Goal: Task Accomplishment & Management: Complete application form

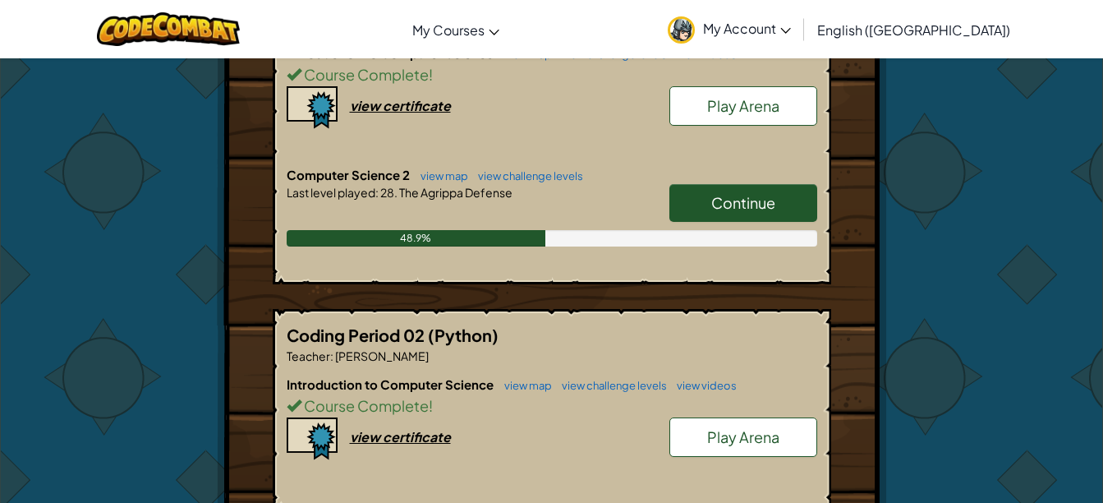
scroll to position [392, 0]
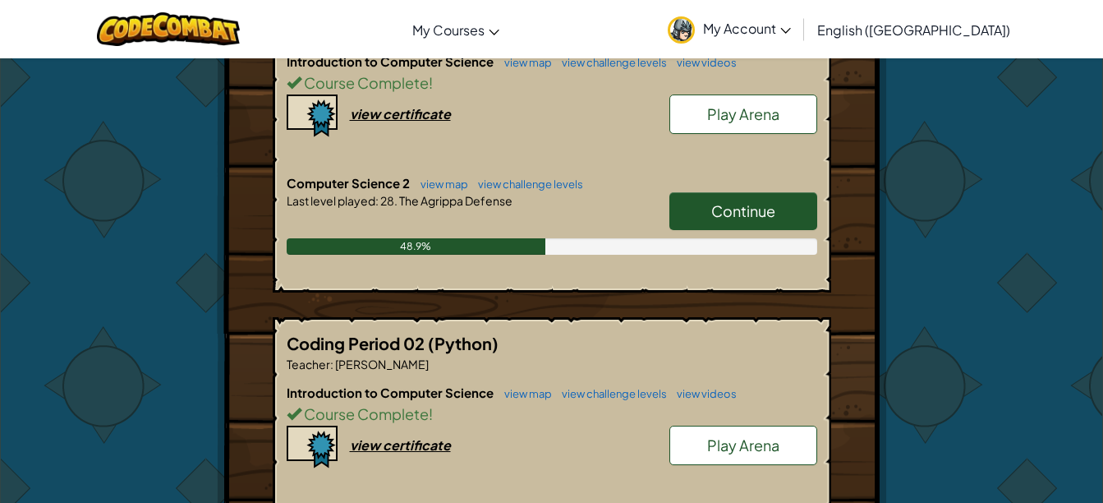
click at [780, 204] on link "Continue" at bounding box center [743, 211] width 148 height 38
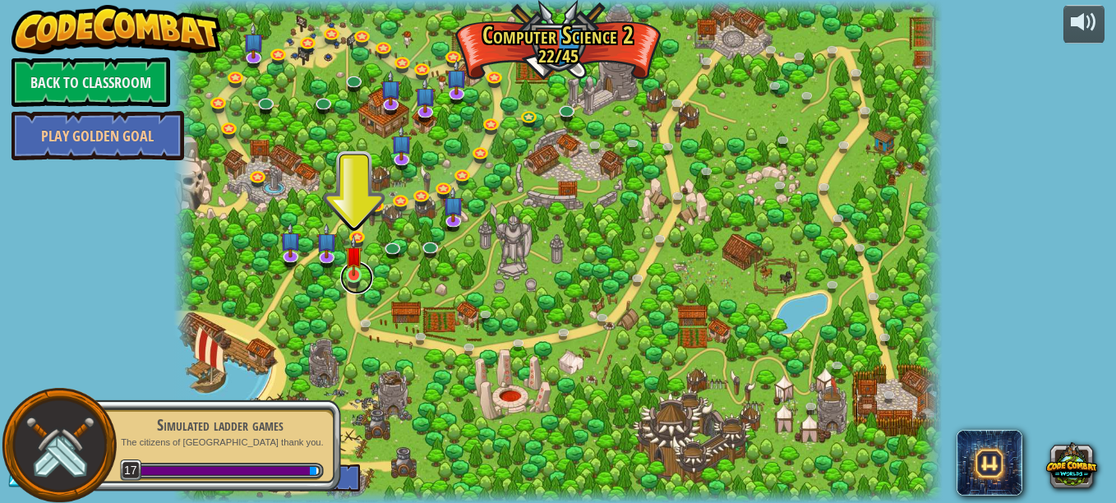
click at [355, 288] on link at bounding box center [356, 277] width 33 height 33
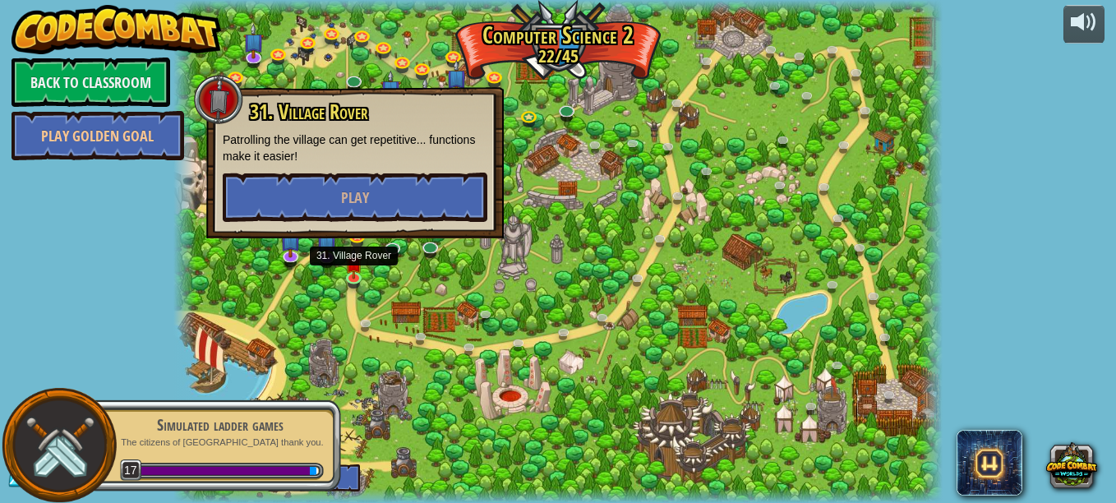
click at [445, 315] on div at bounding box center [557, 251] width 769 height 503
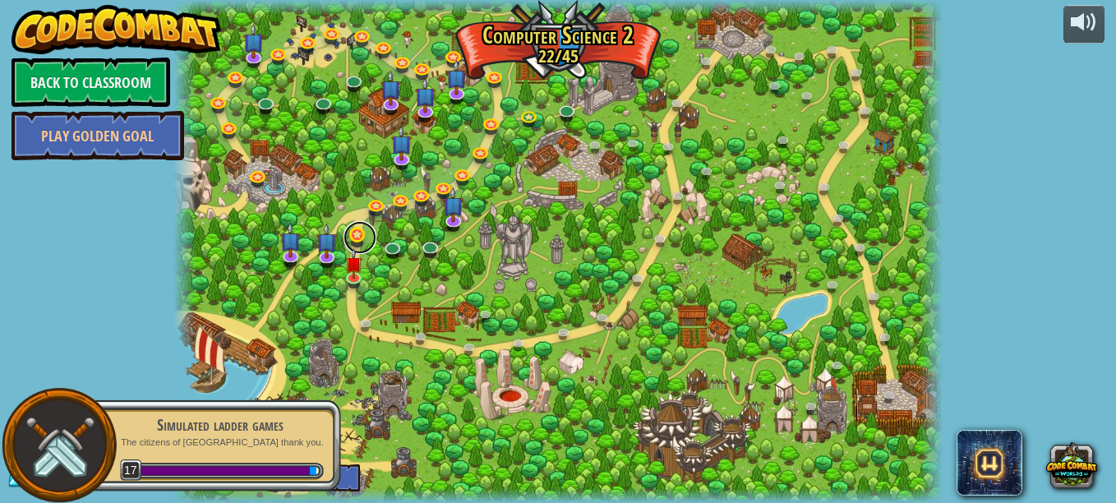
click at [355, 239] on link at bounding box center [359, 237] width 33 height 33
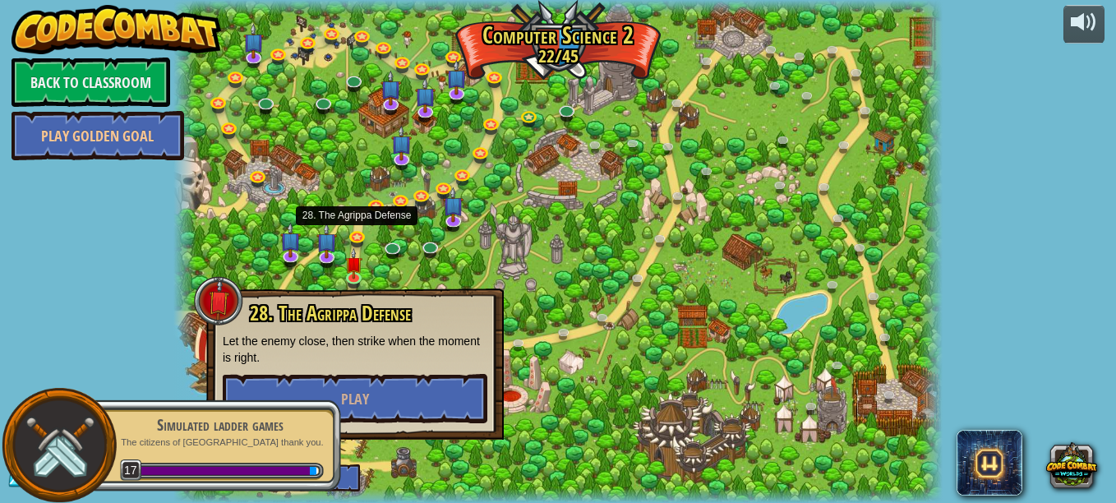
click at [513, 228] on div at bounding box center [557, 251] width 769 height 503
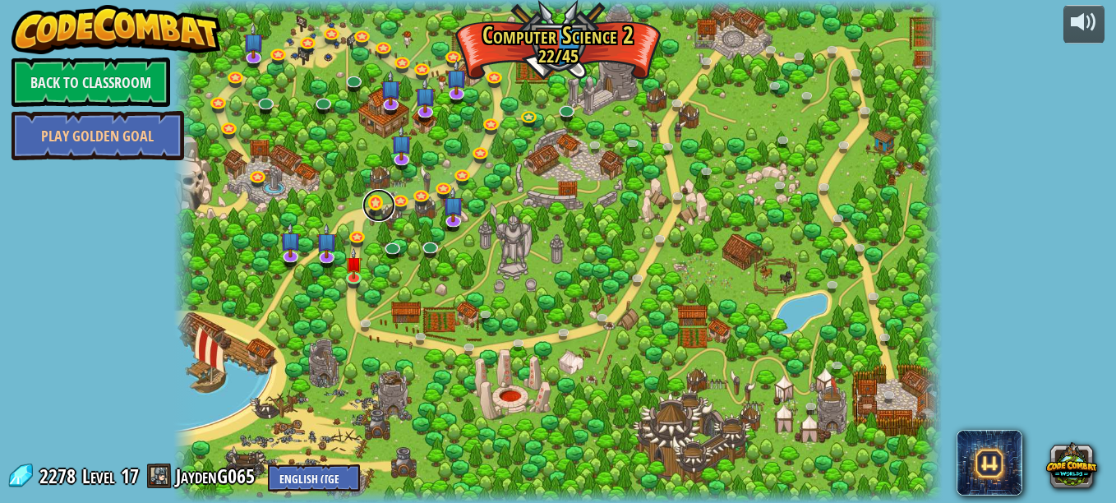
click at [369, 205] on link at bounding box center [378, 205] width 33 height 33
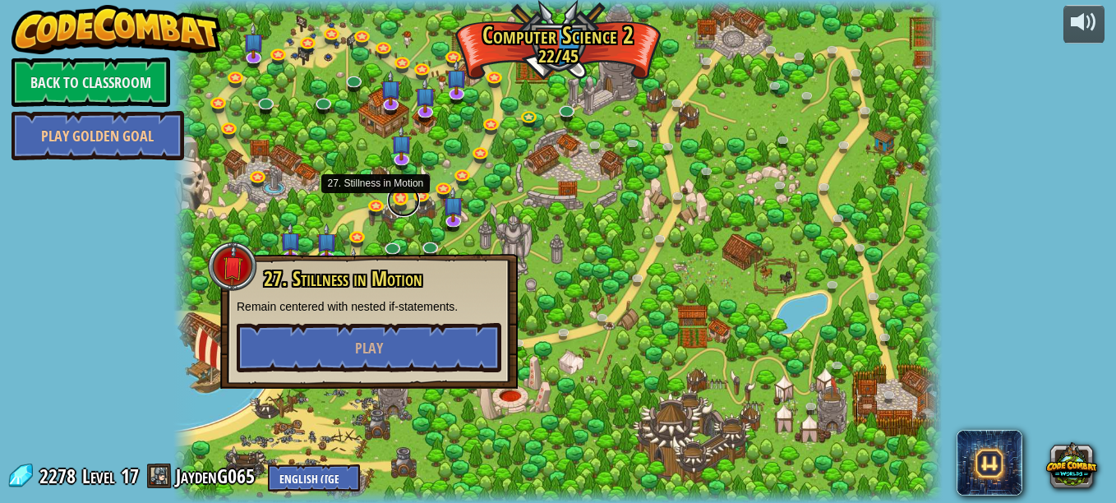
click at [398, 202] on link at bounding box center [403, 200] width 33 height 33
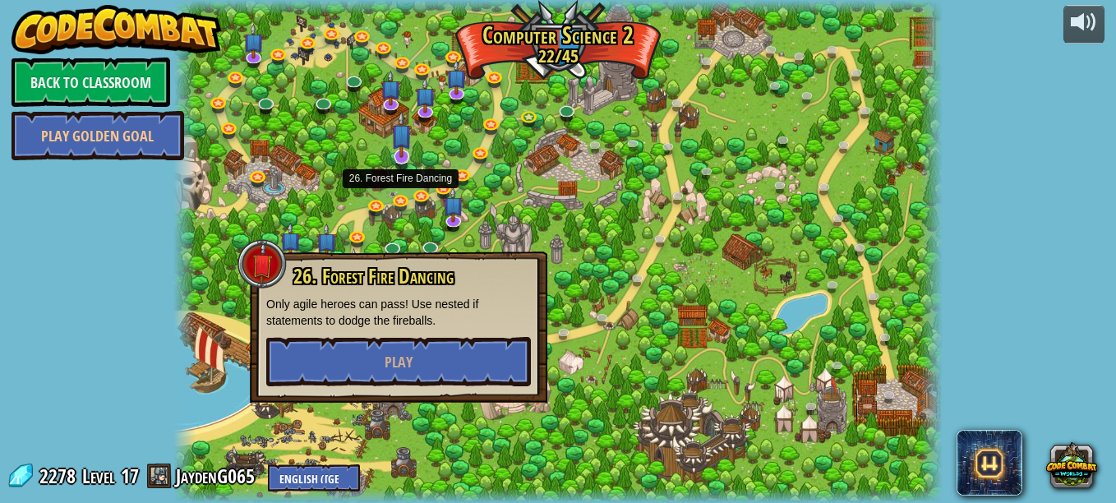
click at [397, 151] on img at bounding box center [401, 134] width 21 height 47
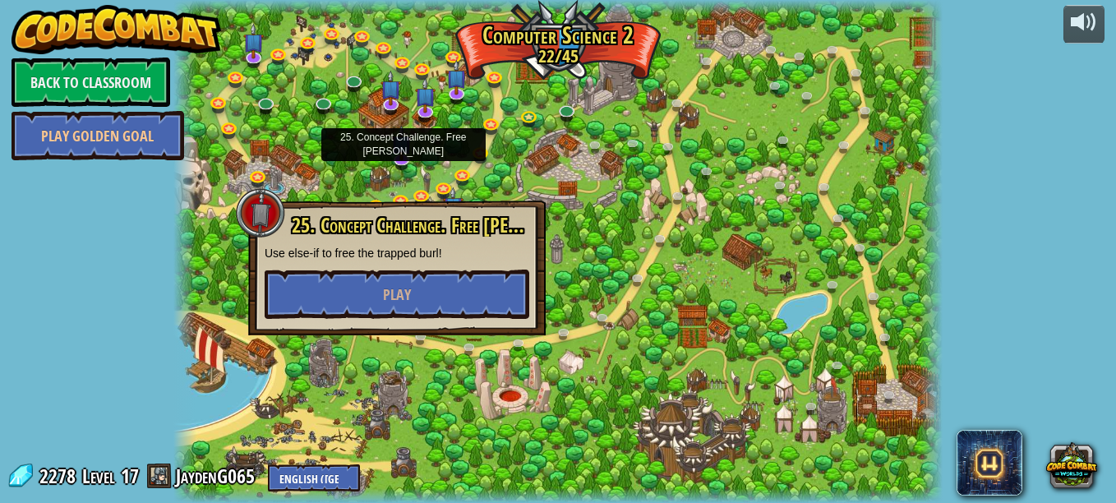
click at [523, 150] on div at bounding box center [557, 251] width 769 height 503
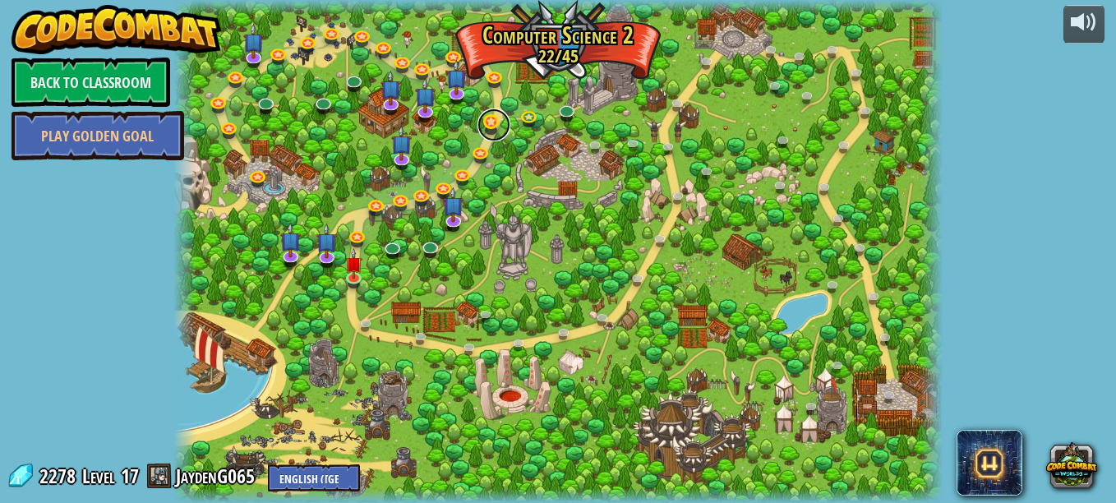
click at [495, 132] on link at bounding box center [493, 124] width 33 height 33
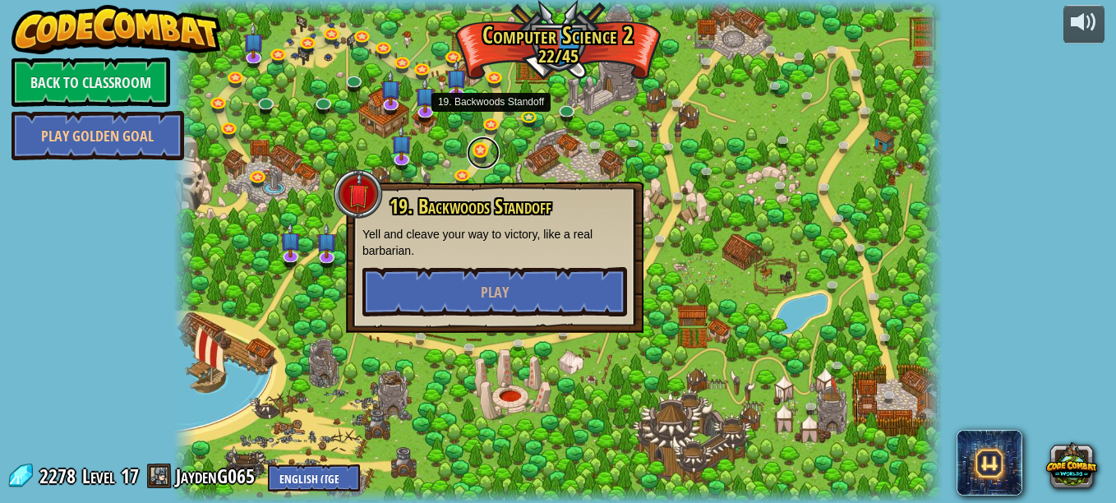
click at [485, 145] on link at bounding box center [483, 152] width 33 height 33
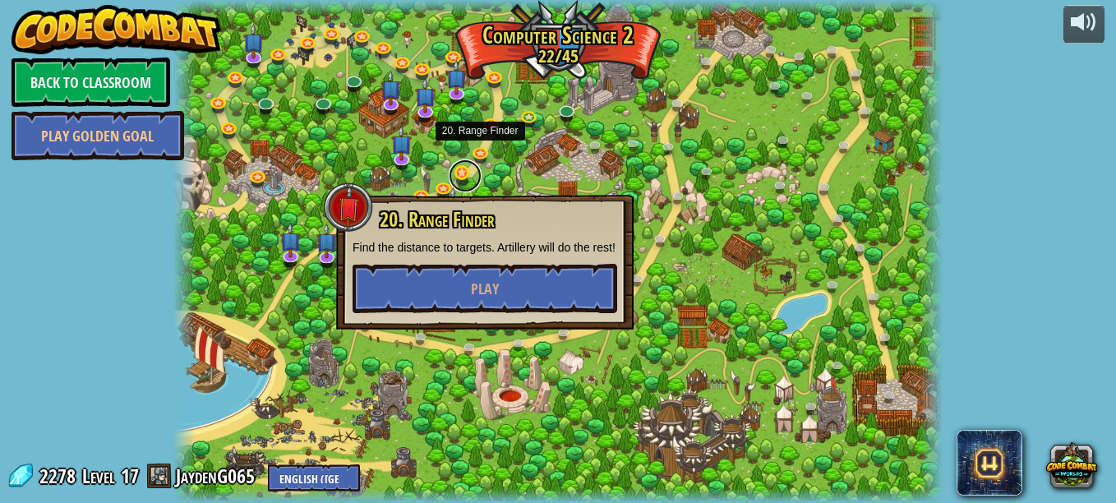
click at [462, 176] on link at bounding box center [465, 175] width 33 height 33
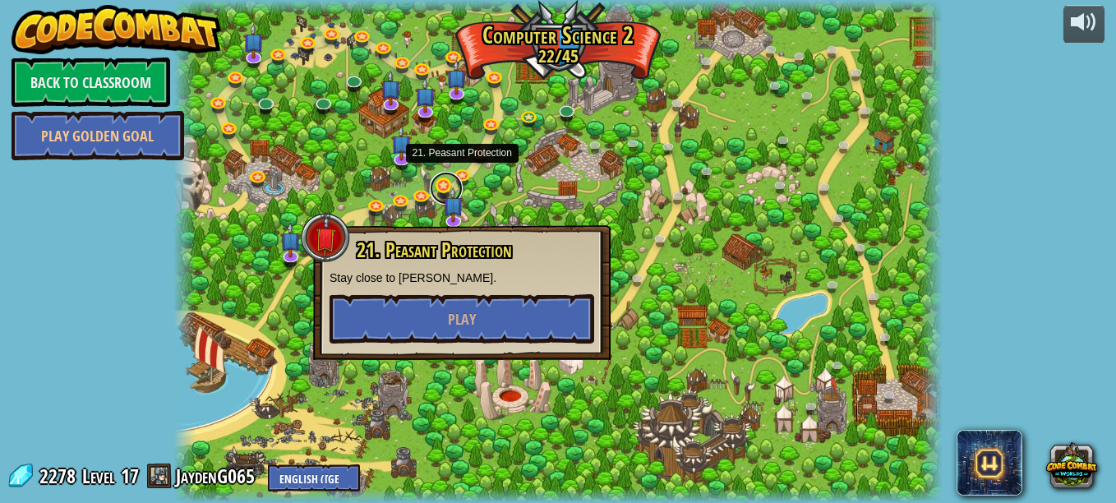
click at [439, 192] on link at bounding box center [446, 188] width 33 height 33
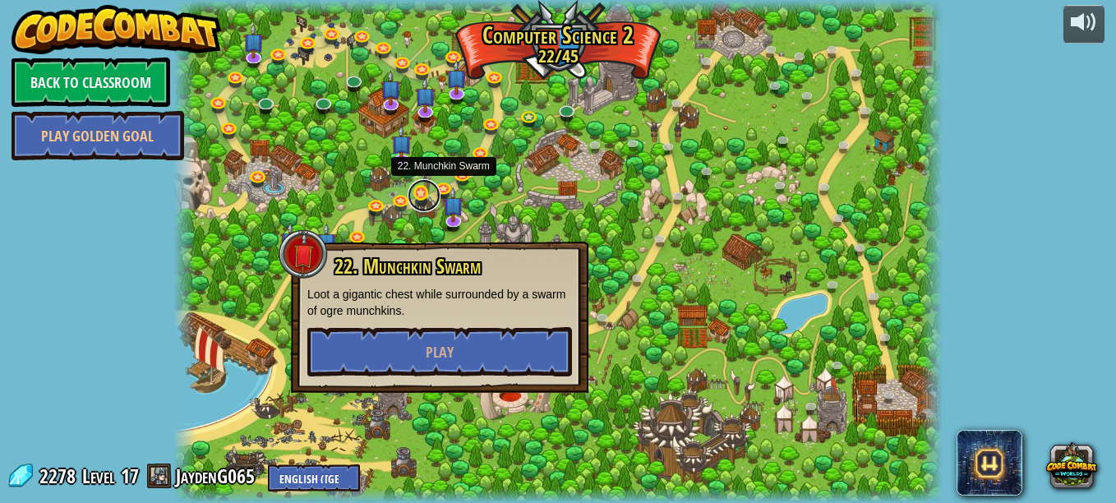
click at [420, 197] on link at bounding box center [423, 195] width 33 height 33
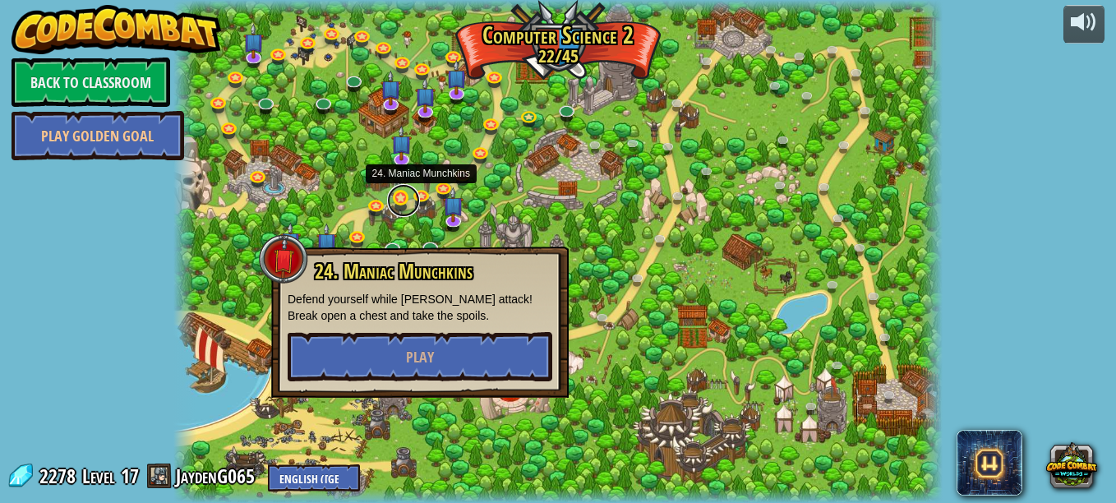
click at [397, 200] on link at bounding box center [403, 200] width 33 height 33
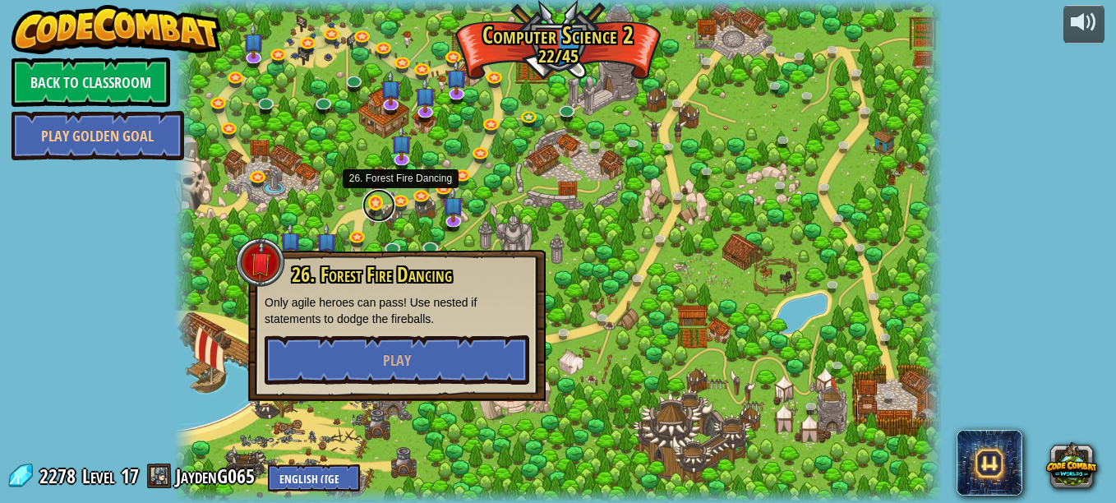
click at [378, 208] on link at bounding box center [378, 205] width 33 height 33
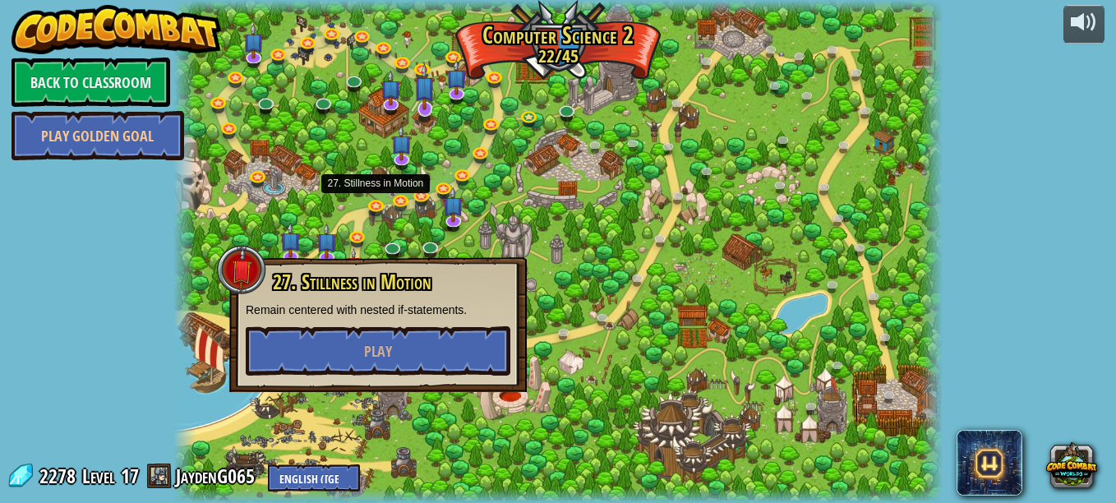
click at [427, 107] on img at bounding box center [424, 86] width 21 height 47
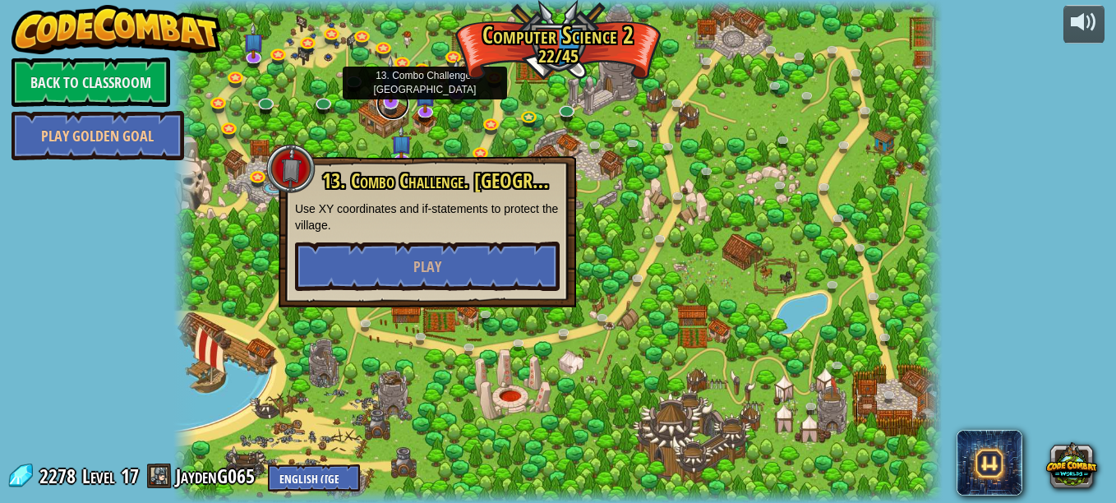
click at [384, 108] on link at bounding box center [392, 103] width 33 height 33
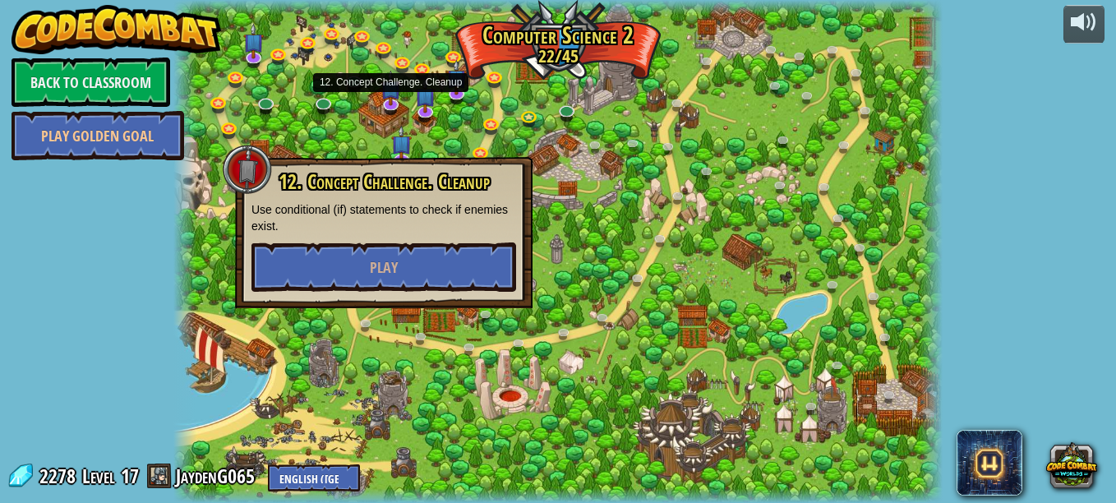
click at [571, 149] on div at bounding box center [557, 251] width 769 height 503
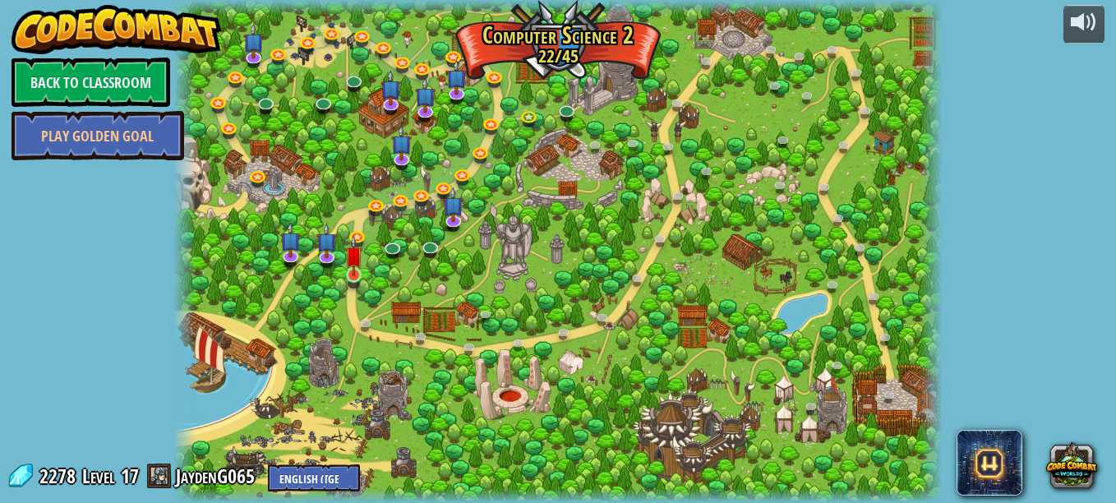
click at [347, 270] on img at bounding box center [354, 255] width 18 height 41
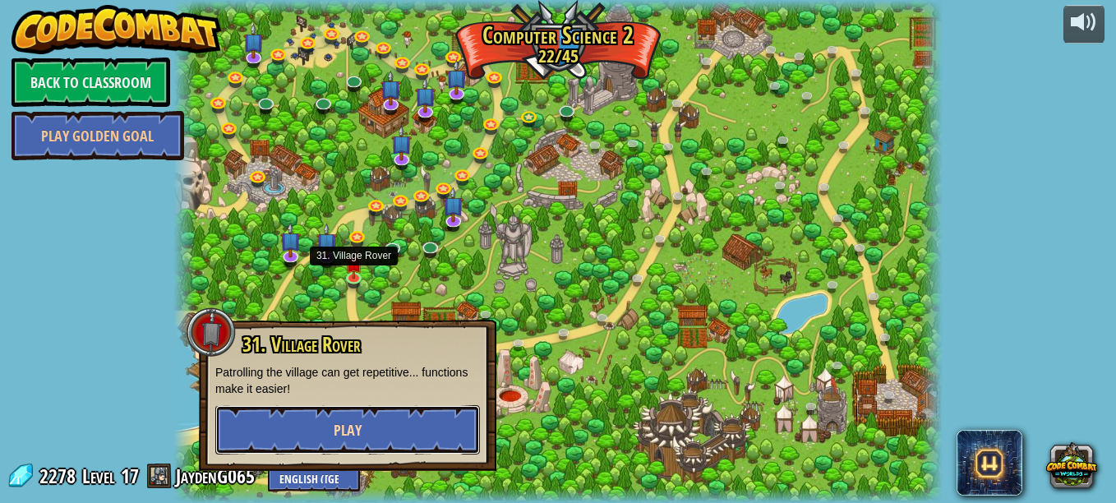
click at [424, 430] on button "Play" at bounding box center [347, 429] width 265 height 49
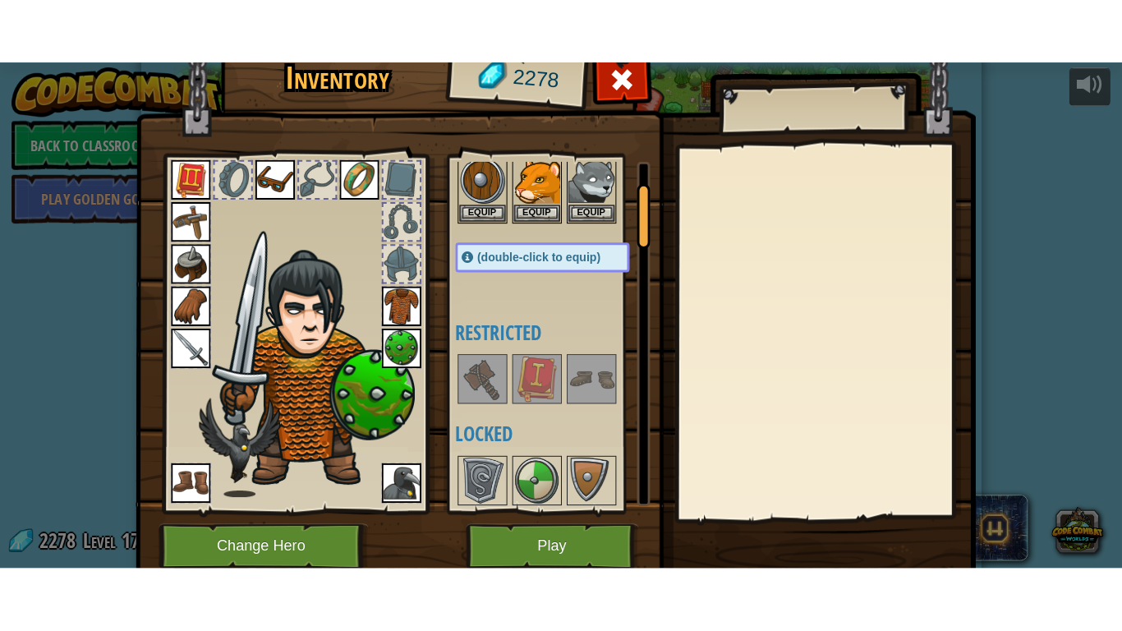
scroll to position [147, 0]
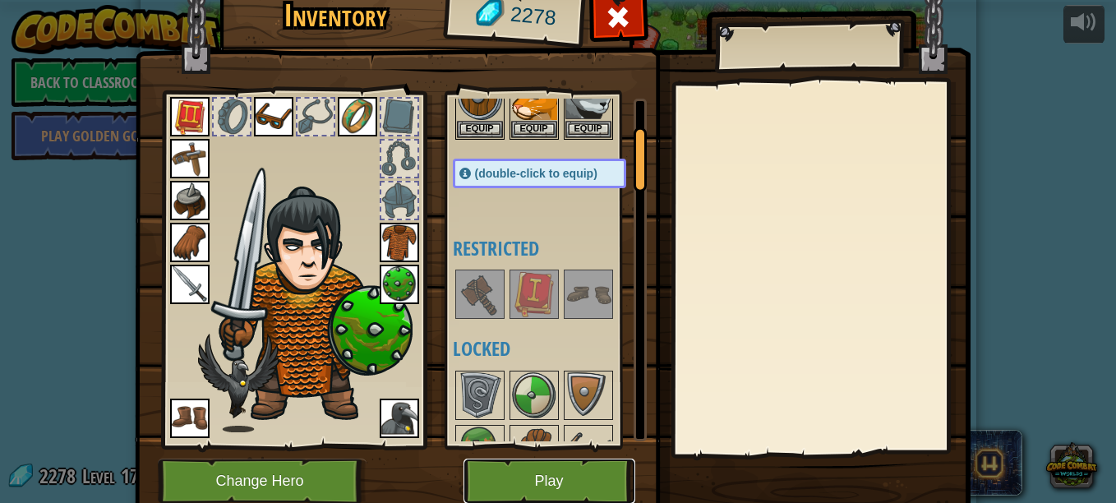
click at [564, 469] on button "Play" at bounding box center [549, 480] width 172 height 45
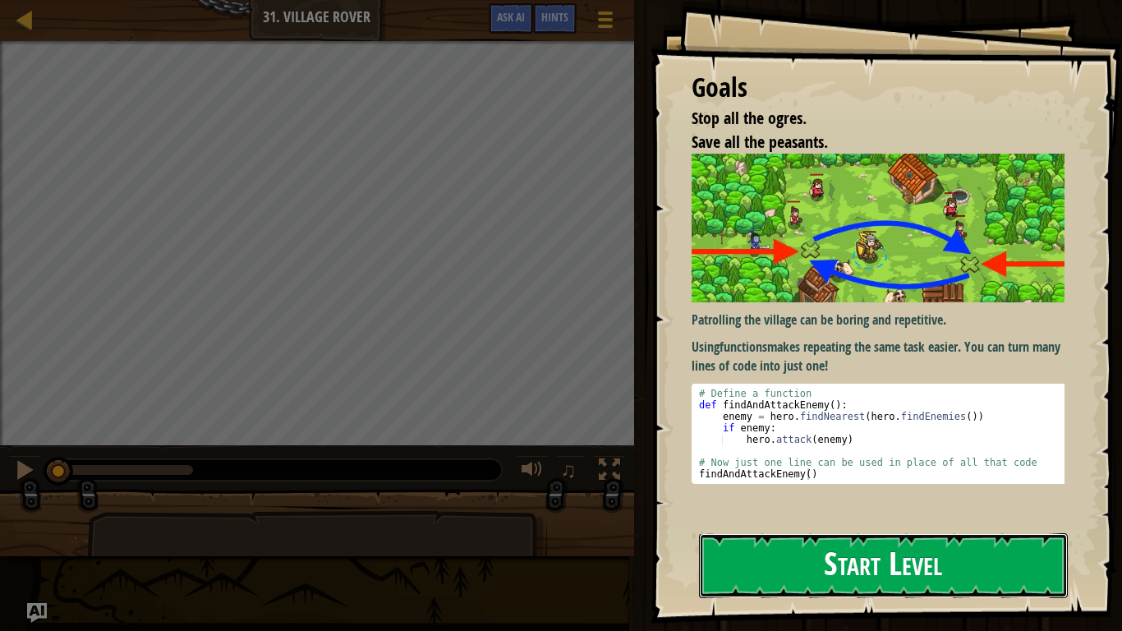
click at [800, 502] on button "Start Level" at bounding box center [883, 565] width 369 height 65
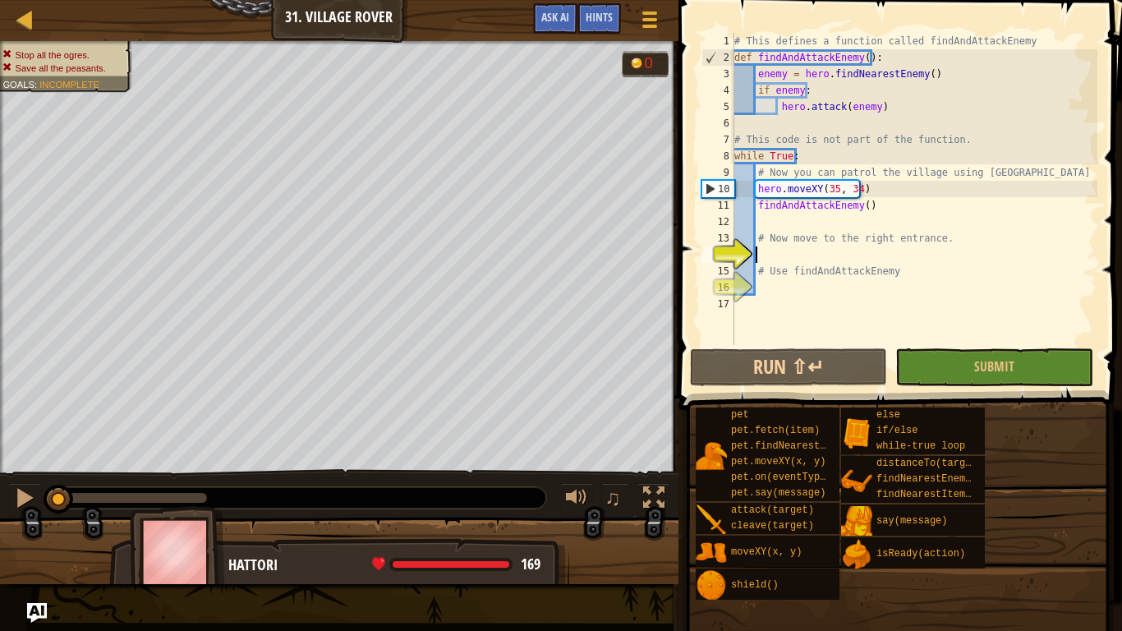
type textarea "h"
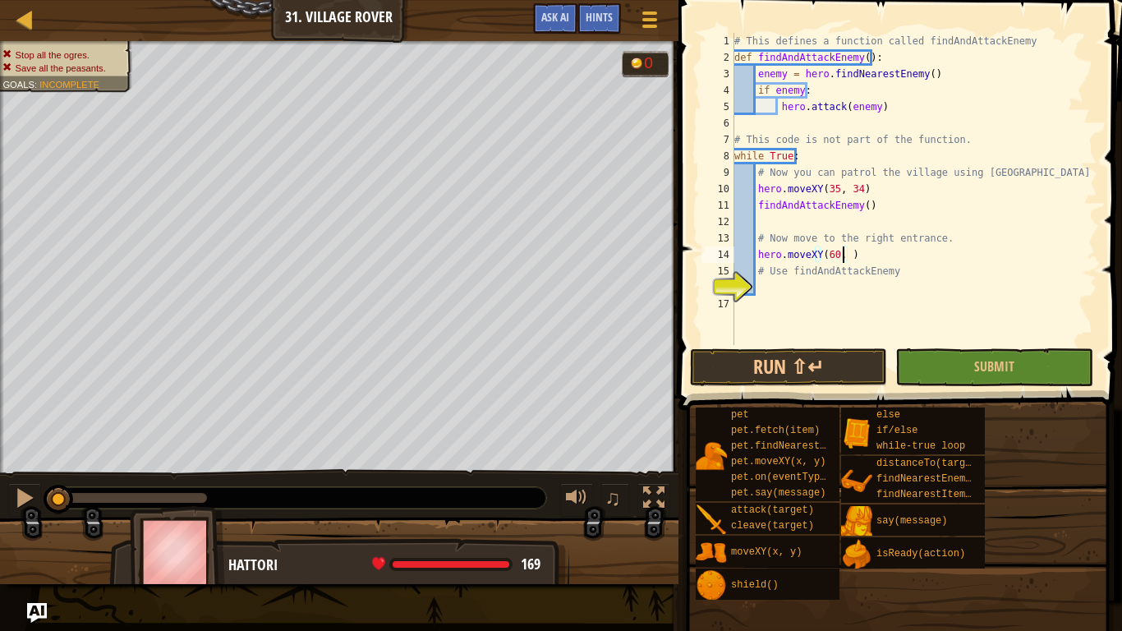
scroll to position [7, 9]
type textarea "hero.moveXY(60, 31)"
click at [799, 292] on div "# This defines a function called findAndAttackEnemy def findAndAttackEnemy ( ) …" at bounding box center [914, 205] width 366 height 345
type textarea "f"
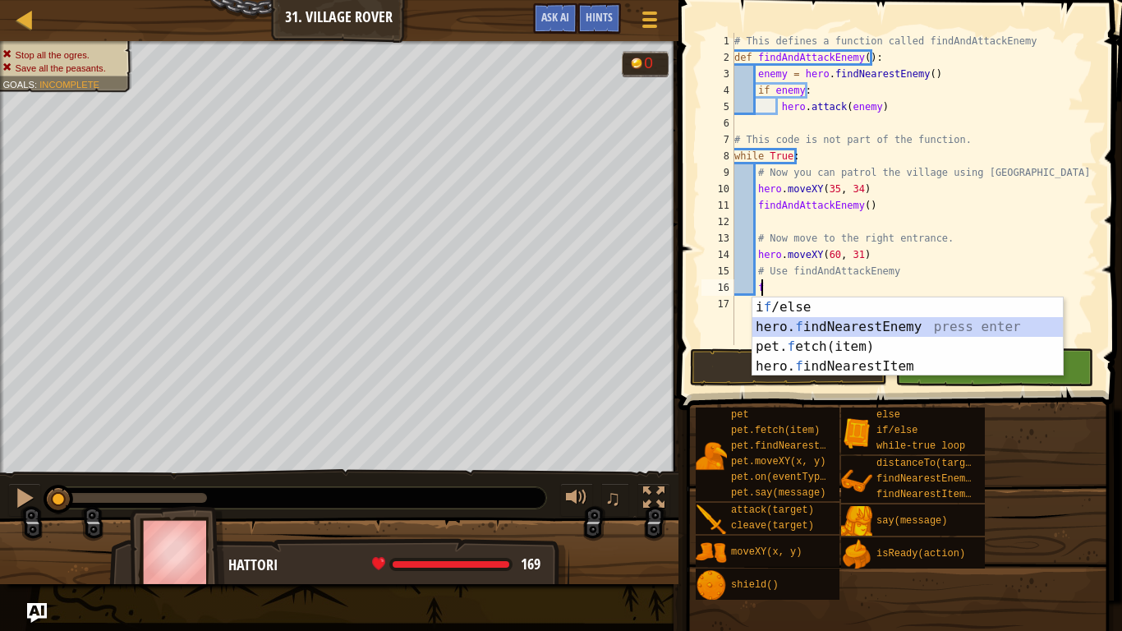
click at [828, 324] on div "i f /else press enter hero. f indNearestEnemy press enter pet. f etch(item) pre…" at bounding box center [907, 356] width 311 height 118
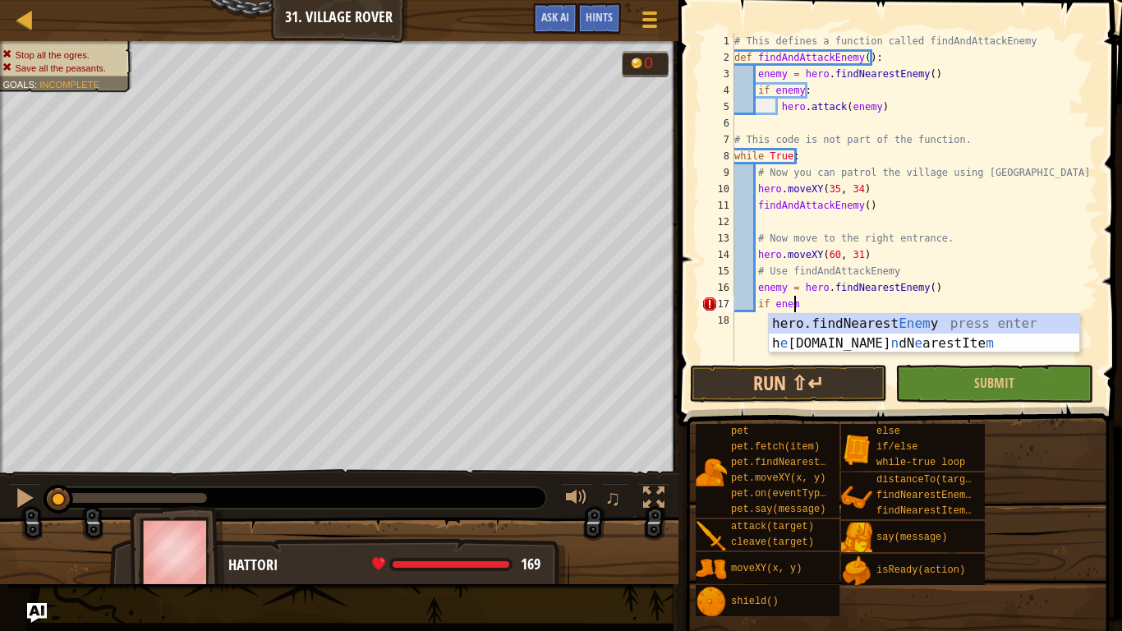
scroll to position [7, 4]
type textarea "if enemy"
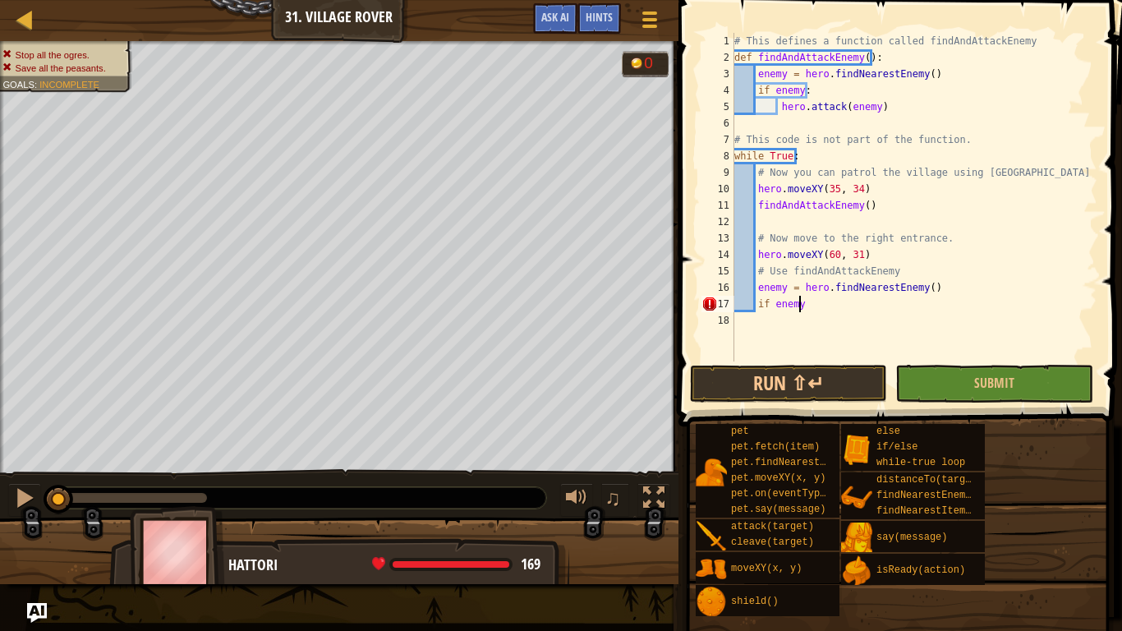
click at [831, 300] on div "# This defines a function called findAndAttackEnemy def findAndAttackEnemy ( ) …" at bounding box center [914, 213] width 366 height 361
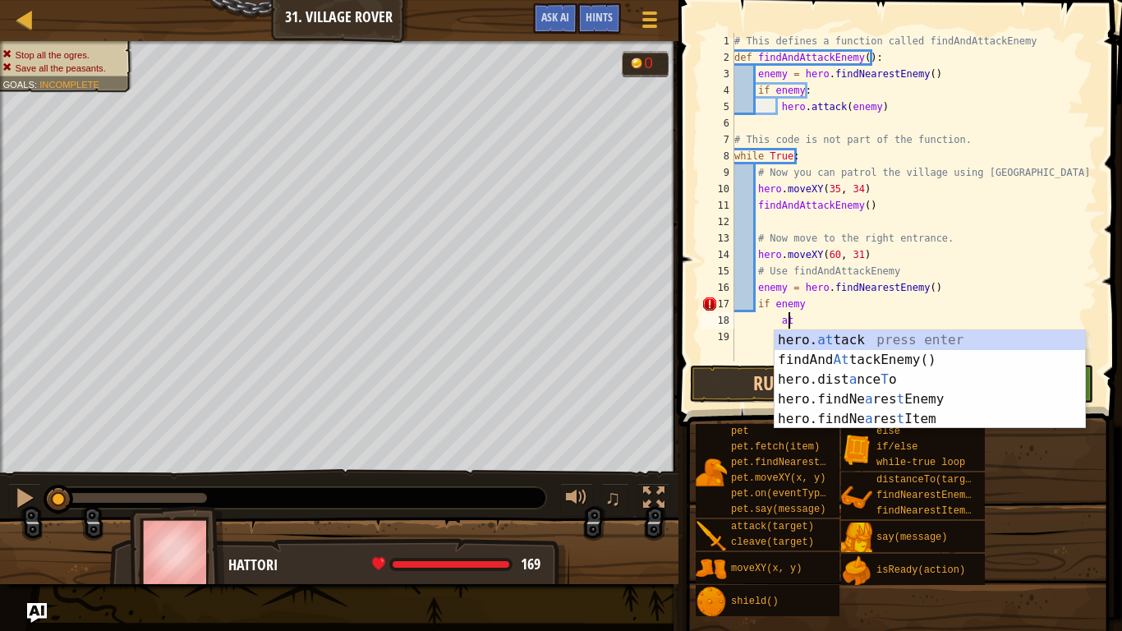
scroll to position [7, 3]
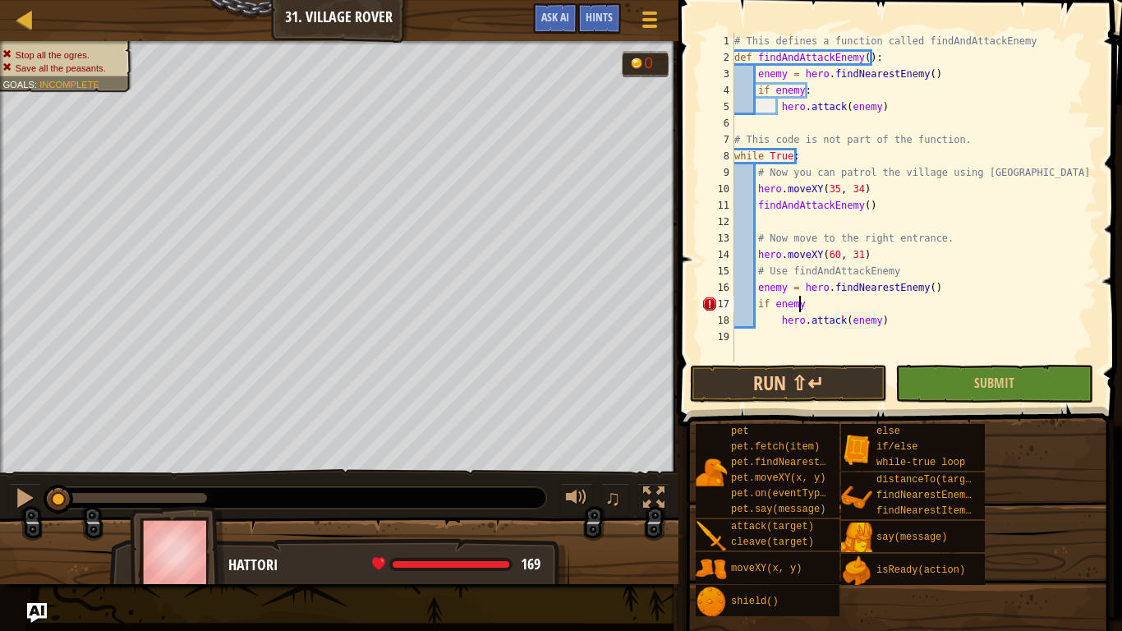
click at [829, 303] on div "# This defines a function called findAndAttackEnemy def findAndAttackEnemy ( ) …" at bounding box center [914, 213] width 366 height 361
type textarea "if enemy:"
click at [951, 382] on button "Submit" at bounding box center [993, 384] width 197 height 38
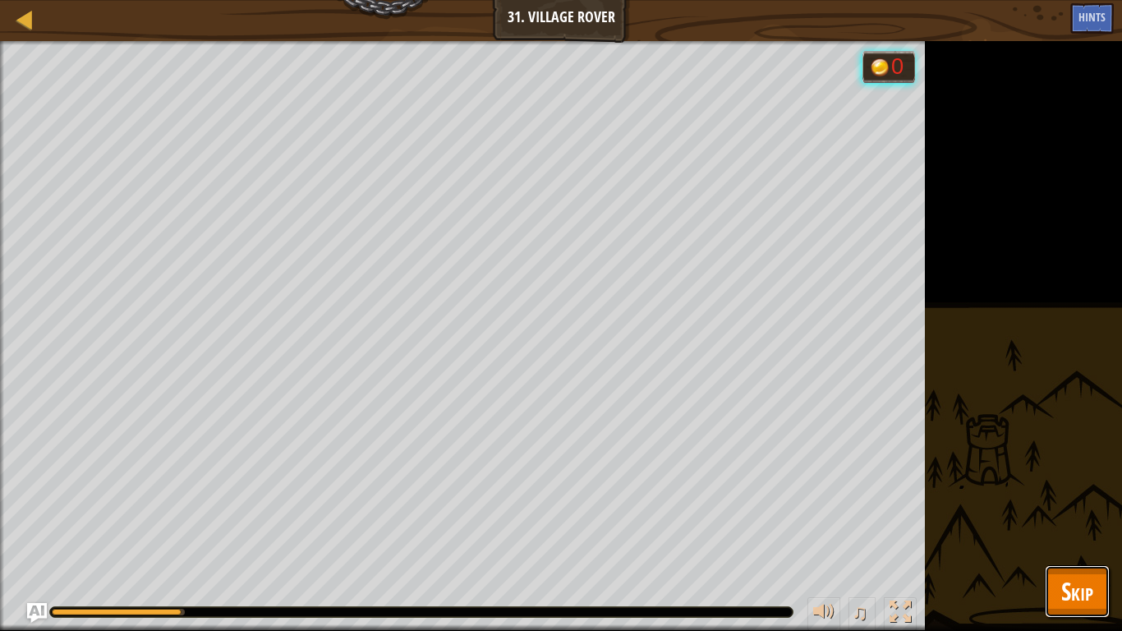
click at [1066, 502] on span "Skip" at bounding box center [1077, 591] width 32 height 34
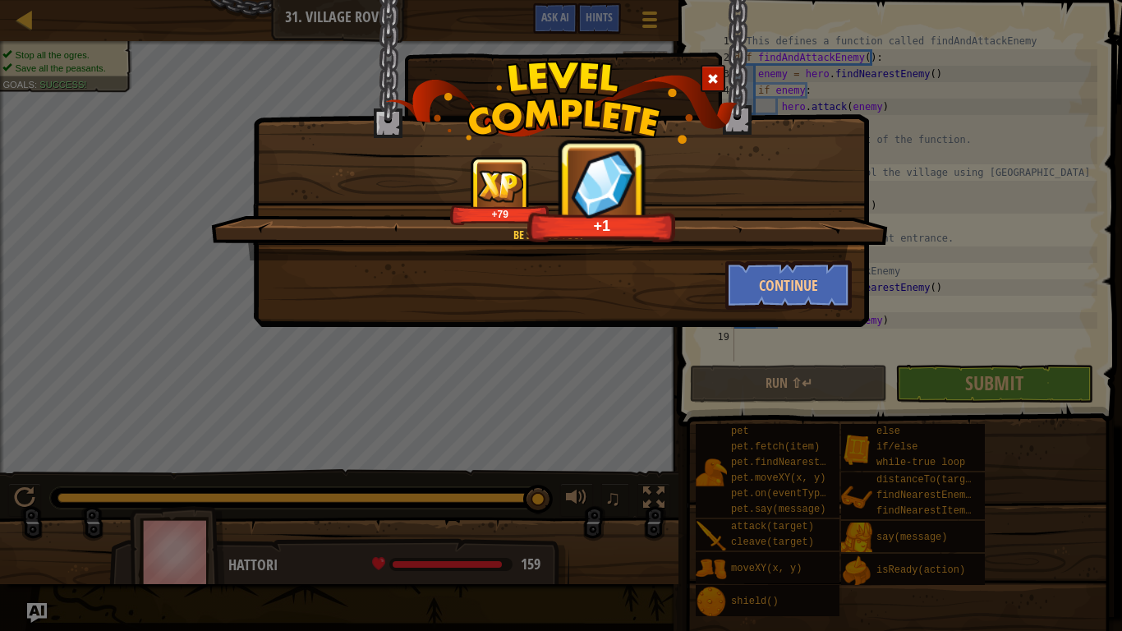
click at [665, 223] on div "+1" at bounding box center [602, 225] width 140 height 19
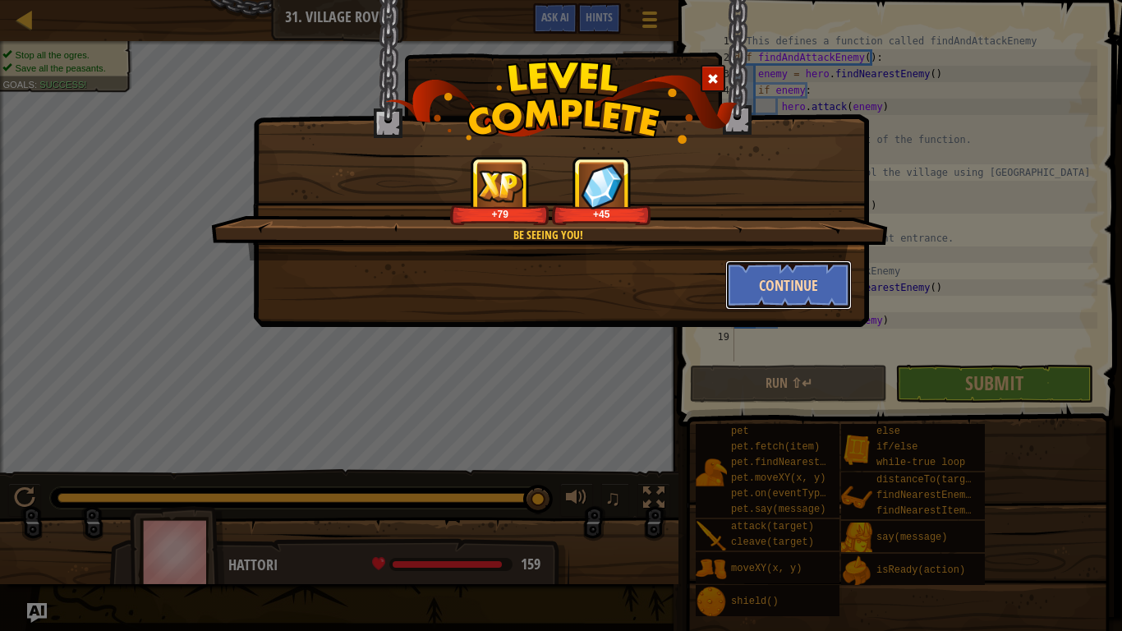
click at [773, 297] on button "Continue" at bounding box center [788, 284] width 127 height 49
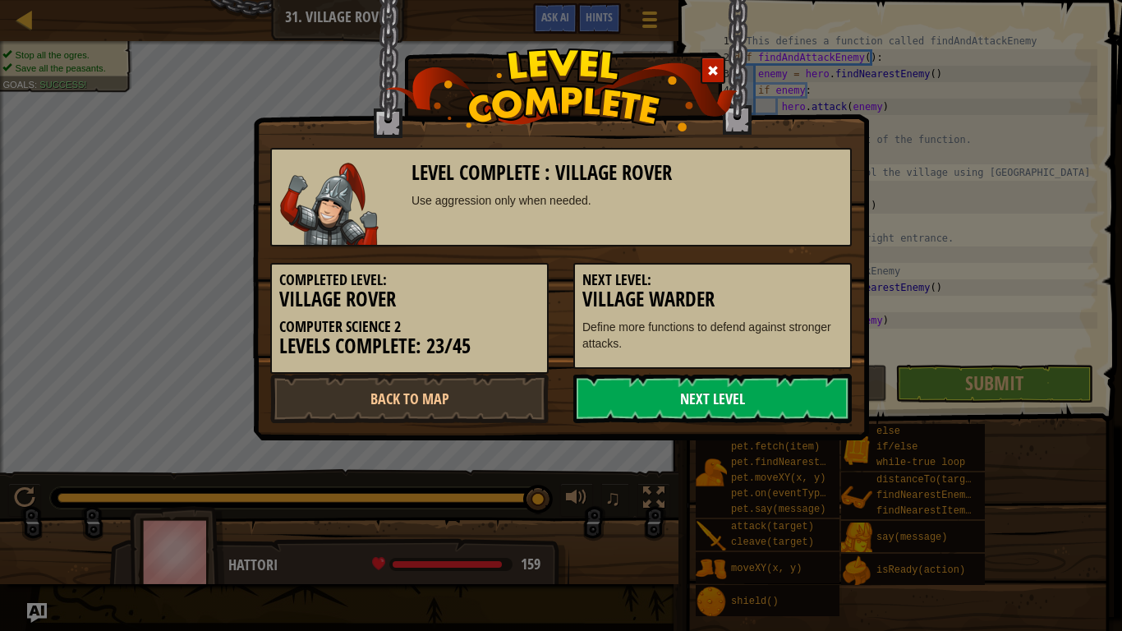
click at [670, 400] on link "Next Level" at bounding box center [712, 398] width 278 height 49
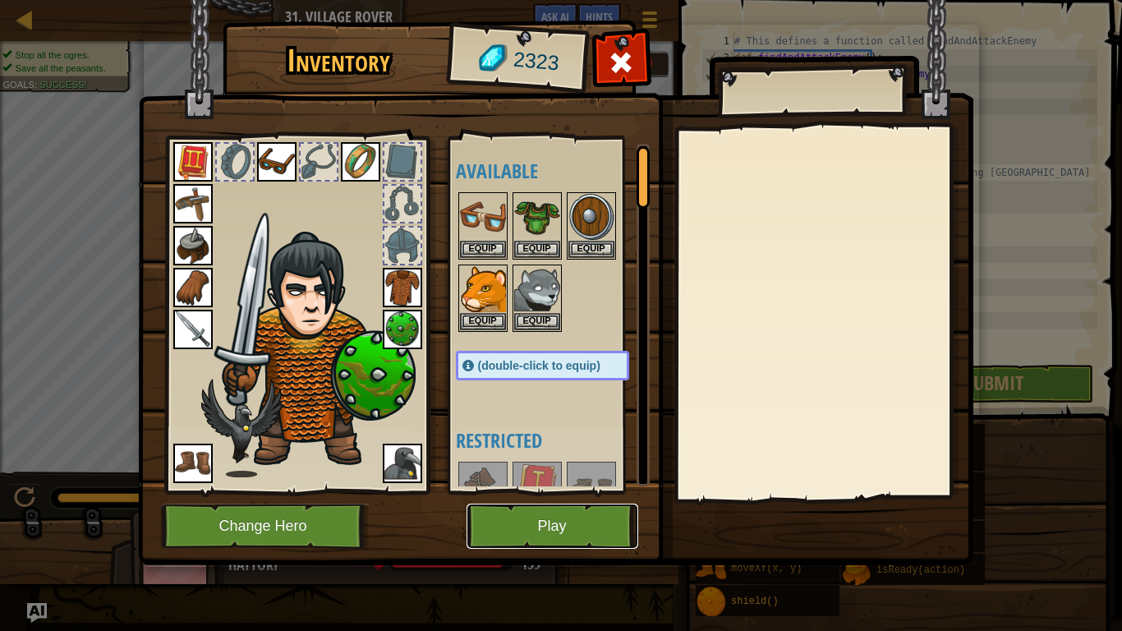
click at [573, 502] on button "Play" at bounding box center [553, 526] width 172 height 45
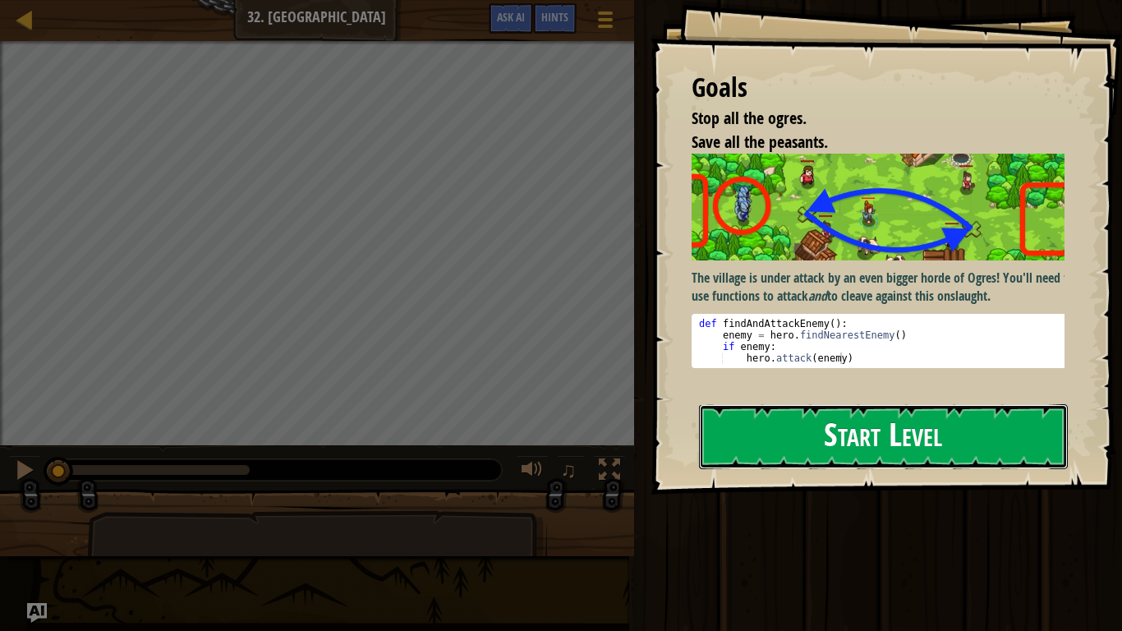
click at [872, 456] on button "Start Level" at bounding box center [883, 436] width 369 height 65
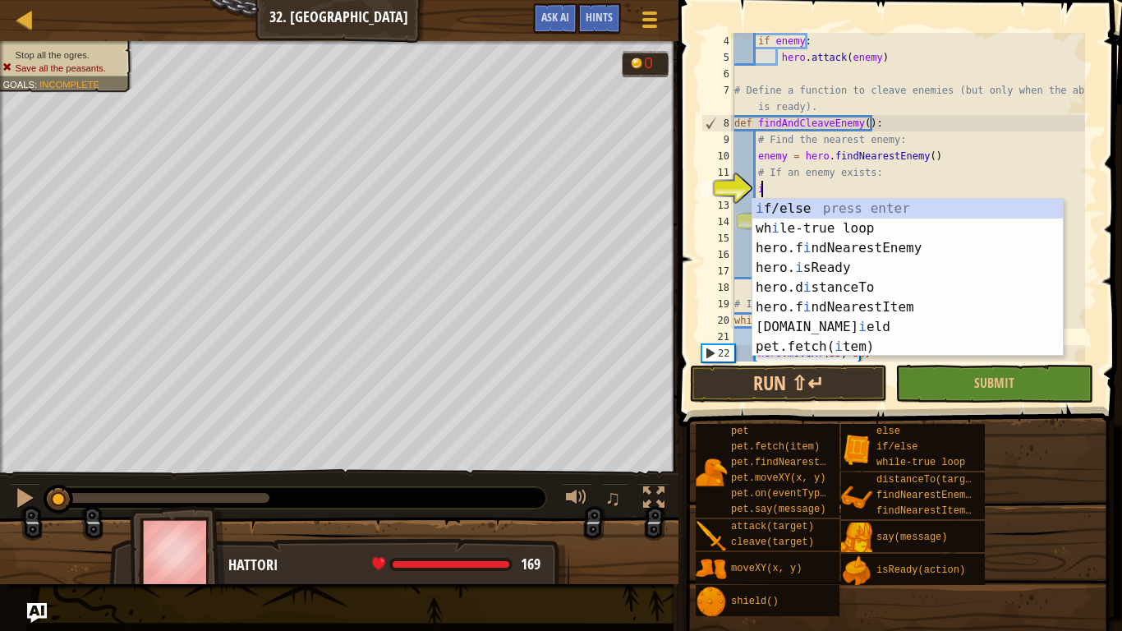
scroll to position [7, 2]
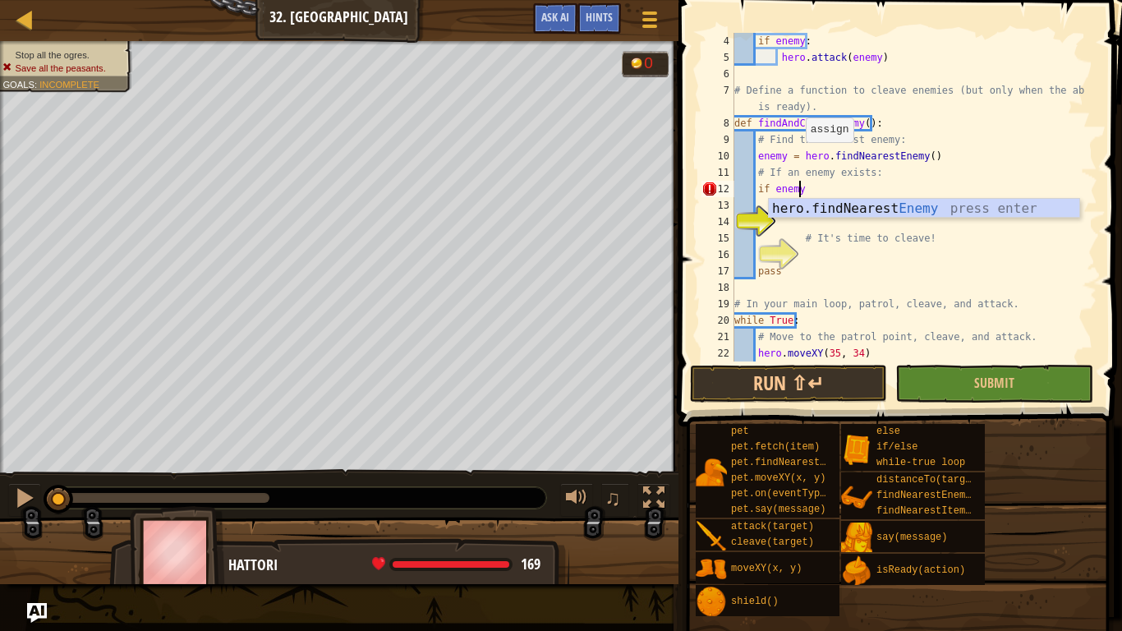
type textarea "if enemy:"
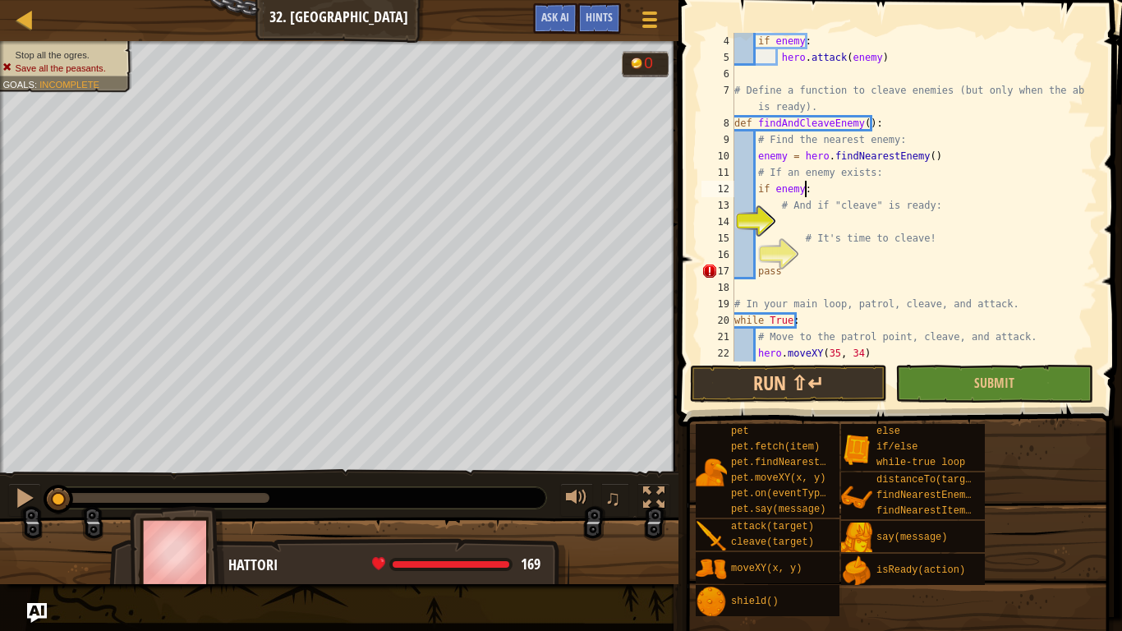
click at [795, 222] on div "if enemy : hero . attack ( enemy ) # Define a function to cleave enemies (but o…" at bounding box center [908, 213] width 354 height 361
type textarea "r"
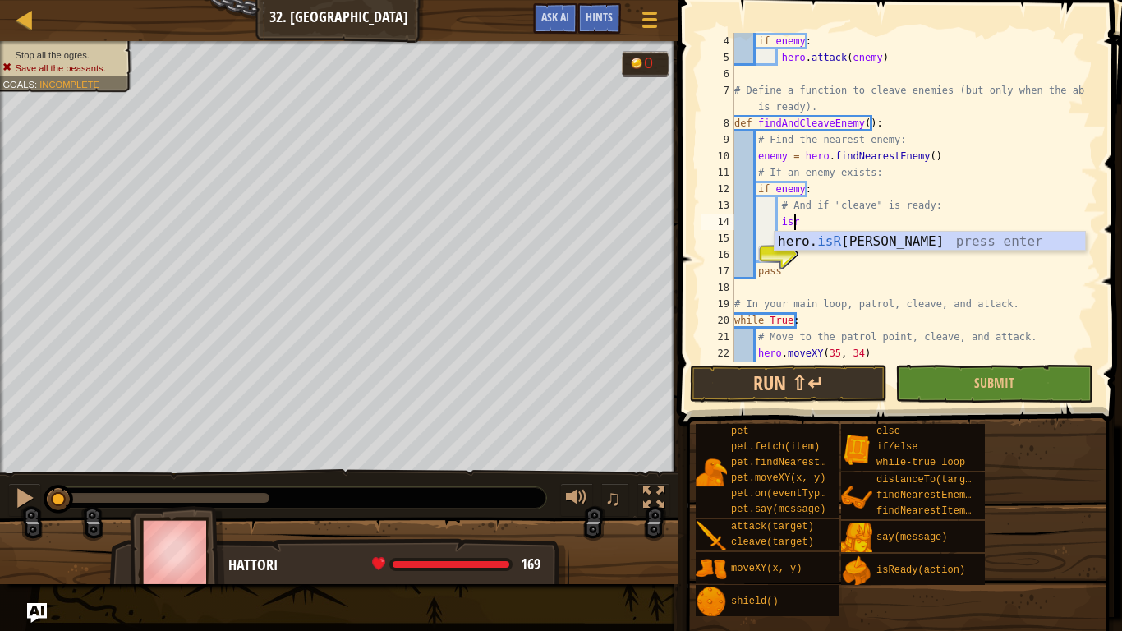
scroll to position [7, 4]
type textarea "ready = hero.isReady("cleave")"
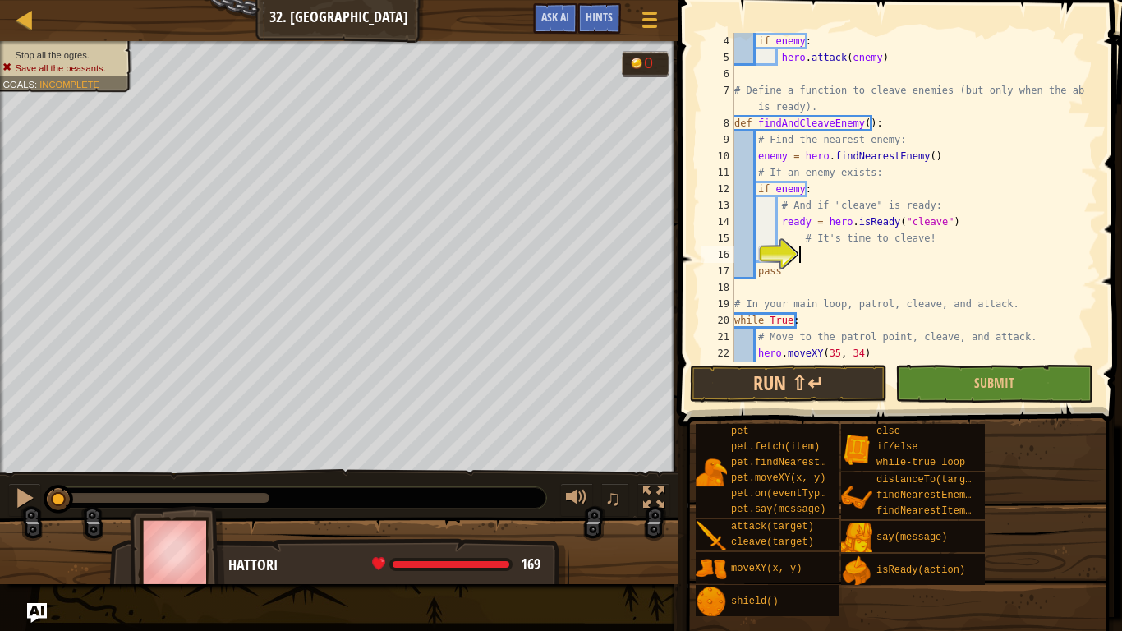
click at [869, 249] on div "if enemy : hero . attack ( enemy ) # Define a function to cleave enemies (but o…" at bounding box center [908, 213] width 354 height 361
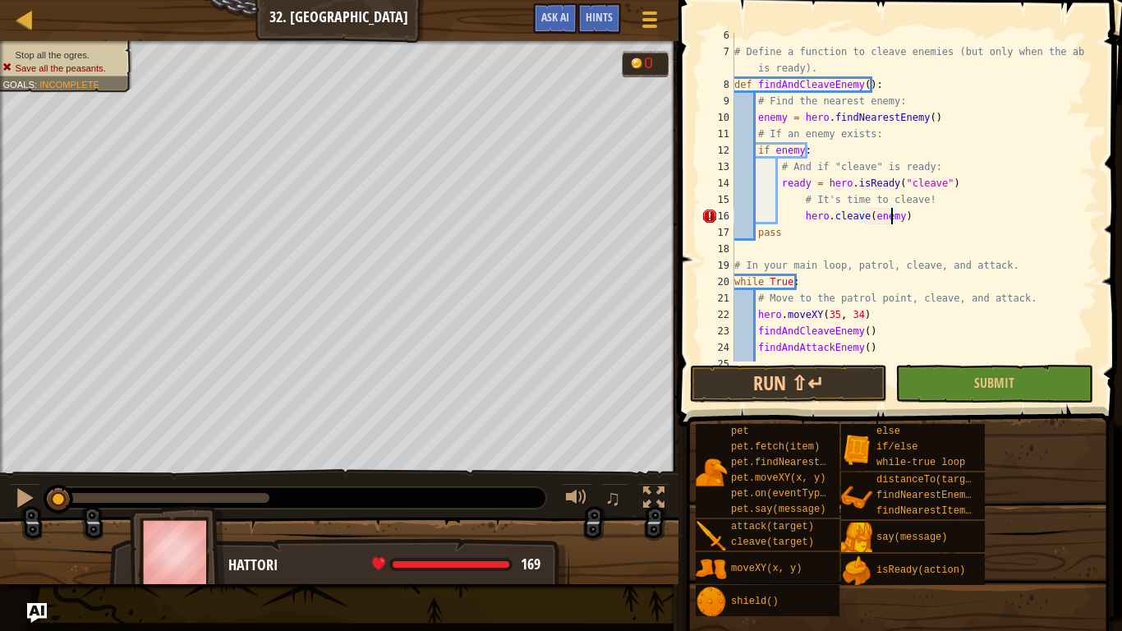
scroll to position [7, 13]
click at [803, 219] on div "# Define a function to cleave enemies (but only when the ability is ready). def…" at bounding box center [908, 207] width 354 height 361
type textarea "hero.cleave(enemy)"
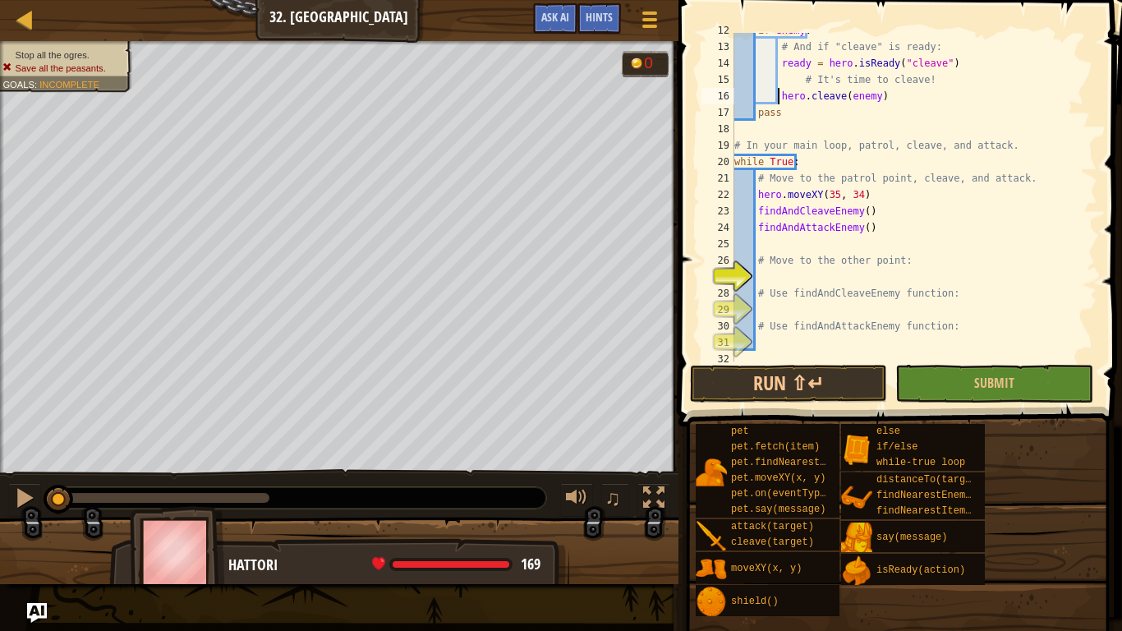
scroll to position [209, 0]
click at [767, 274] on div "if enemy : # And if "cleave" is ready: ready = hero . isReady ( "cleave" ) # It…" at bounding box center [908, 201] width 354 height 361
type textarea "hero.moveXY(61, y)"
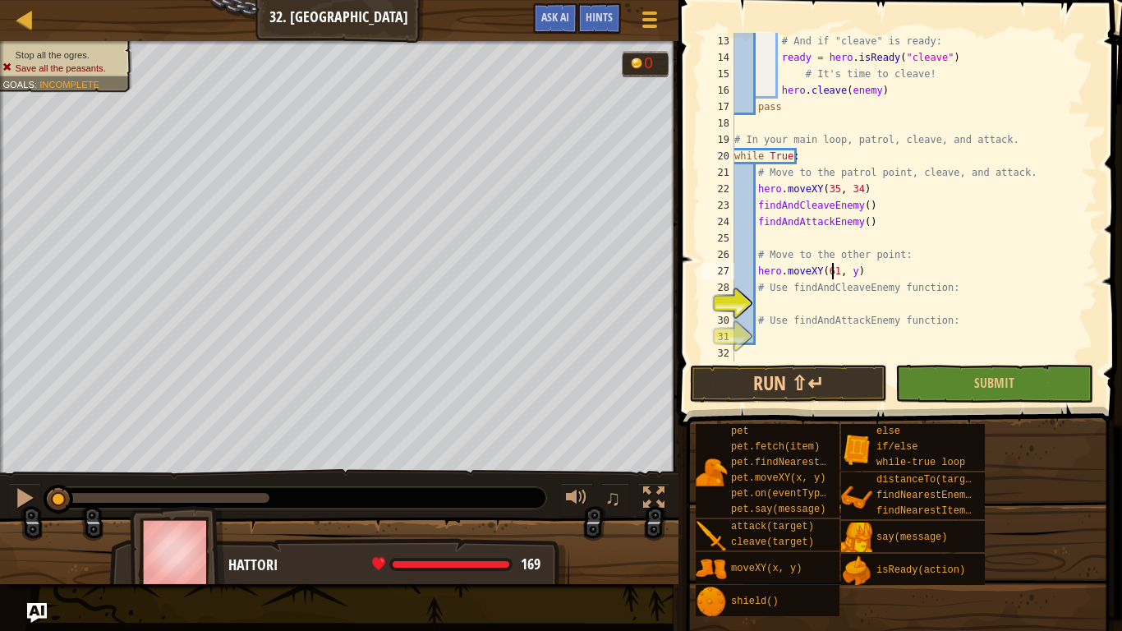
click at [834, 271] on div "# And if "cleave" is ready: ready = hero . isReady ( "cleave" ) # It's time to …" at bounding box center [908, 213] width 354 height 361
type textarea "hero.moveXY(60, 31)"
click at [798, 302] on div "# And if "cleave" is ready: ready = hero . isReady ( "cleave" ) # It's time to …" at bounding box center [908, 213] width 354 height 361
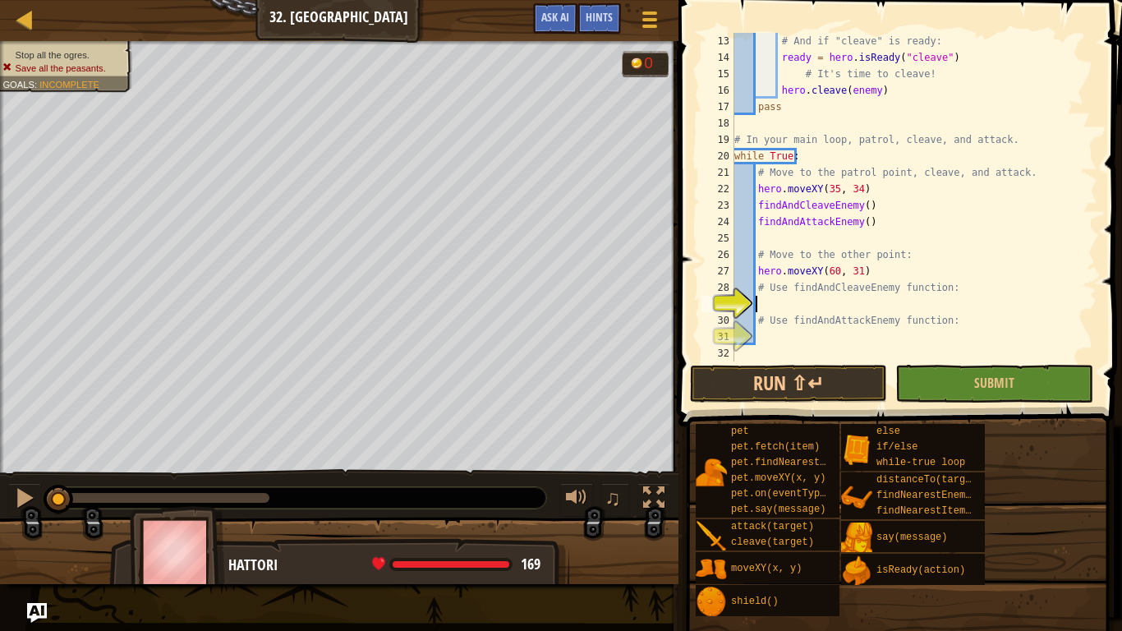
type textarea "f"
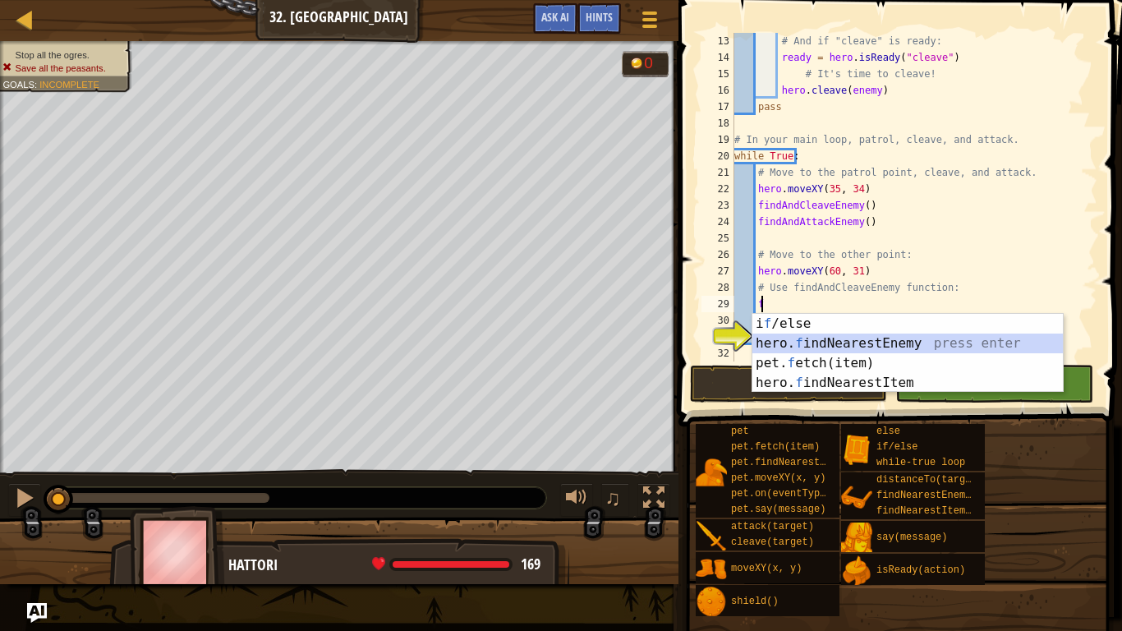
click at [850, 343] on div "i f /else press enter hero. f indNearestEnemy press enter pet. f etch(item) pre…" at bounding box center [907, 373] width 311 height 118
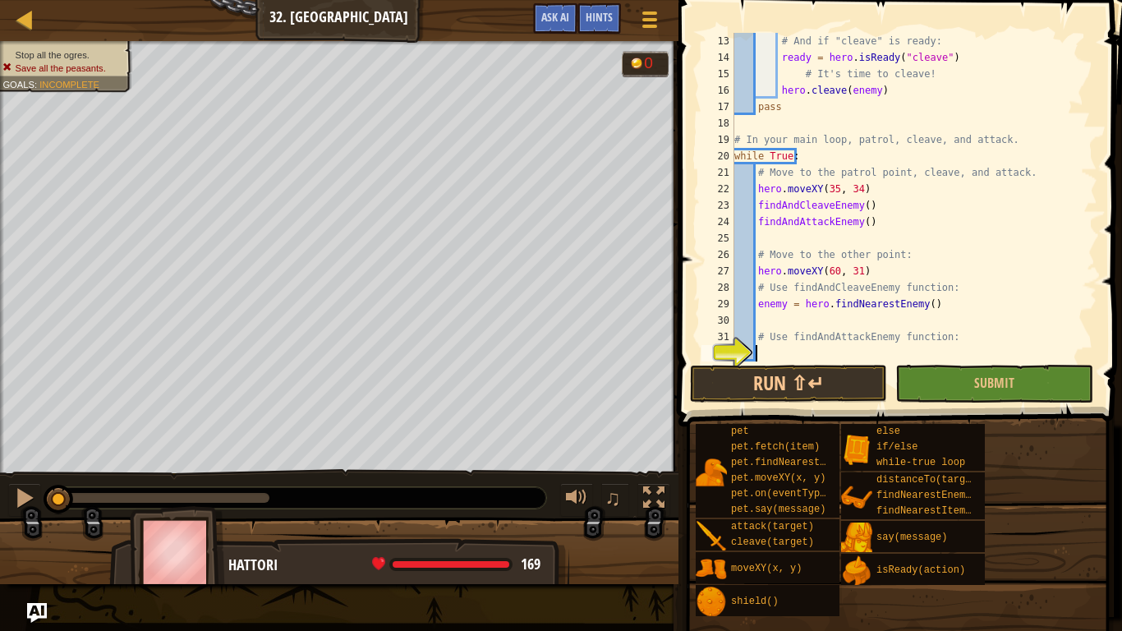
click at [805, 352] on div "# And if "cleave" is ready: ready = hero . isReady ( "cleave" ) # It's time to …" at bounding box center [908, 213] width 354 height 361
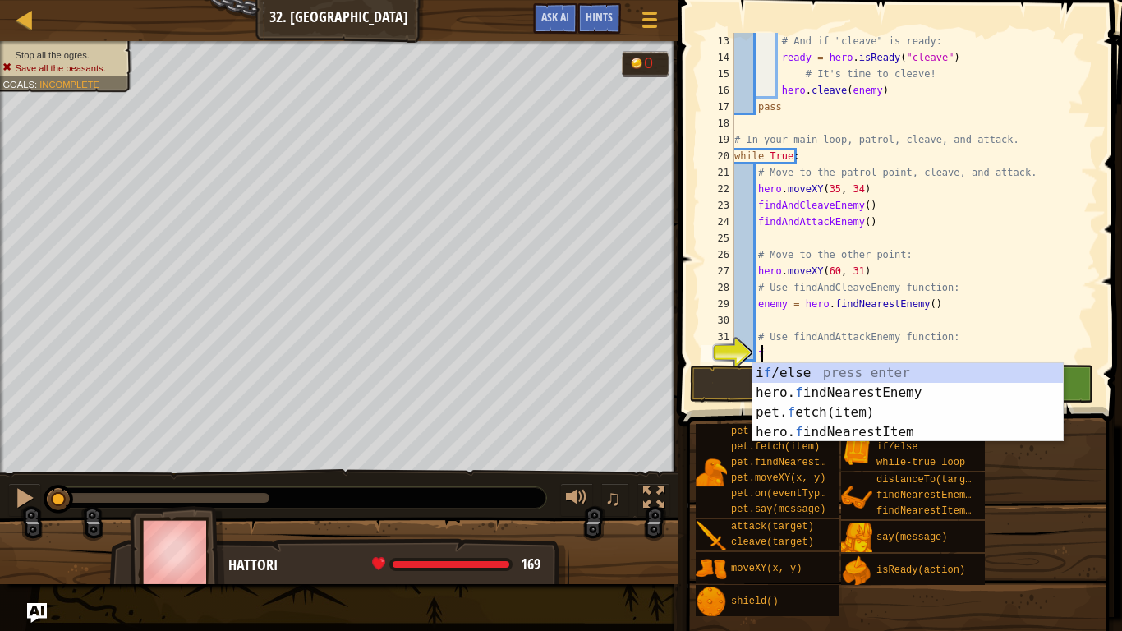
type textarea "fi"
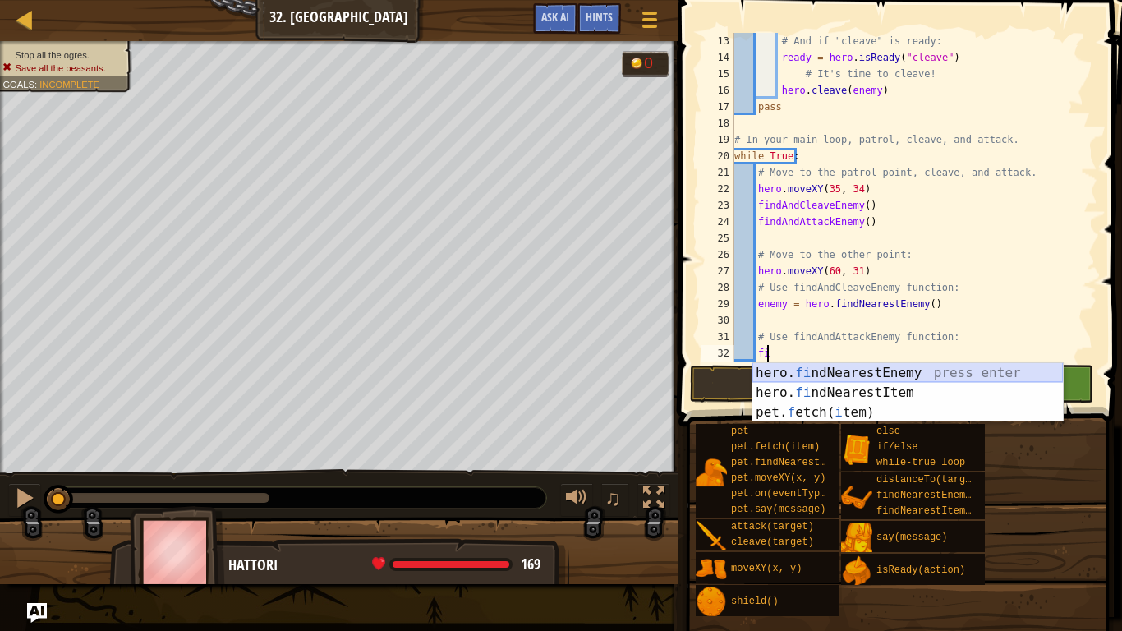
click at [808, 366] on div "hero. fi ndNearestEnemy press enter hero. fi ndNearestItem press enter pet. f e…" at bounding box center [907, 412] width 311 height 99
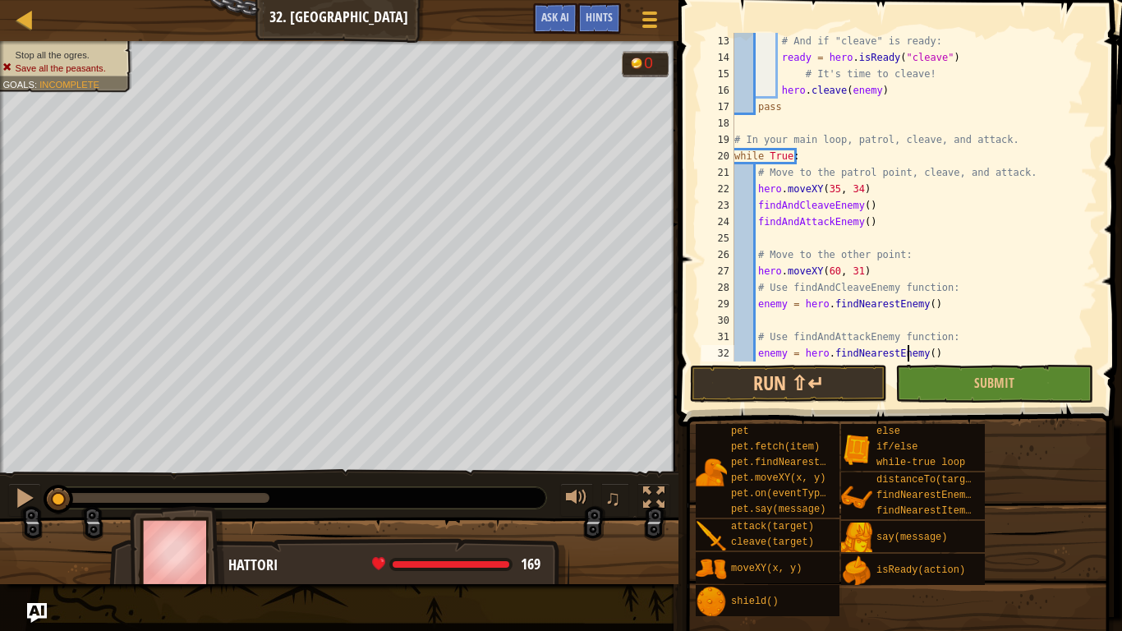
click at [907, 350] on div "# And if "cleave" is ready: ready = hero . isReady ( "cleave" ) # It's time to …" at bounding box center [908, 213] width 354 height 361
click at [850, 360] on div "# And if "cleave" is ready: ready = hero . isReady ( "cleave" ) # It's time to …" at bounding box center [908, 213] width 354 height 361
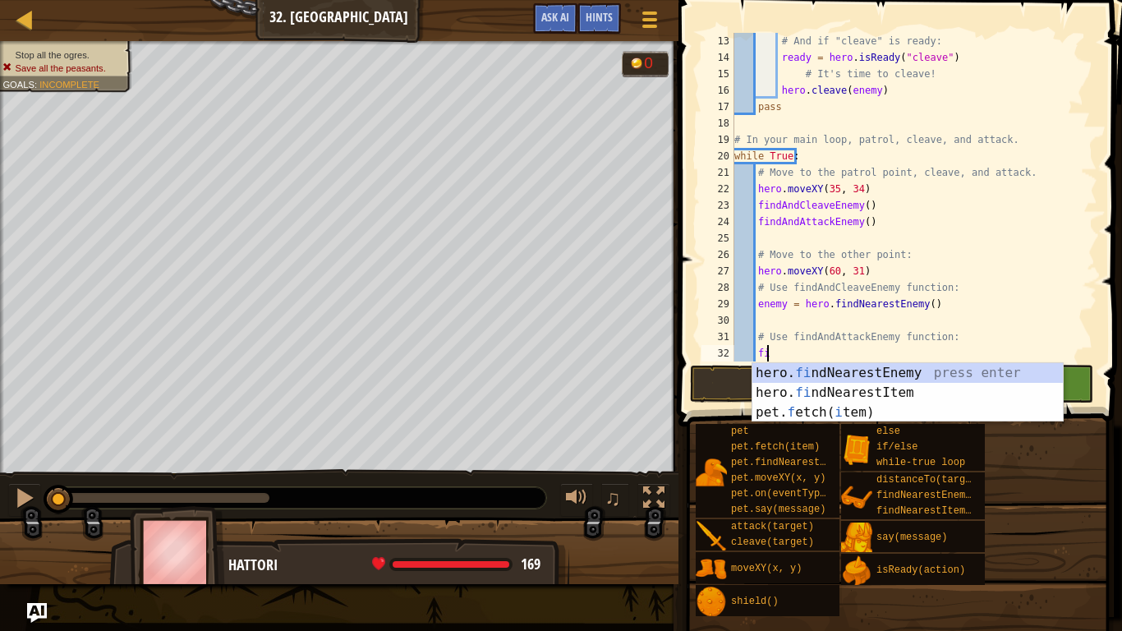
type textarea "f"
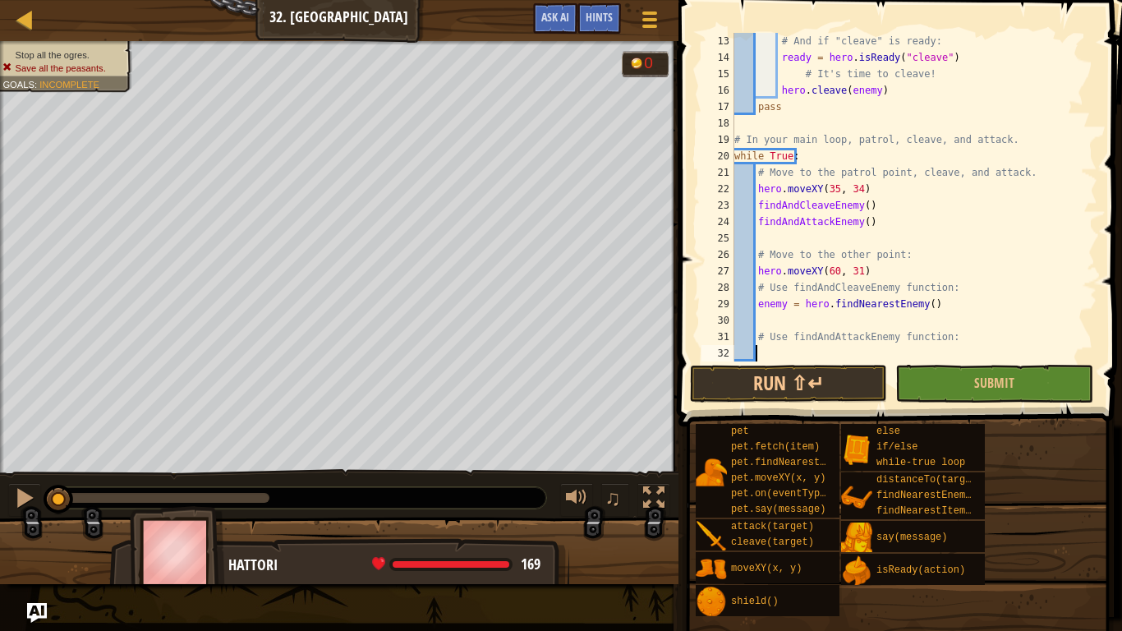
scroll to position [7, 1]
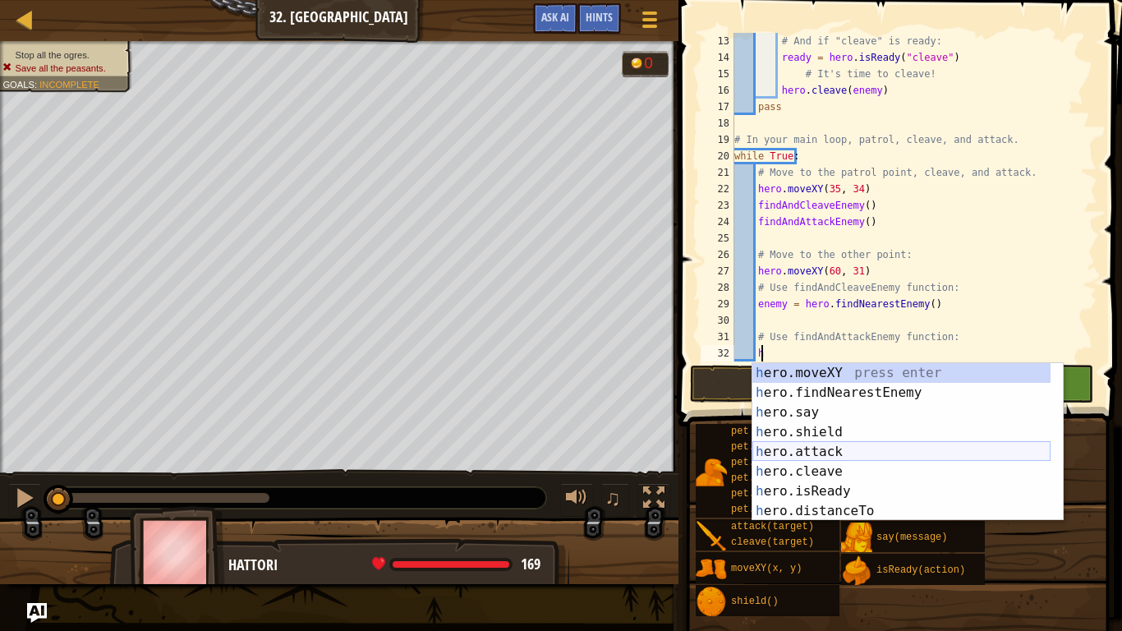
click at [840, 452] on div "h ero.moveXY press enter h ero.findNearestEnemy press enter h ero.say press ent…" at bounding box center [901, 461] width 298 height 197
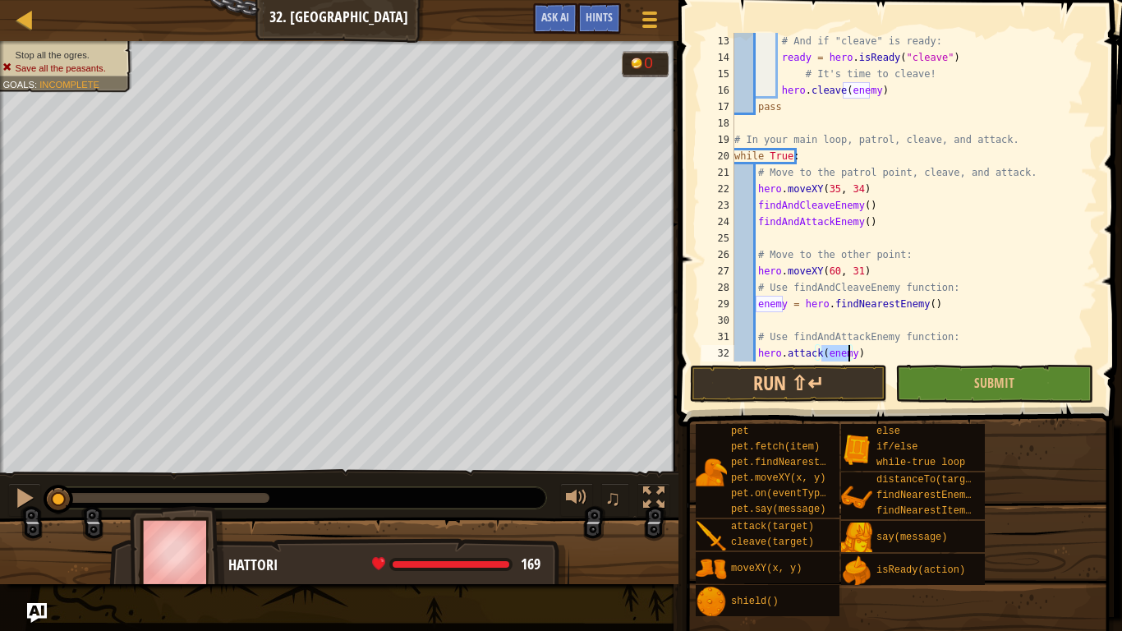
scroll to position [246, 0]
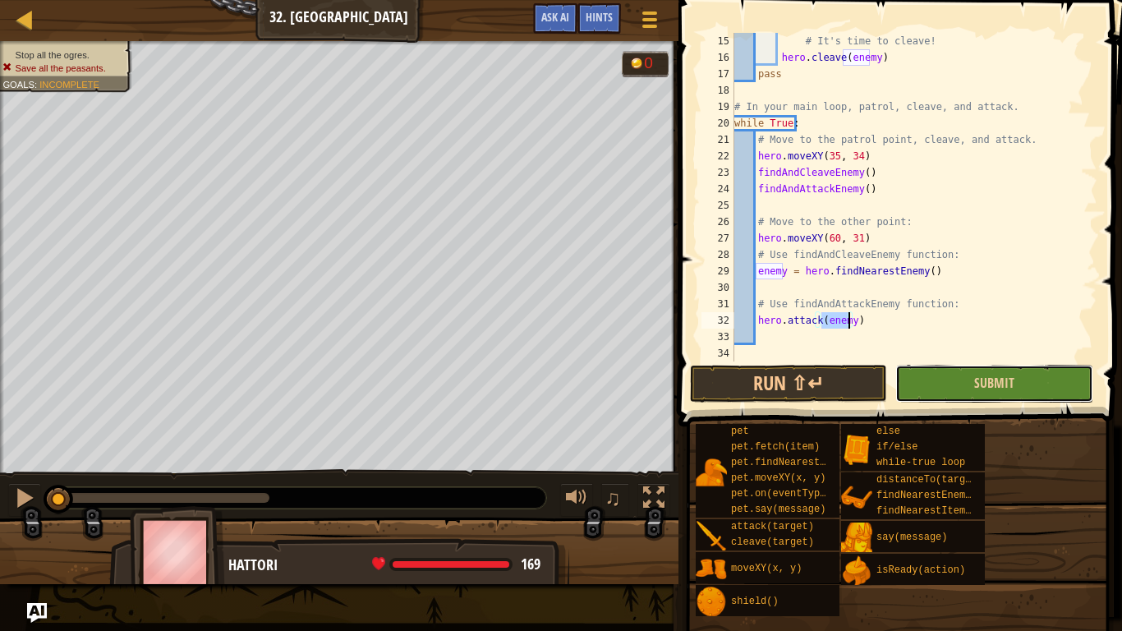
click at [942, 389] on button "Submit" at bounding box center [993, 384] width 197 height 38
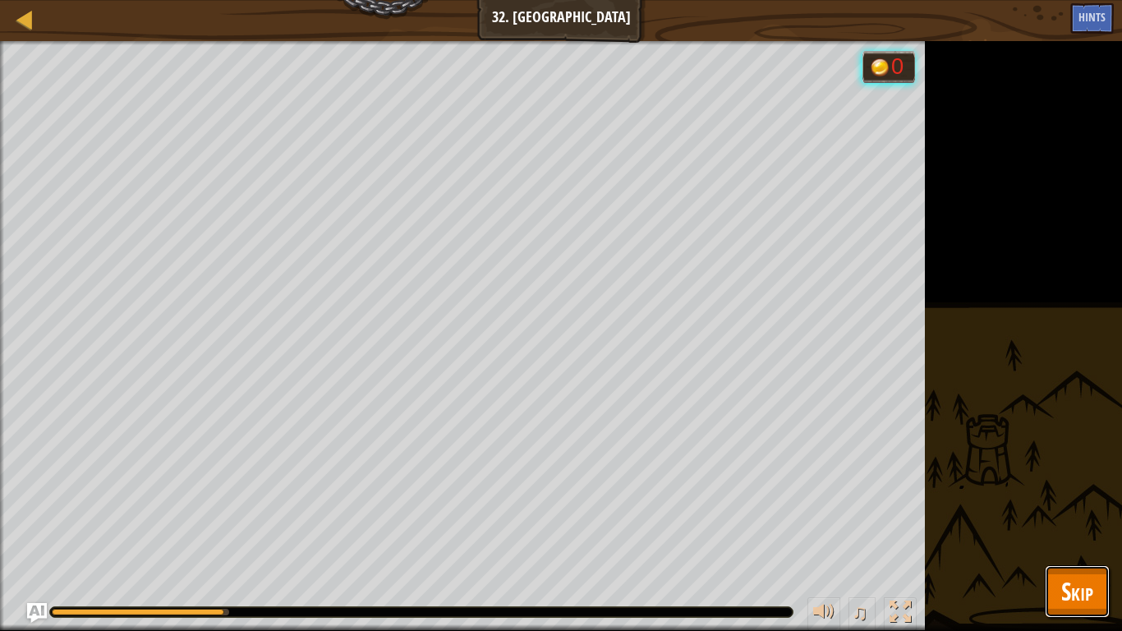
click at [1102, 502] on button "Skip" at bounding box center [1077, 591] width 65 height 53
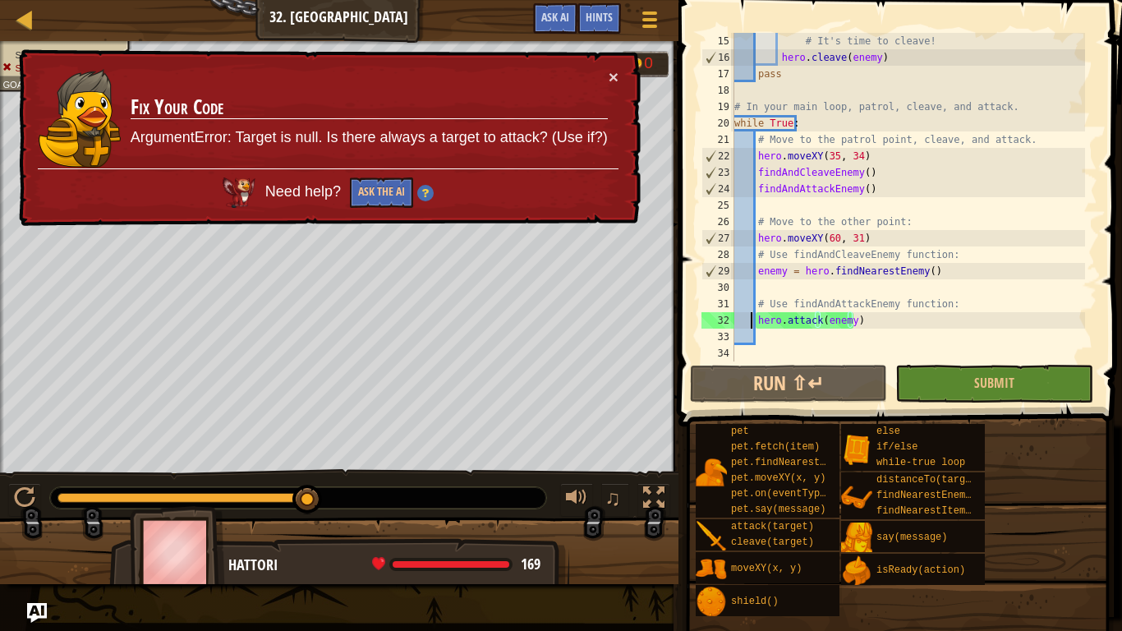
click at [750, 318] on div "# It's time to cleave! hero . cleave ( enemy ) pass # In your main loop, patrol…" at bounding box center [908, 213] width 354 height 361
click at [757, 317] on div "# It's time to cleave! hero . cleave ( enemy ) pass # In your main loop, patrol…" at bounding box center [908, 213] width 354 height 361
drag, startPoint x: 757, startPoint y: 182, endPoint x: 879, endPoint y: 190, distance: 121.9
click at [879, 190] on div "# It's time to cleave! hero . cleave ( enemy ) pass # In your main loop, patrol…" at bounding box center [908, 213] width 354 height 361
click at [761, 318] on div "# It's time to cleave! hero . cleave ( enemy ) pass # In your main loop, patrol…" at bounding box center [908, 213] width 354 height 361
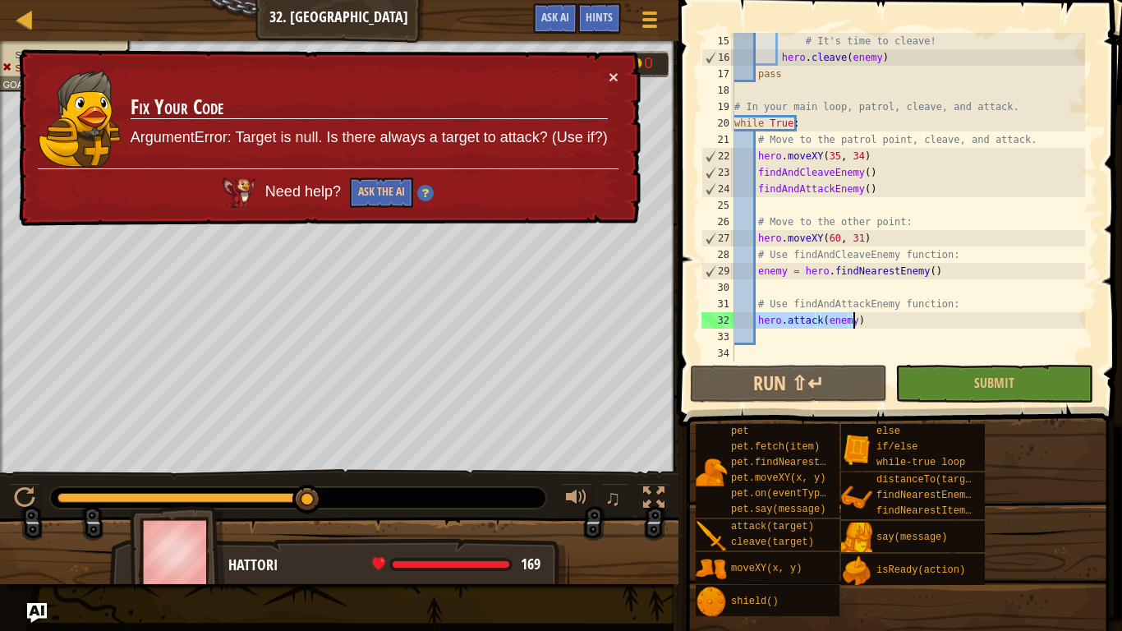
drag, startPoint x: 756, startPoint y: 318, endPoint x: 871, endPoint y: 324, distance: 115.2
click at [871, 324] on div "# It's time to cleave! hero . cleave ( enemy ) pass # In your main loop, patrol…" at bounding box center [908, 213] width 354 height 361
paste textarea "findAndAttackEnemy("
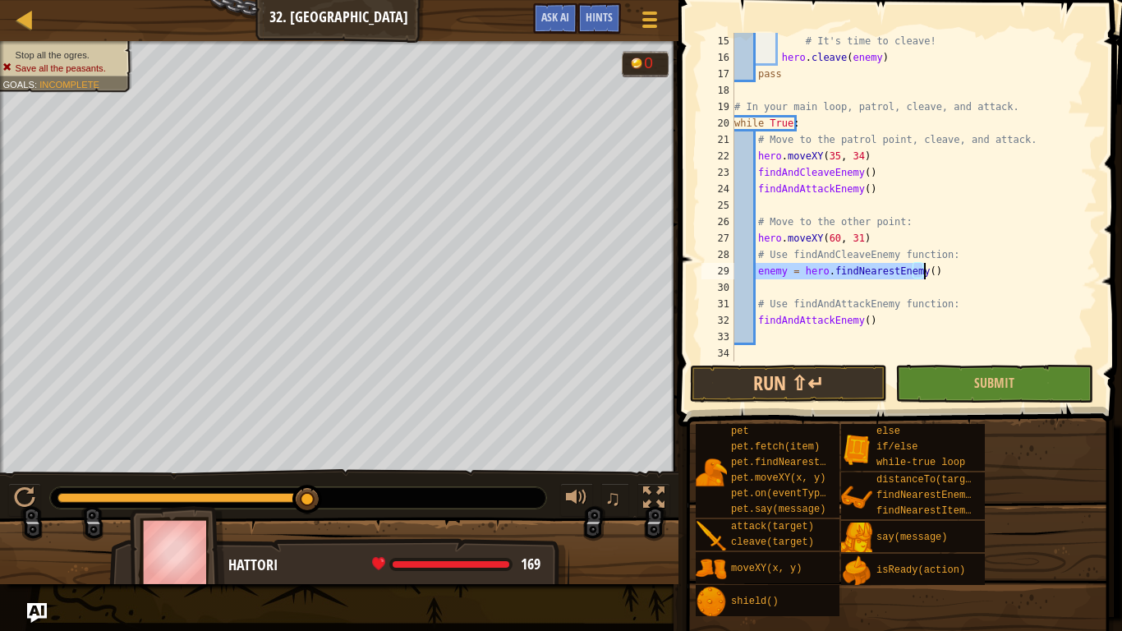
drag, startPoint x: 757, startPoint y: 274, endPoint x: 950, endPoint y: 271, distance: 193.9
click at [950, 271] on div "# It's time to cleave! hero . cleave ( enemy ) pass # In your main loop, patrol…" at bounding box center [908, 213] width 354 height 361
type textarea "enemy = hero.findNearestEnemy()"
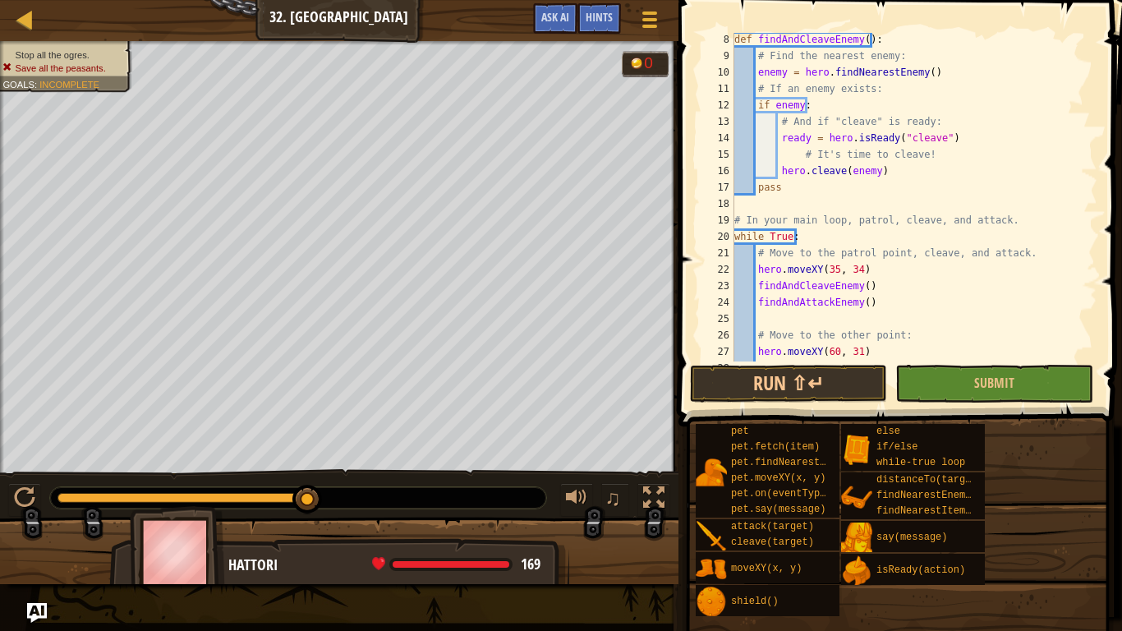
scroll to position [130, 0]
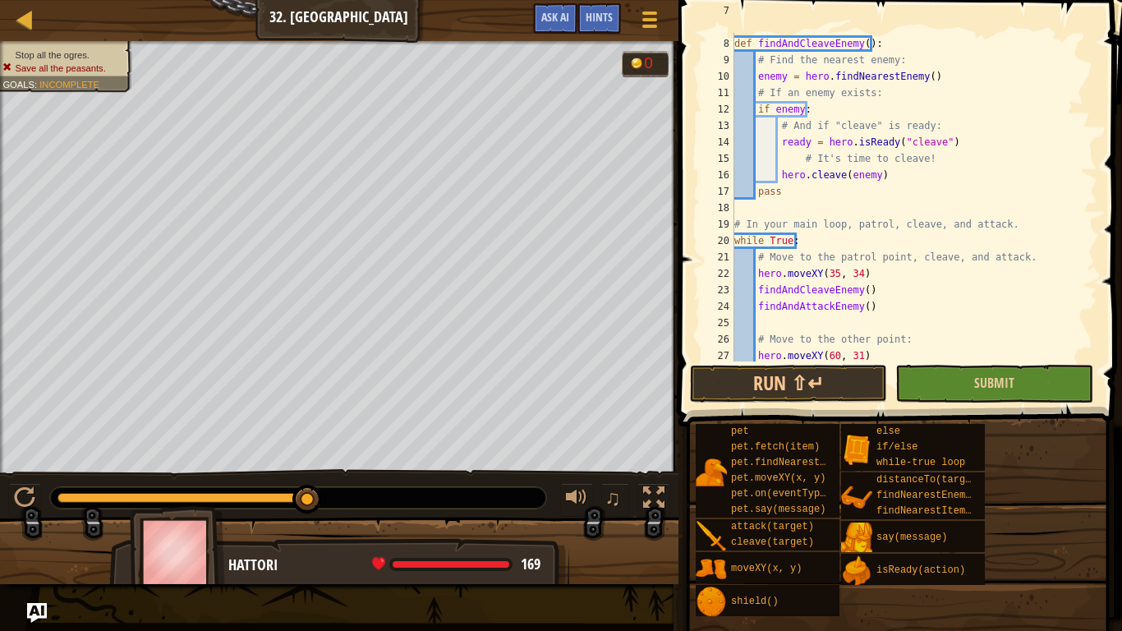
type textarea "findAndCleaveEnemy()"
click at [935, 379] on button "Submit" at bounding box center [993, 384] width 197 height 38
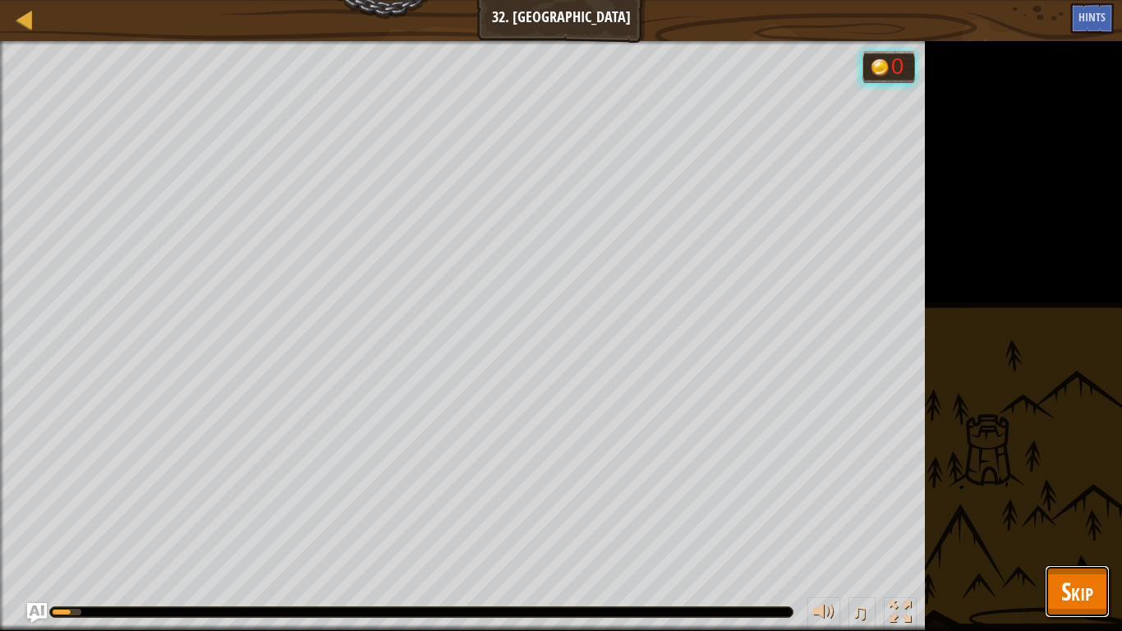
click at [1080, 502] on span "Skip" at bounding box center [1077, 591] width 32 height 34
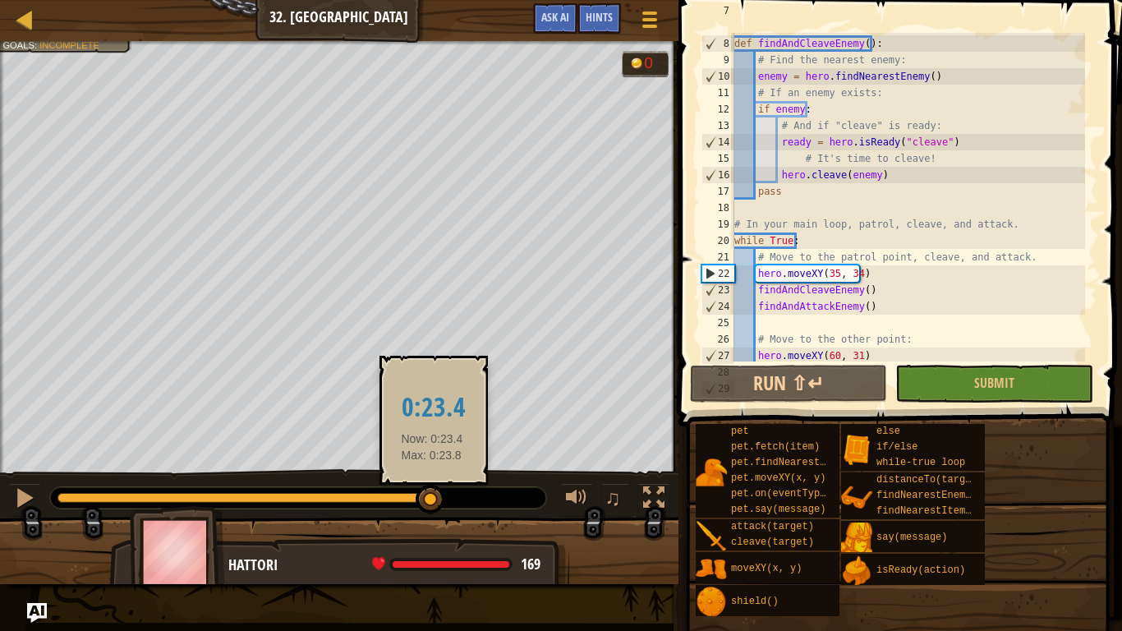
drag, startPoint x: 432, startPoint y: 494, endPoint x: 406, endPoint y: 495, distance: 26.3
click at [416, 495] on div at bounding box center [431, 500] width 30 height 30
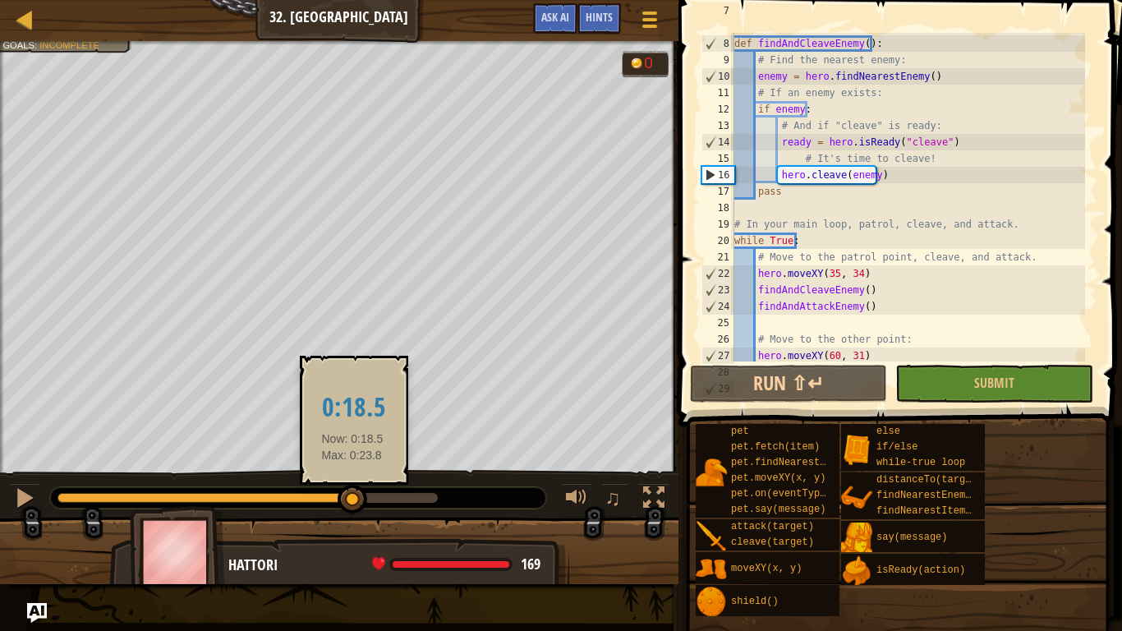
drag, startPoint x: 411, startPoint y: 497, endPoint x: 346, endPoint y: 498, distance: 64.9
click at [346, 498] on div at bounding box center [353, 500] width 30 height 30
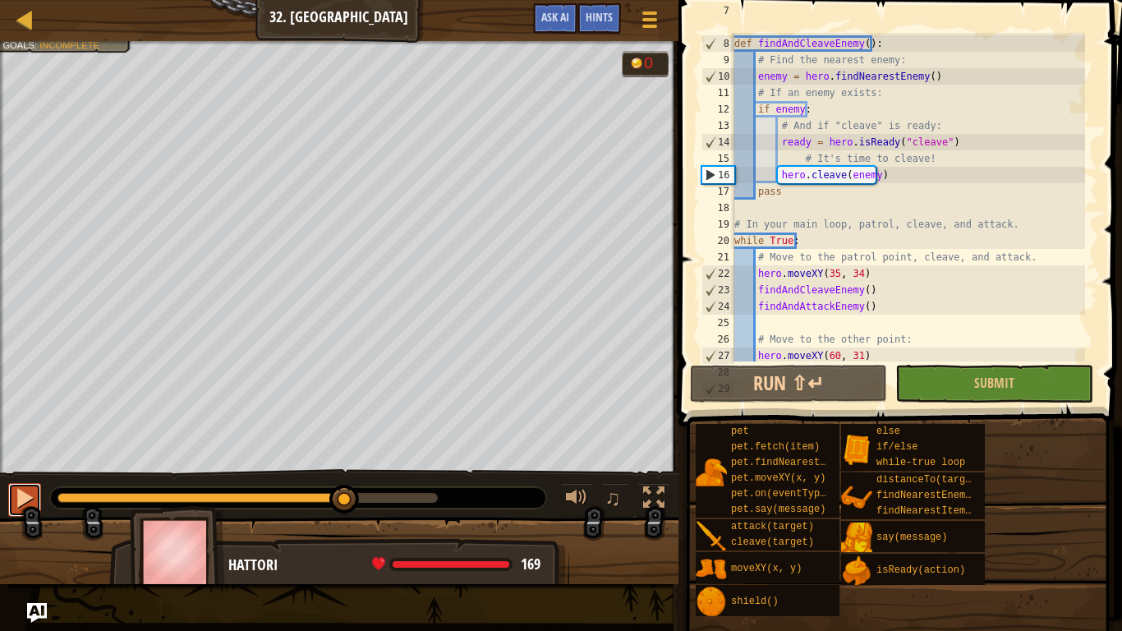
click at [22, 497] on div at bounding box center [24, 497] width 21 height 21
click at [941, 390] on button "Submit" at bounding box center [993, 384] width 197 height 38
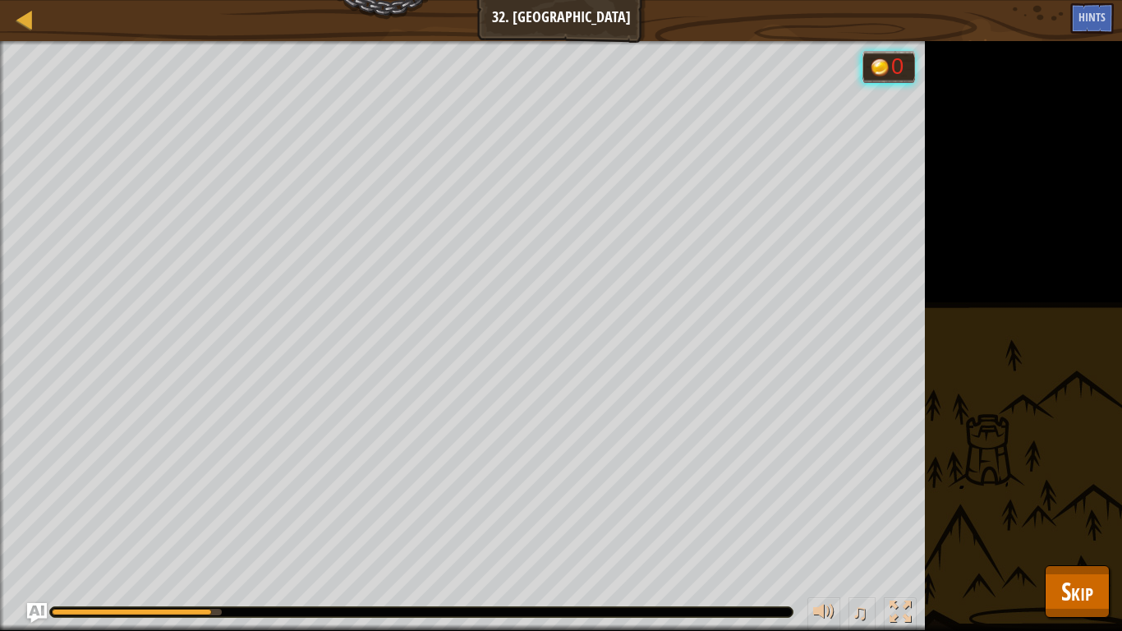
click at [1027, 502] on div "Stop all the ogres. Save all the peasants. Goals : Running... 0 ♫ Hattori 169 x…" at bounding box center [561, 336] width 1122 height 590
click at [0, 0] on div "pet pet.fetch(item) pet.findNearestByType(type) pet.moveXY(x, y) pet.on(eventTy…" at bounding box center [0, 0] width 0 height 0
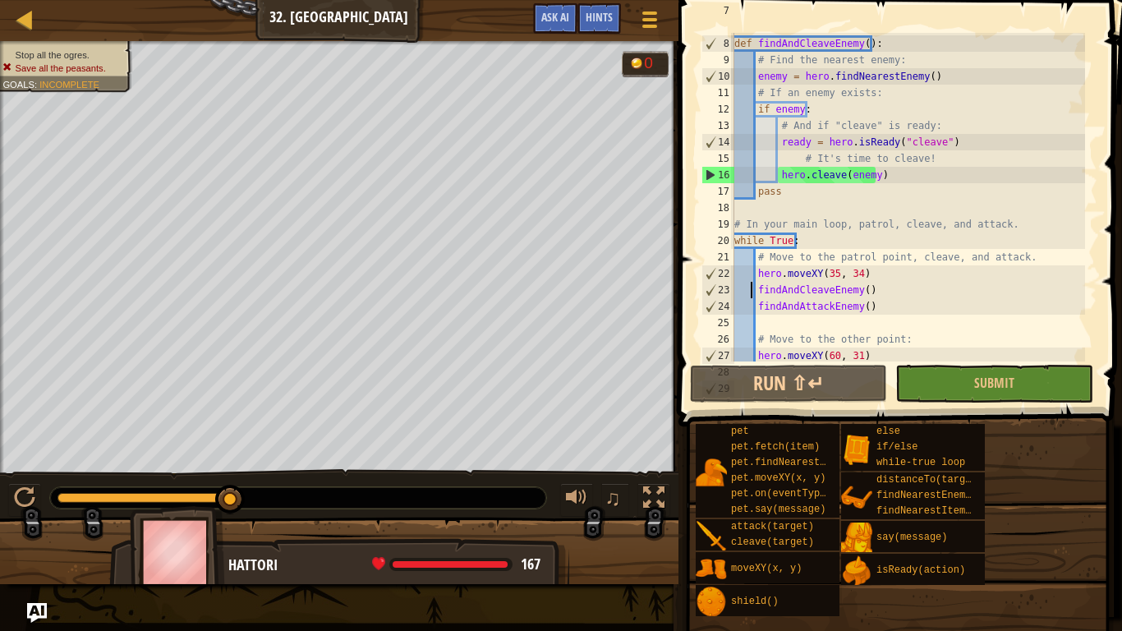
click at [752, 285] on div "# Define a function to cleave enemies (but only when the ability is ready). def…" at bounding box center [908, 191] width 354 height 378
click at [754, 284] on div "# Define a function to cleave enemies (but only when the ability is ready). def…" at bounding box center [908, 191] width 354 height 378
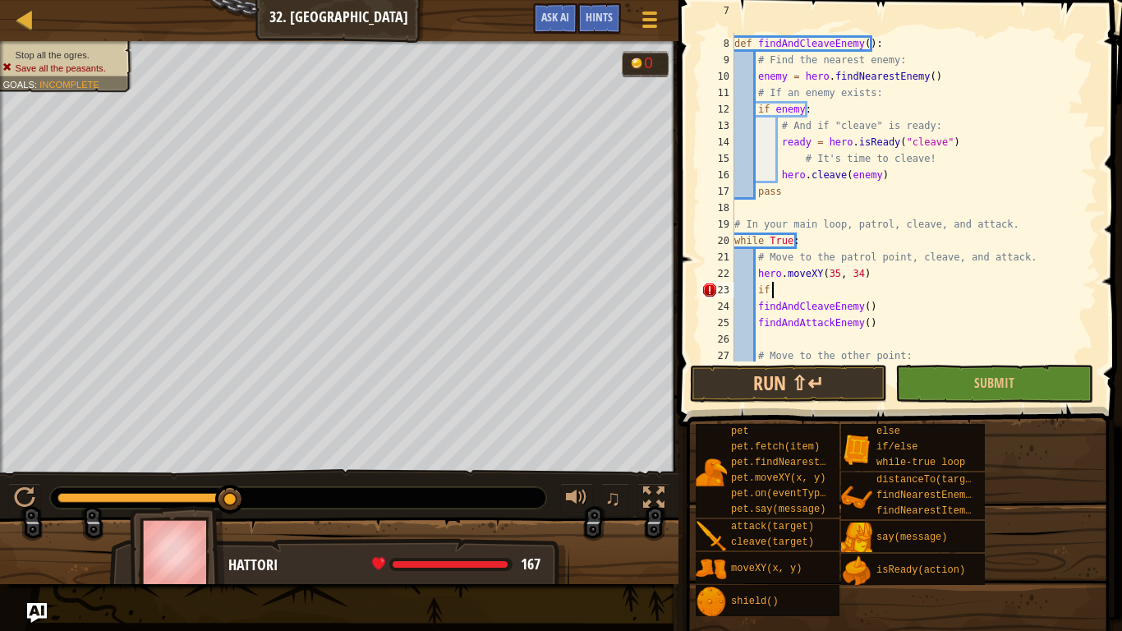
scroll to position [7, 2]
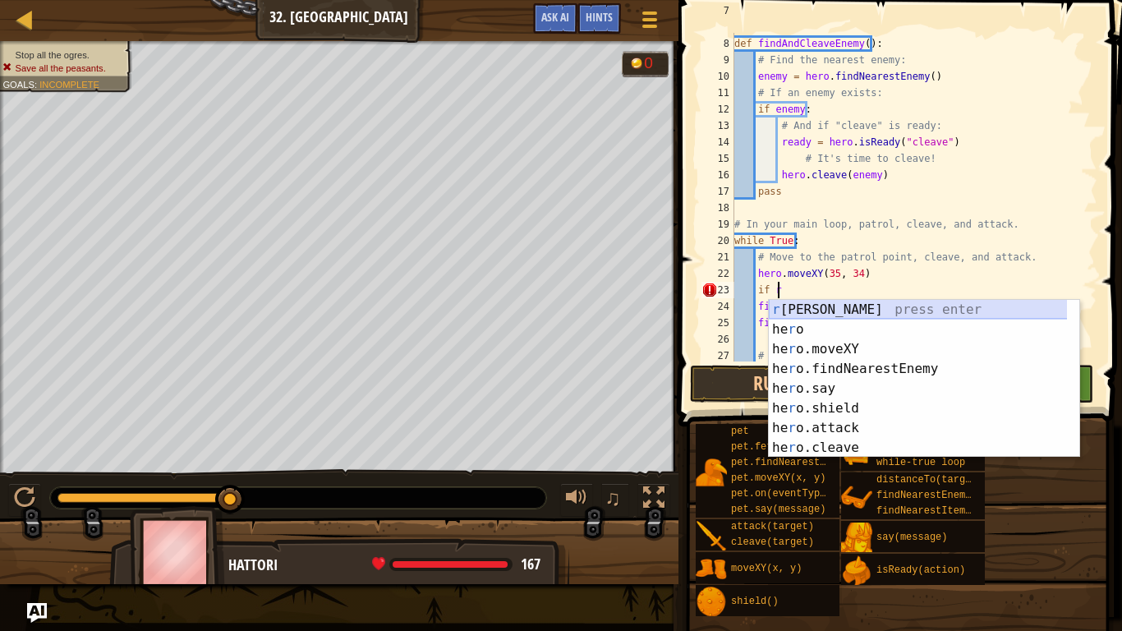
click at [823, 311] on div "r [PERSON_NAME] press enter he r o press enter he r o.moveXY press enter he r o…" at bounding box center [924, 398] width 311 height 197
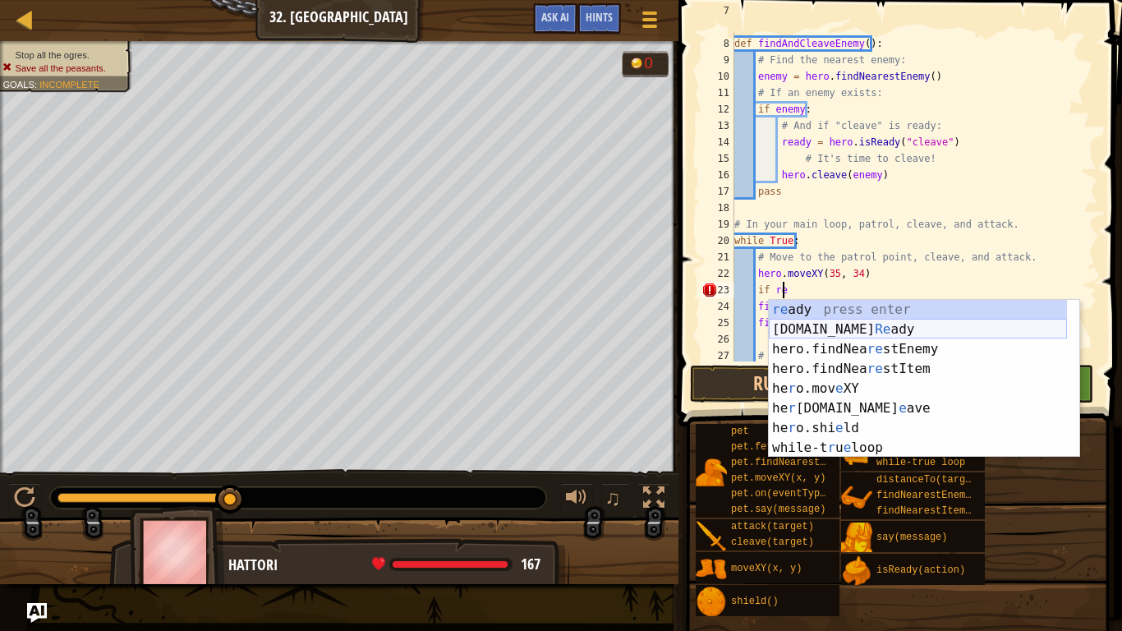
click at [826, 327] on div "re ady press enter [DOMAIN_NAME] Re ady press enter hero.findNea re stEnemy pre…" at bounding box center [918, 398] width 298 height 197
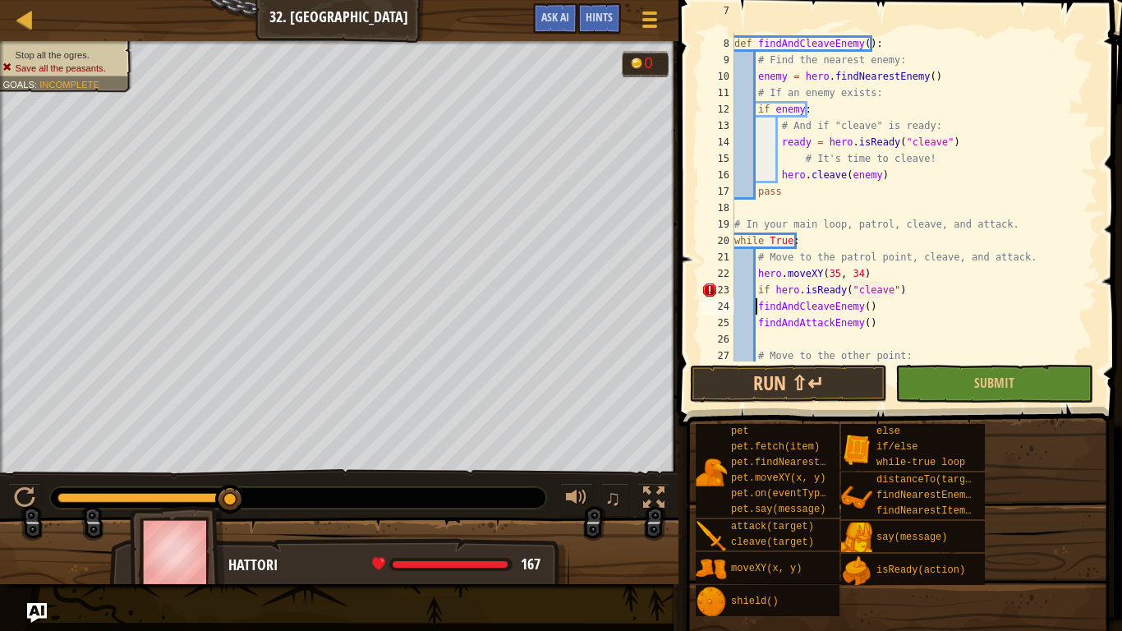
click at [757, 306] on div "# Define a function to cleave enemies (but only when the ability is ready). def…" at bounding box center [908, 191] width 354 height 378
click at [901, 286] on div "# Define a function to cleave enemies (but only when the ability is ready). def…" at bounding box center [908, 191] width 354 height 378
click at [965, 378] on button "Submit" at bounding box center [993, 384] width 197 height 38
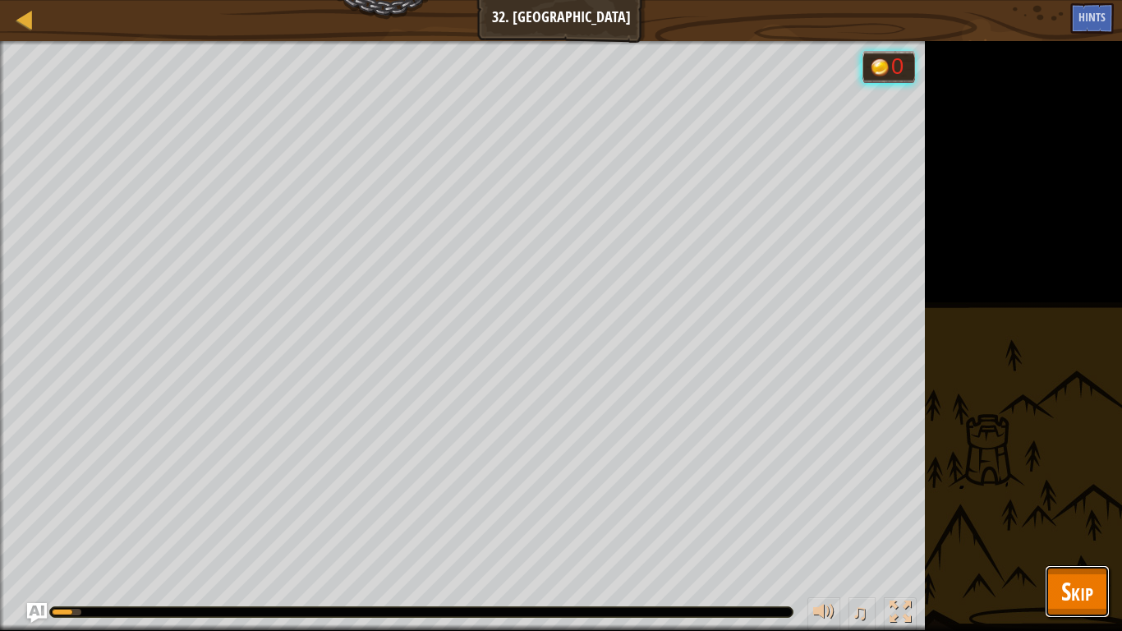
click at [1068, 502] on span "Skip" at bounding box center [1077, 591] width 32 height 34
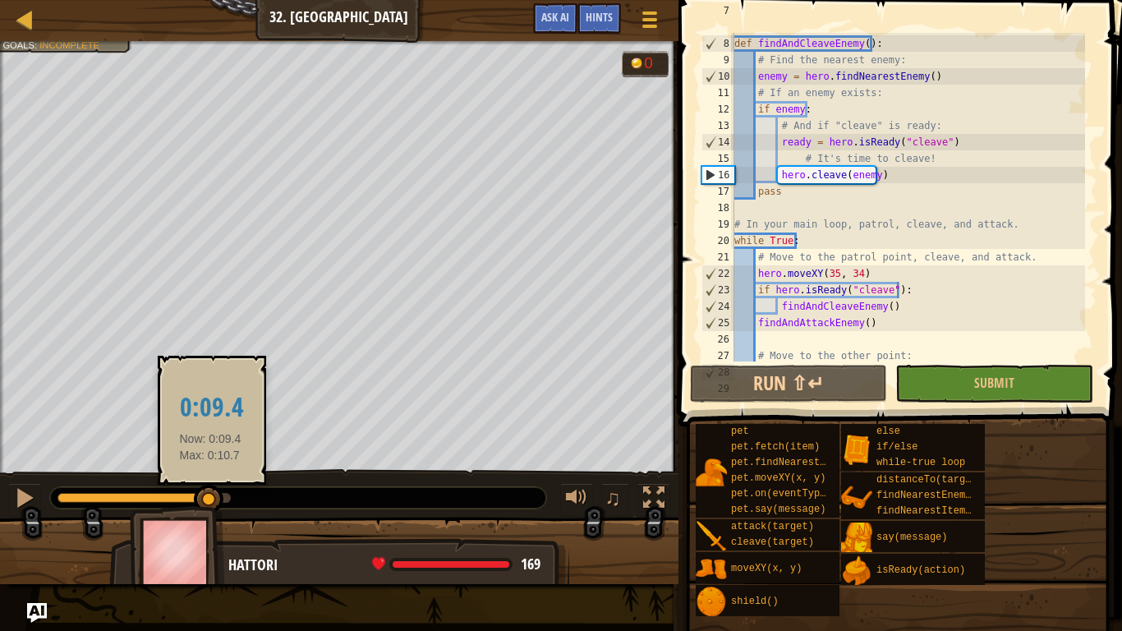
drag, startPoint x: 223, startPoint y: 503, endPoint x: 205, endPoint y: 503, distance: 18.9
click at [205, 502] on div at bounding box center [209, 500] width 30 height 30
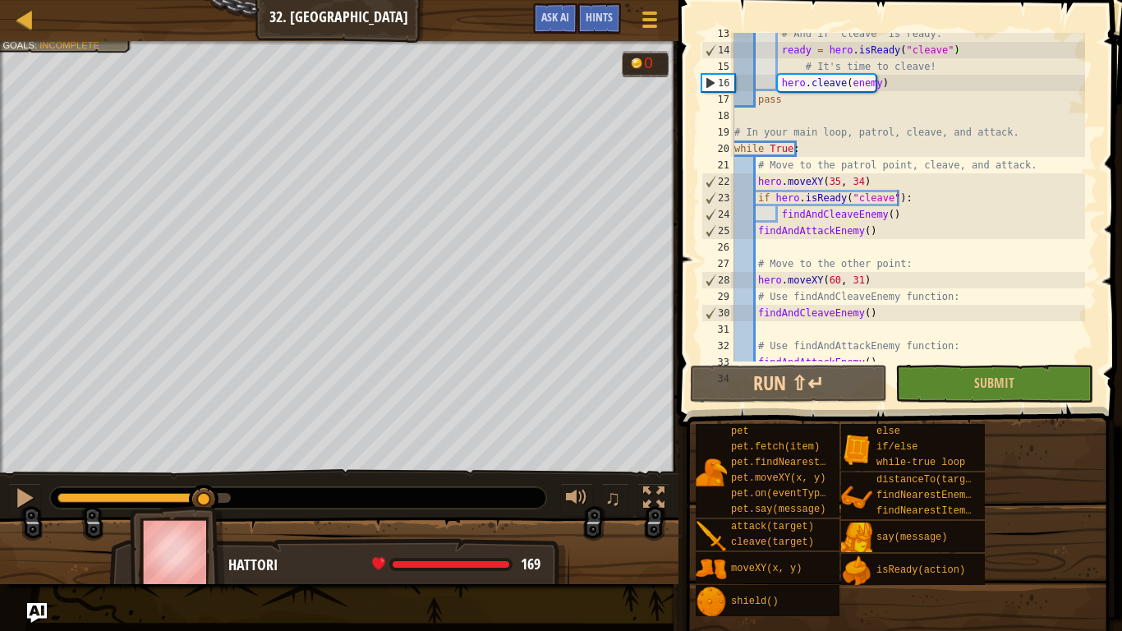
scroll to position [7, 10]
click at [755, 306] on div "# And if "cleave" is ready: ready = hero . isReady ( "cleave" ) # It's time to …" at bounding box center [908, 205] width 354 height 361
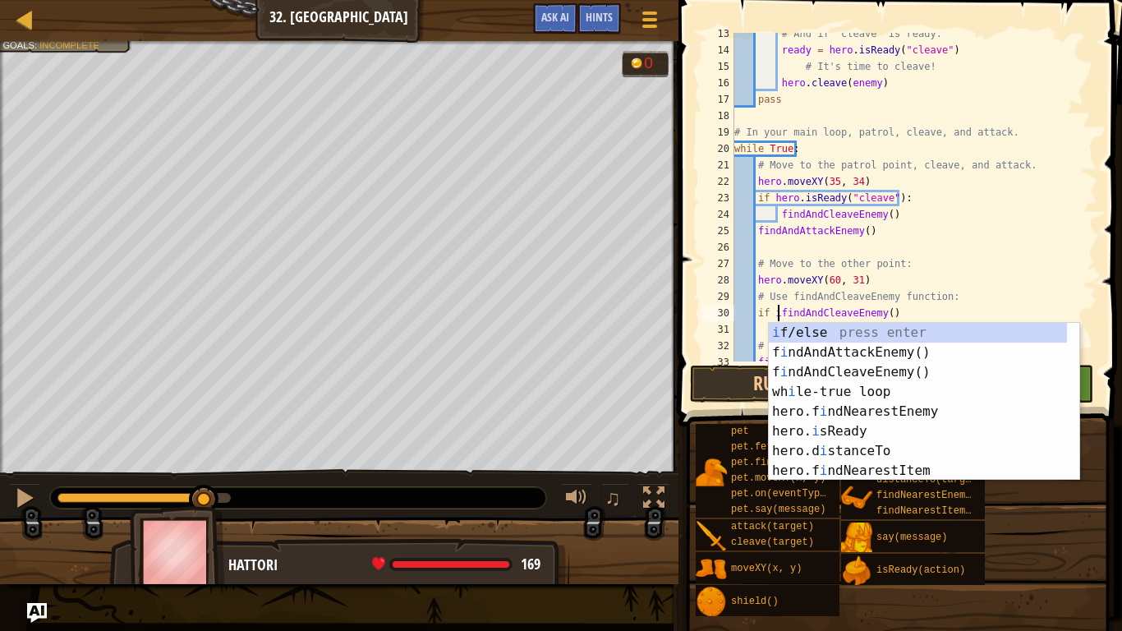
scroll to position [7, 3]
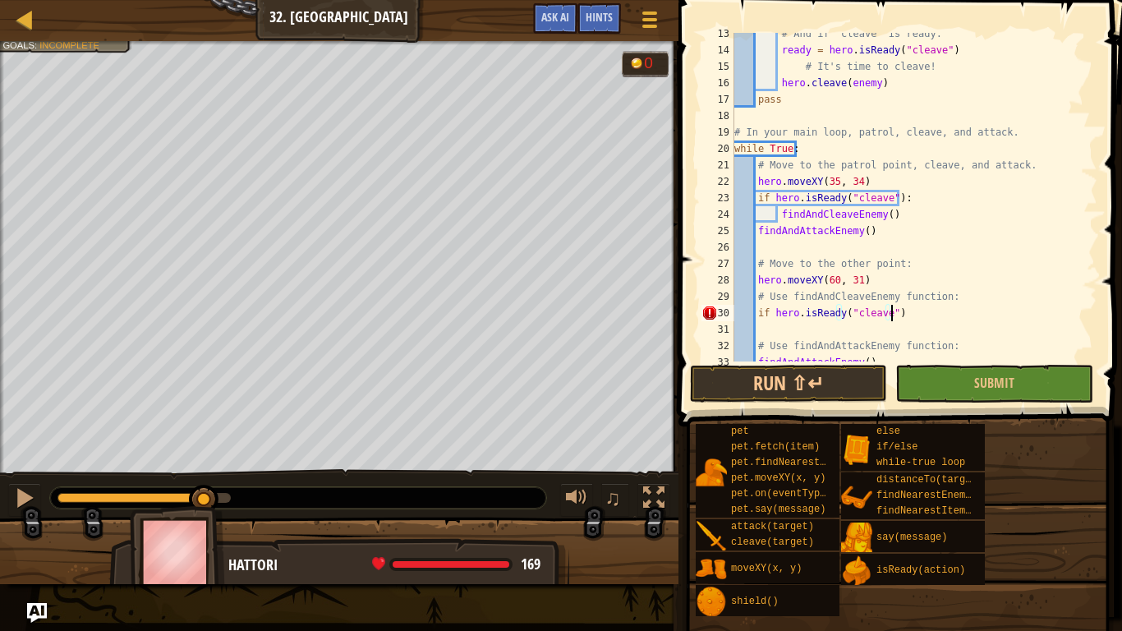
type textarea "if hero.isReady("cleave"):"
type textarea "fi"
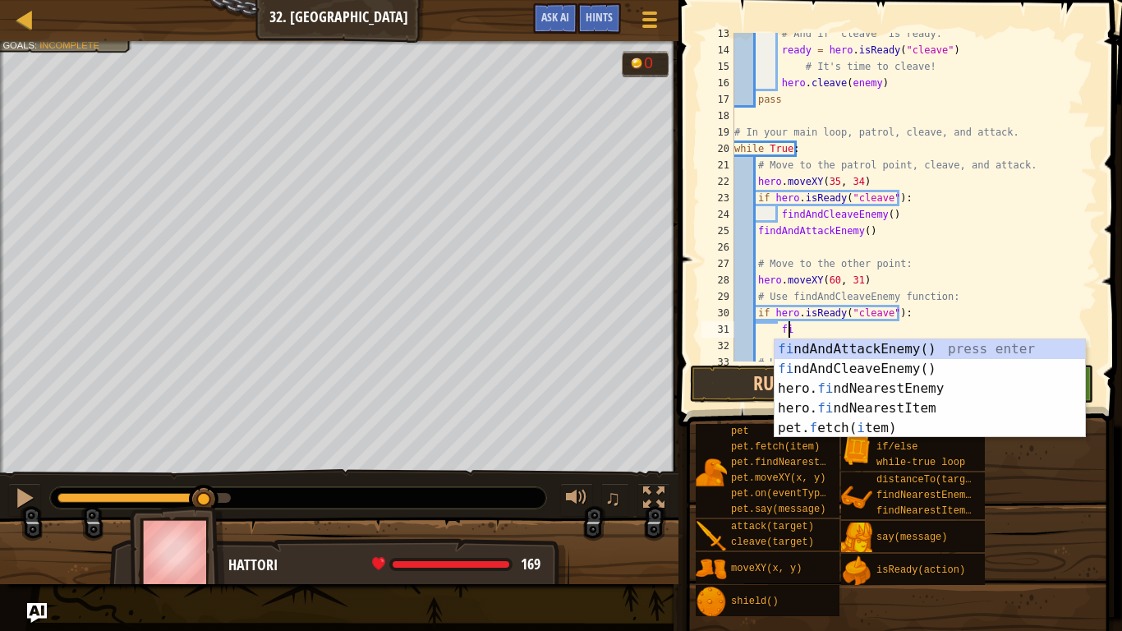
scroll to position [7, 3]
click at [869, 368] on div "fi ndAndAttackEnemy() press enter fi ndAndCleaveEnemy() press enter hero. fi nd…" at bounding box center [930, 408] width 311 height 138
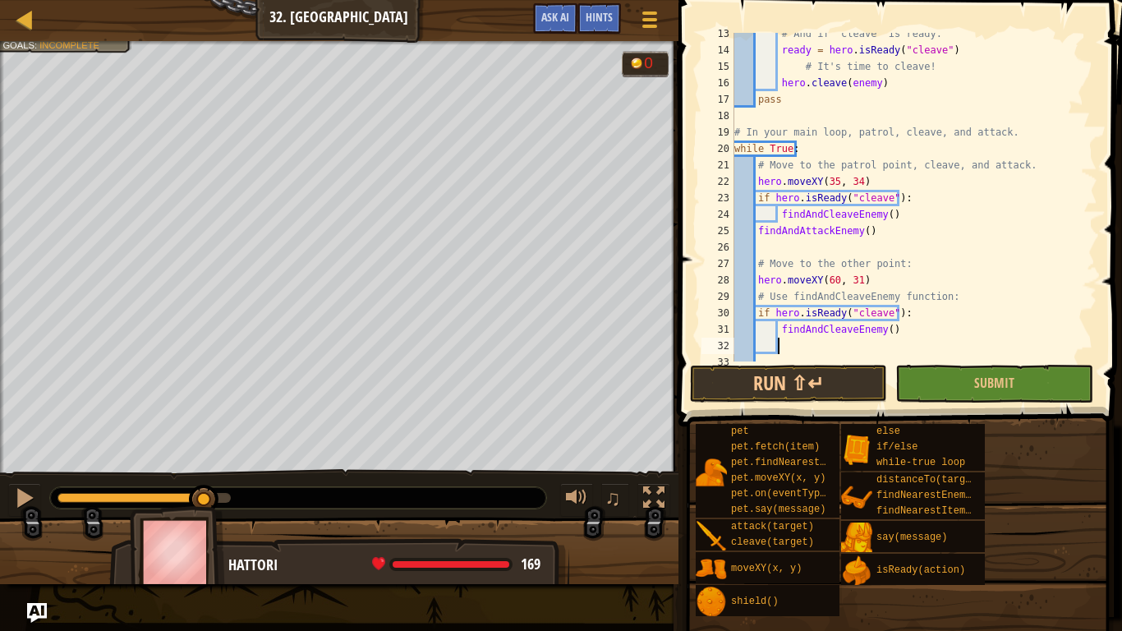
scroll to position [7, 2]
click at [928, 388] on button "Submit" at bounding box center [993, 384] width 197 height 38
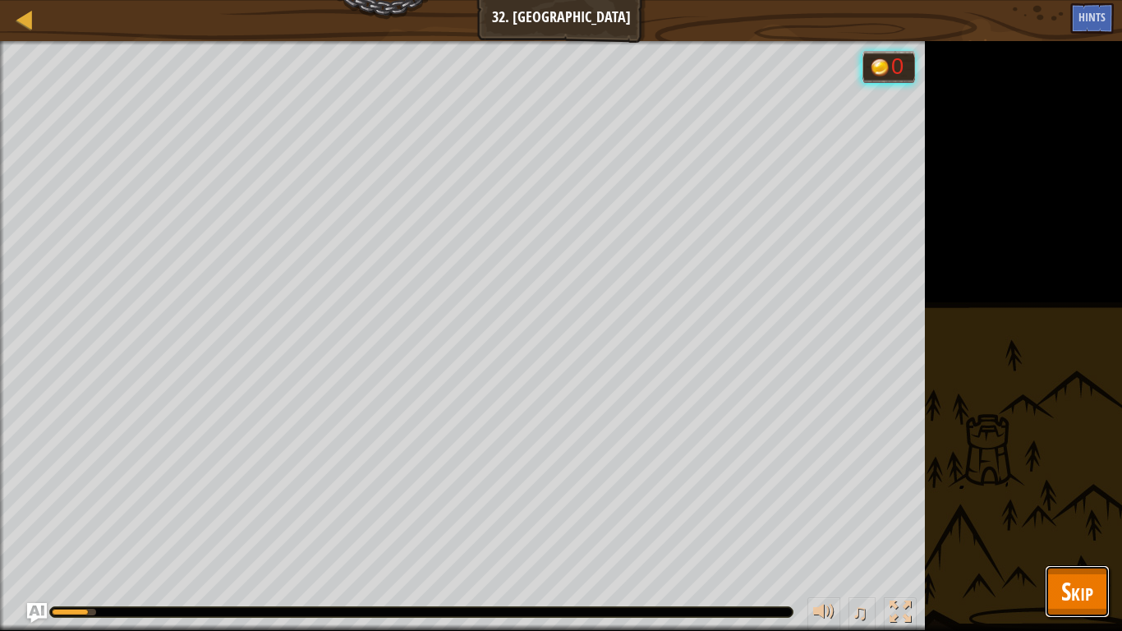
click at [1095, 502] on button "Skip" at bounding box center [1077, 591] width 65 height 53
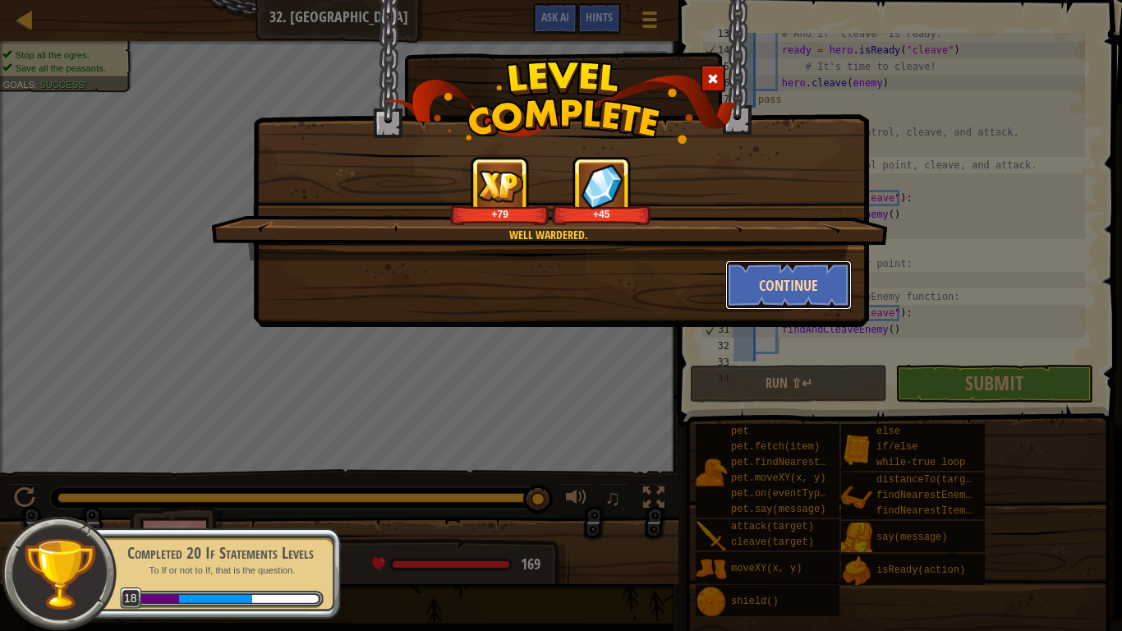
click at [767, 286] on button "Continue" at bounding box center [788, 284] width 127 height 49
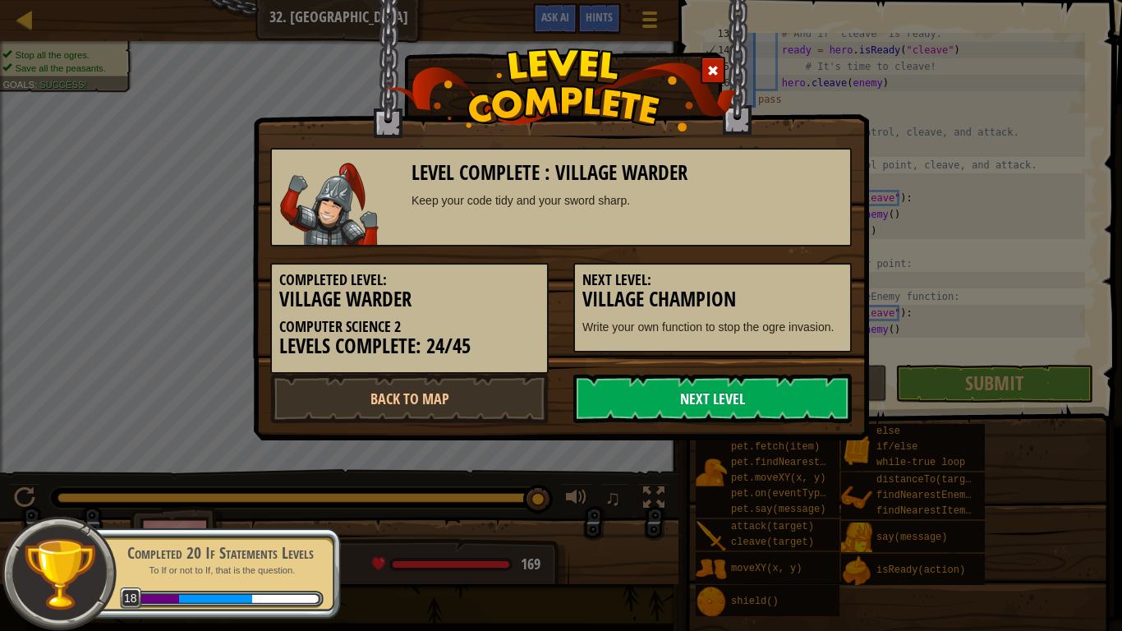
click at [745, 386] on link "Next Level" at bounding box center [712, 398] width 278 height 49
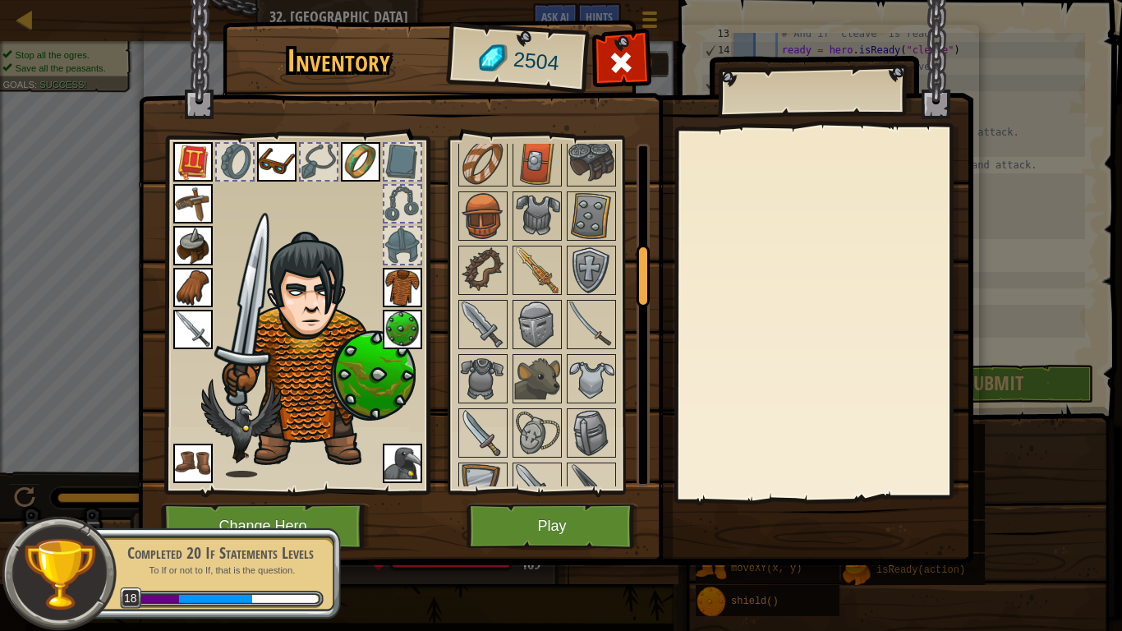
scroll to position [590, 0]
click at [529, 236] on img at bounding box center [537, 214] width 46 height 46
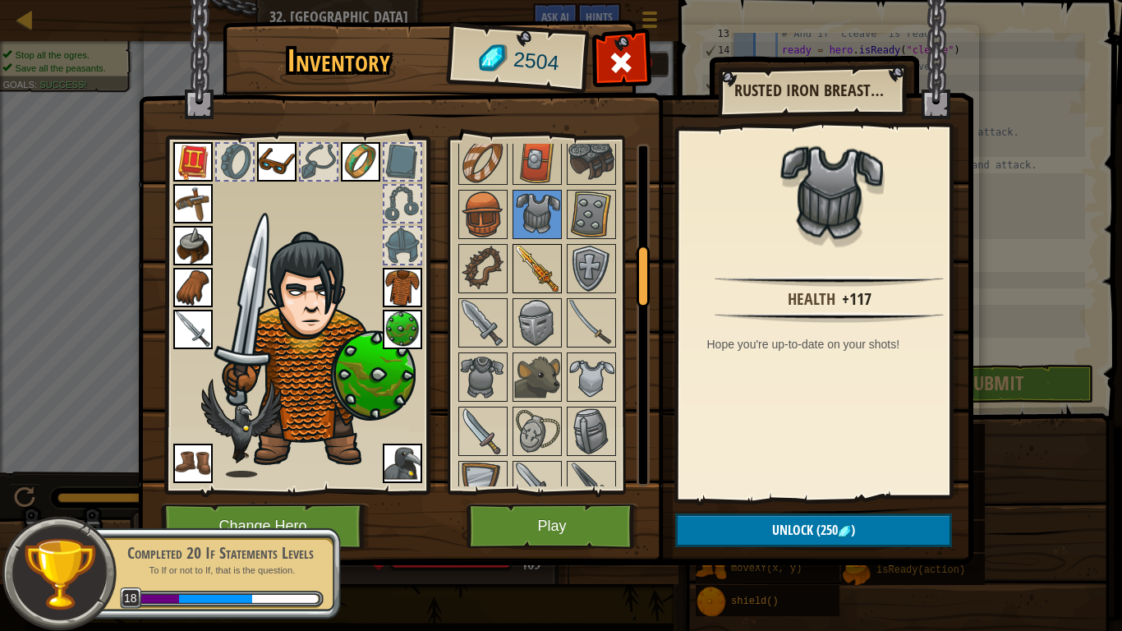
click at [530, 260] on img at bounding box center [537, 269] width 46 height 46
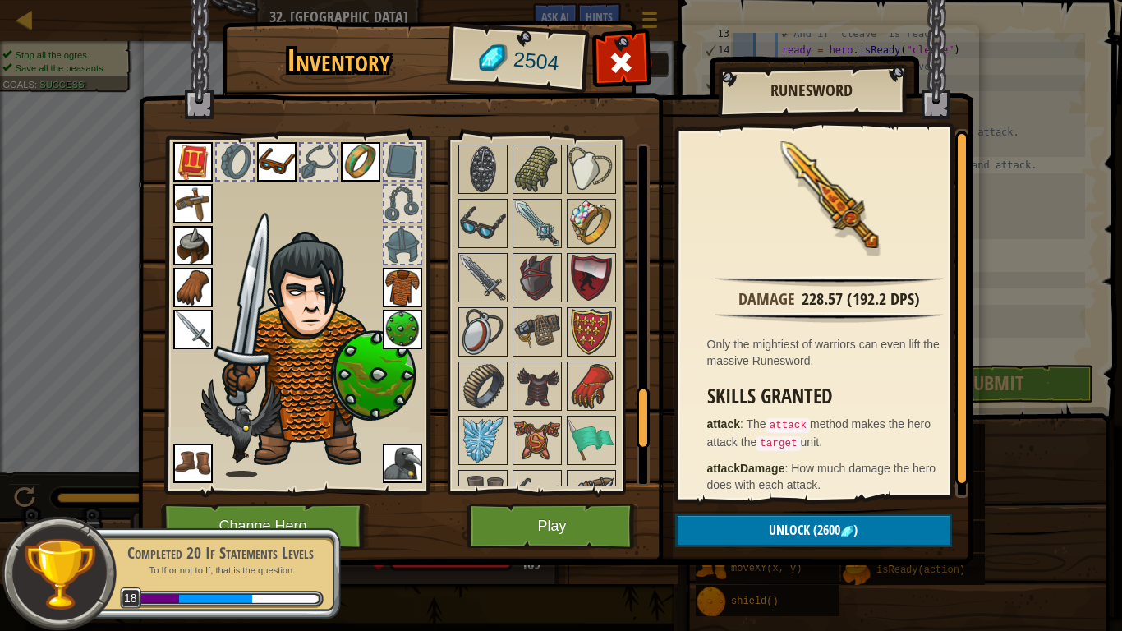
scroll to position [1700, 0]
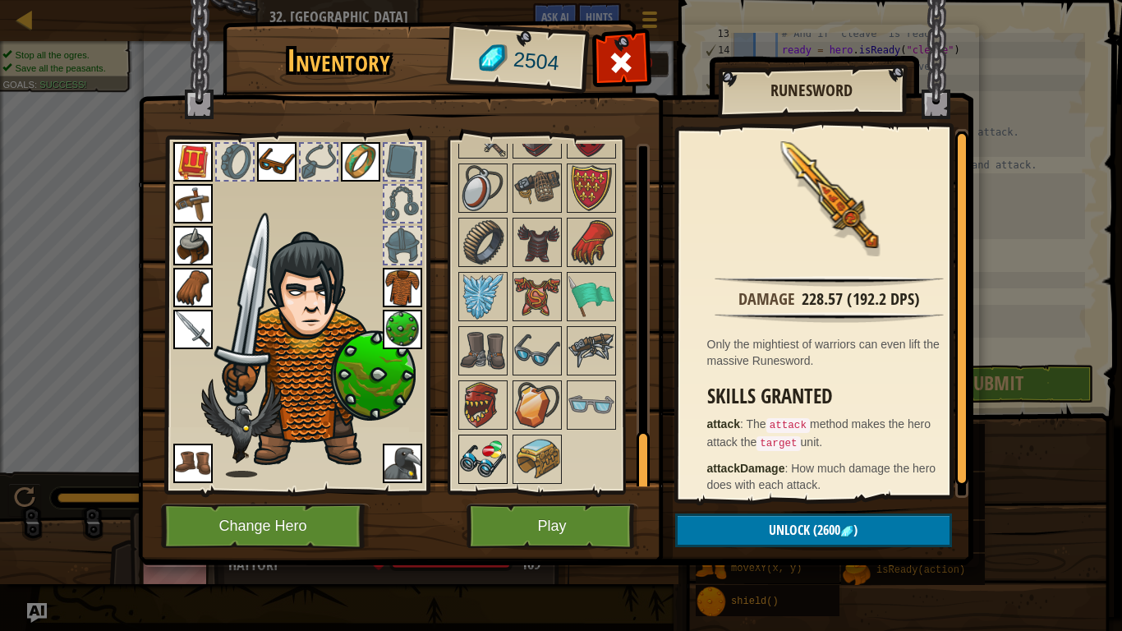
click at [485, 464] on img at bounding box center [483, 459] width 46 height 46
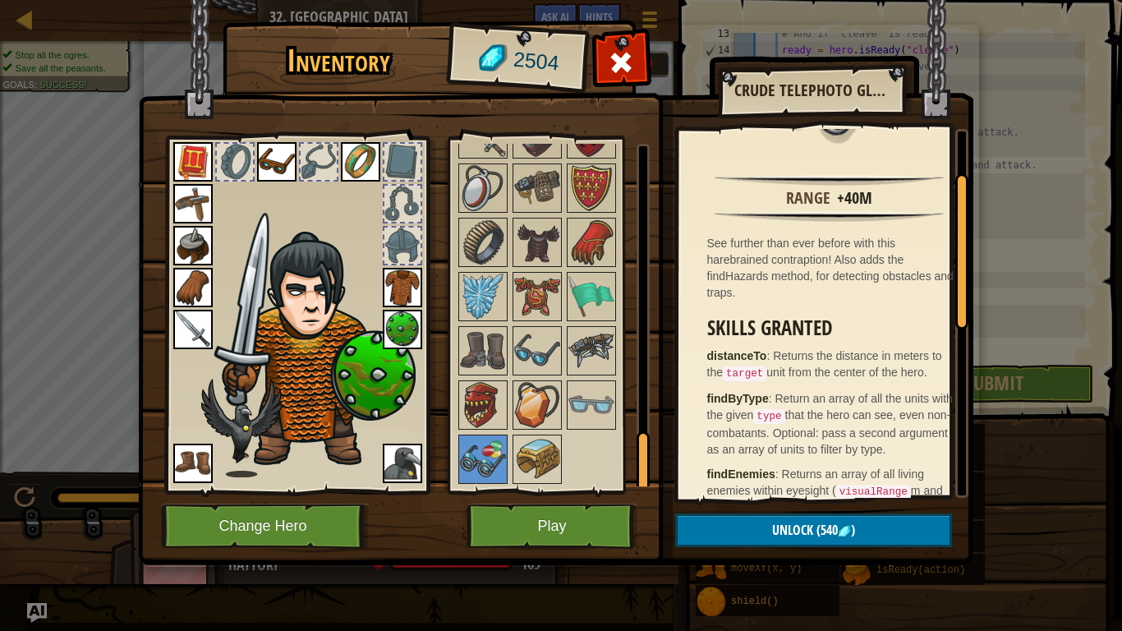
scroll to position [109, 0]
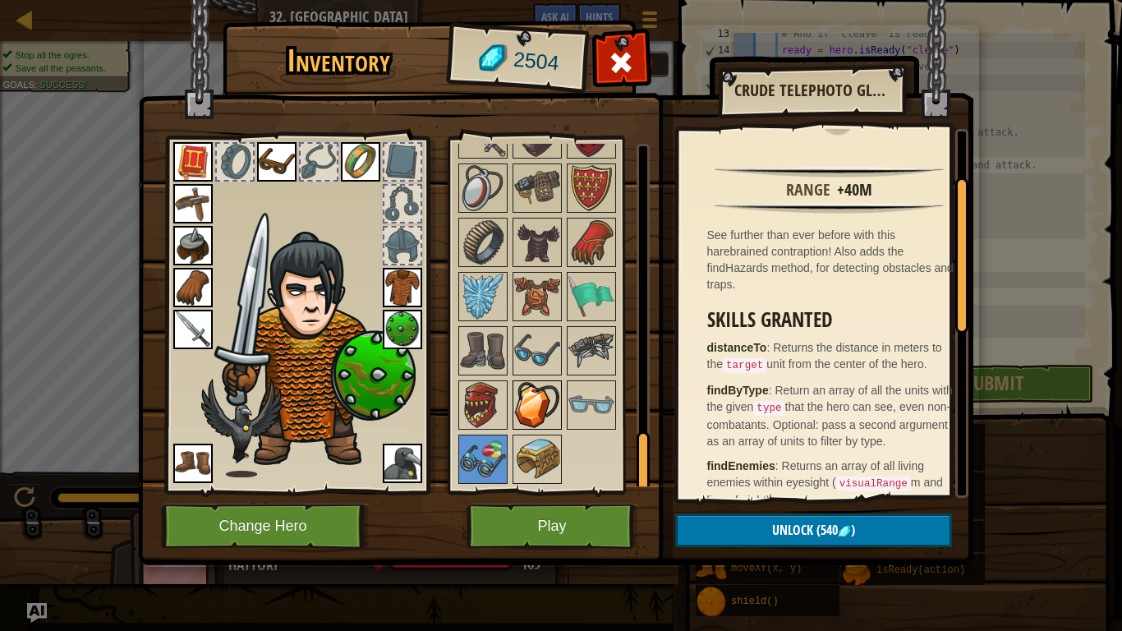
click at [521, 415] on img at bounding box center [537, 405] width 46 height 46
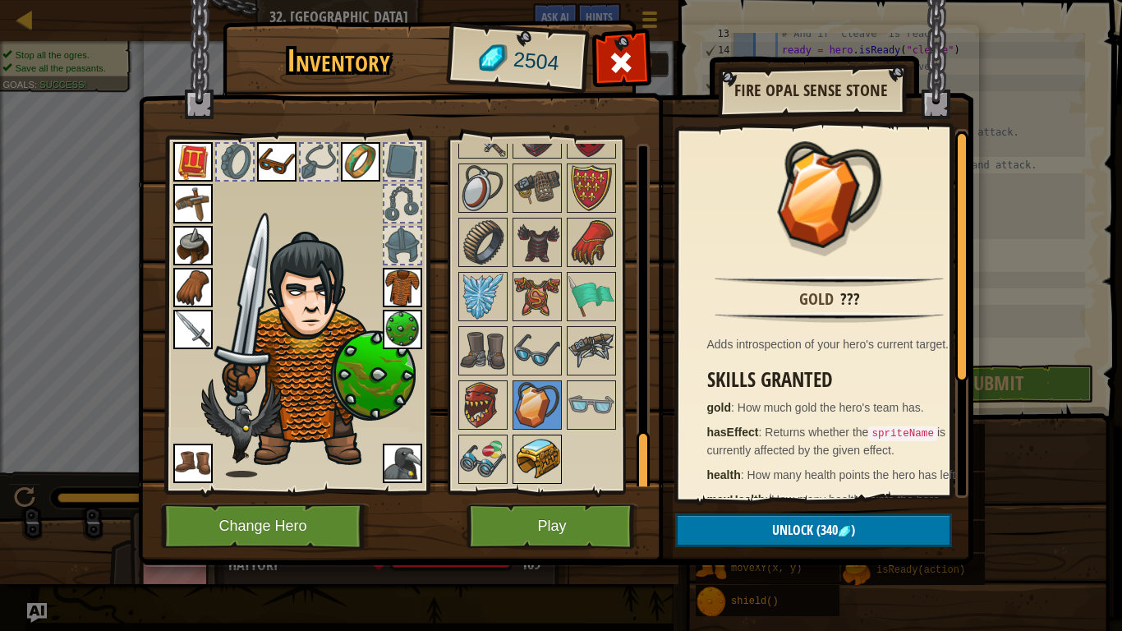
click at [526, 466] on img at bounding box center [537, 459] width 46 height 46
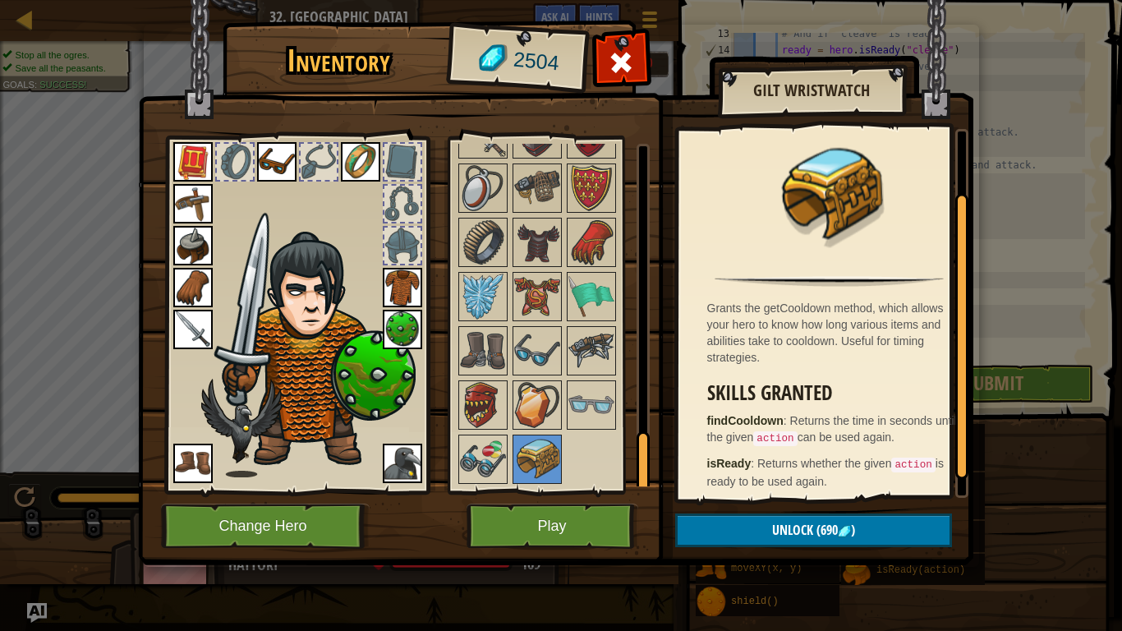
scroll to position [104, 0]
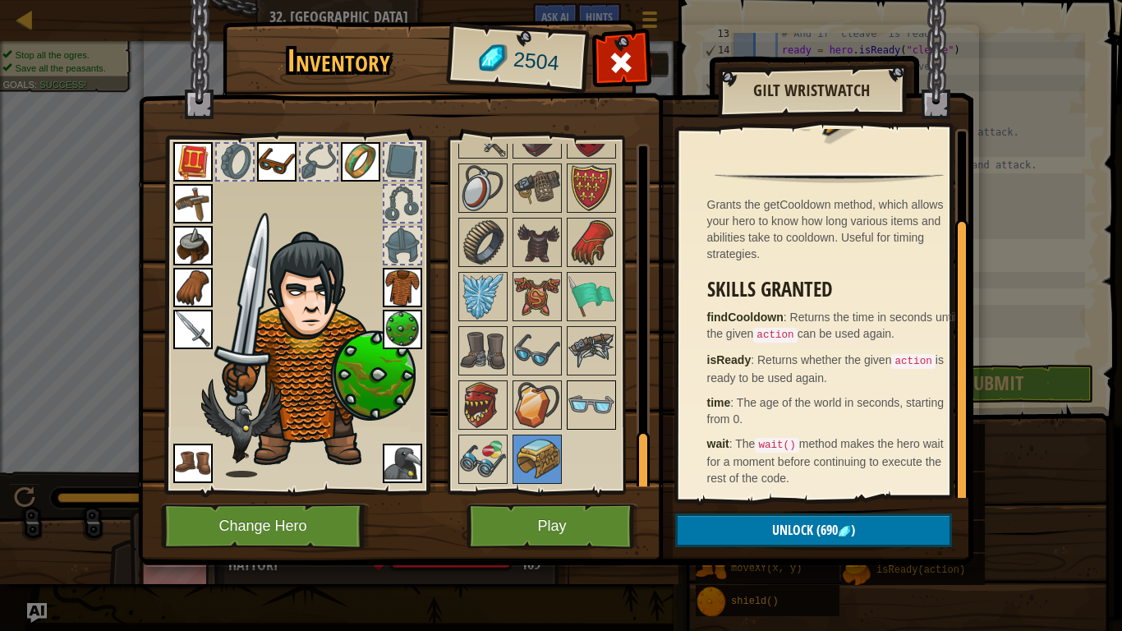
click at [586, 409] on img at bounding box center [591, 405] width 46 height 46
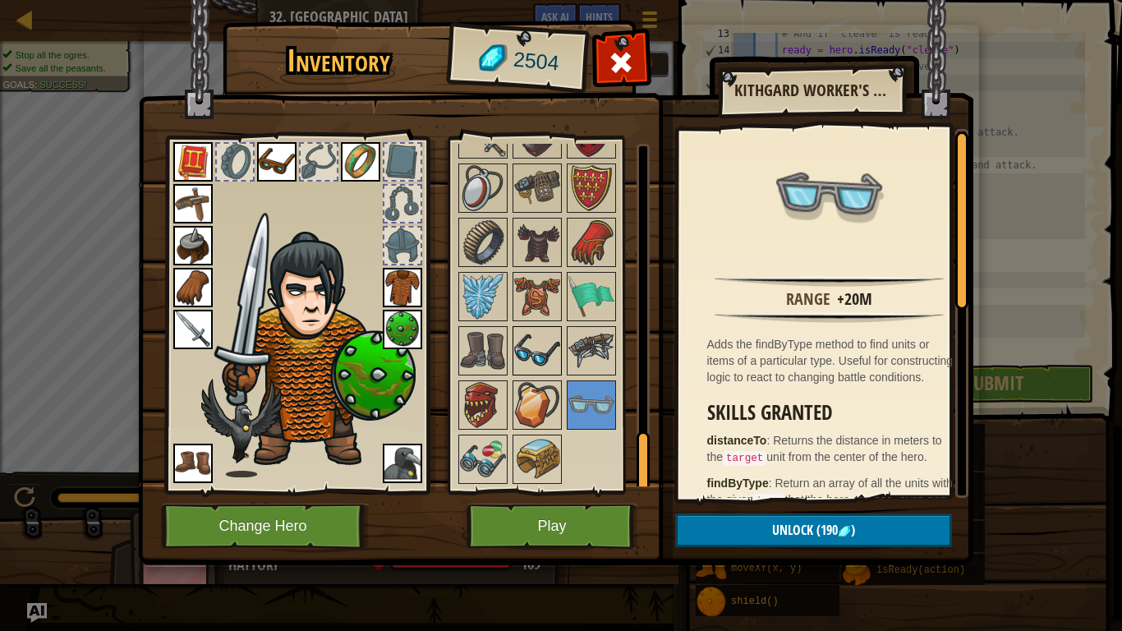
click at [527, 339] on img at bounding box center [537, 351] width 46 height 46
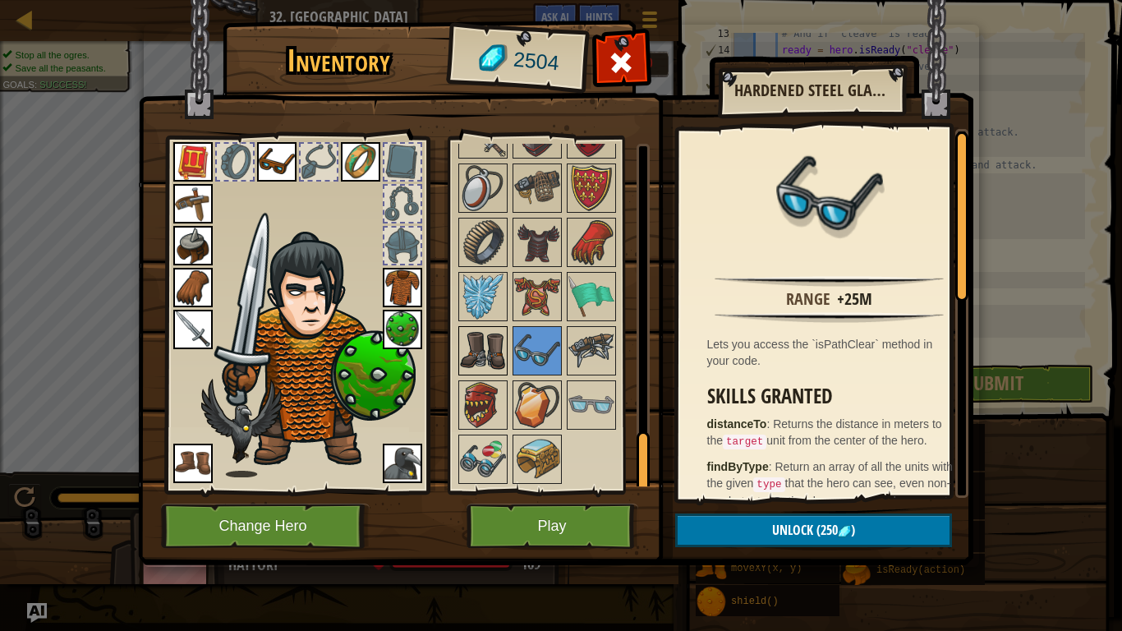
click at [500, 343] on img at bounding box center [483, 351] width 46 height 46
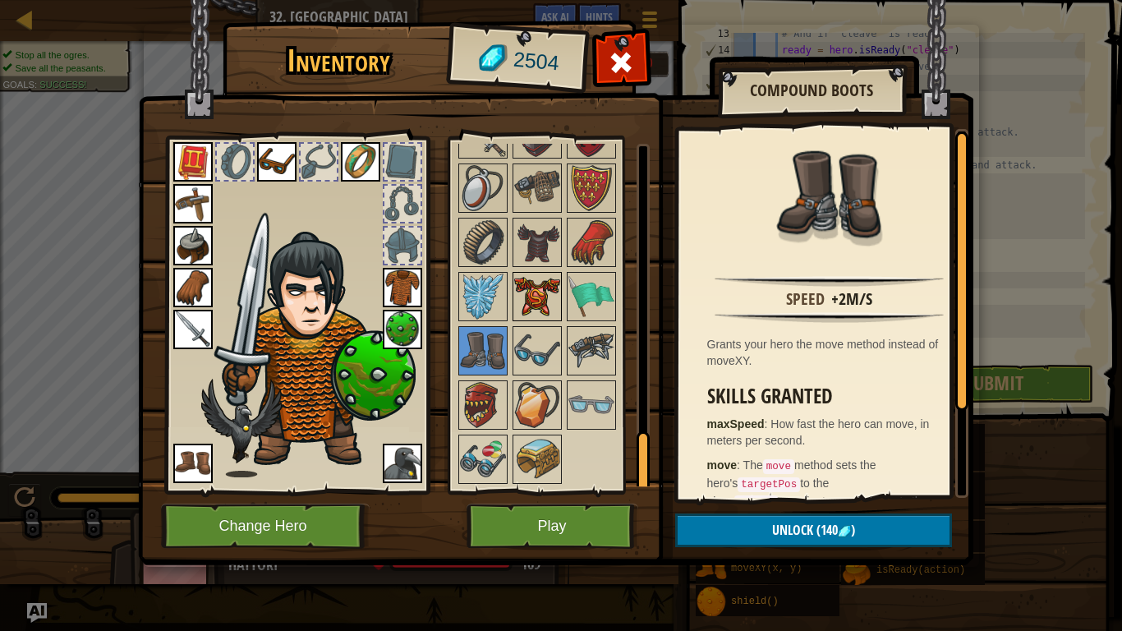
click at [529, 290] on img at bounding box center [537, 297] width 46 height 46
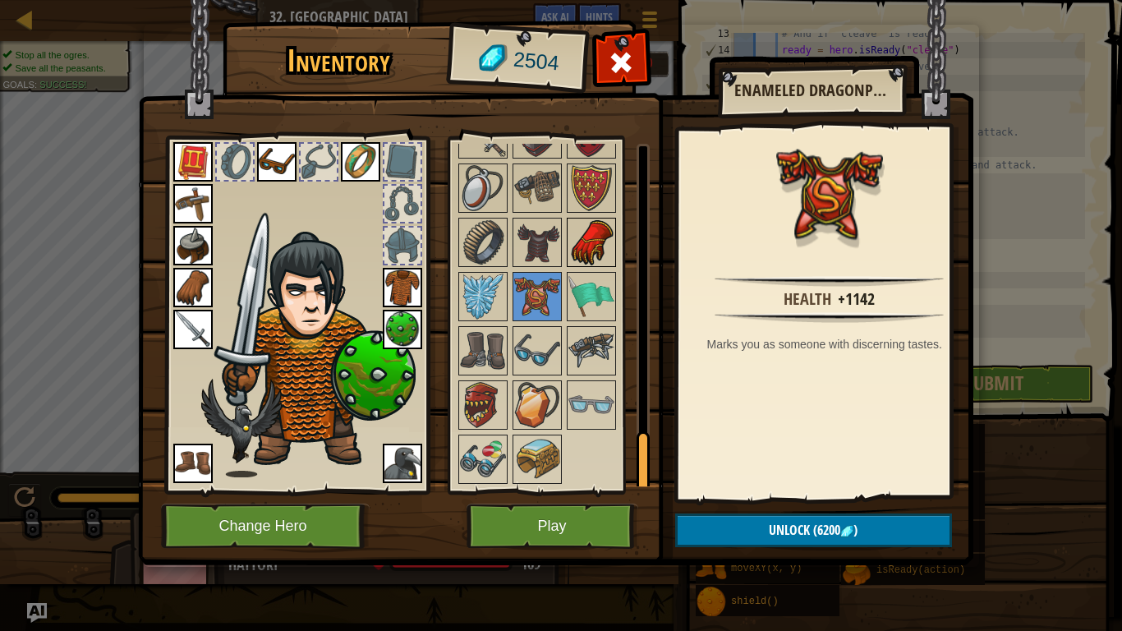
click at [580, 243] on img at bounding box center [591, 242] width 46 height 46
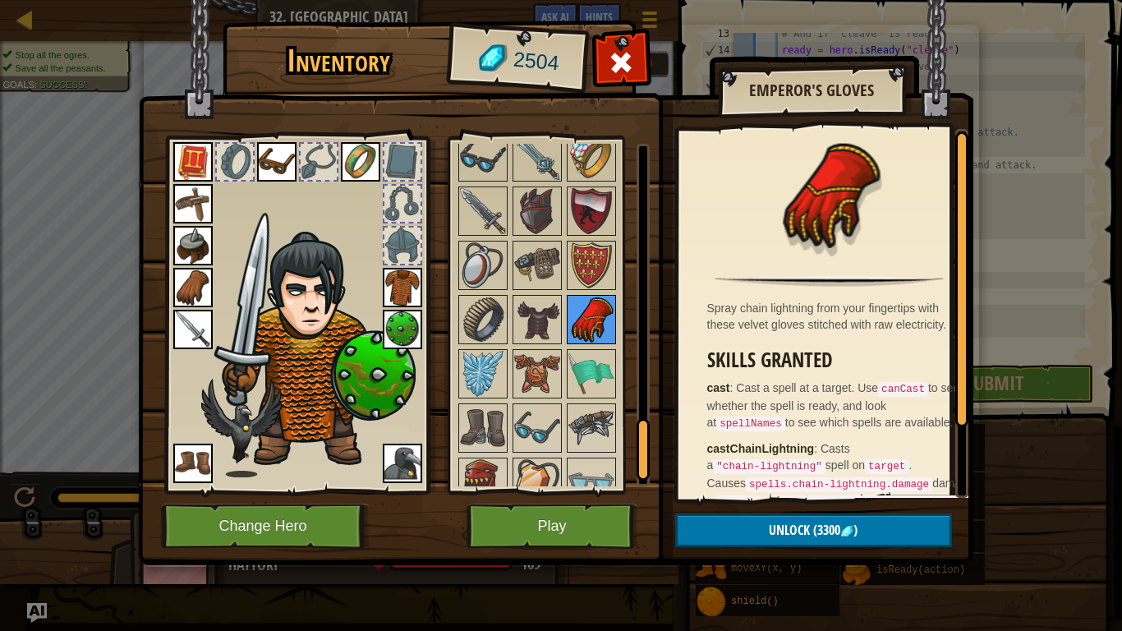
scroll to position [1622, 0]
click at [582, 228] on img at bounding box center [591, 212] width 46 height 46
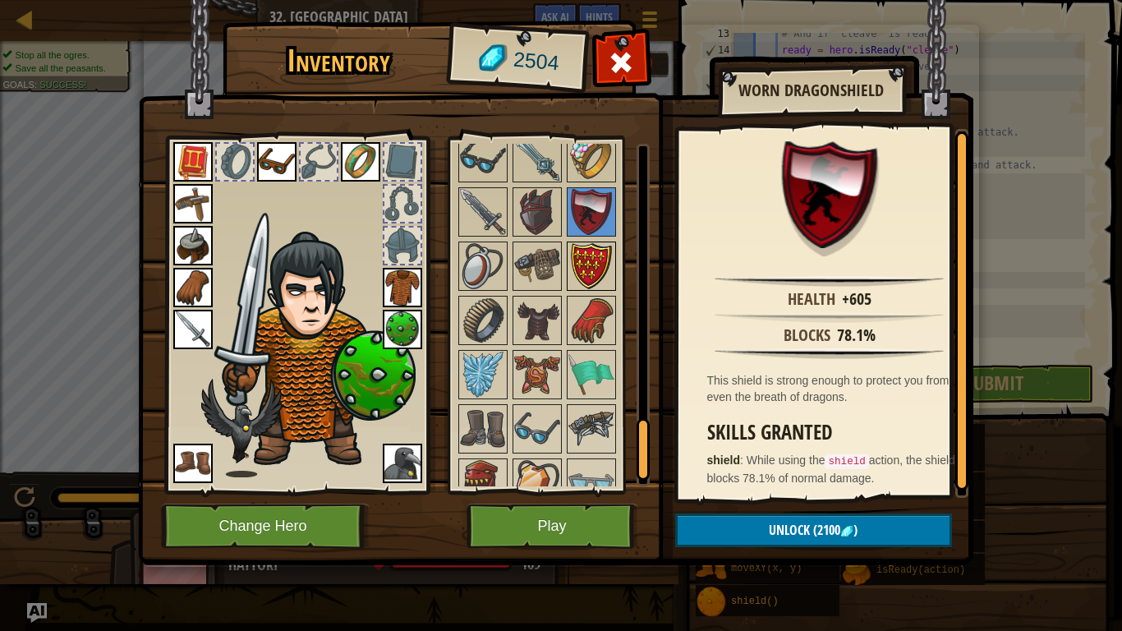
click at [587, 257] on img at bounding box center [591, 266] width 46 height 46
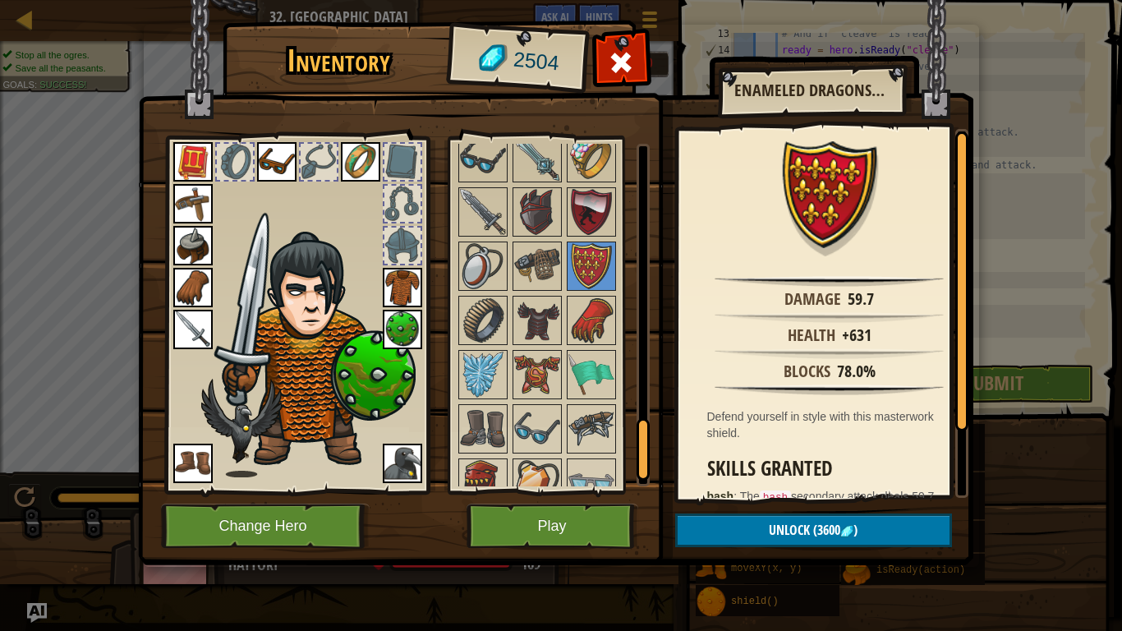
scroll to position [1693, 0]
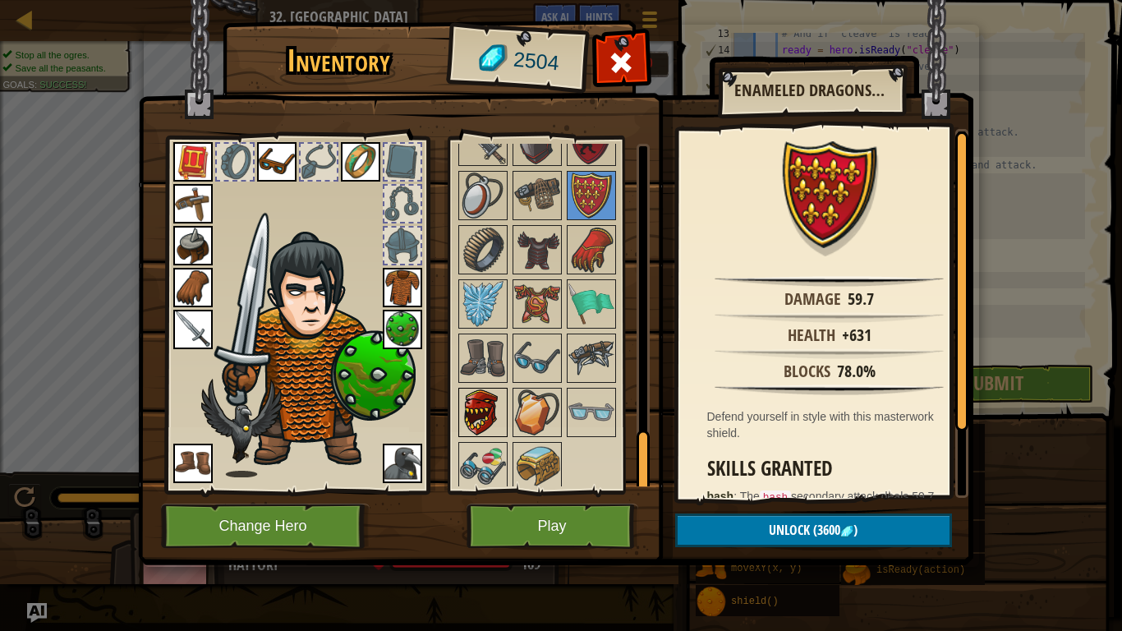
click at [484, 405] on img at bounding box center [483, 412] width 46 height 46
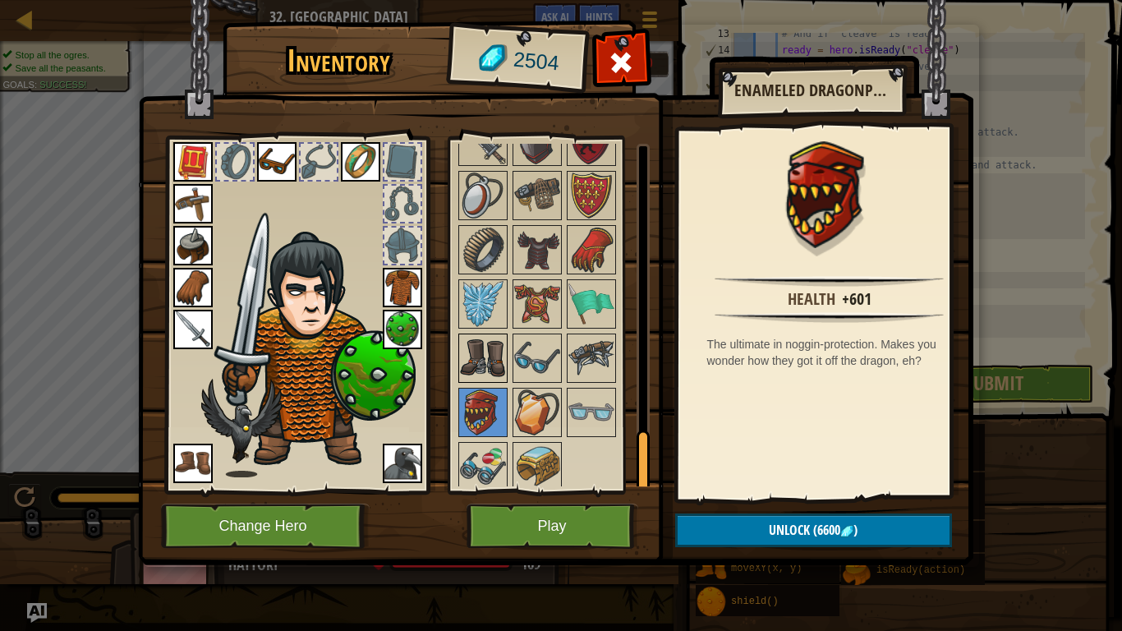
click at [476, 335] on img at bounding box center [483, 358] width 46 height 46
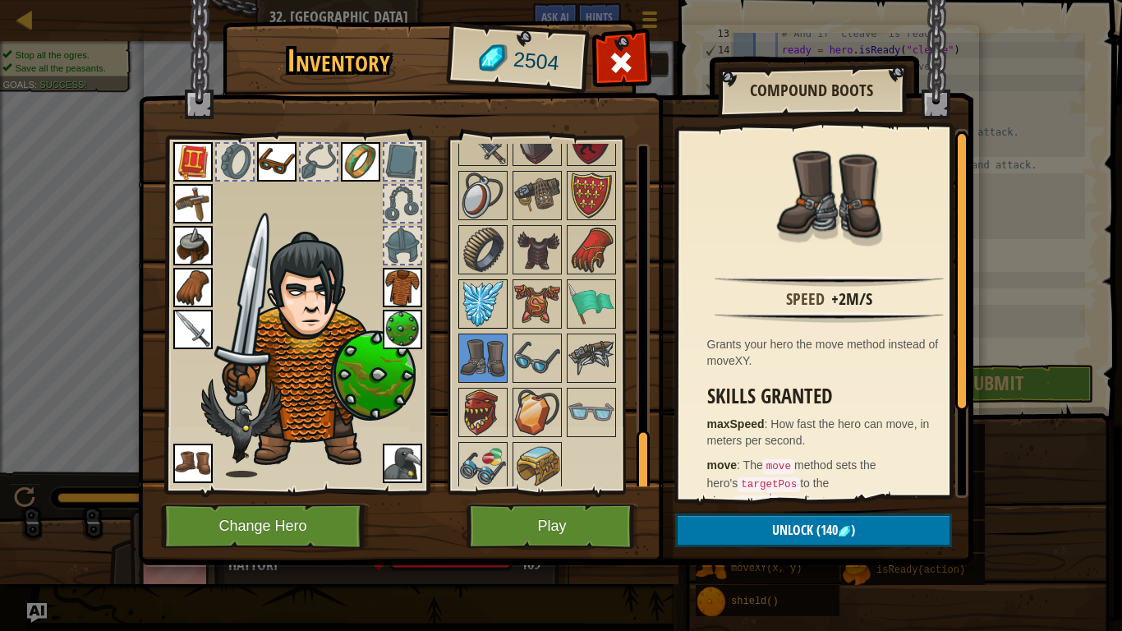
click at [474, 315] on img at bounding box center [483, 304] width 46 height 46
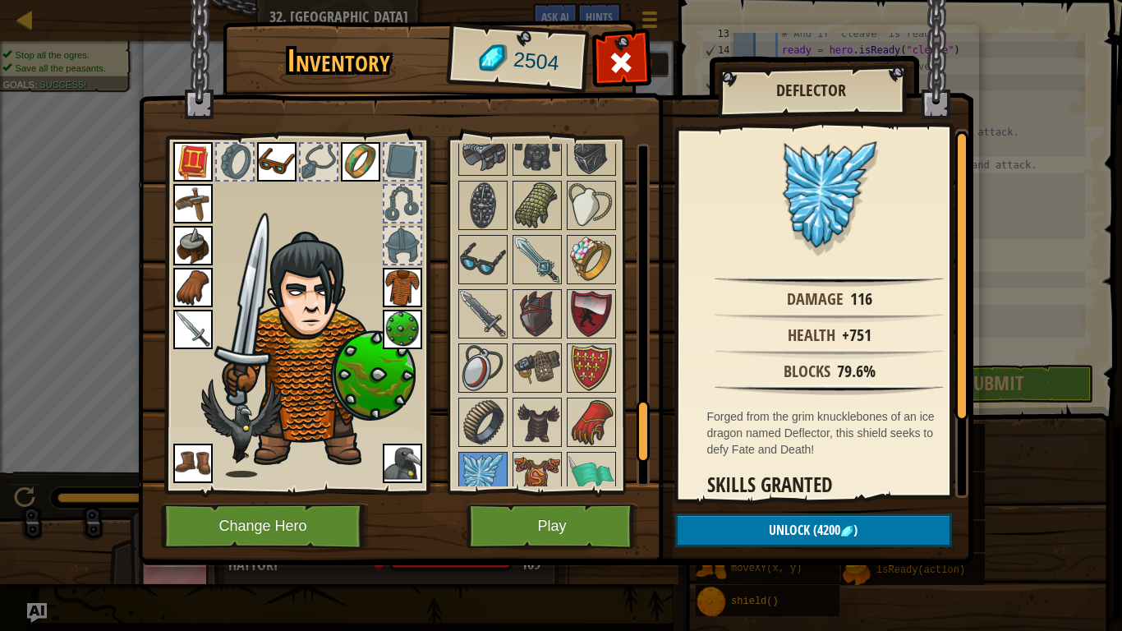
scroll to position [1513, 0]
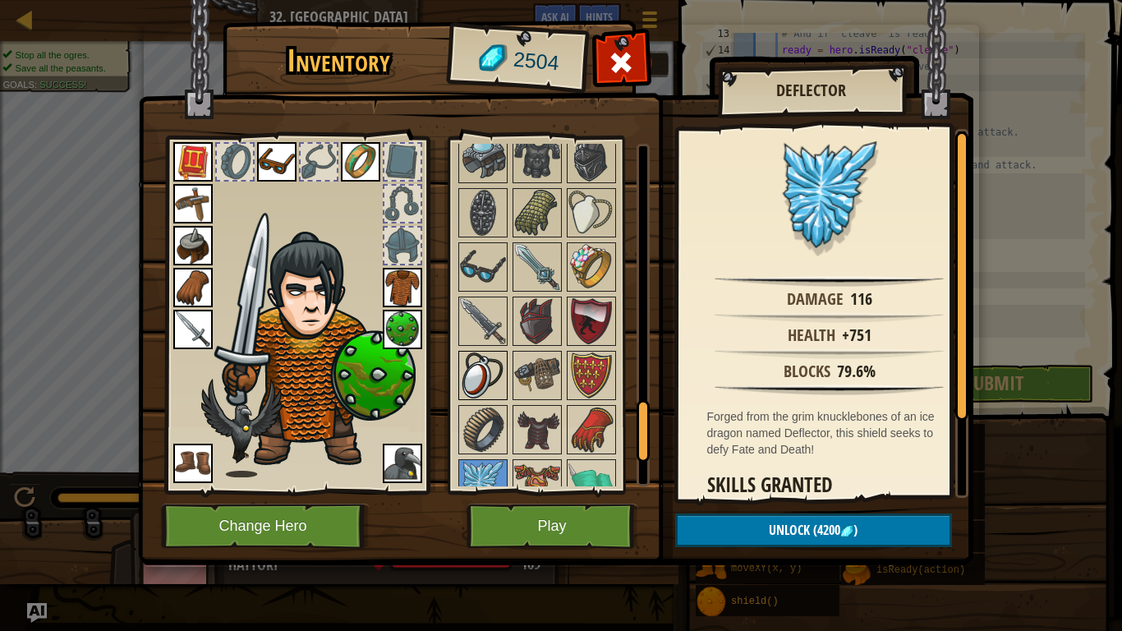
click at [462, 377] on img at bounding box center [483, 375] width 46 height 46
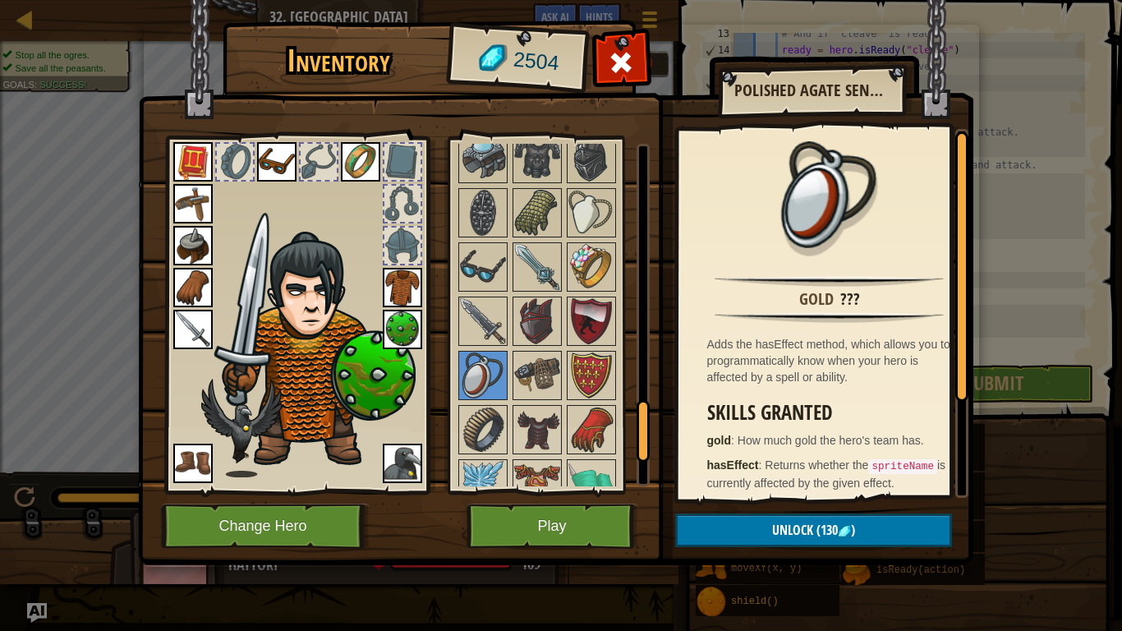
scroll to position [1700, 0]
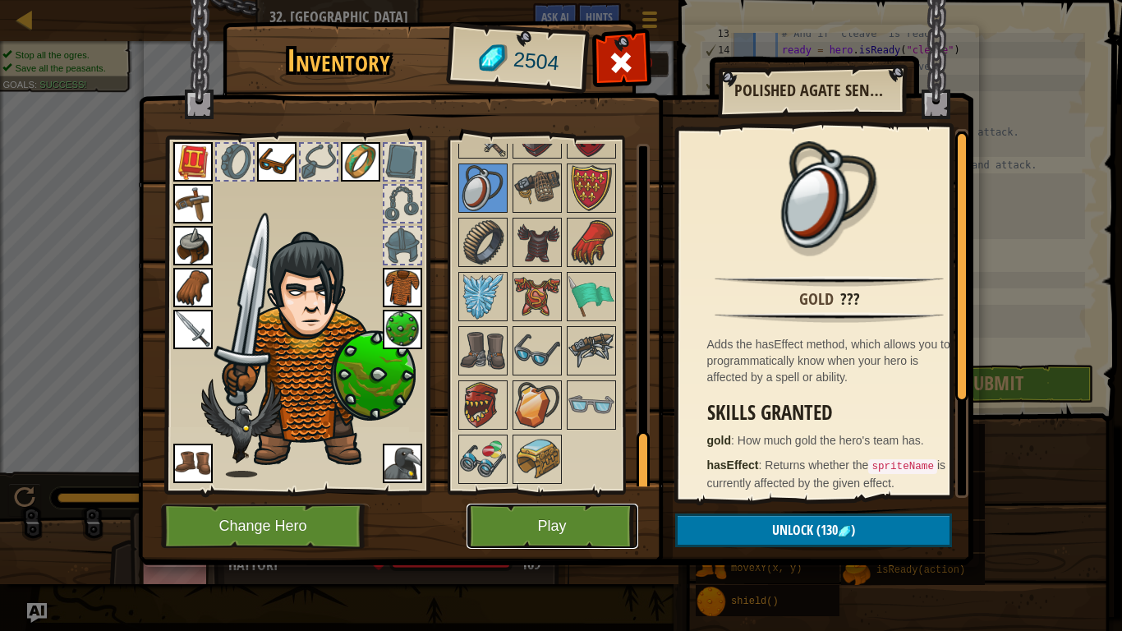
click at [573, 502] on button "Play" at bounding box center [553, 526] width 172 height 45
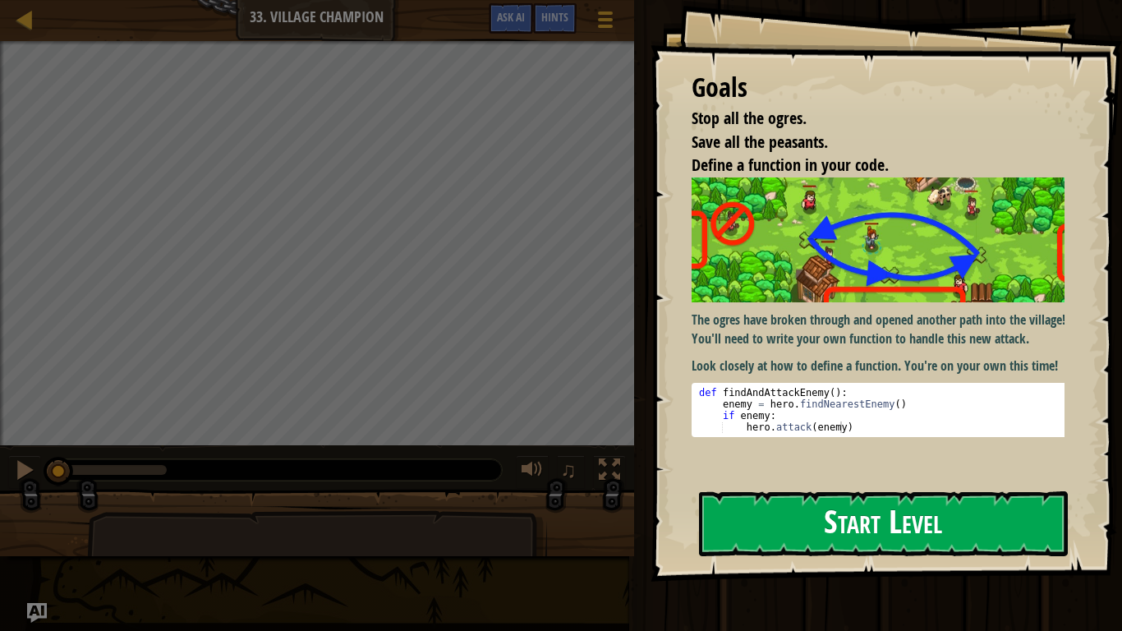
click at [806, 329] on p "The ogres have broken through and opened another path into the village! You'll …" at bounding box center [884, 330] width 385 height 38
click at [829, 502] on button "Start Level" at bounding box center [883, 523] width 369 height 65
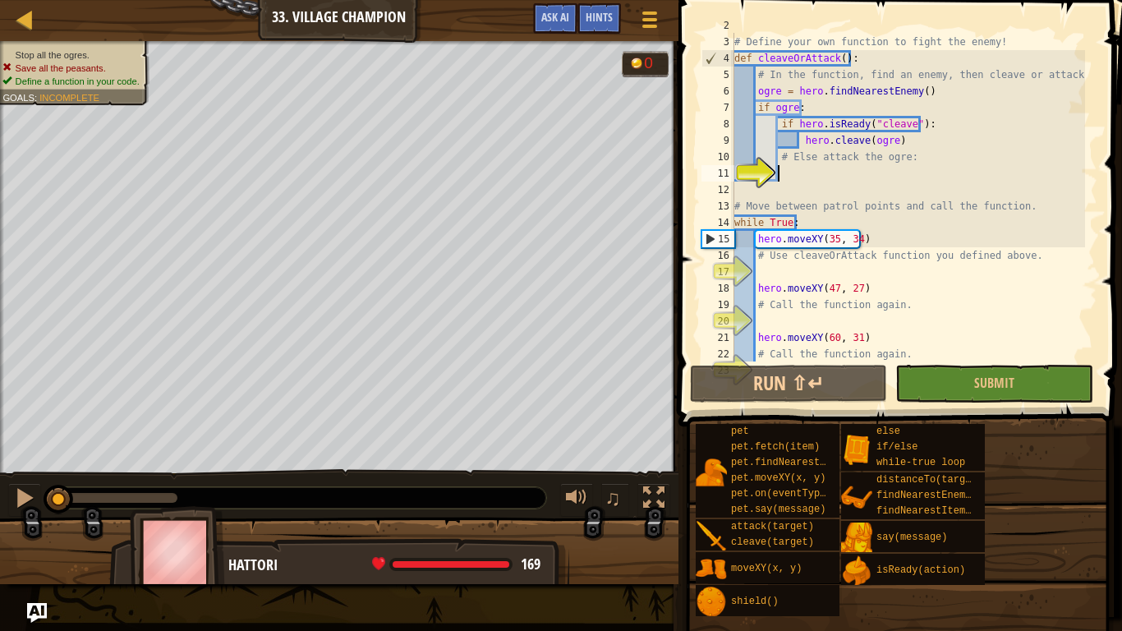
scroll to position [33, 0]
click at [768, 267] on div "# Define your own function to fight the enemy! def cleaveOrAttack ( ) : # In th…" at bounding box center [908, 197] width 354 height 361
click at [833, 174] on div "# Define your own function to fight the enemy! def cleaveOrAttack ( ) : # In th…" at bounding box center [908, 197] width 354 height 361
type textarea "e"
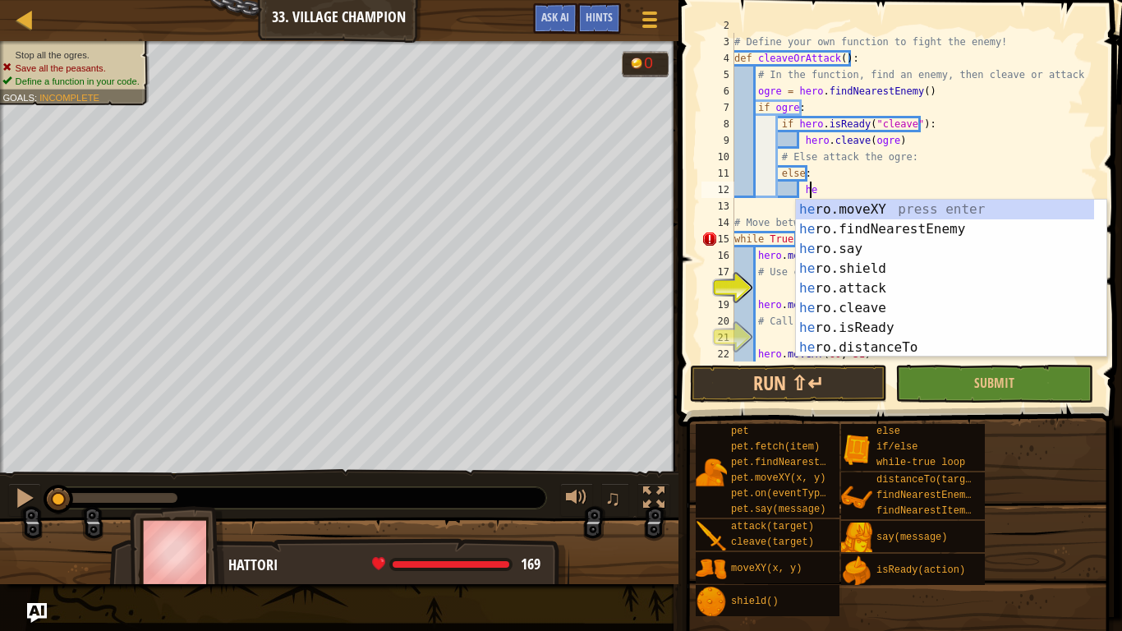
scroll to position [7, 6]
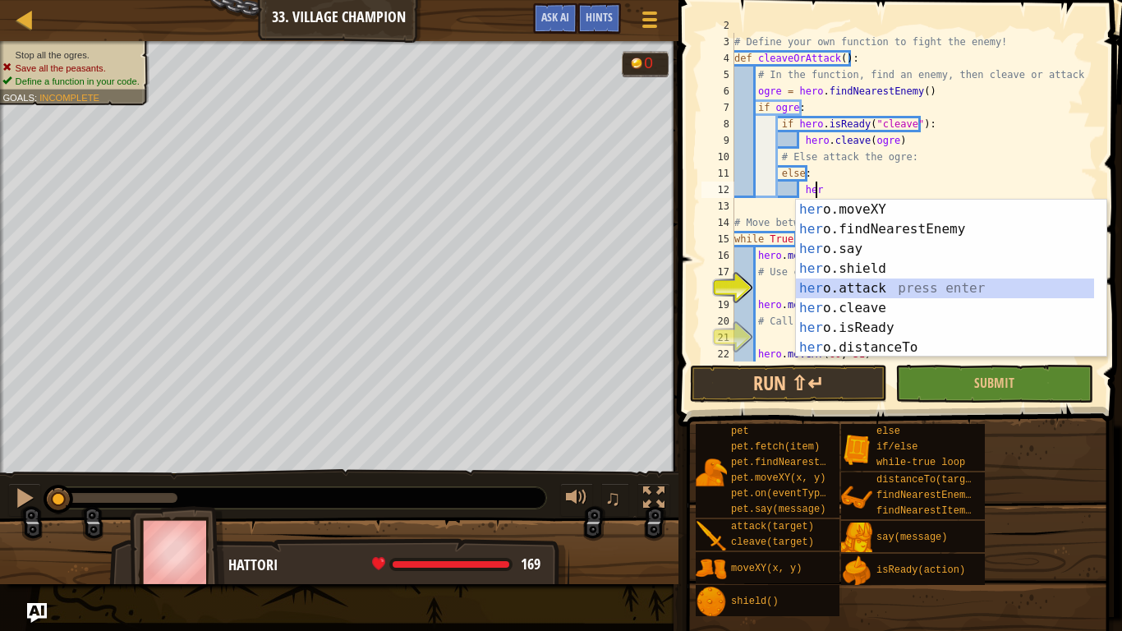
click at [853, 286] on div "her o.moveXY press enter her o.findNearestEnemy press enter her o.say press ent…" at bounding box center [945, 298] width 298 height 197
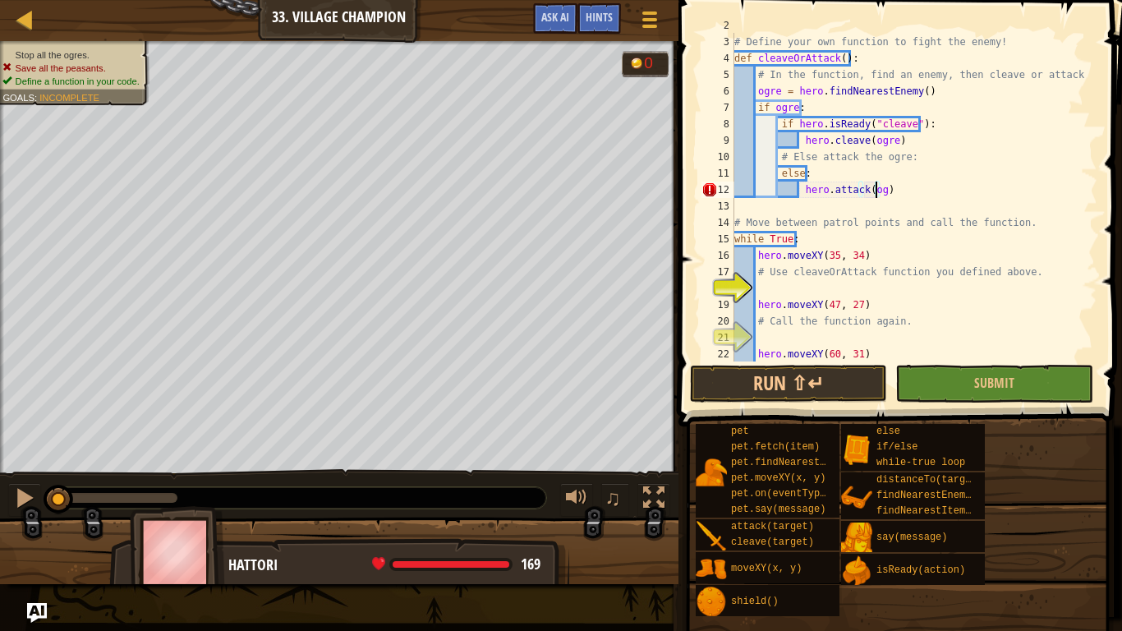
scroll to position [7, 12]
type textarea "hero.attack(ogre)"
click at [771, 281] on div "# Define your own function to fight the enemy! def cleaveOrAttack ( ) : # In th…" at bounding box center [908, 197] width 354 height 361
type textarea "cleaveOrAttack"
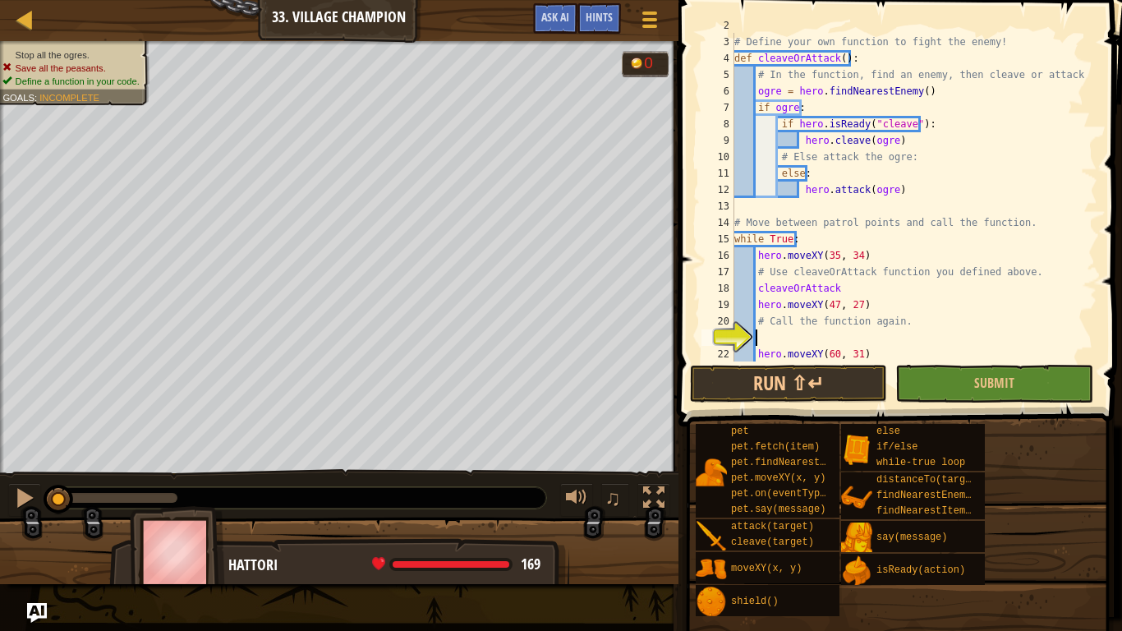
click at [798, 334] on div "# Define your own function to fight the enemy! def cleaveOrAttack ( ) : # In th…" at bounding box center [908, 197] width 354 height 361
type textarea "cleaveOrAttack"
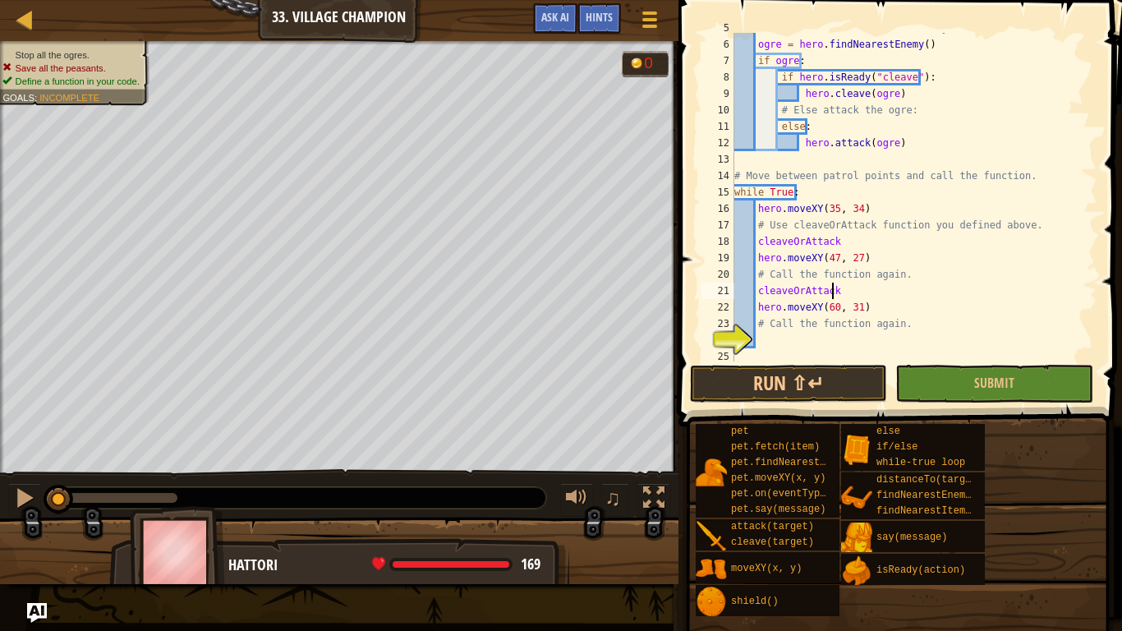
scroll to position [81, 0]
click at [850, 334] on div "# In the function, find an enemy, then cleave or attack it. ogre = hero . findN…" at bounding box center [908, 197] width 354 height 361
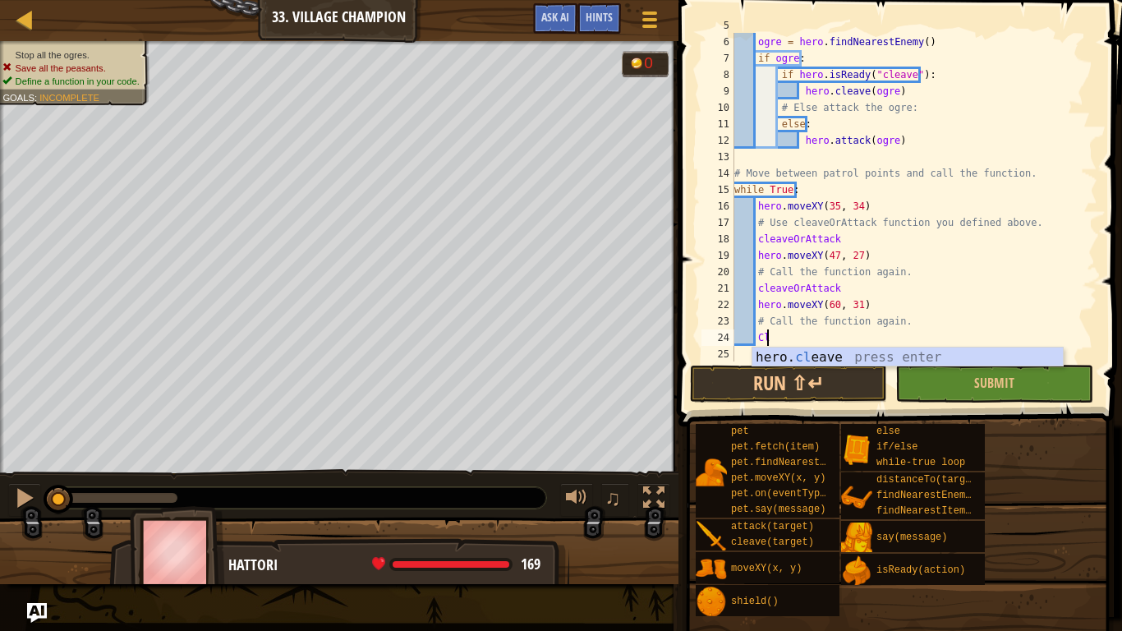
type textarea "C"
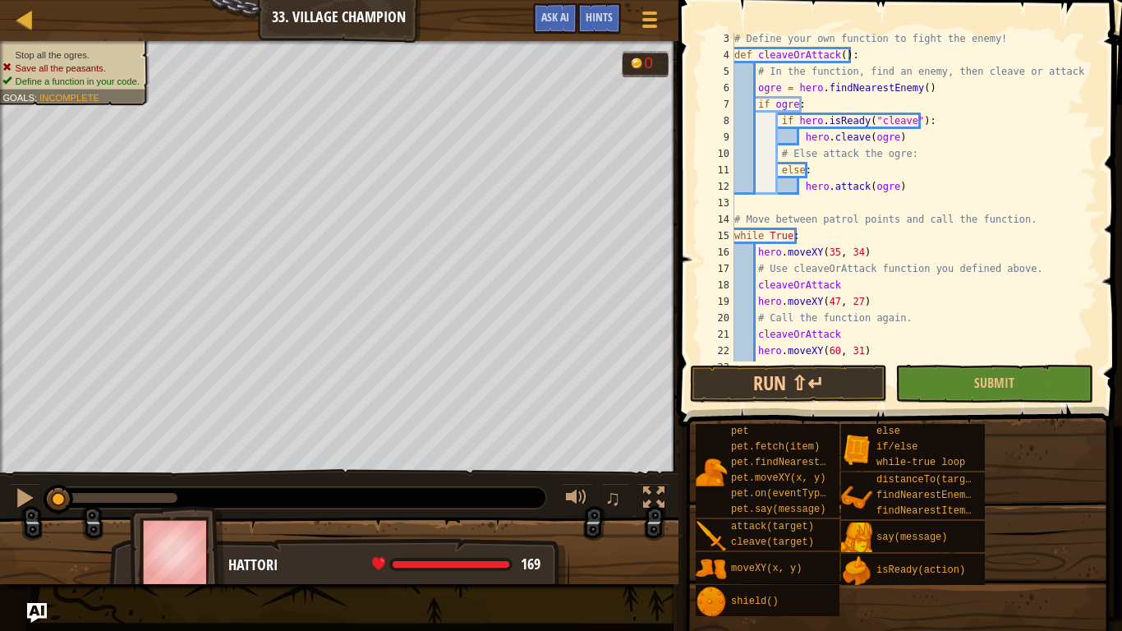
scroll to position [35, 0]
click at [930, 389] on button "Submit" at bounding box center [993, 384] width 197 height 38
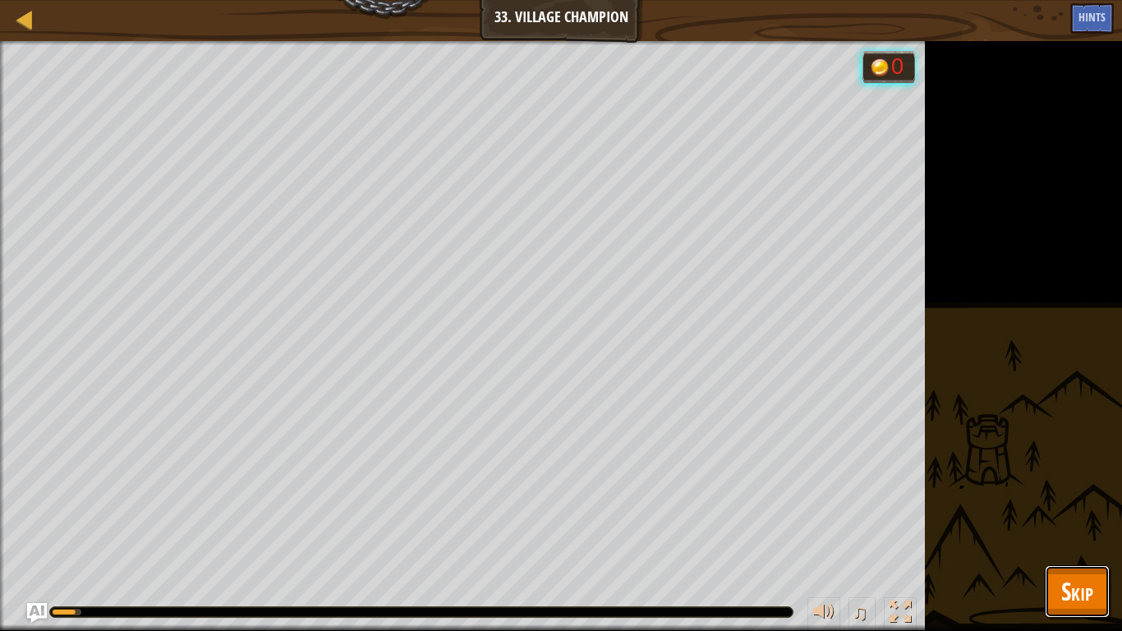
click at [1077, 502] on span "Skip" at bounding box center [1077, 591] width 32 height 34
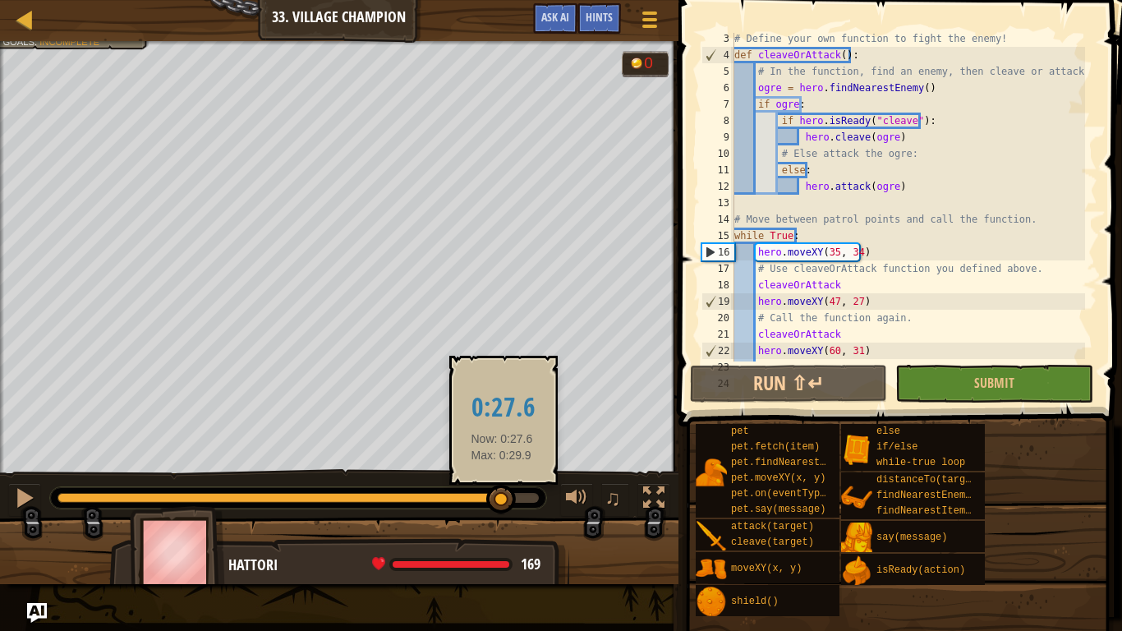
drag, startPoint x: 528, startPoint y: 495, endPoint x: 503, endPoint y: 495, distance: 25.5
click at [503, 495] on div at bounding box center [501, 500] width 30 height 30
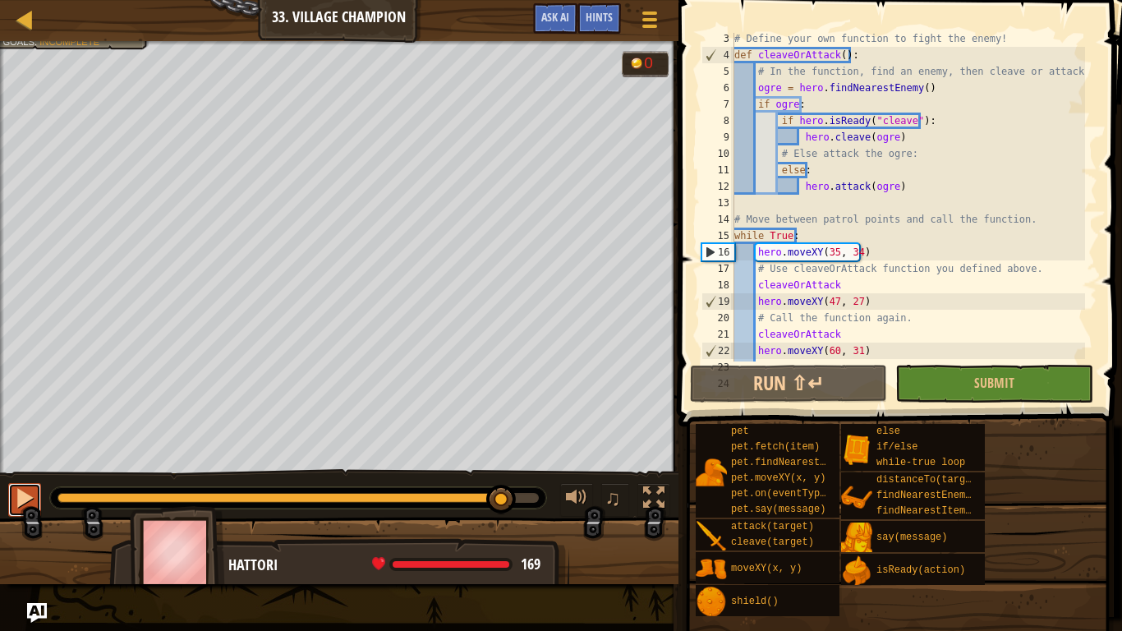
click at [25, 499] on div at bounding box center [24, 497] width 21 height 21
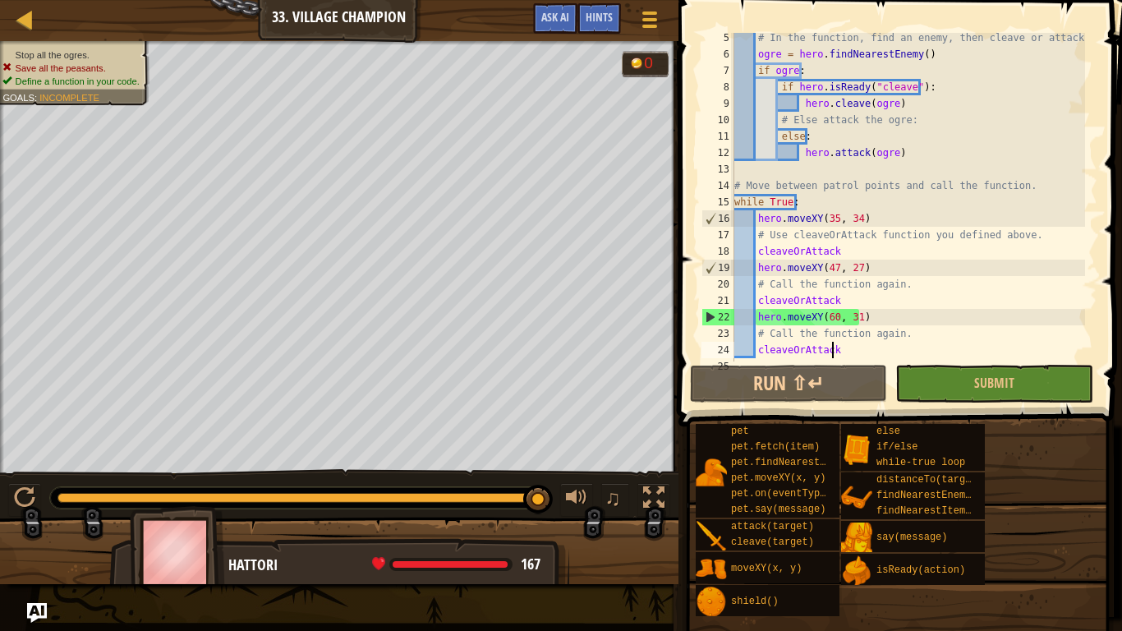
scroll to position [74, 0]
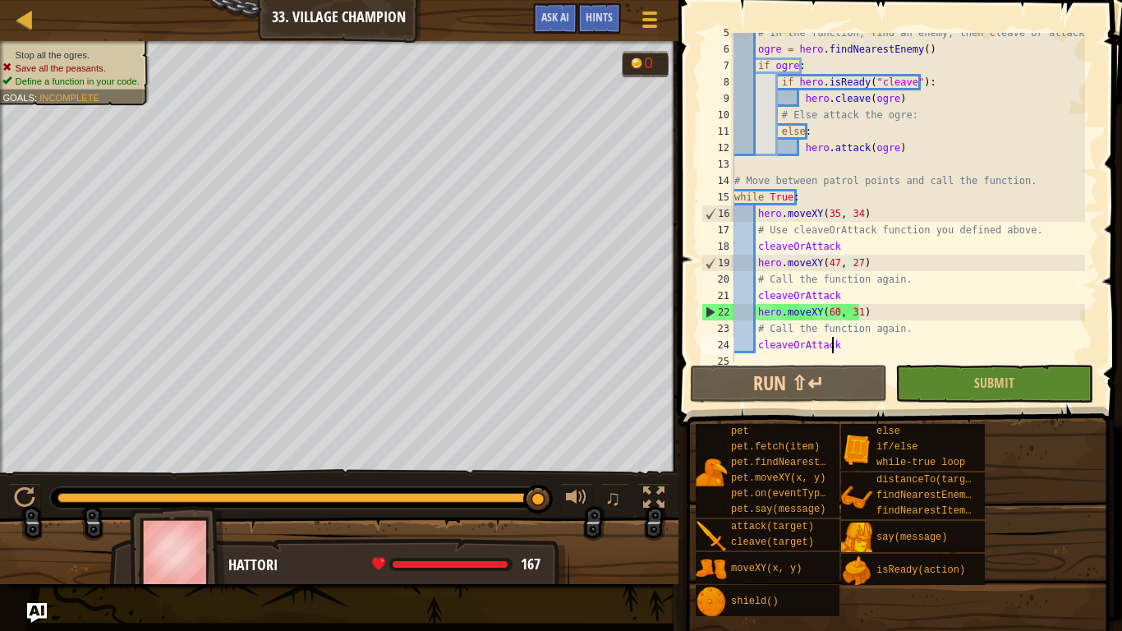
click at [756, 297] on div "# In the function, find an enemy, then cleave or attack it. ogre = hero . findN…" at bounding box center [908, 205] width 354 height 361
click at [866, 300] on div "# In the function, find an enemy, then cleave or attack it. ogre = hero . findN…" at bounding box center [908, 205] width 354 height 361
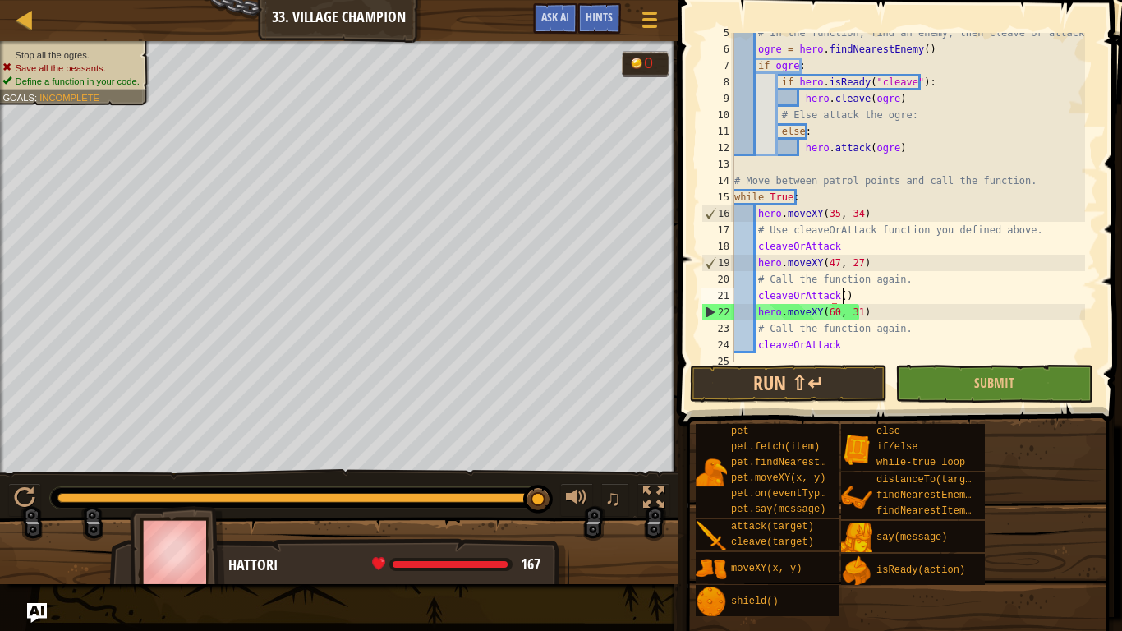
scroll to position [7, 8]
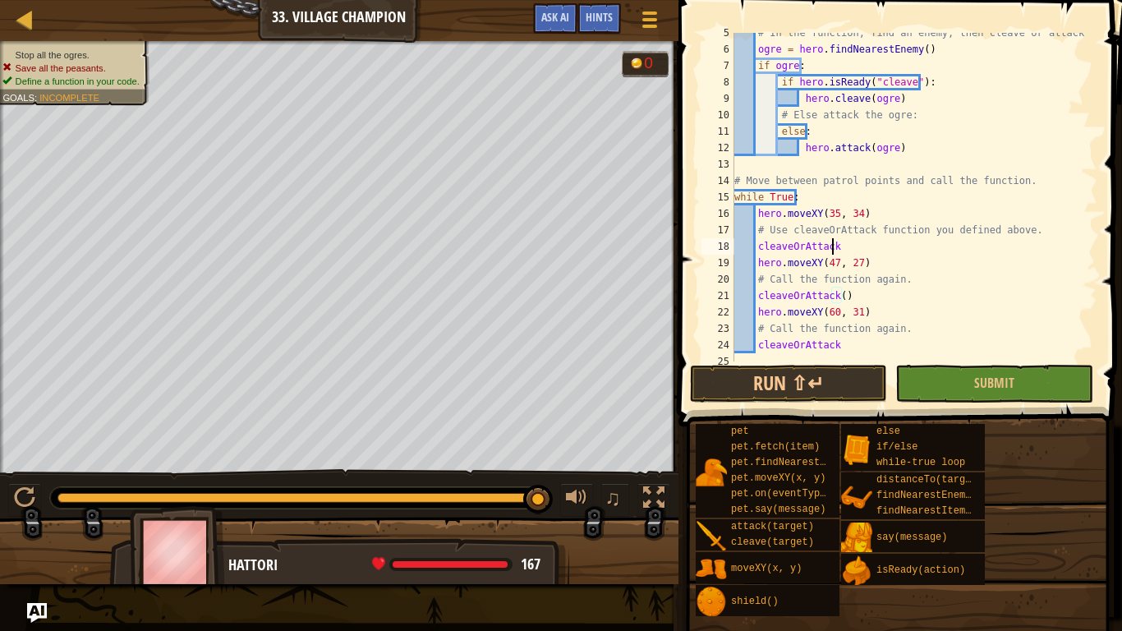
click at [844, 251] on div "# In the function, find an enemy, then cleave or attack it. ogre = hero . findN…" at bounding box center [908, 205] width 354 height 361
click at [840, 346] on div "# In the function, find an enemy, then cleave or attack it. ogre = hero . findN…" at bounding box center [908, 205] width 354 height 361
type textarea "cleaveOrAttack()"
click at [974, 381] on button "Submit" at bounding box center [993, 384] width 197 height 38
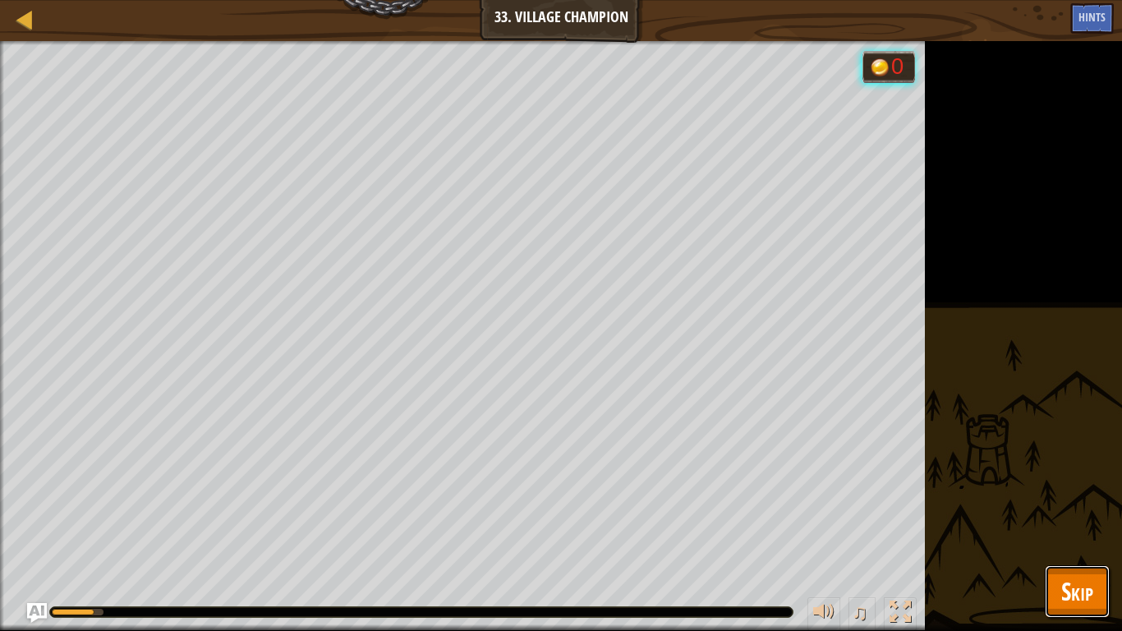
click at [1093, 502] on span "Skip" at bounding box center [1077, 591] width 32 height 34
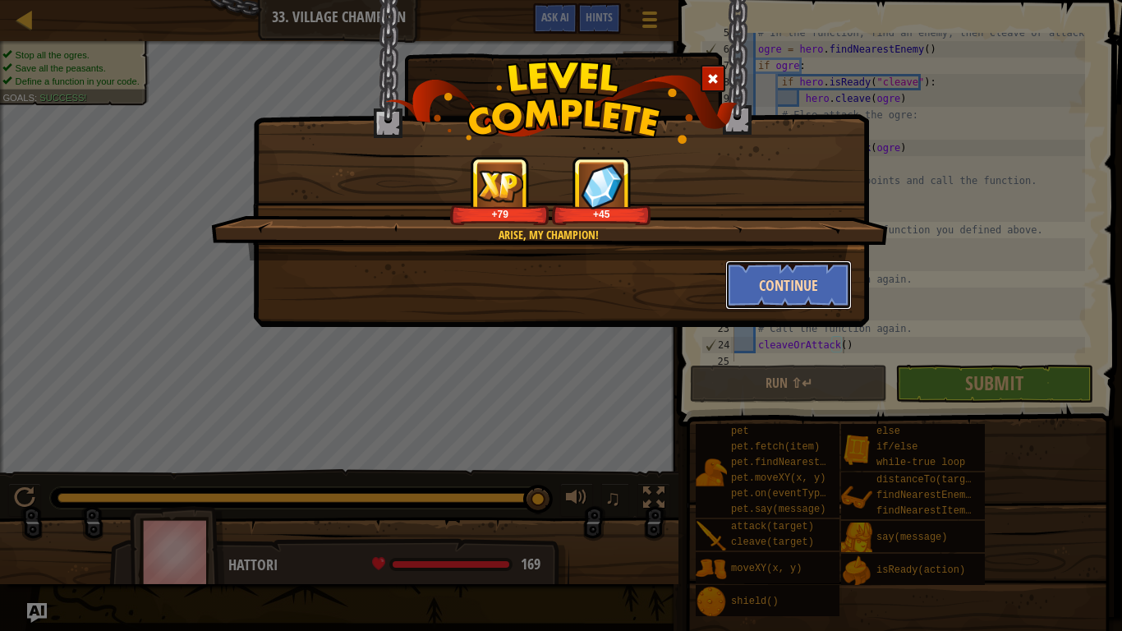
click at [766, 267] on button "Continue" at bounding box center [788, 284] width 127 height 49
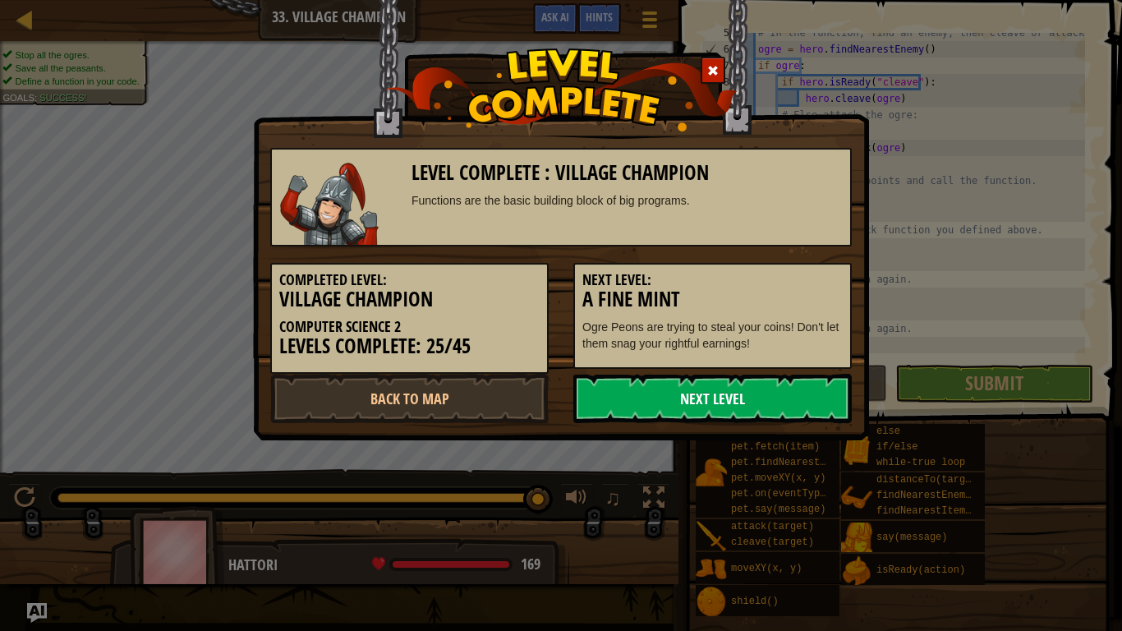
click at [669, 401] on link "Next Level" at bounding box center [712, 398] width 278 height 49
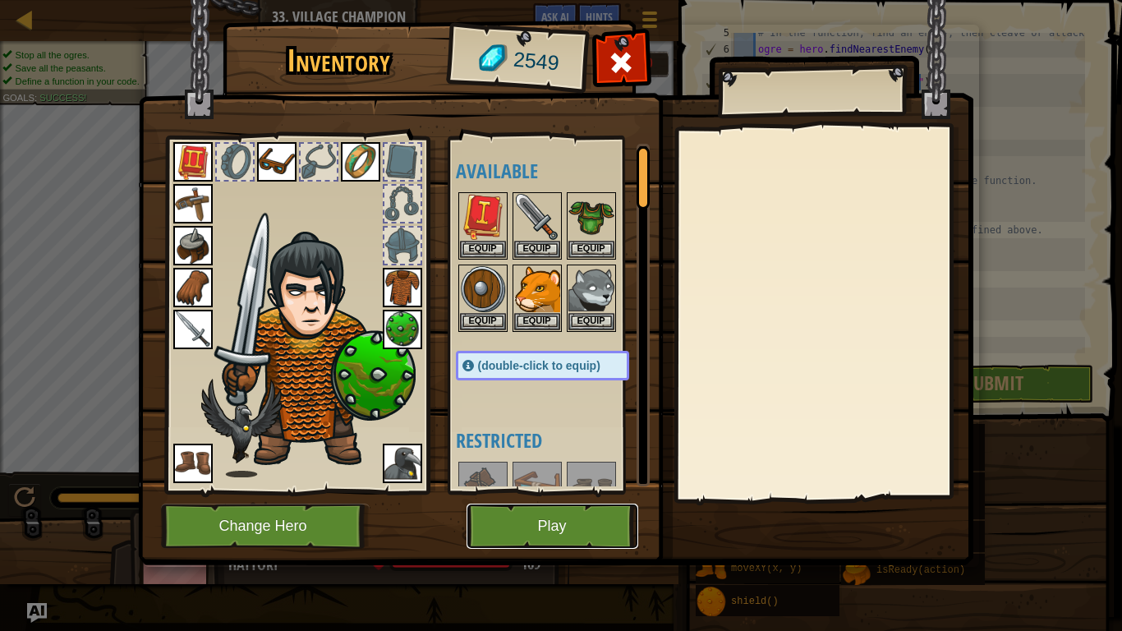
click at [594, 502] on button "Play" at bounding box center [553, 526] width 172 height 45
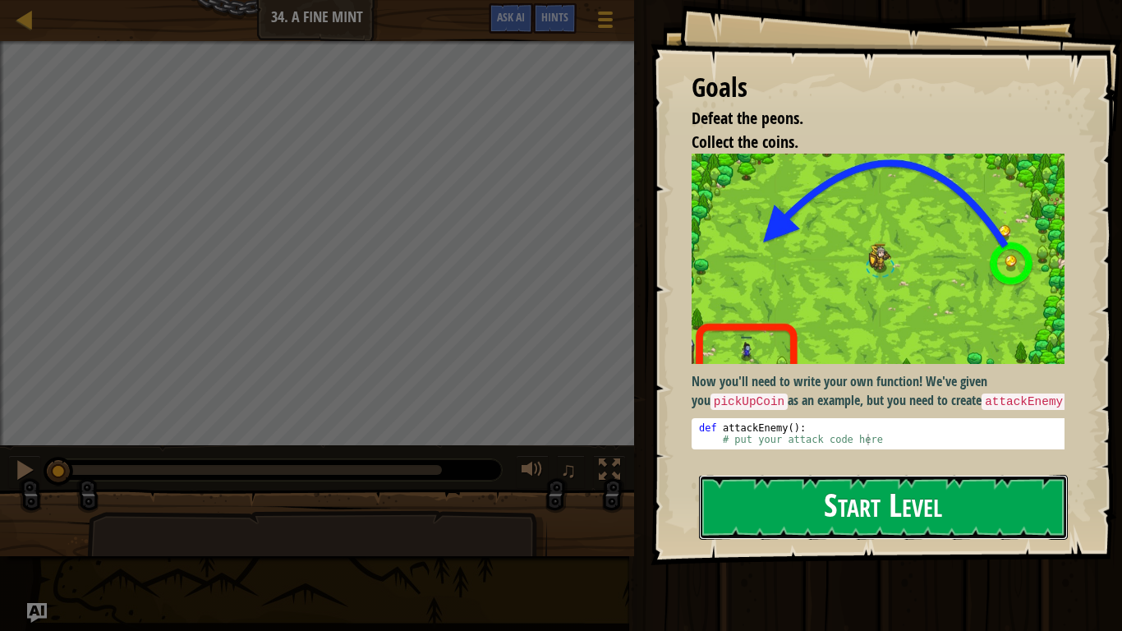
click at [830, 502] on button "Start Level" at bounding box center [883, 507] width 369 height 65
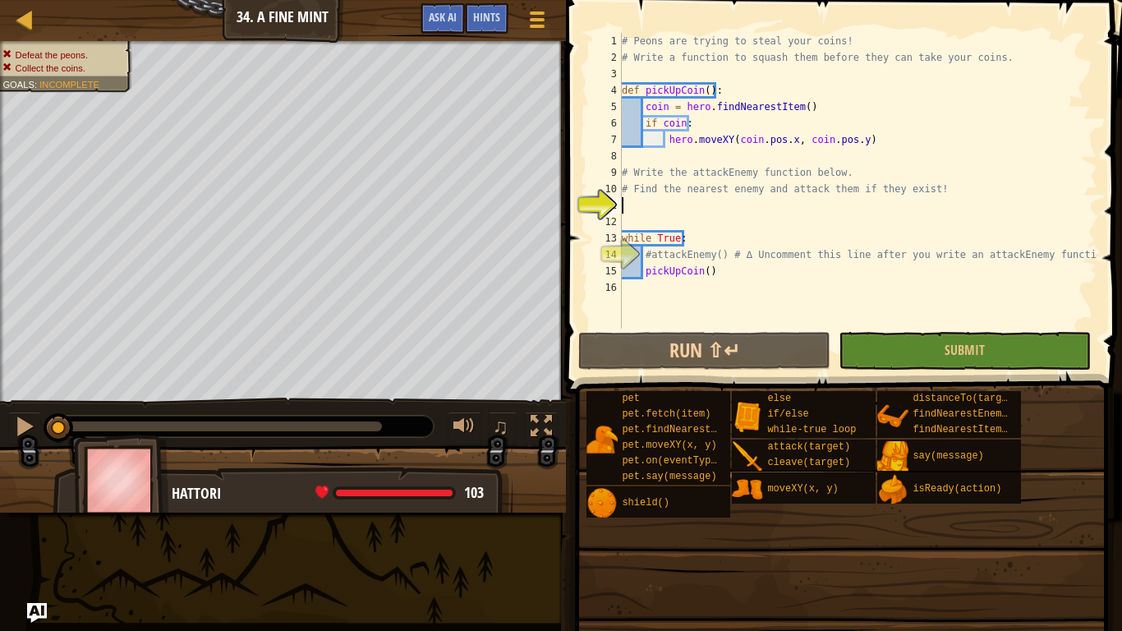
type textarea "c"
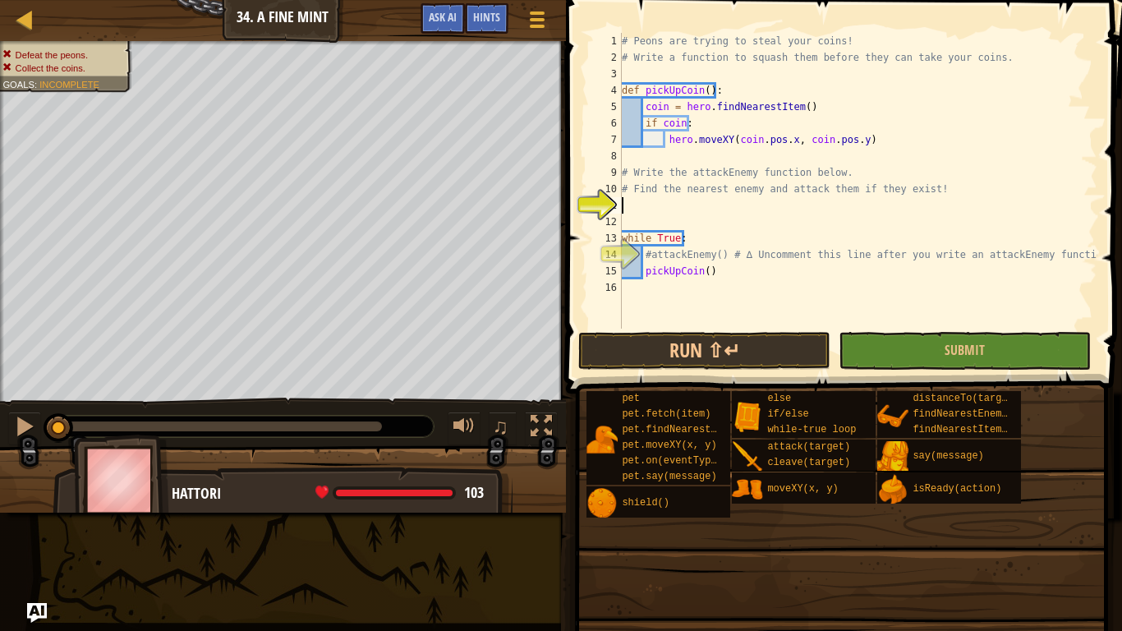
type textarea "c"
type textarea "n"
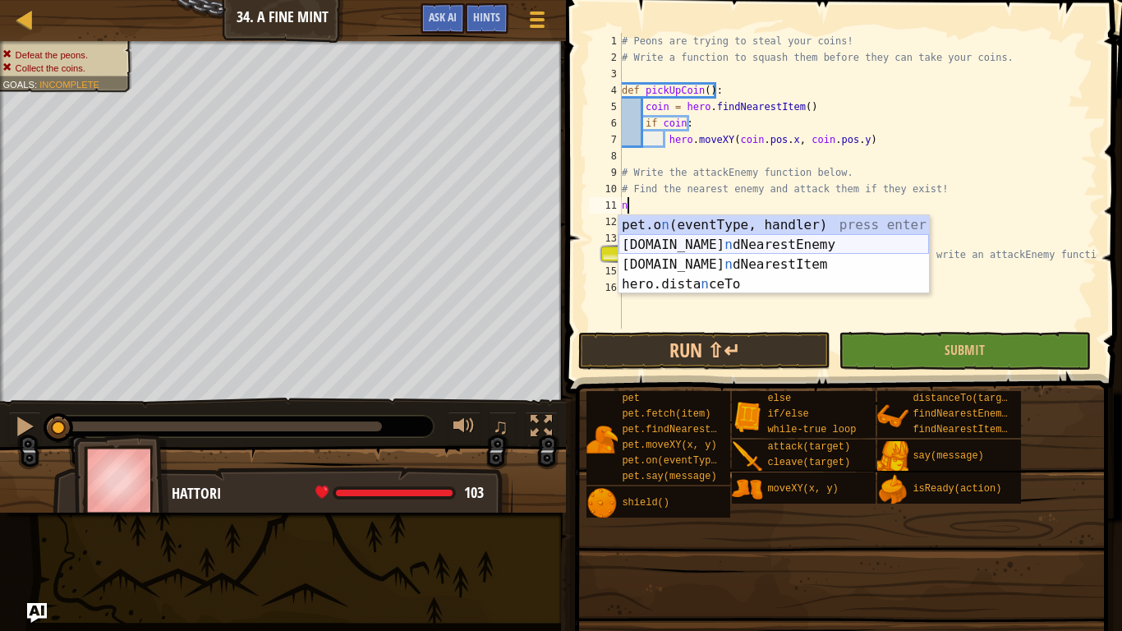
click at [681, 238] on div "pet.o n (eventType, handler) press enter [DOMAIN_NAME] n dNearestEnemy press en…" at bounding box center [774, 274] width 311 height 118
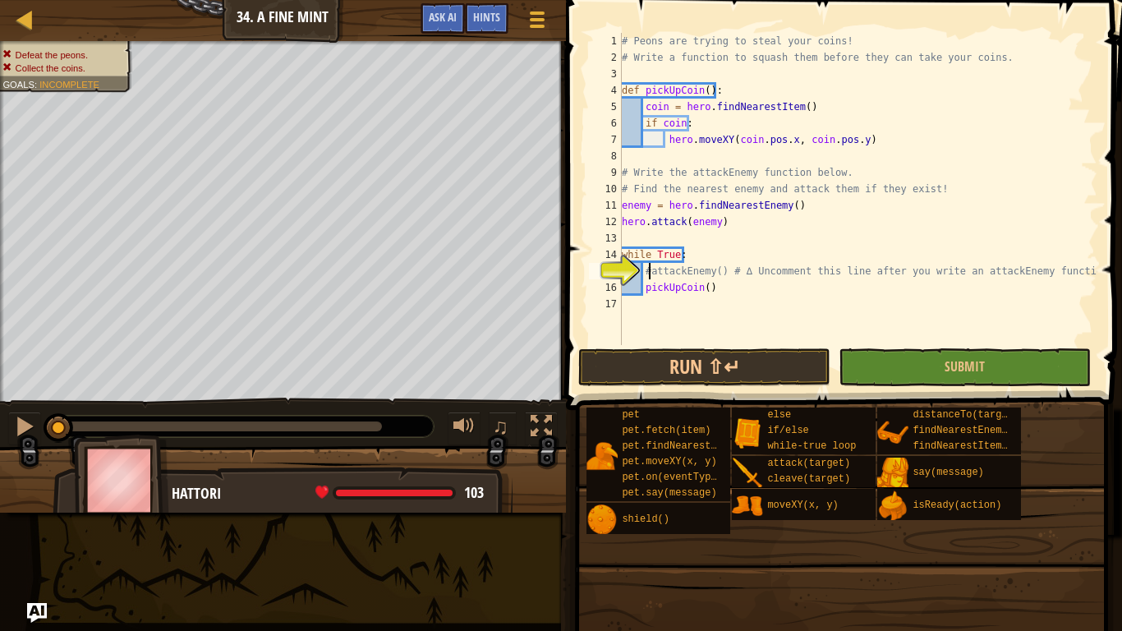
click at [651, 270] on div "# Peons are trying to steal your coins! # Write a function to squash them befor…" at bounding box center [858, 205] width 479 height 345
click at [915, 372] on button "Submit" at bounding box center [965, 367] width 252 height 38
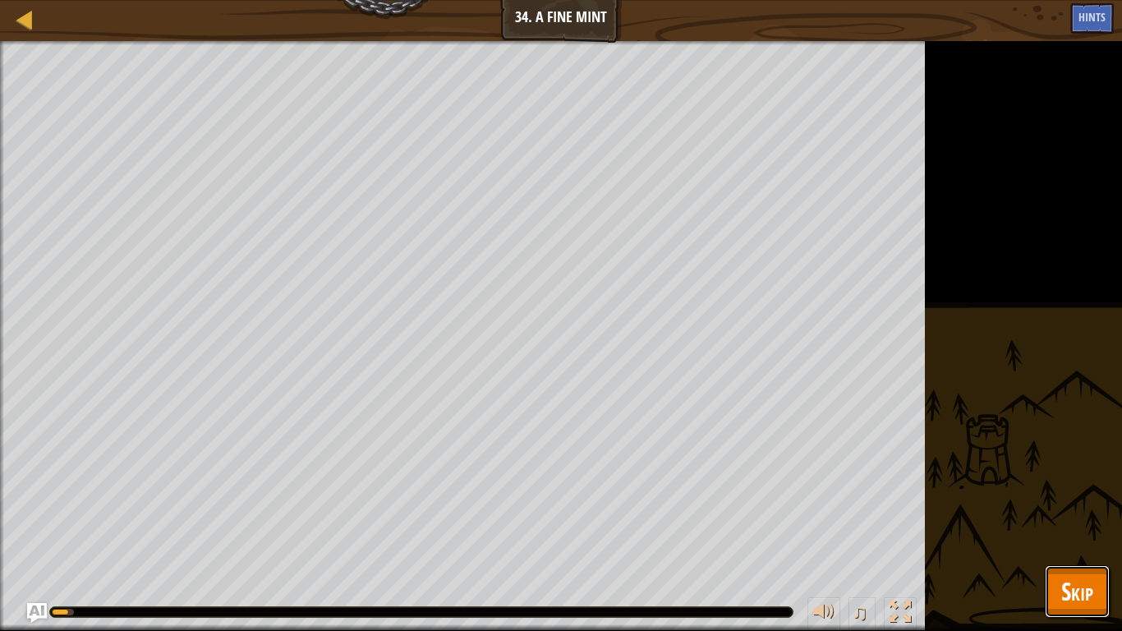
click at [1084, 502] on span "Skip" at bounding box center [1077, 591] width 32 height 34
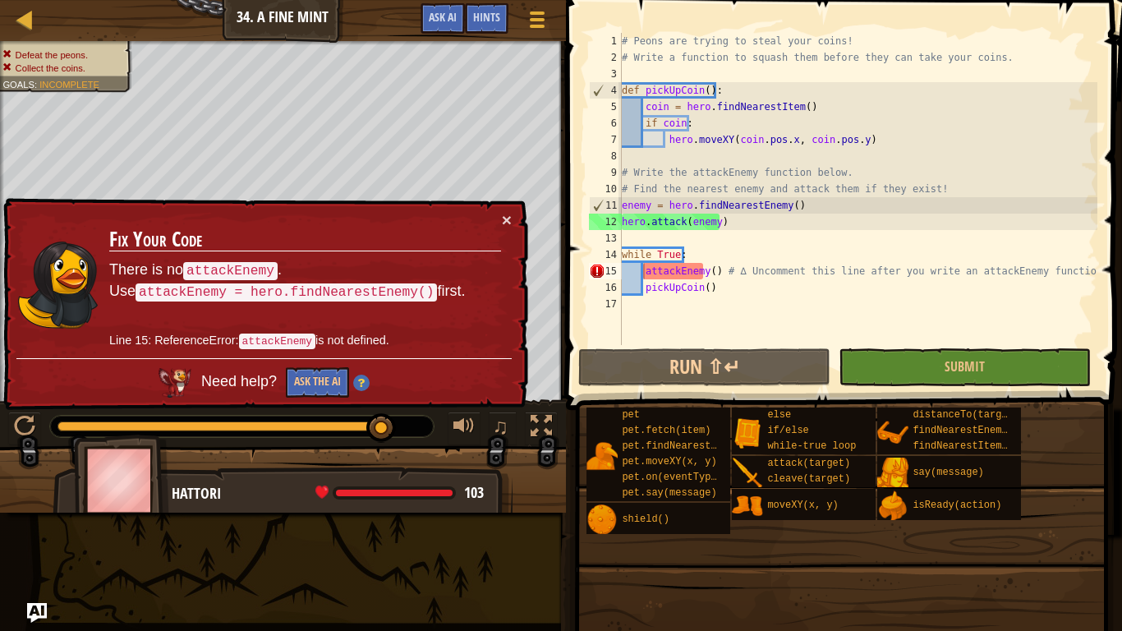
click at [706, 272] on div "# Peons are trying to steal your coins! # Write a function to squash them befor…" at bounding box center [858, 205] width 479 height 345
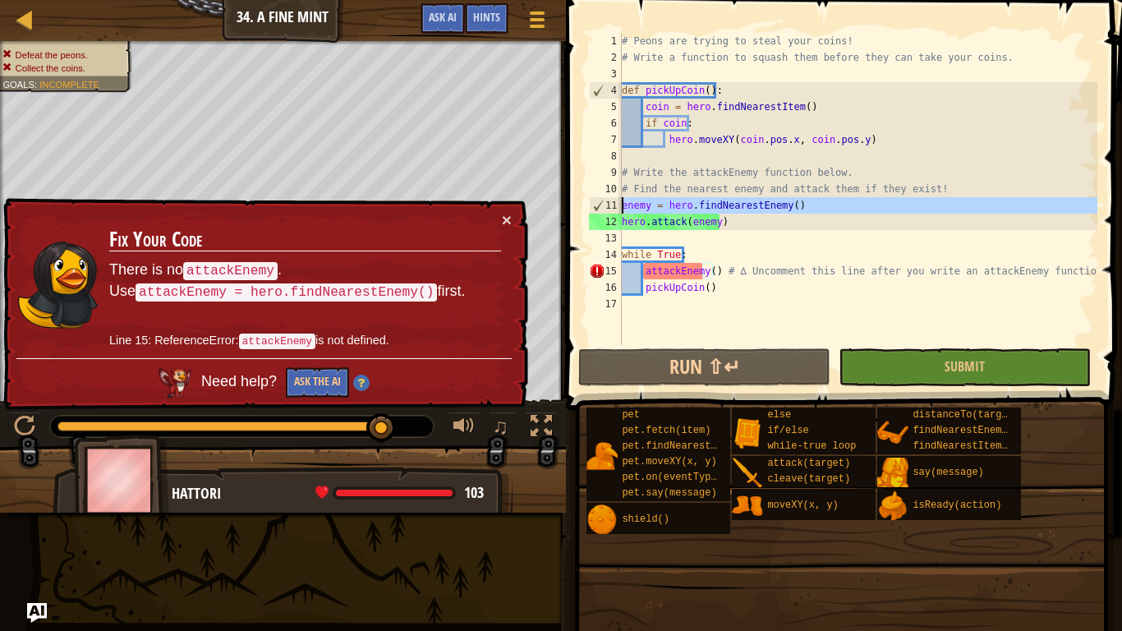
click at [619, 205] on div "11" at bounding box center [606, 205] width 32 height 16
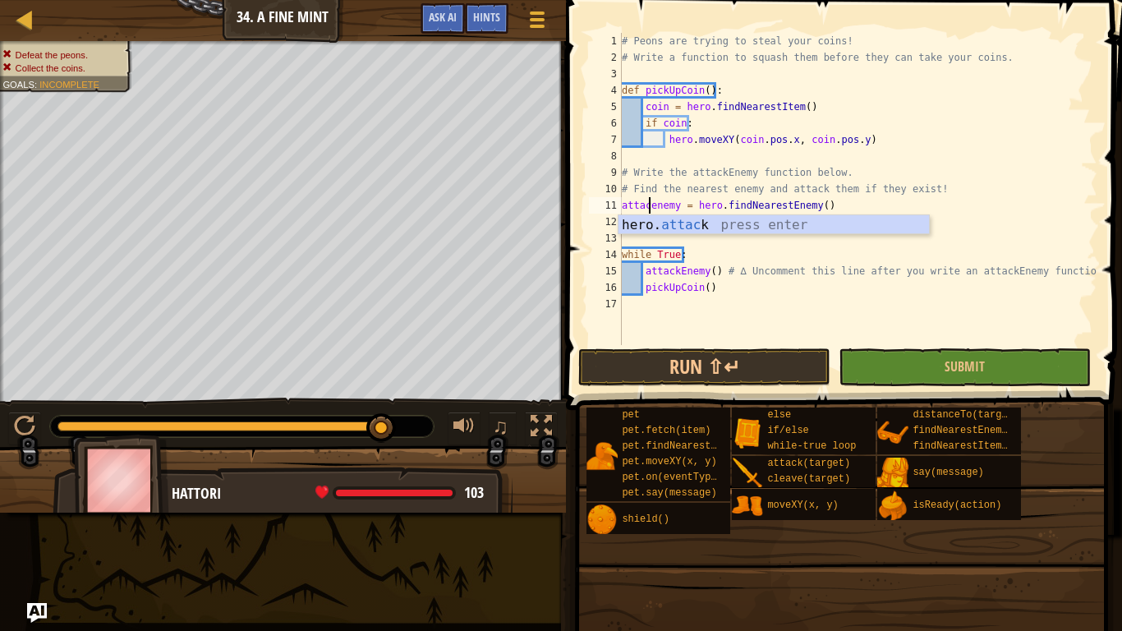
scroll to position [7, 2]
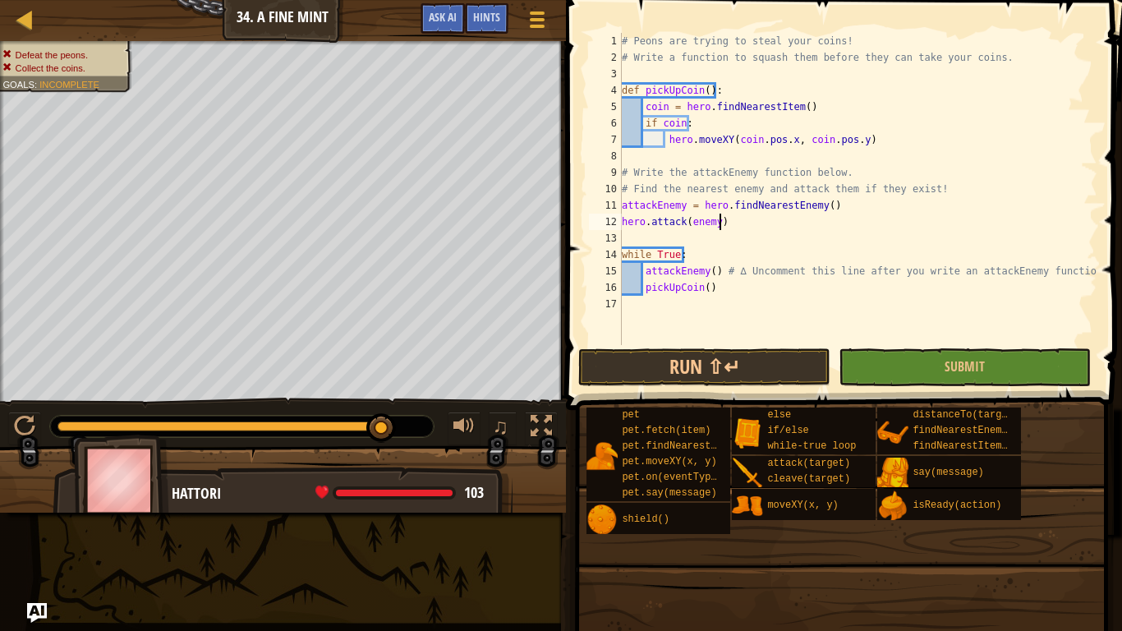
click at [725, 225] on div "# Peons are trying to steal your coins! # Write a function to squash them befor…" at bounding box center [858, 205] width 479 height 345
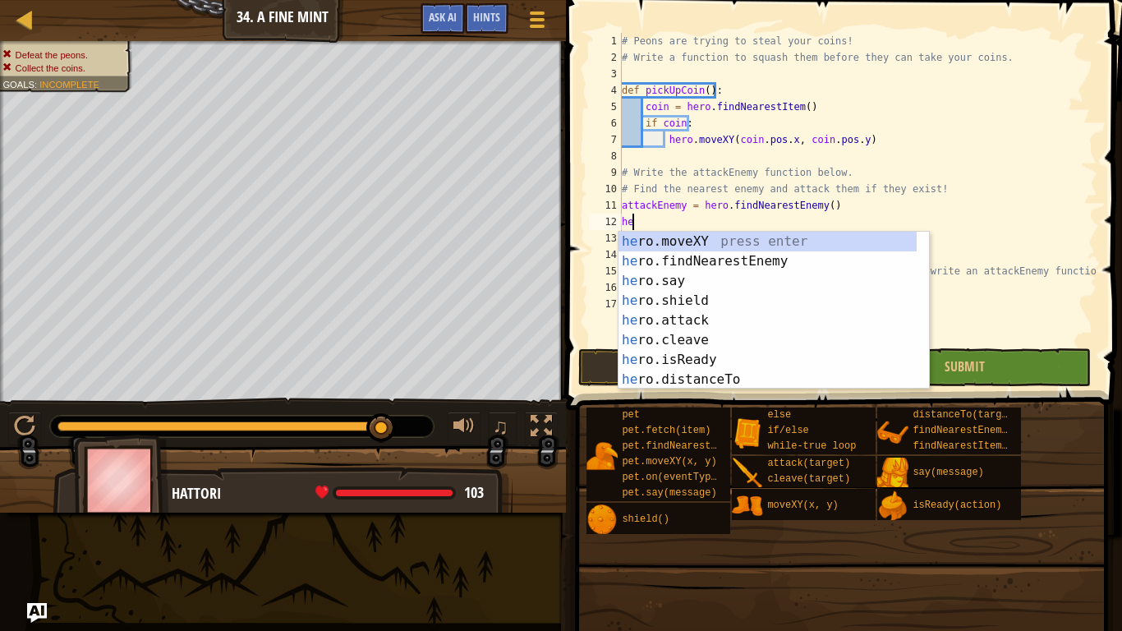
scroll to position [7, 0]
type textarea "h"
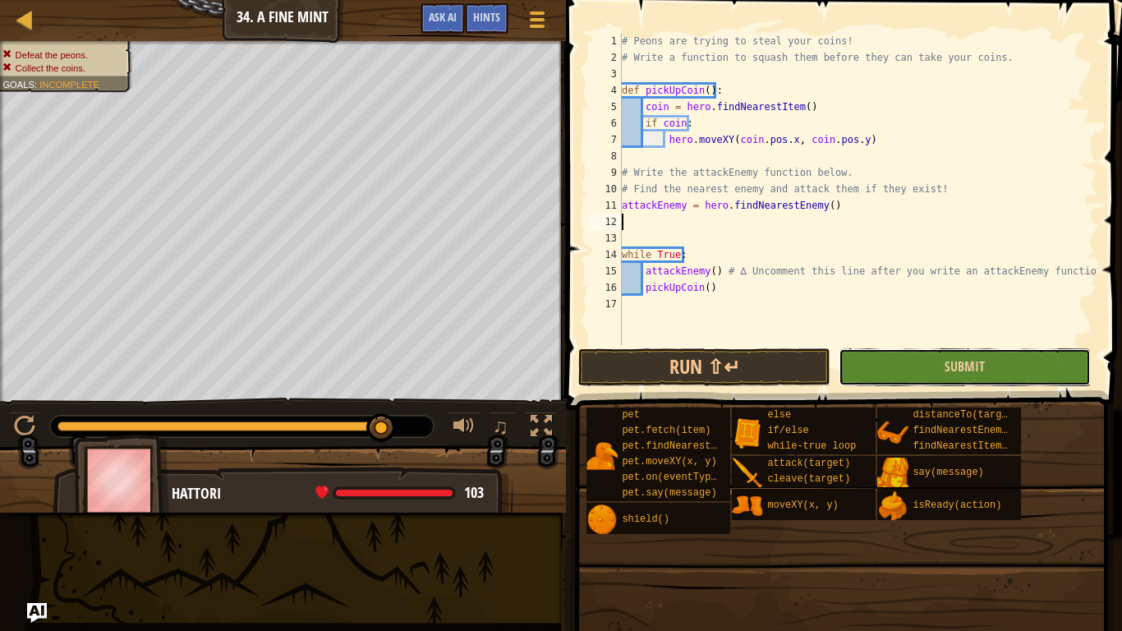
click at [883, 362] on button "Submit" at bounding box center [965, 367] width 252 height 38
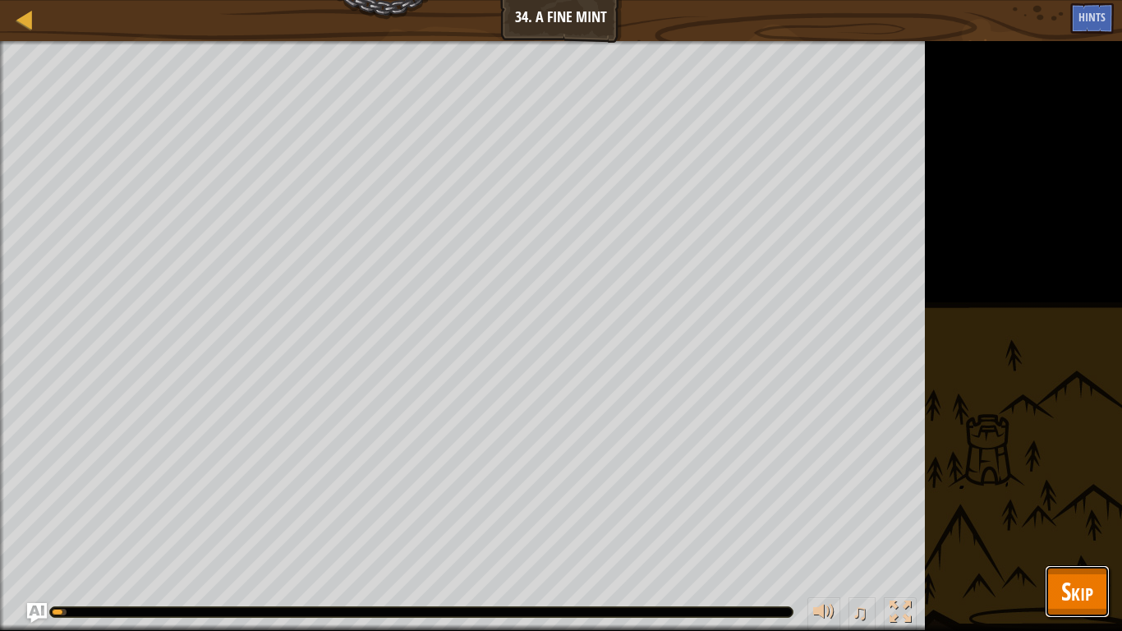
click at [1061, 502] on span "Skip" at bounding box center [1077, 591] width 32 height 34
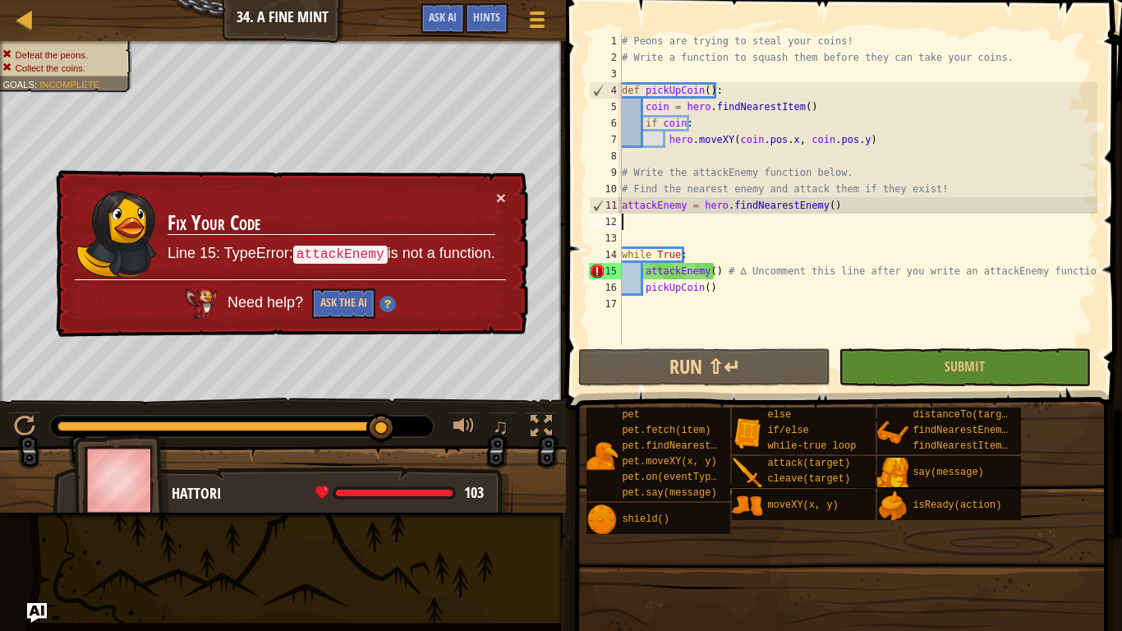
click at [619, 203] on div "11" at bounding box center [606, 205] width 32 height 16
click at [940, 193] on div "# Peons are trying to steal your coins! # Write a function to squash them befor…" at bounding box center [858, 205] width 479 height 345
type textarea "# Find the nearest enemy and attack them if they exist!"
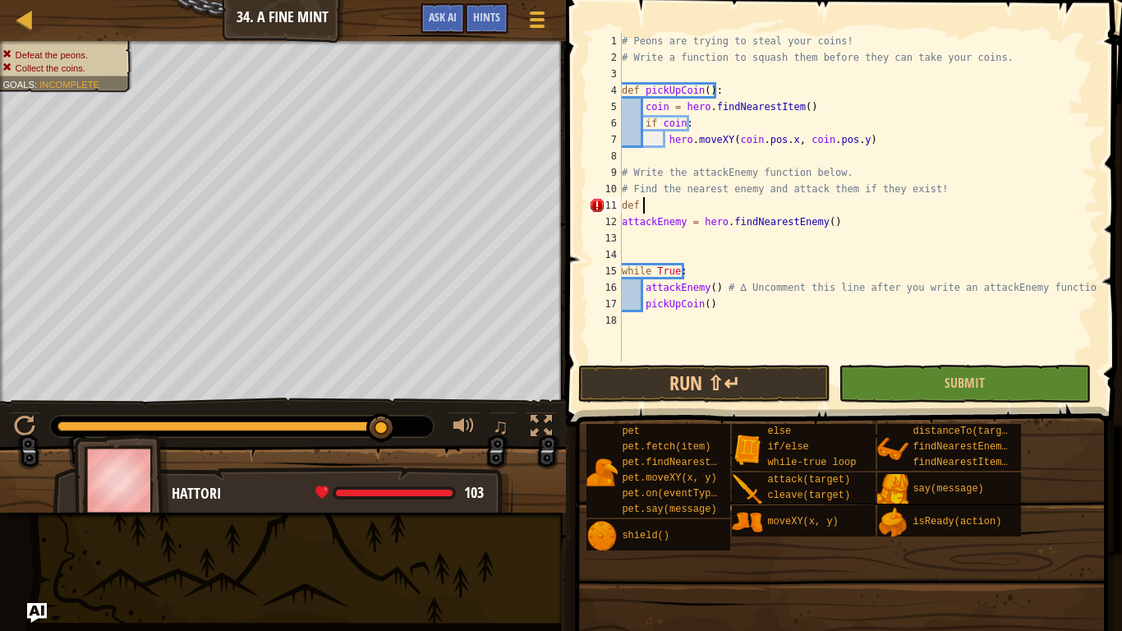
click at [654, 223] on div "# Peons are trying to steal your coins! # Write a function to squash them befor…" at bounding box center [858, 213] width 479 height 361
click at [726, 209] on div "# Peons are trying to steal your coins! # Write a function to squash them befor…" at bounding box center [858, 213] width 479 height 361
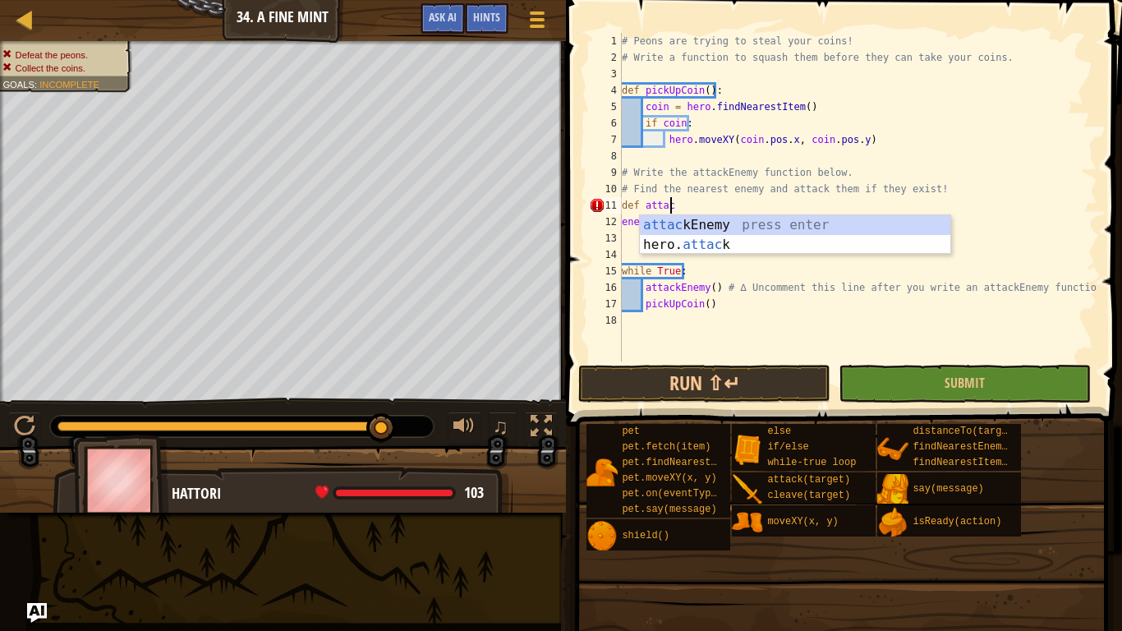
scroll to position [7, 3]
click at [727, 228] on div "attack Enemy press enter hero. attack press enter" at bounding box center [795, 254] width 311 height 79
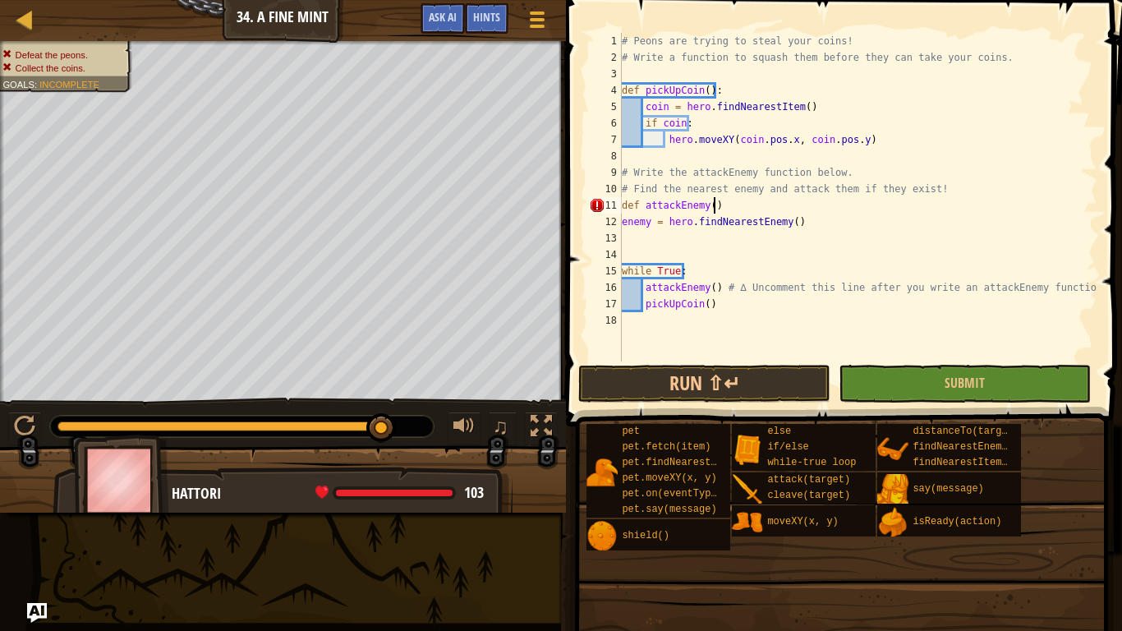
scroll to position [7, 7]
type textarea "def attackEnemy():"
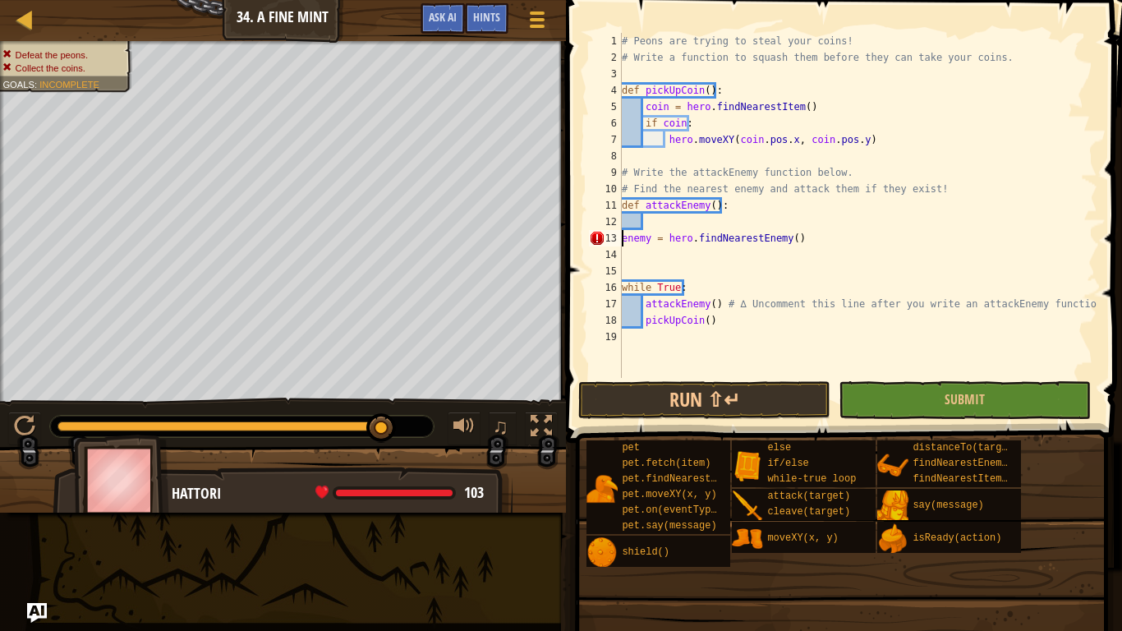
type textarea "enemy = hero.findNearestEnemy()"
click at [685, 255] on div "# Peons are trying to steal your coins! # Write a function to squash them befor…" at bounding box center [858, 222] width 479 height 378
click at [692, 250] on div "# Peons are trying to steal your coins! # Write a function to squash them befor…" at bounding box center [858, 222] width 479 height 378
click at [826, 237] on div "# Peons are trying to steal your coins! # Write a function to squash them befor…" at bounding box center [858, 222] width 479 height 378
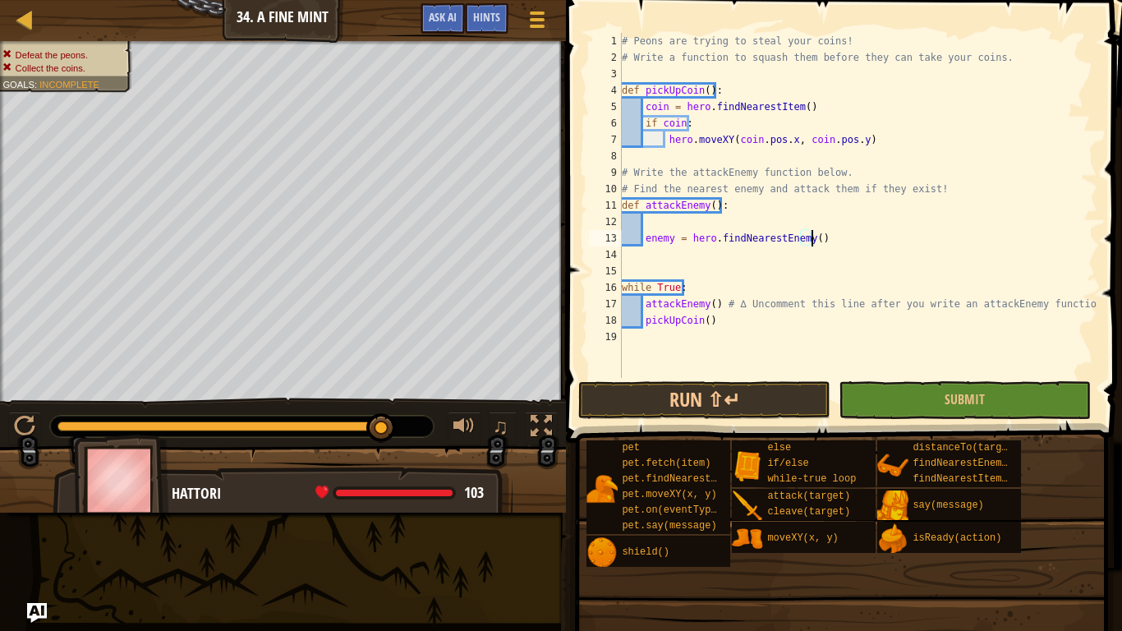
type textarea "enemy = hero.findNearestEnemy()"
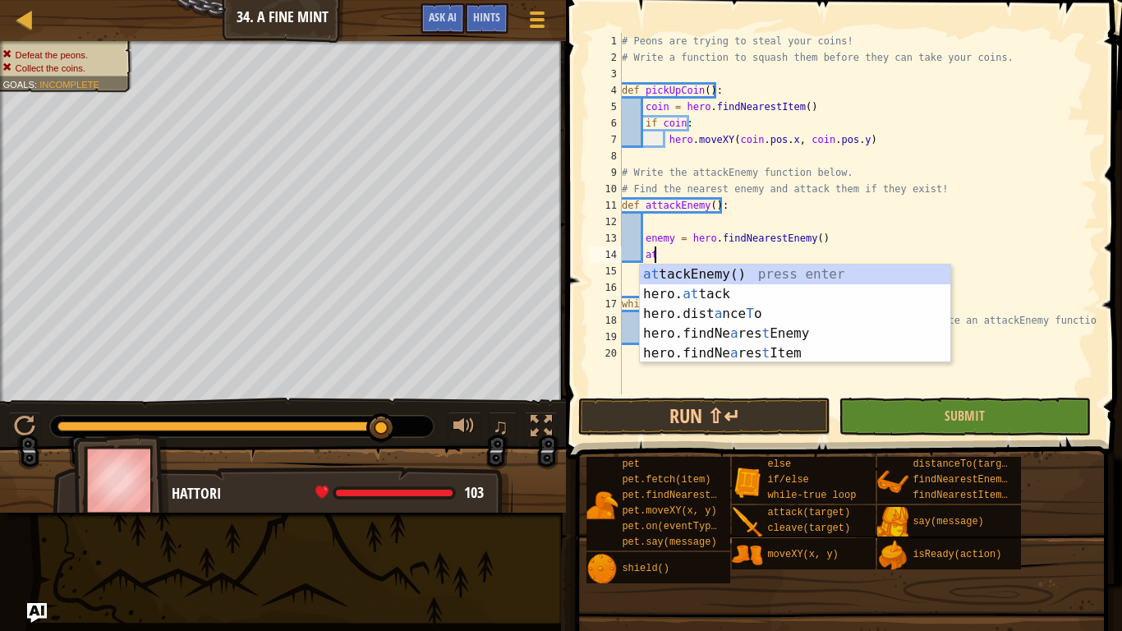
type textarea "att"
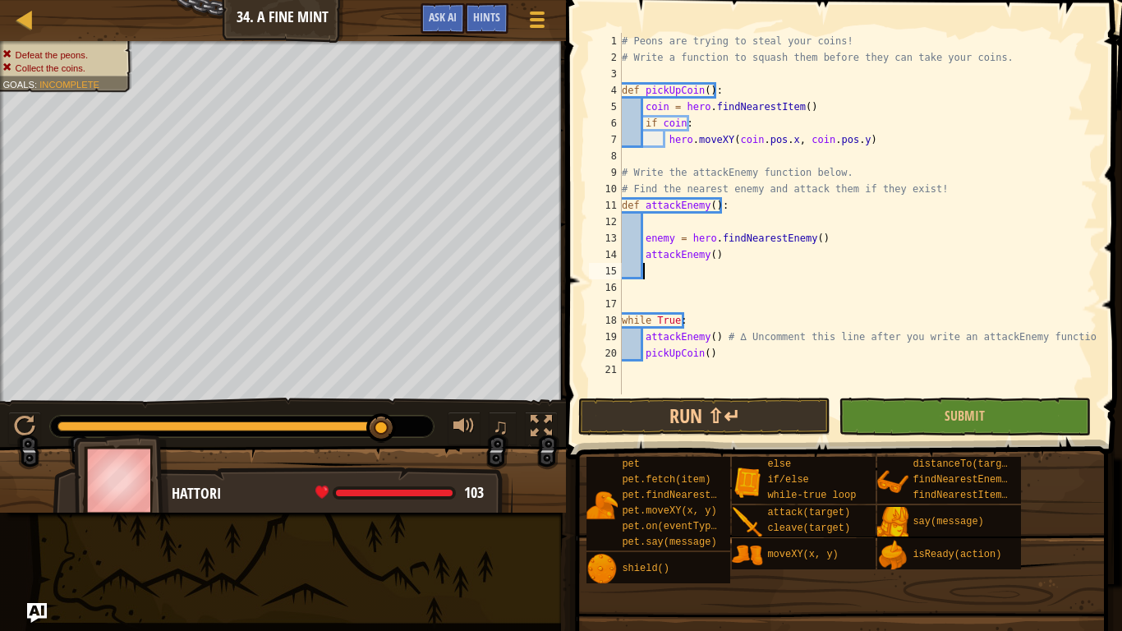
scroll to position [7, 1]
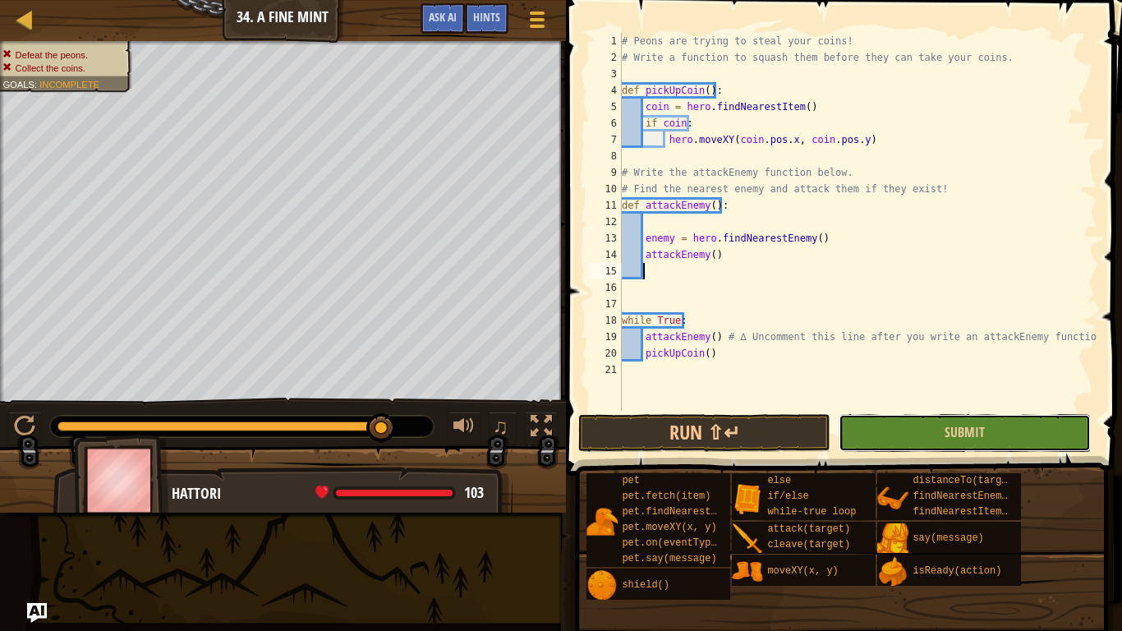
click at [903, 430] on button "Submit" at bounding box center [965, 433] width 252 height 38
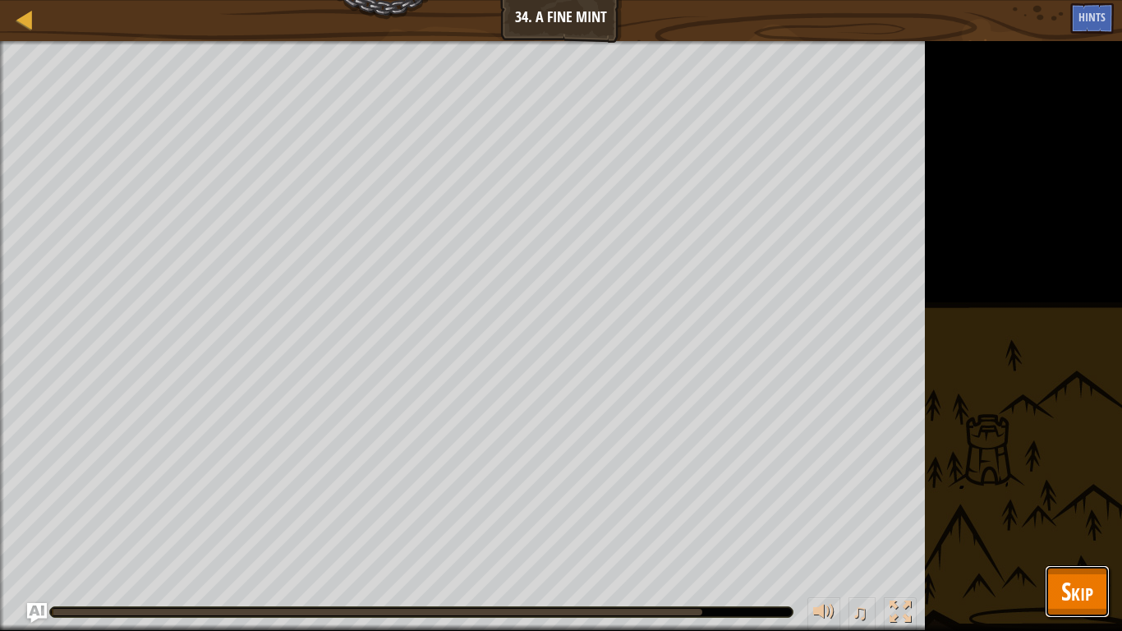
click at [1074, 502] on span "Skip" at bounding box center [1077, 591] width 32 height 34
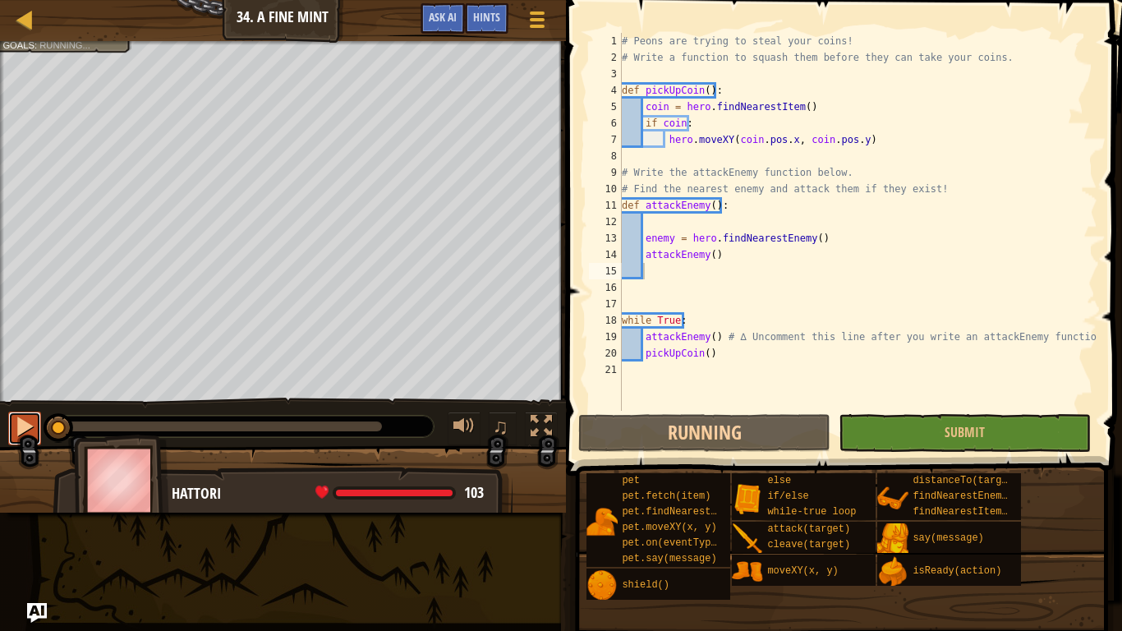
click at [23, 430] on div at bounding box center [24, 426] width 21 height 21
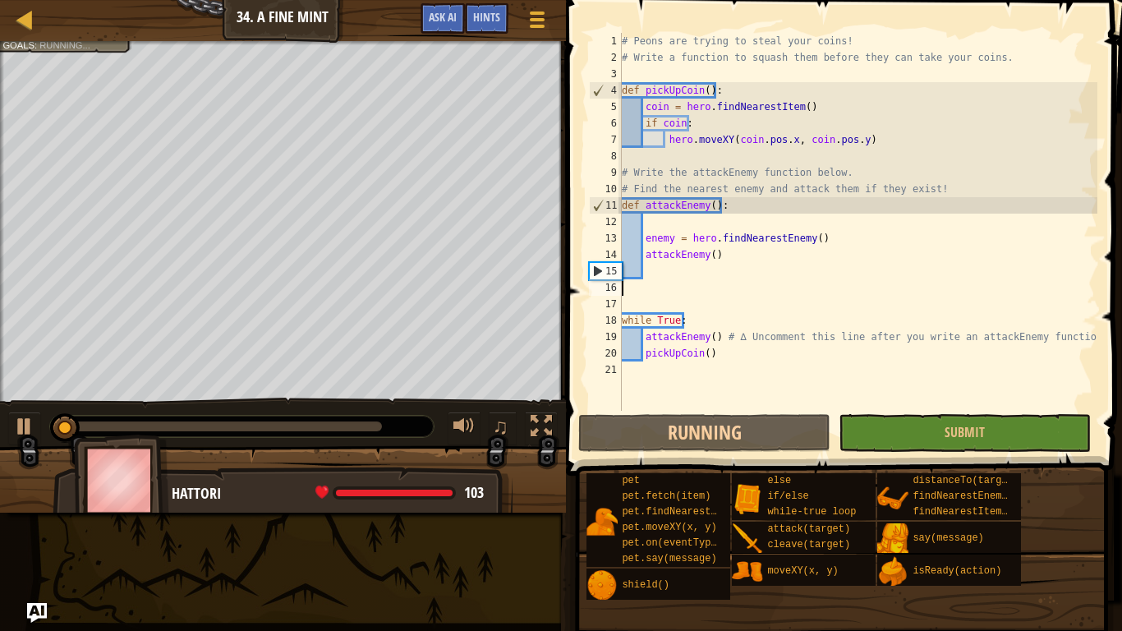
click at [761, 285] on div "# Peons are trying to steal your coins! # Write a function to squash them befor…" at bounding box center [858, 238] width 479 height 411
click at [707, 248] on div "# Peons are trying to steal your coins! # Write a function to squash them befor…" at bounding box center [858, 238] width 479 height 411
type textarea "attackEnemy()"
click at [651, 228] on div "# Peons are trying to steal your coins! # Write a function to squash them befor…" at bounding box center [858, 238] width 479 height 411
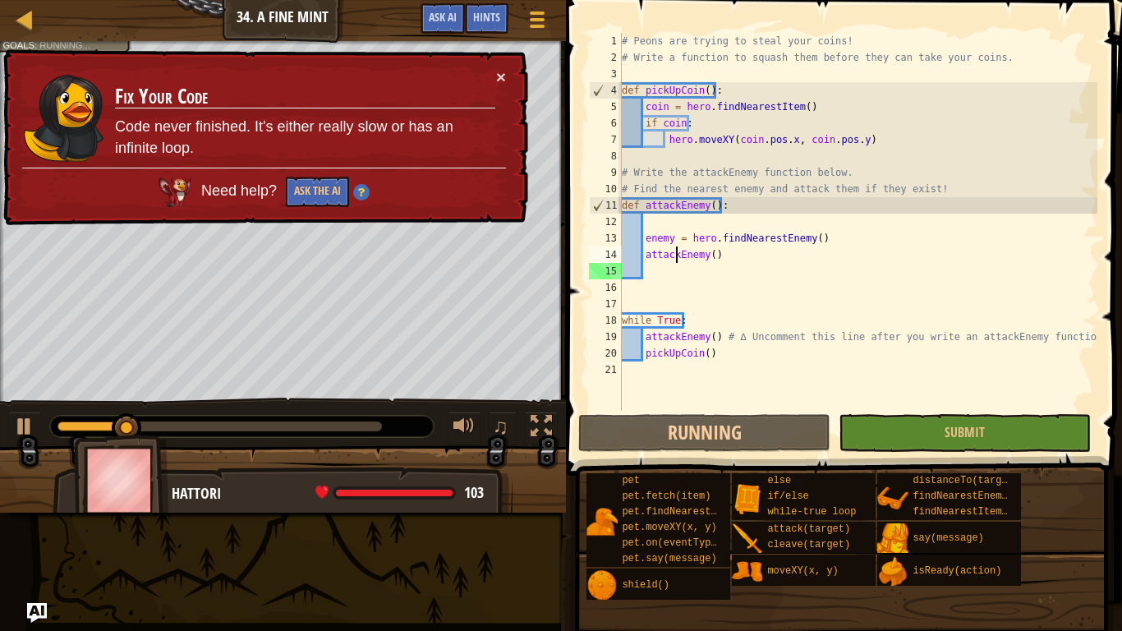
click at [675, 254] on div "# Peons are trying to steal your coins! # Write a function to squash them befor…" at bounding box center [858, 238] width 479 height 411
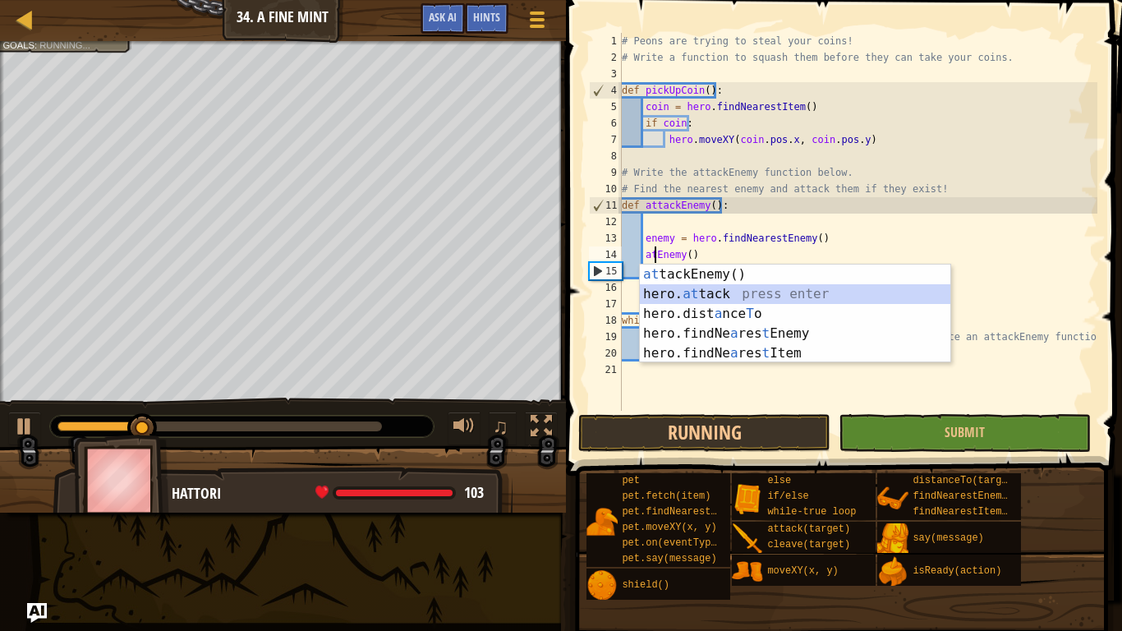
click at [761, 289] on div "at tackEnemy() press enter hero. at tack press enter hero.dist a nce T o press …" at bounding box center [795, 334] width 311 height 138
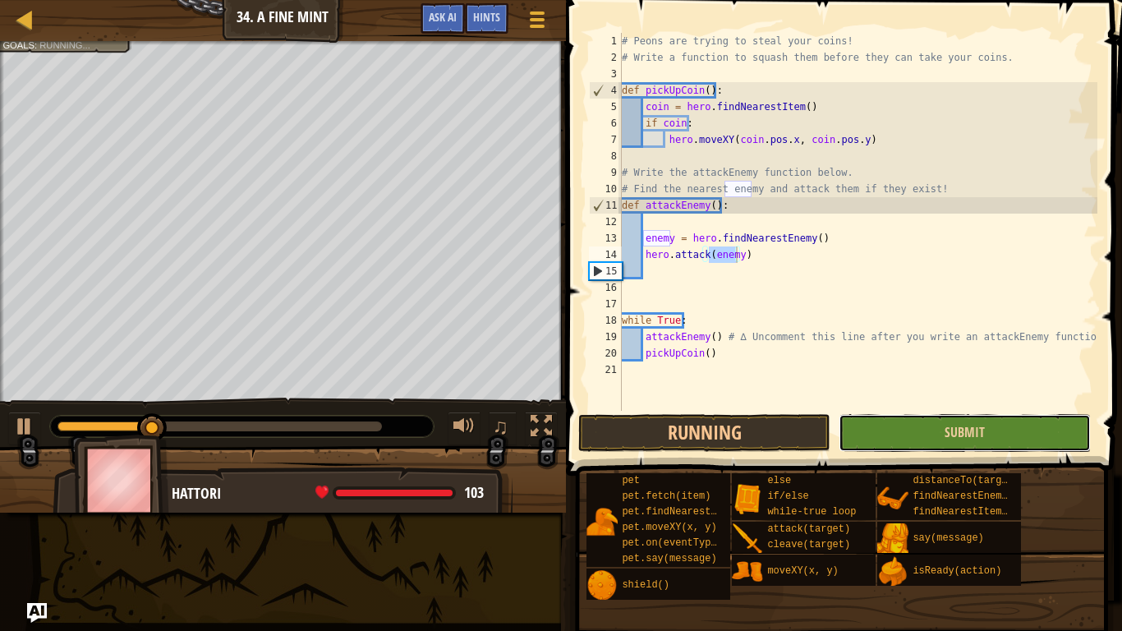
click at [901, 439] on button "Submit" at bounding box center [965, 433] width 252 height 38
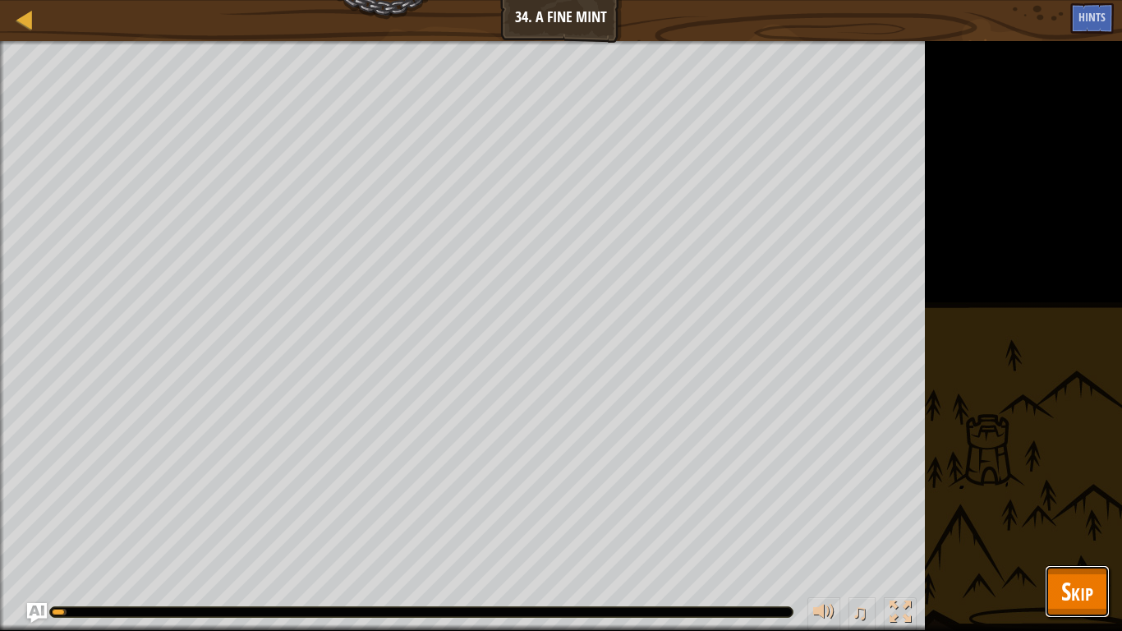
click at [1065, 502] on span "Skip" at bounding box center [1077, 591] width 32 height 34
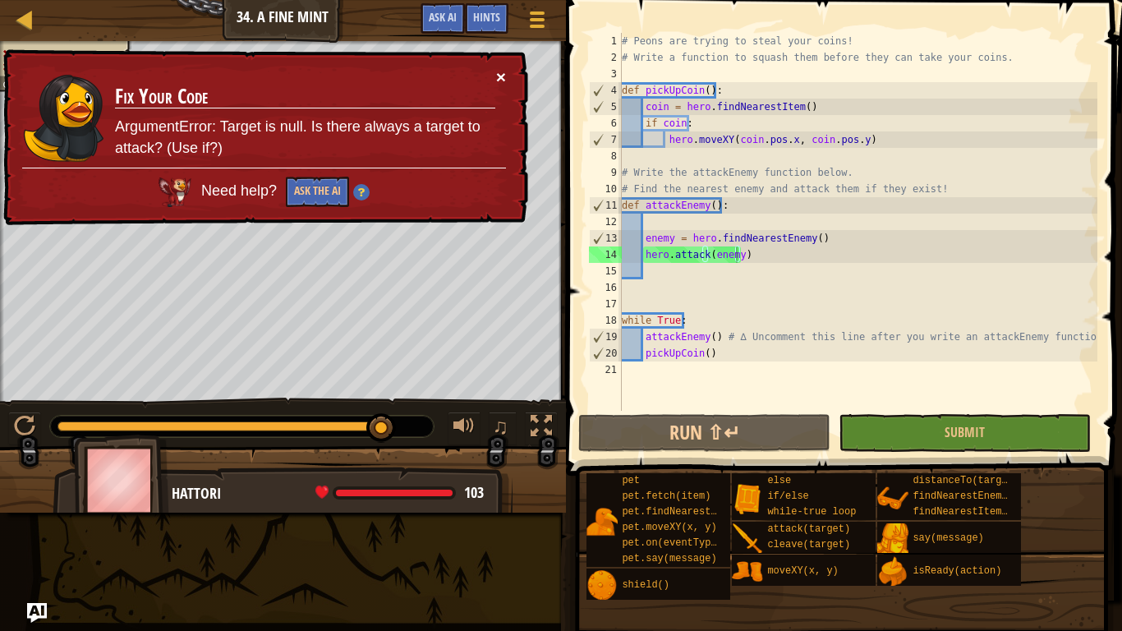
click at [501, 76] on button "×" at bounding box center [501, 76] width 10 height 17
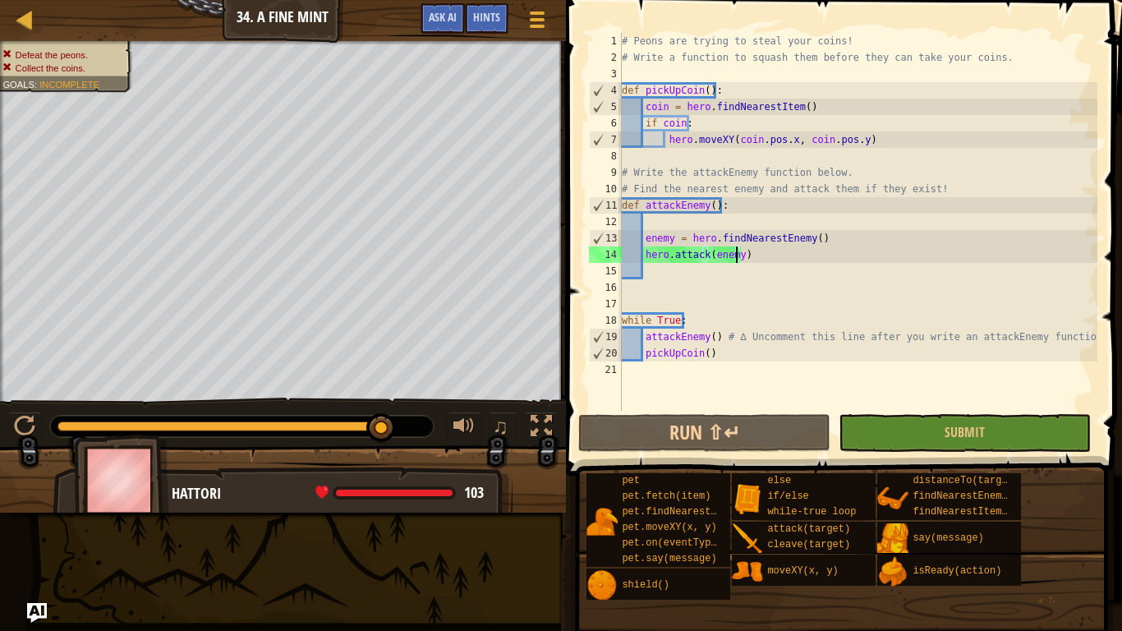
click at [818, 241] on div "# Peons are trying to steal your coins! # Write a function to squash them befor…" at bounding box center [858, 238] width 479 height 411
type textarea "enemy = hero.findNearestEnemy()"
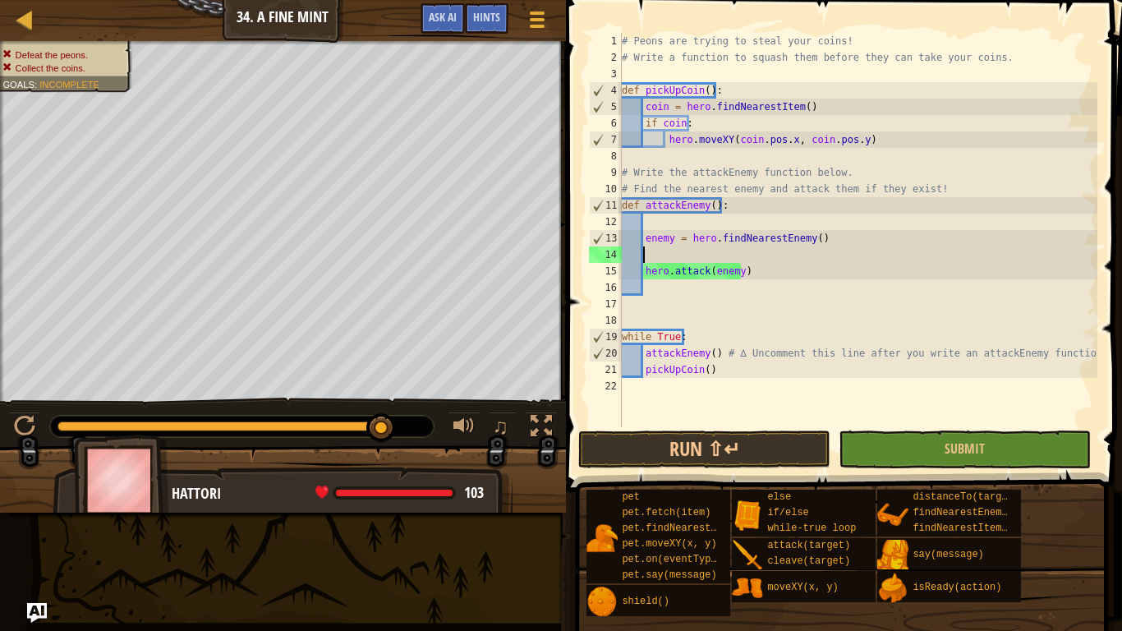
scroll to position [7, 1]
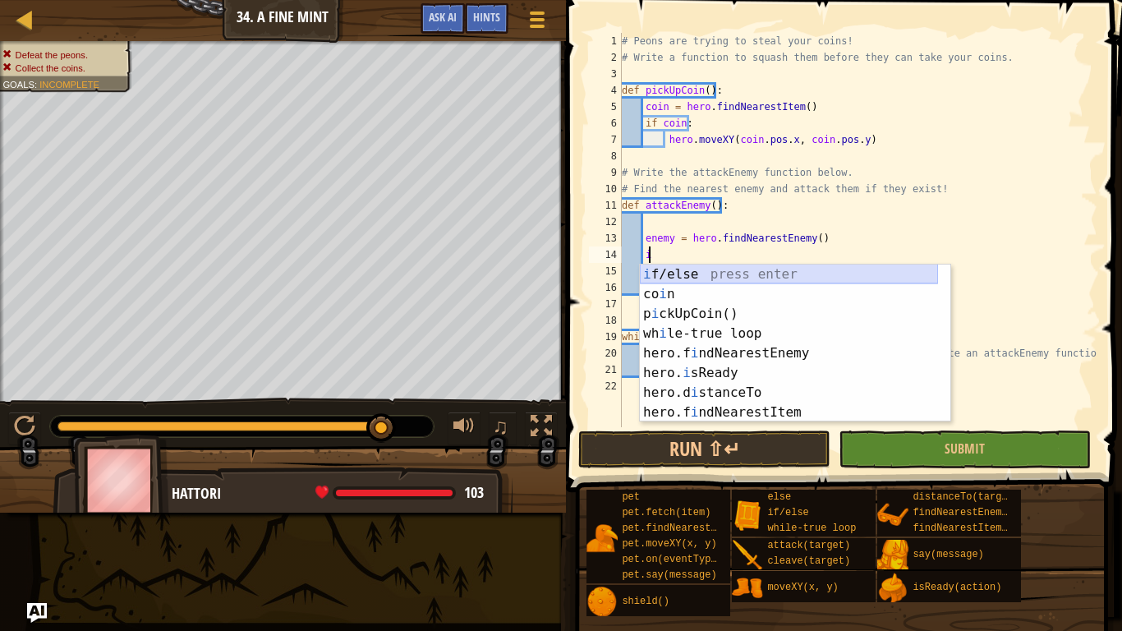
click at [696, 278] on div "i f/else press enter co i n press enter p i ckUpCoin() press enter wh i le-true…" at bounding box center [789, 363] width 298 height 197
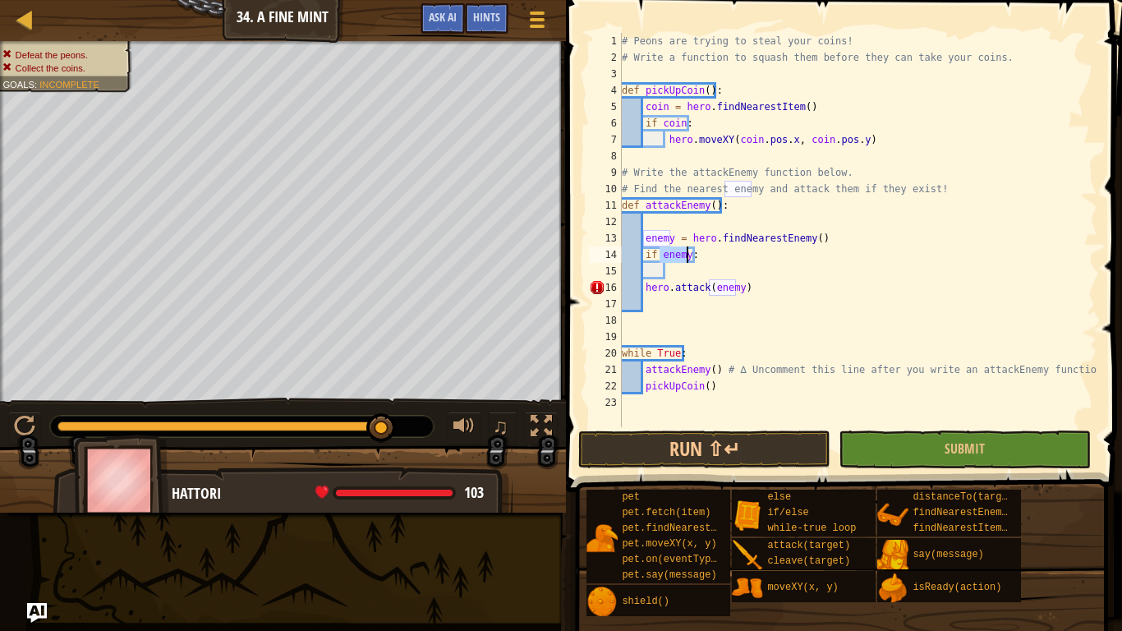
click at [641, 287] on div "# Peons are trying to steal your coins! # Write a function to squash them befor…" at bounding box center [858, 246] width 479 height 427
type textarea "hero.attack(enemy)"
click at [665, 265] on div "# Peons are trying to steal your coins! # Write a function to squash them befor…" at bounding box center [858, 246] width 479 height 427
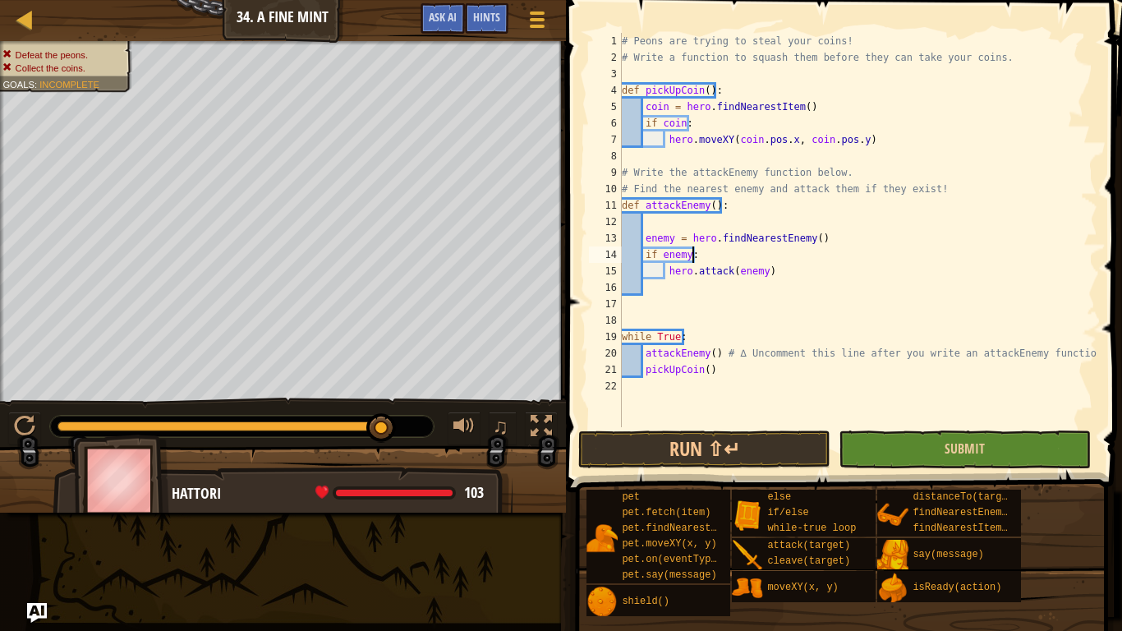
type textarea "if enemy:"
click at [913, 450] on button "Submit" at bounding box center [965, 449] width 252 height 38
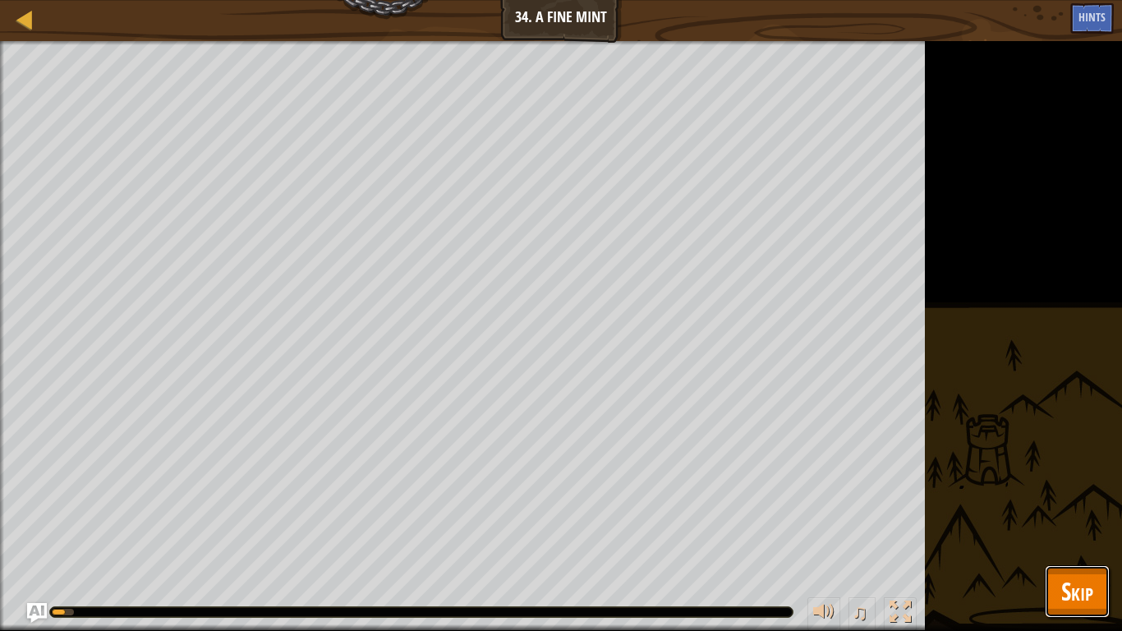
click at [1082, 502] on span "Skip" at bounding box center [1077, 591] width 32 height 34
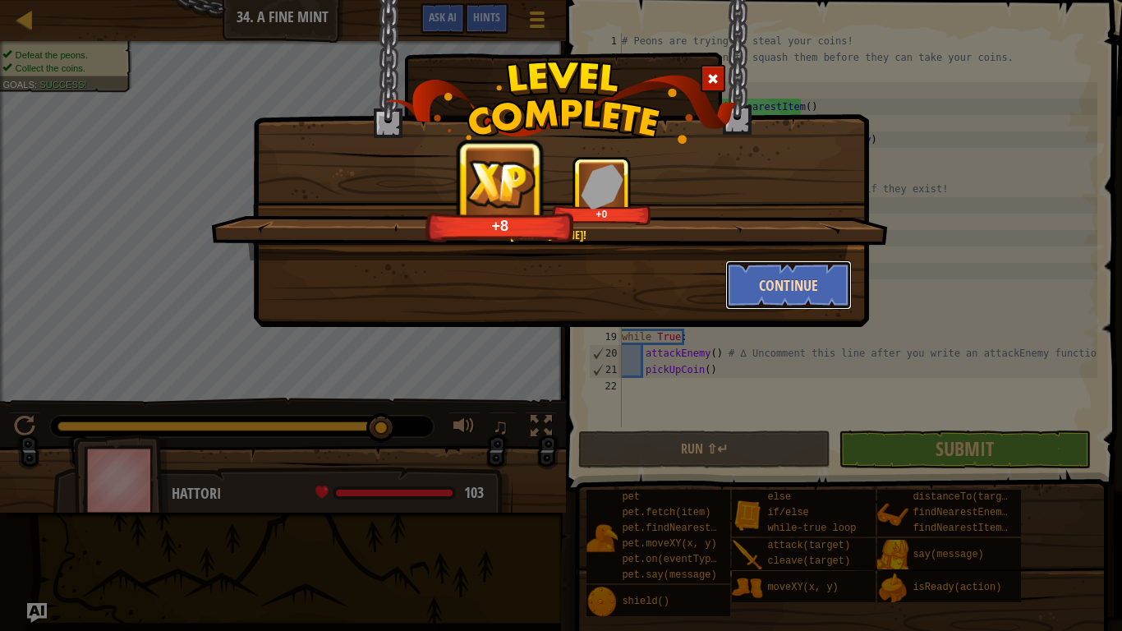
click at [745, 283] on button "Continue" at bounding box center [788, 284] width 127 height 49
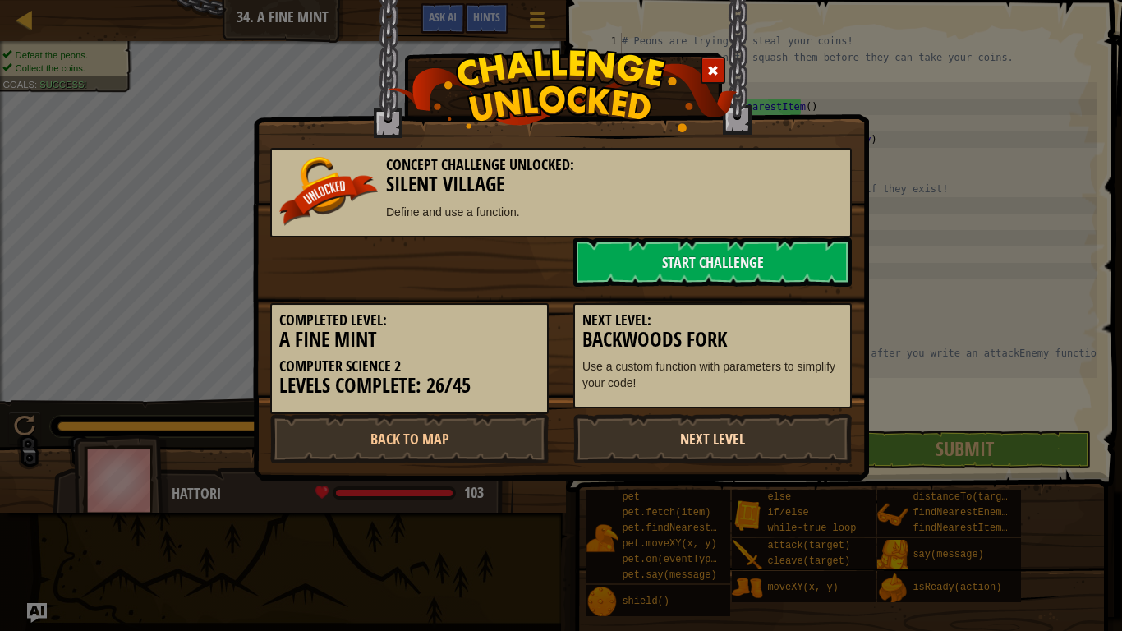
click at [686, 434] on link "Next Level" at bounding box center [712, 438] width 278 height 49
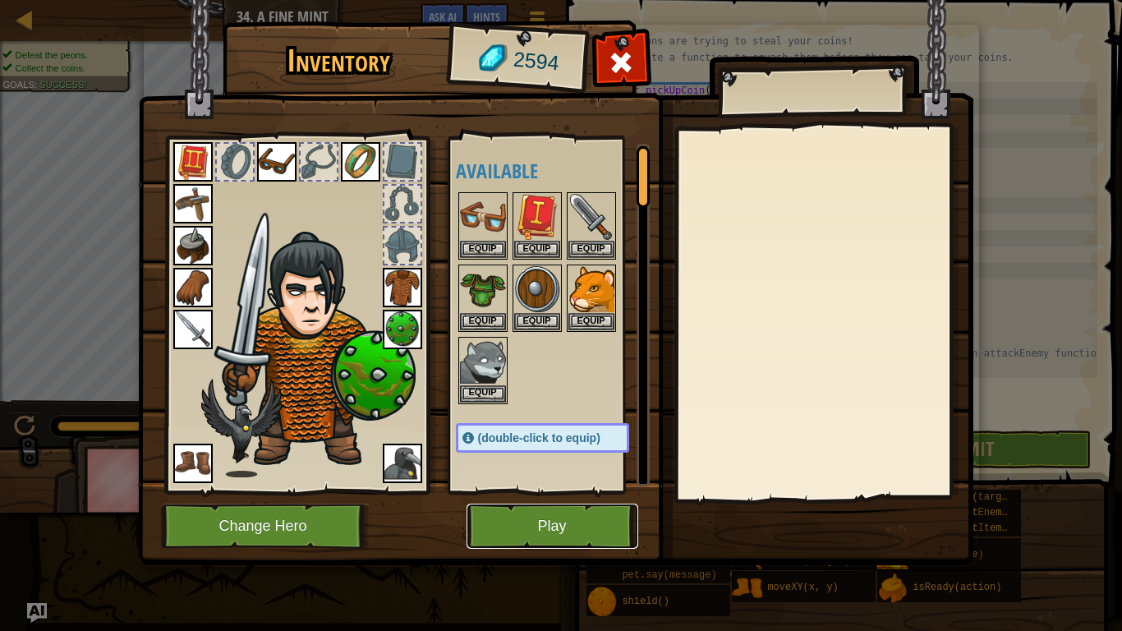
click at [579, 502] on button "Play" at bounding box center [553, 526] width 172 height 45
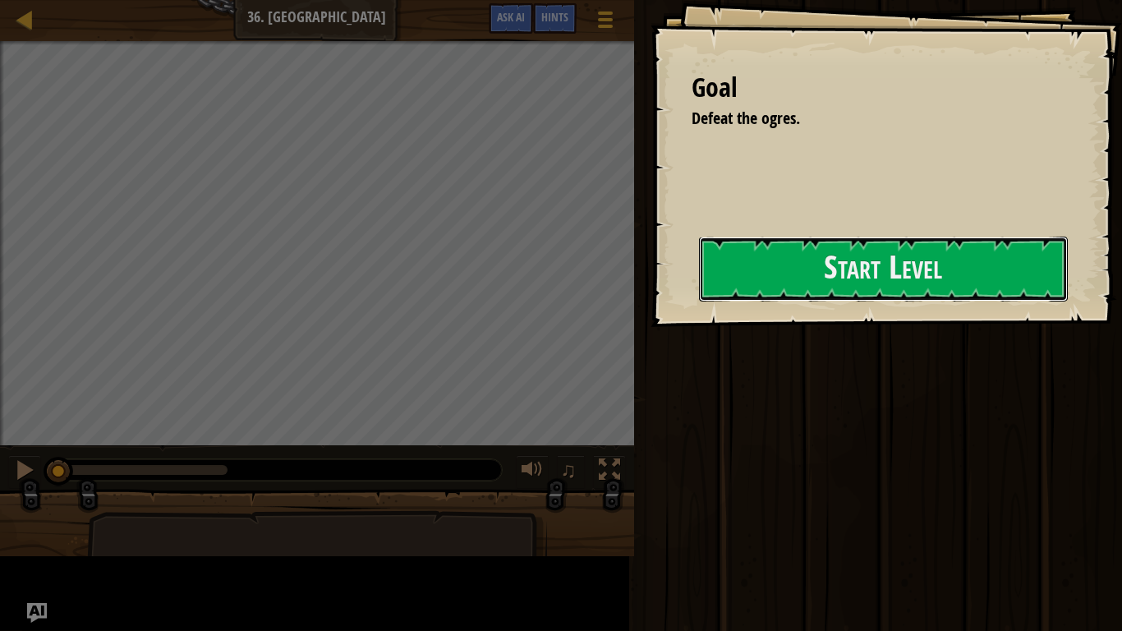
click at [802, 270] on button "Start Level" at bounding box center [883, 269] width 369 height 65
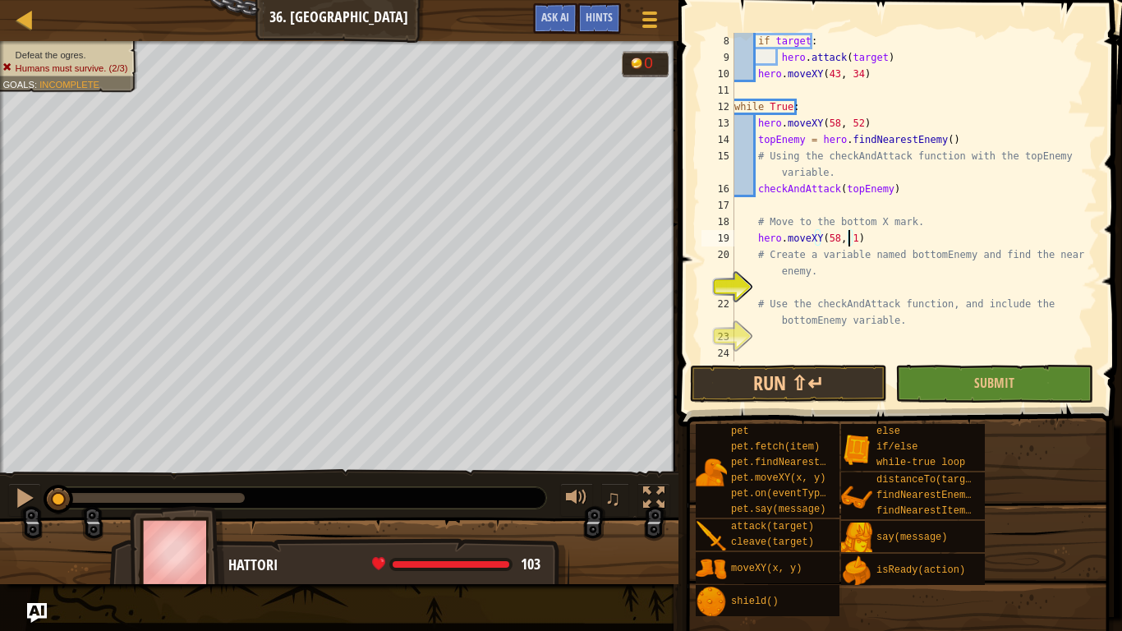
scroll to position [7, 9]
type textarea "hero.moveXY(58, 16)"
click at [762, 289] on div "if target : hero . attack ( target ) hero . moveXY ( 43 , 34 ) while True : her…" at bounding box center [908, 213] width 354 height 361
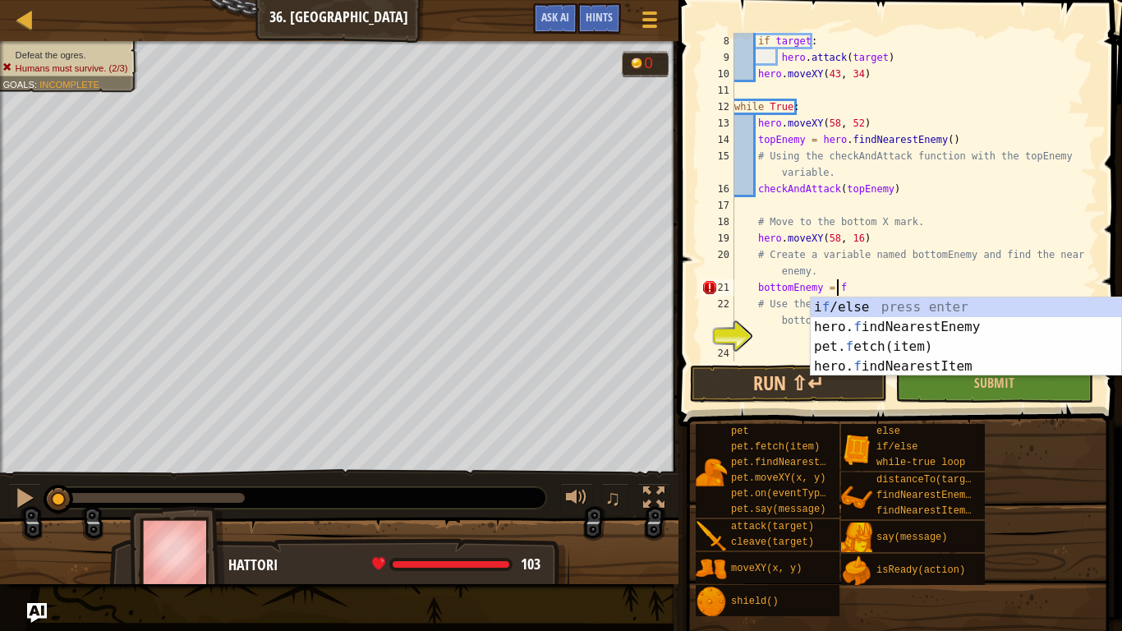
type textarea "bottomEnemy = fi"
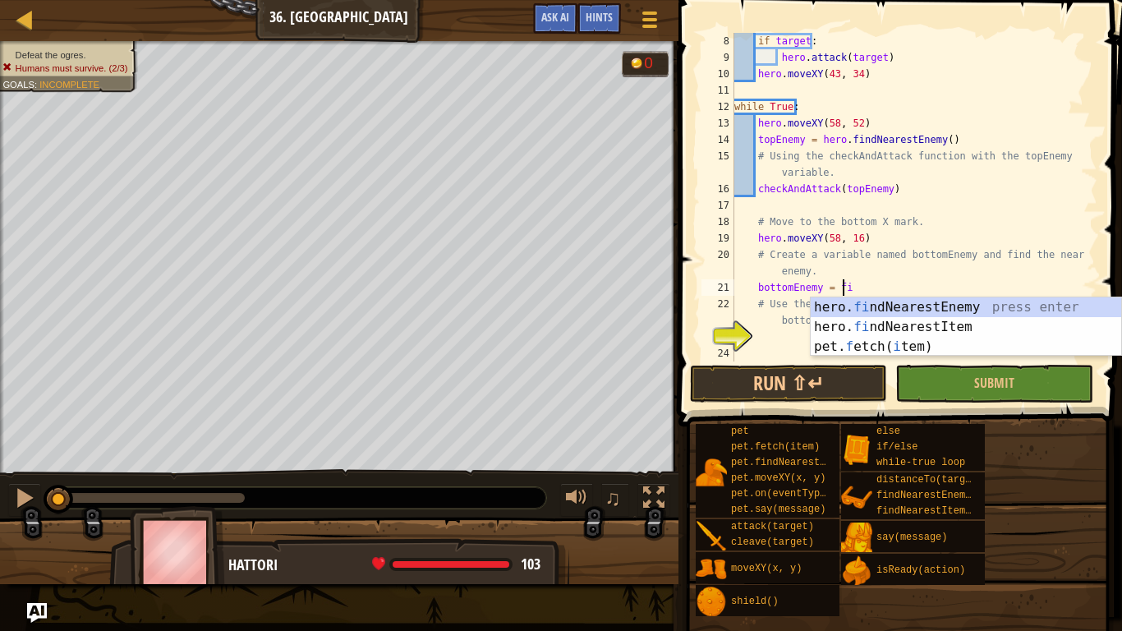
scroll to position [7, 1]
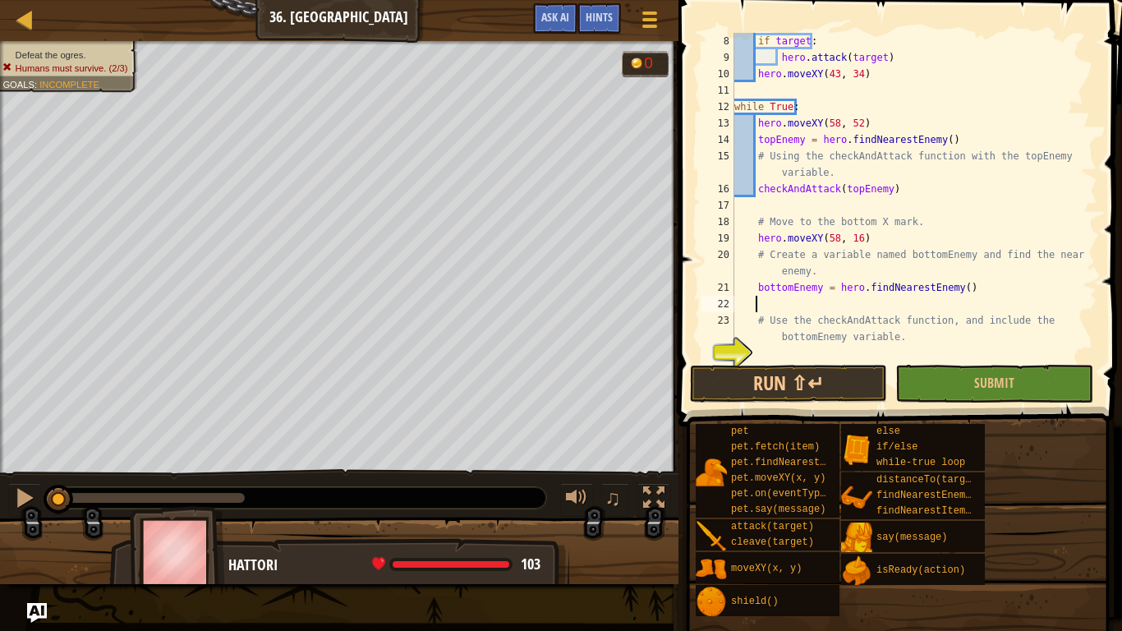
click at [784, 346] on div "if target : hero . attack ( target ) hero . moveXY ( 43 , 34 ) while True : her…" at bounding box center [908, 213] width 354 height 361
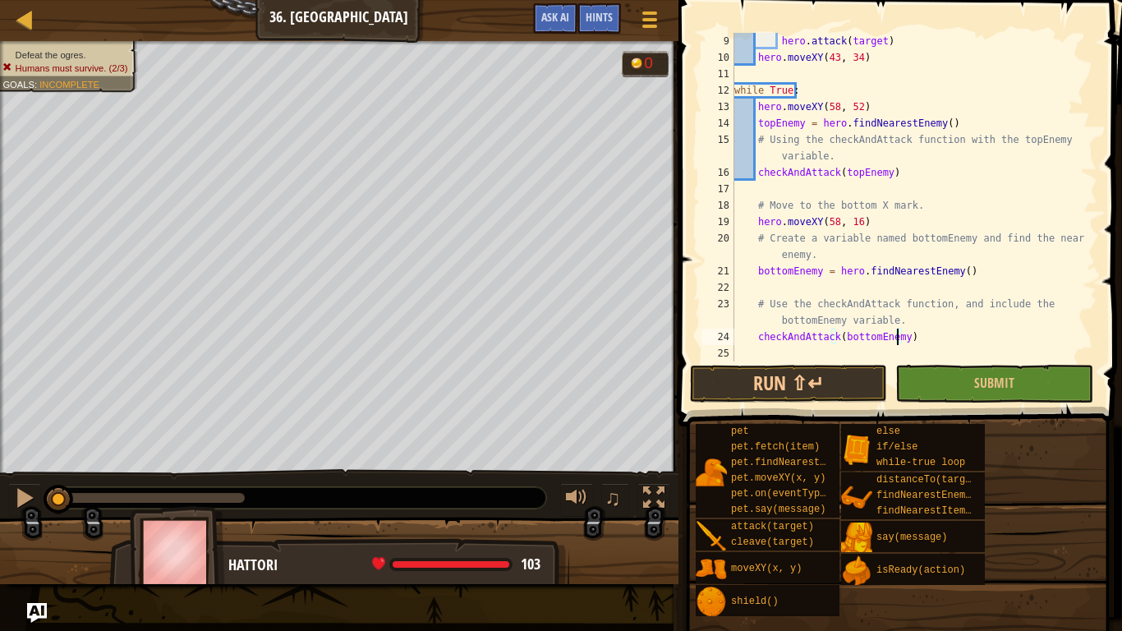
scroll to position [7, 13]
type textarea "checkAndAttack(bottomEnemy)"
click at [956, 401] on button "Submit" at bounding box center [993, 384] width 197 height 38
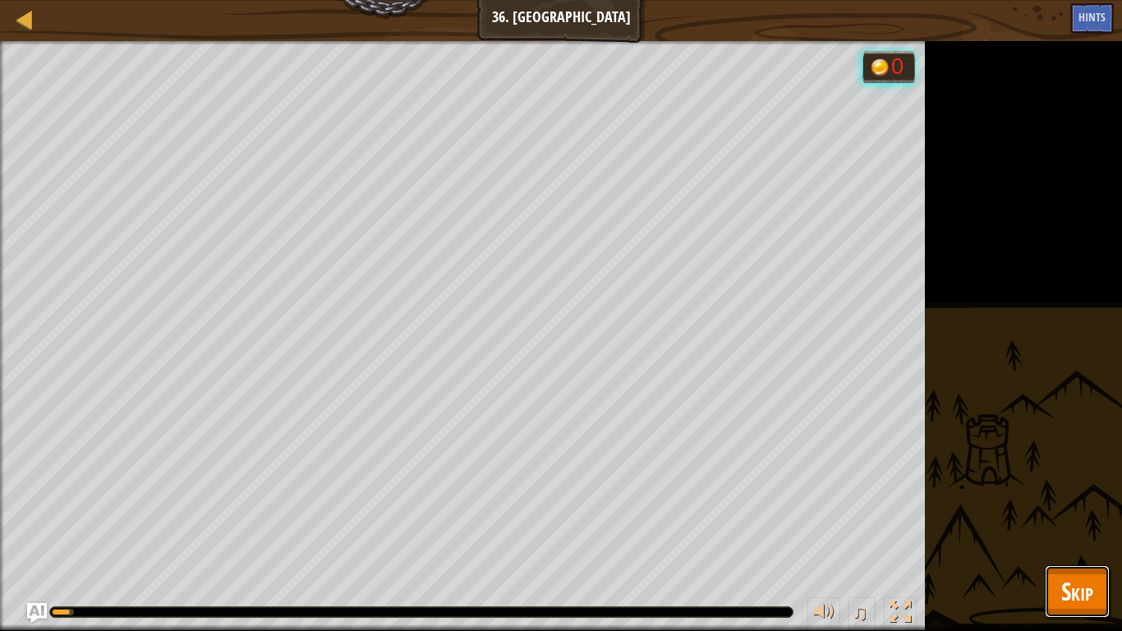
click at [1076, 502] on span "Skip" at bounding box center [1077, 591] width 32 height 34
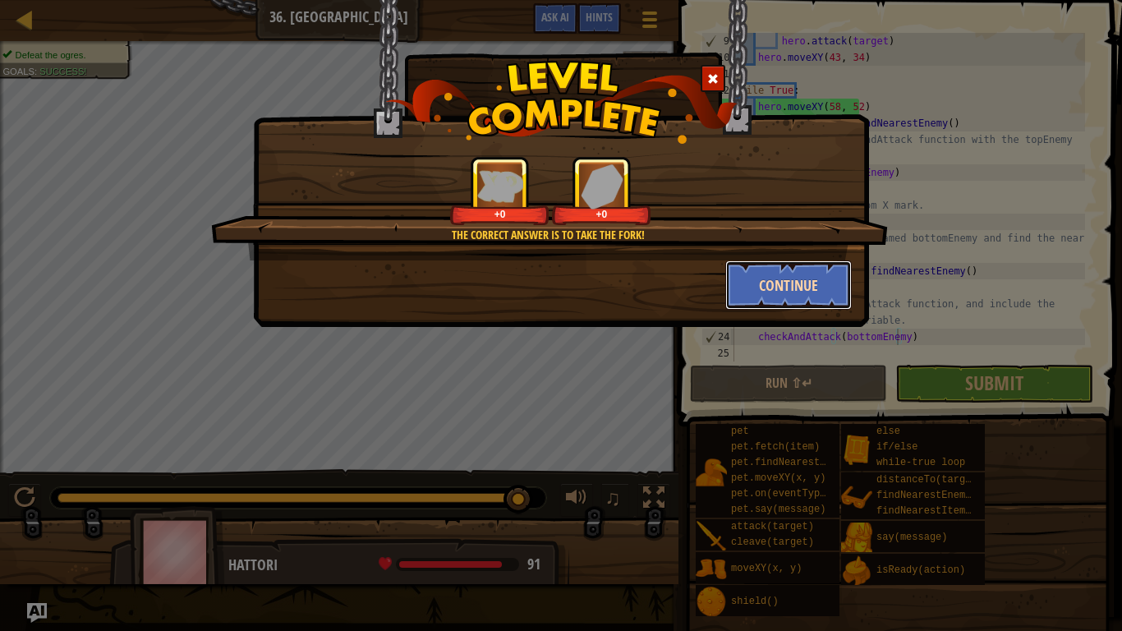
click at [767, 285] on button "Continue" at bounding box center [788, 284] width 127 height 49
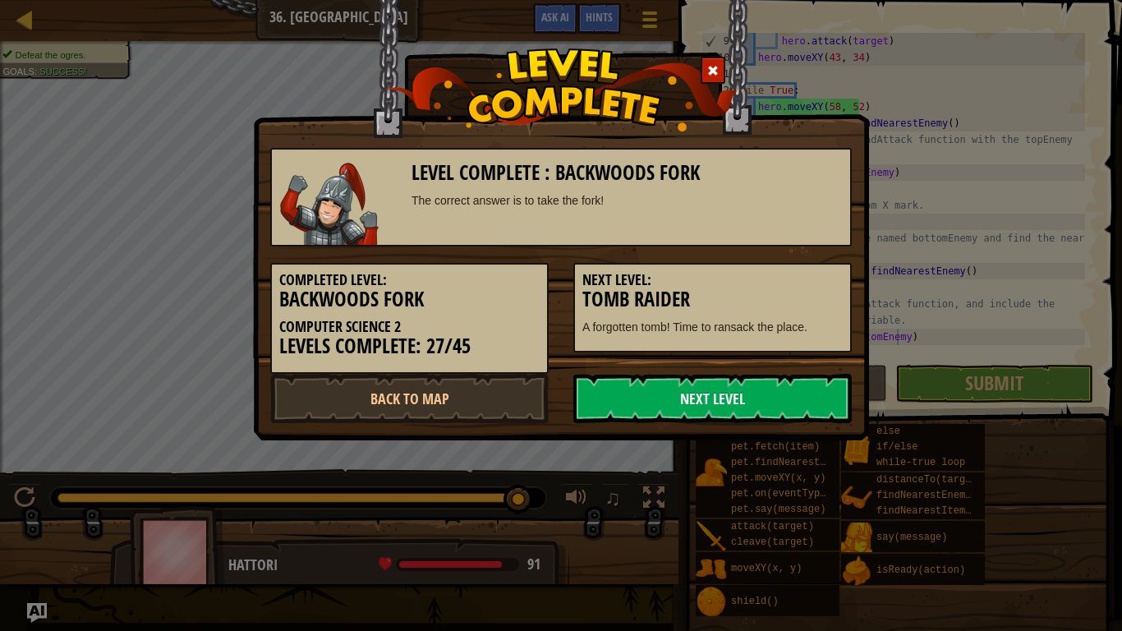
click at [656, 370] on div "Completed Level: Backwoods Fork Computer Science 2 Levels Complete: 27/45 Next …" at bounding box center [561, 309] width 606 height 127
click at [659, 384] on link "Next Level" at bounding box center [712, 398] width 278 height 49
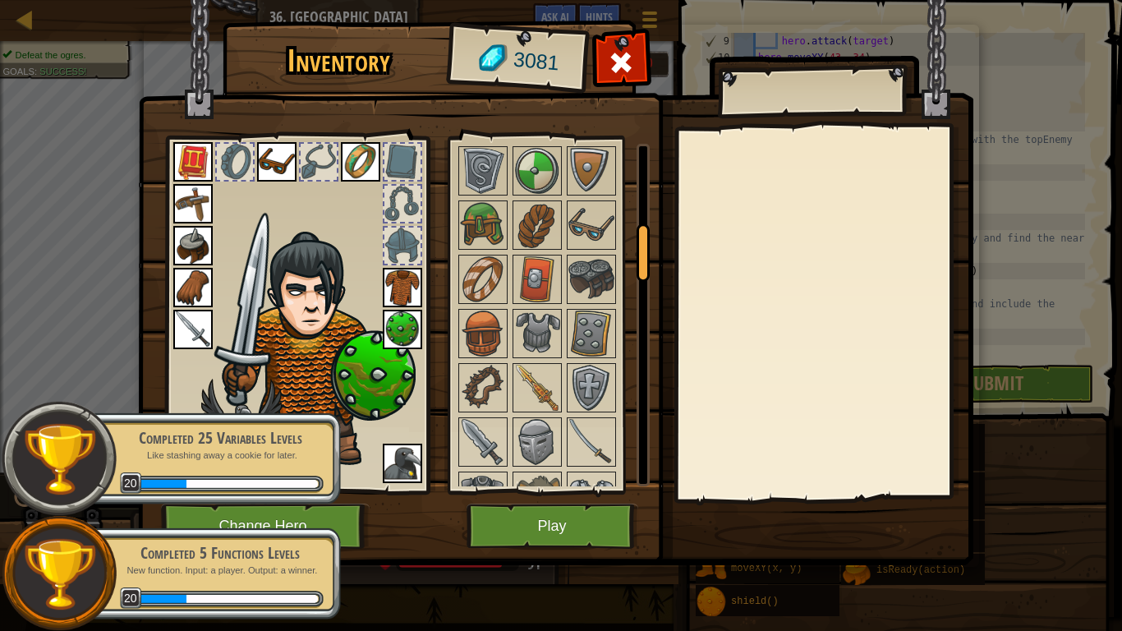
scroll to position [488, 0]
click at [532, 379] on img at bounding box center [537, 389] width 46 height 46
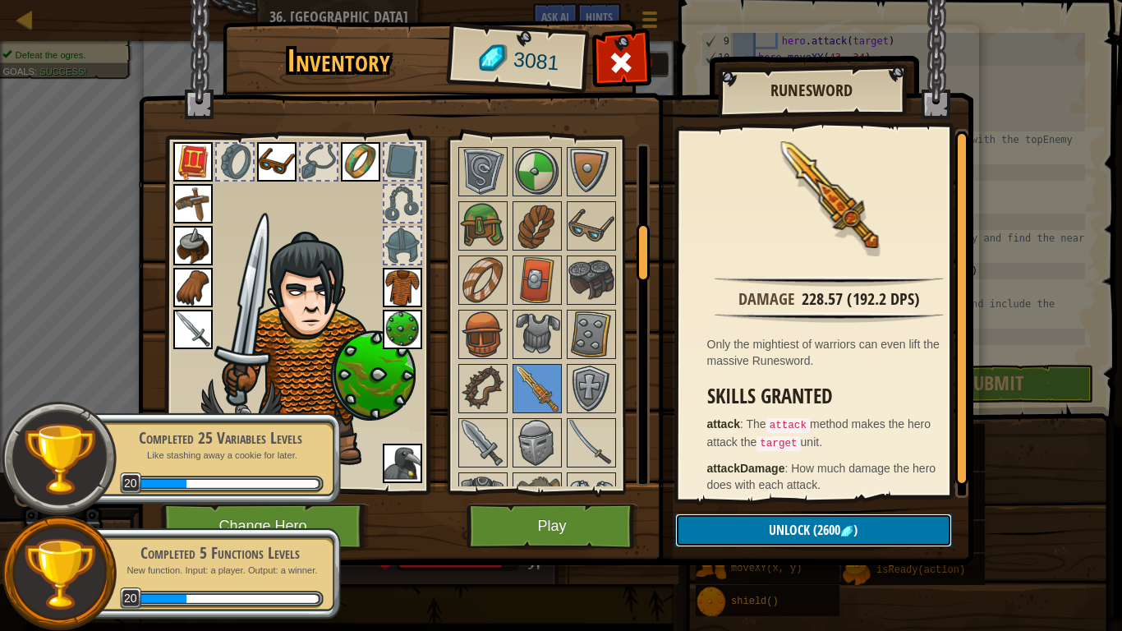
click at [820, 502] on span "(2600" at bounding box center [825, 530] width 30 height 18
click at [723, 502] on button "Confirm" at bounding box center [813, 530] width 277 height 34
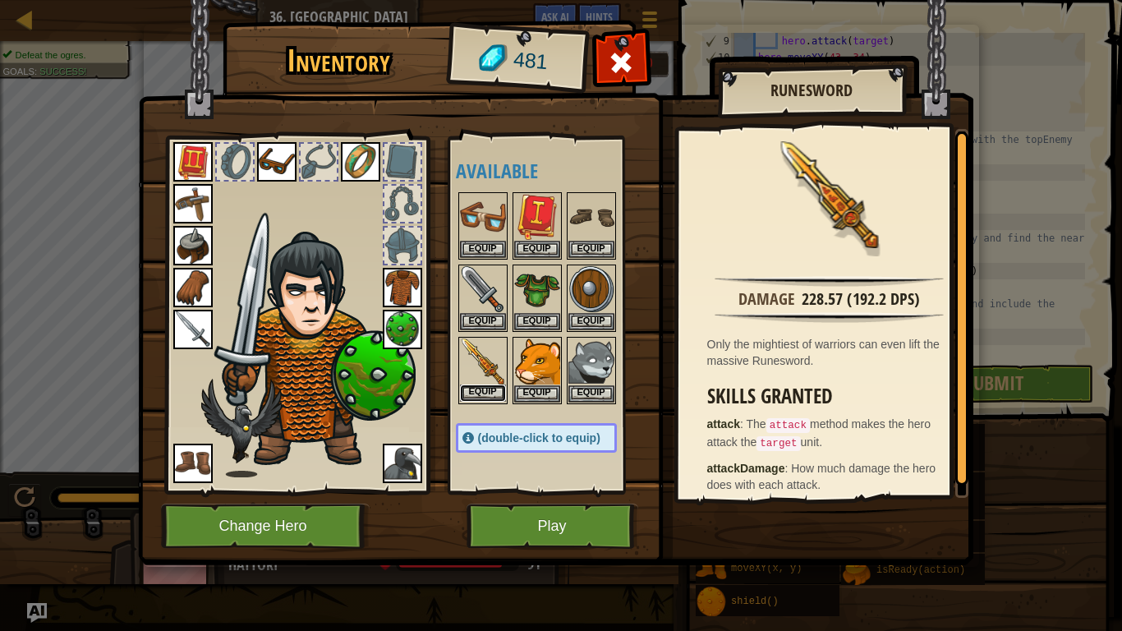
click at [476, 389] on button "Equip" at bounding box center [483, 392] width 46 height 17
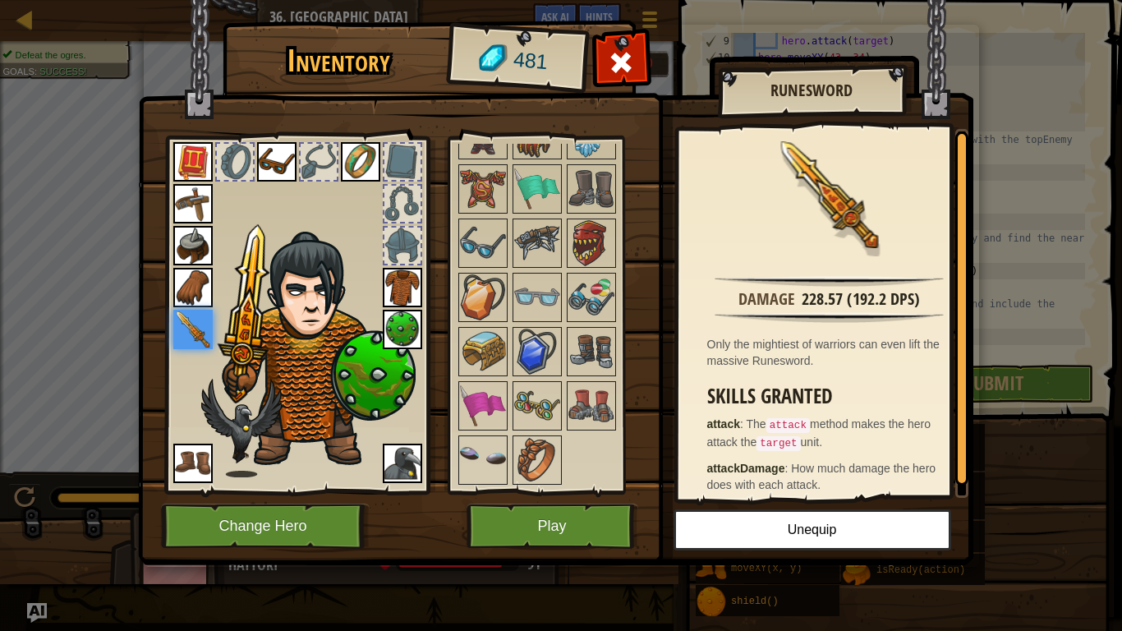
scroll to position [1827, 0]
click at [588, 404] on img at bounding box center [591, 405] width 46 height 46
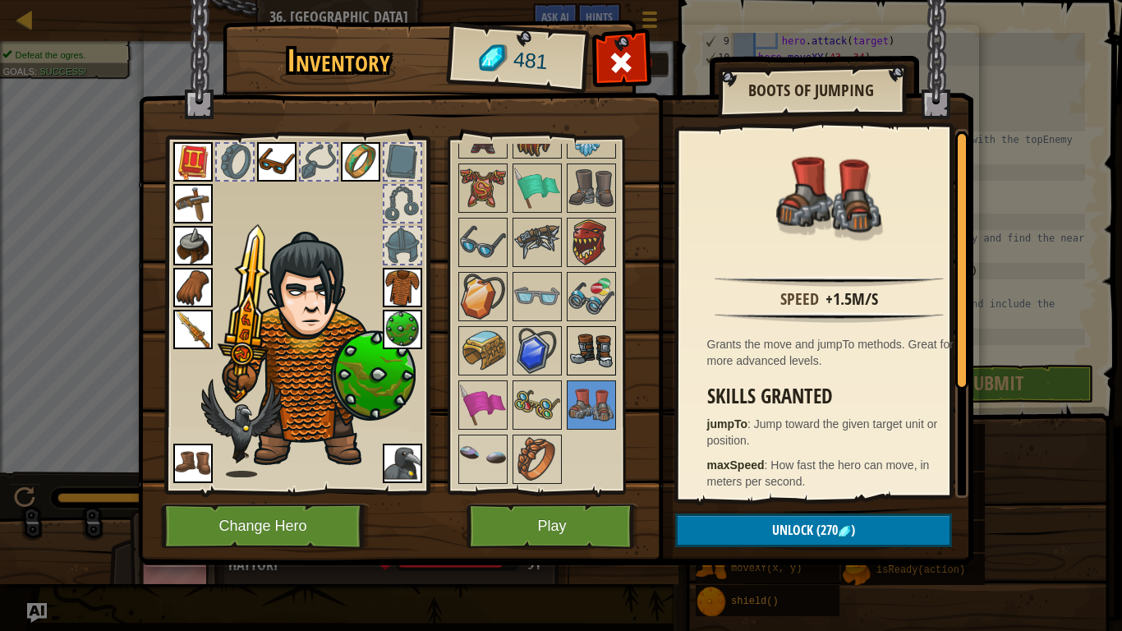
click at [592, 356] on img at bounding box center [591, 351] width 46 height 46
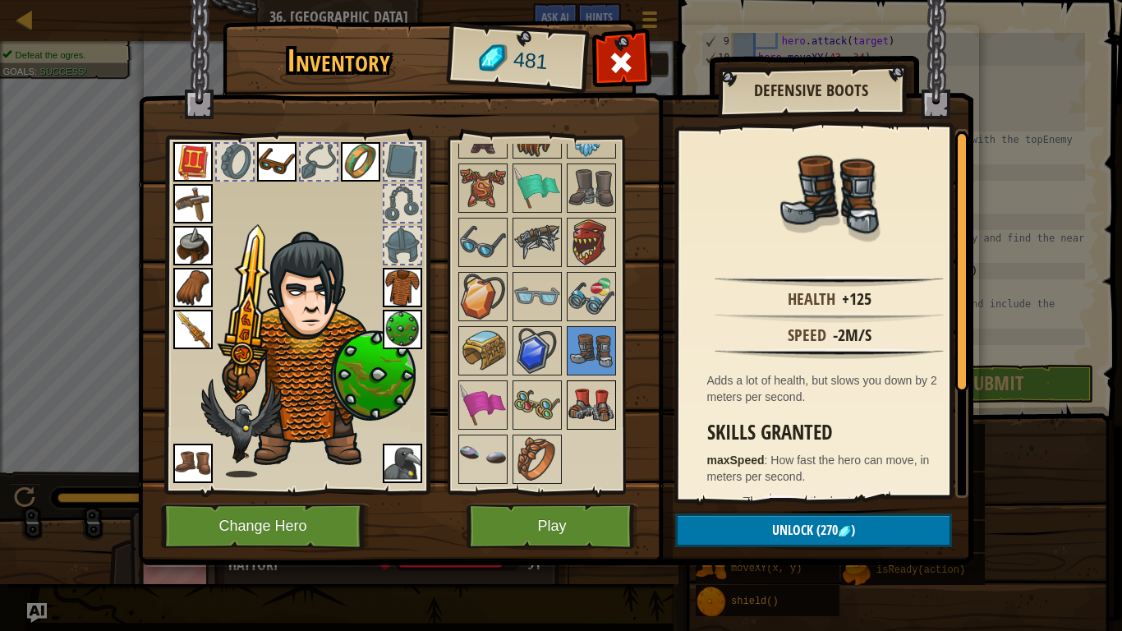
click at [605, 398] on img at bounding box center [591, 405] width 46 height 46
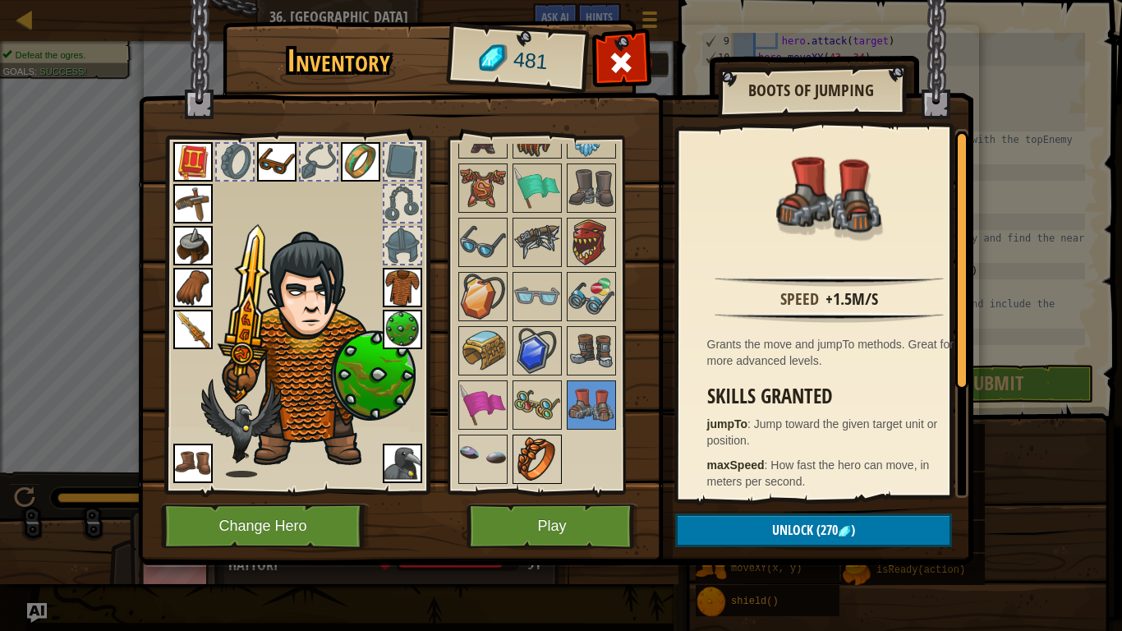
click at [543, 451] on img at bounding box center [537, 459] width 46 height 46
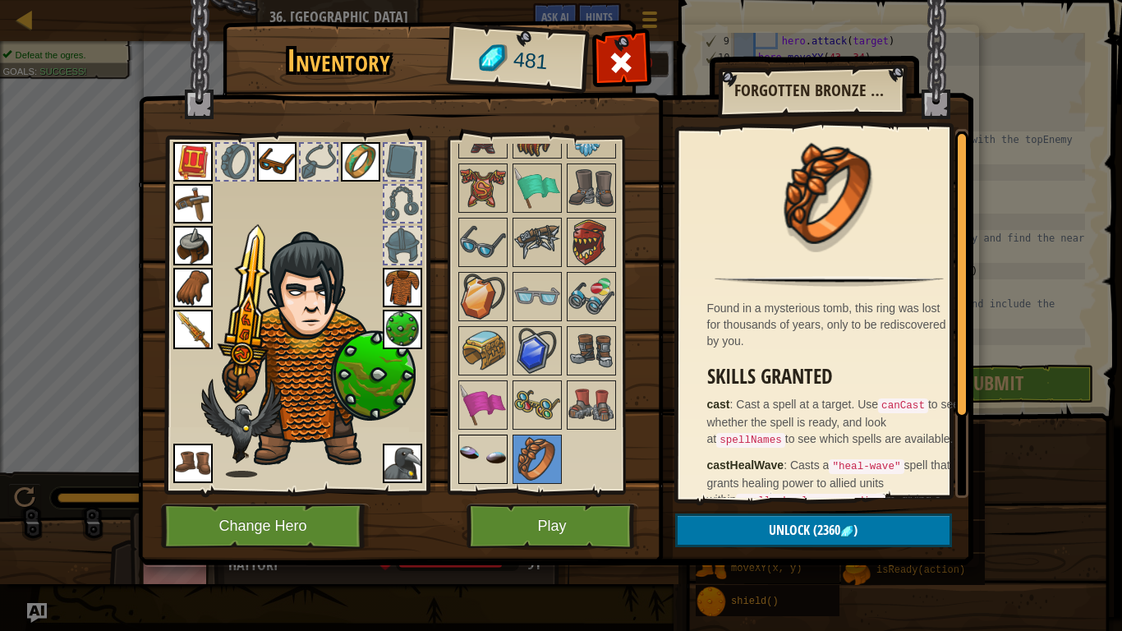
click at [483, 451] on img at bounding box center [483, 459] width 46 height 46
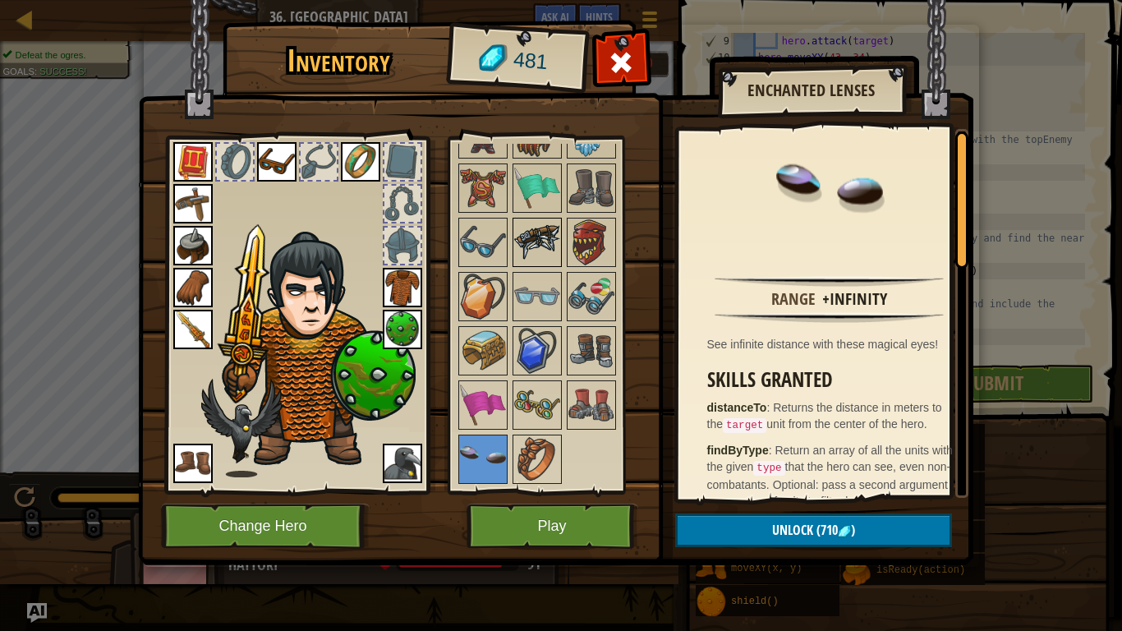
scroll to position [1666, 0]
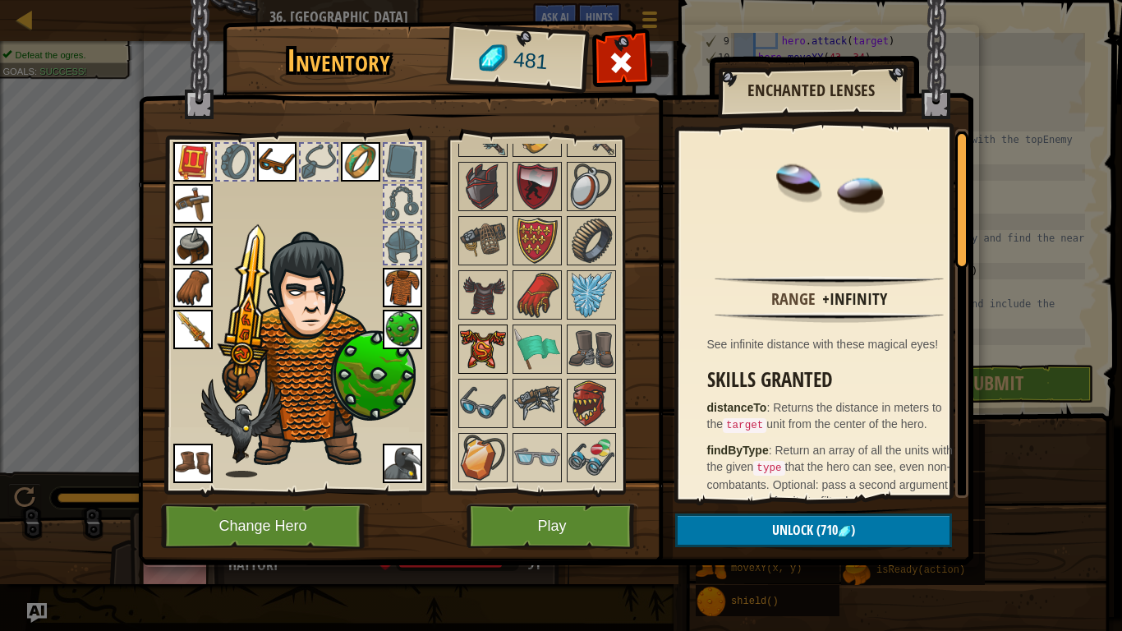
click at [493, 351] on img at bounding box center [483, 349] width 46 height 46
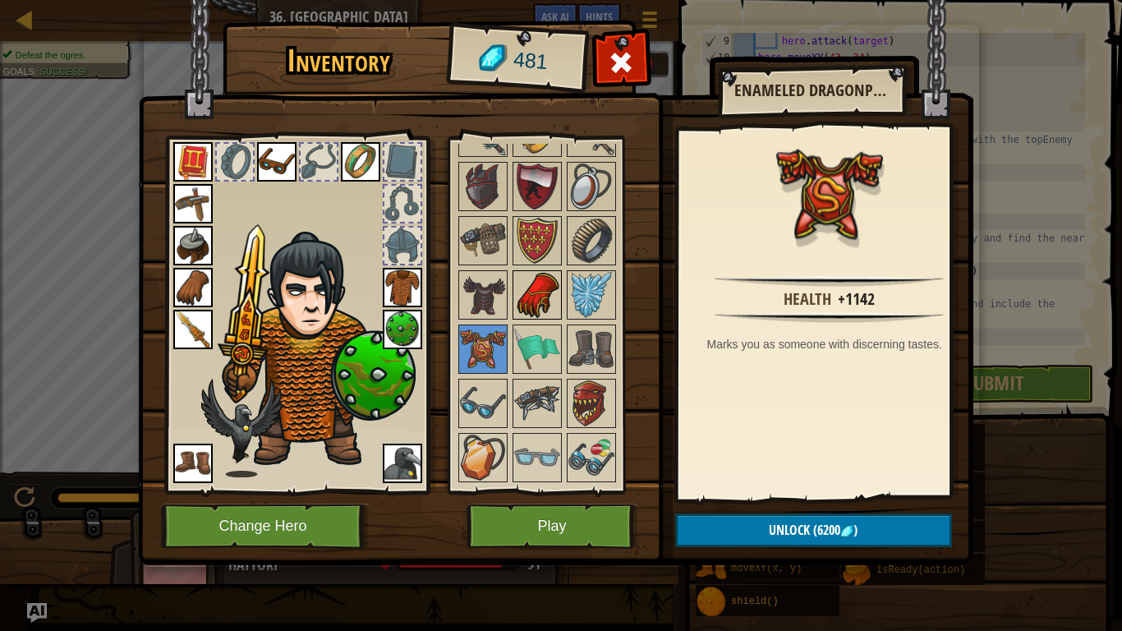
click at [535, 301] on img at bounding box center [537, 295] width 46 height 46
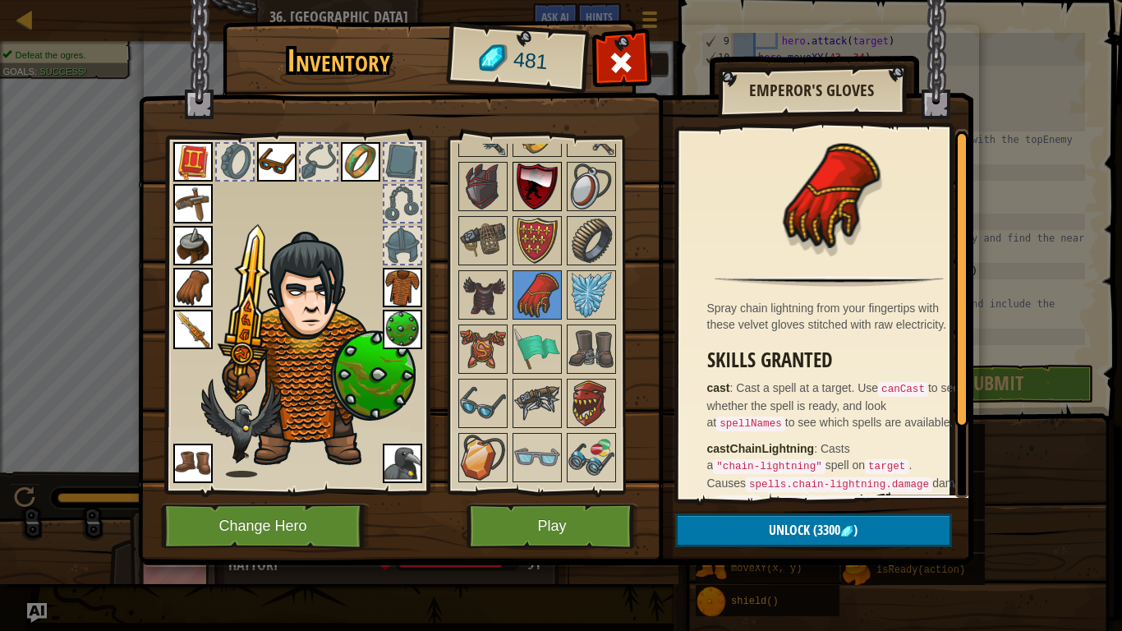
click at [532, 207] on img at bounding box center [537, 186] width 46 height 46
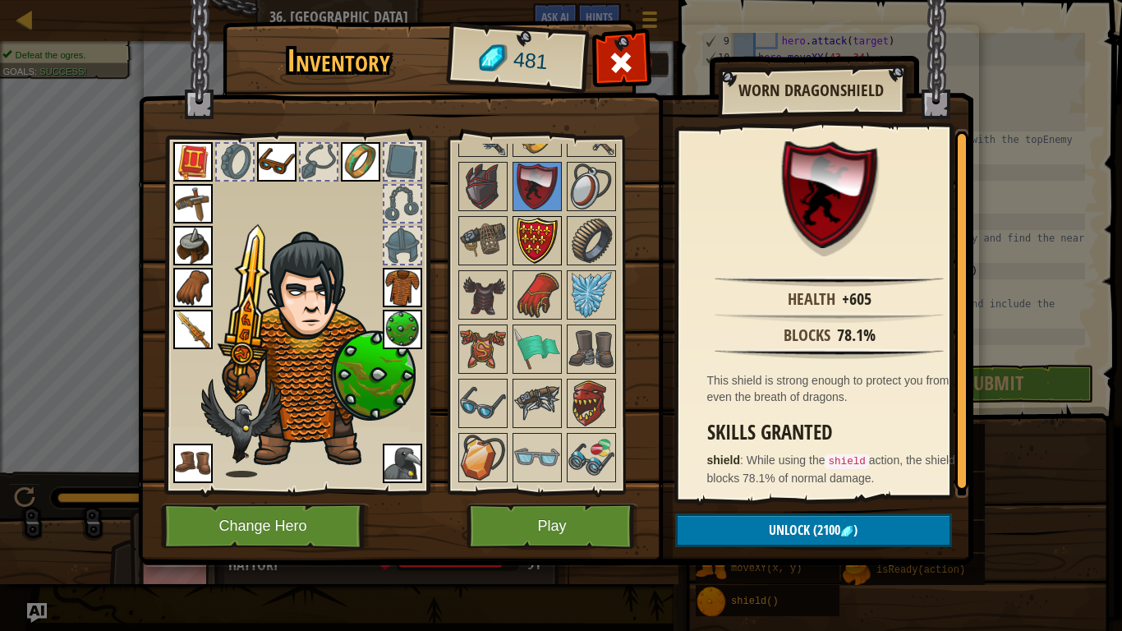
click at [529, 244] on img at bounding box center [537, 241] width 46 height 46
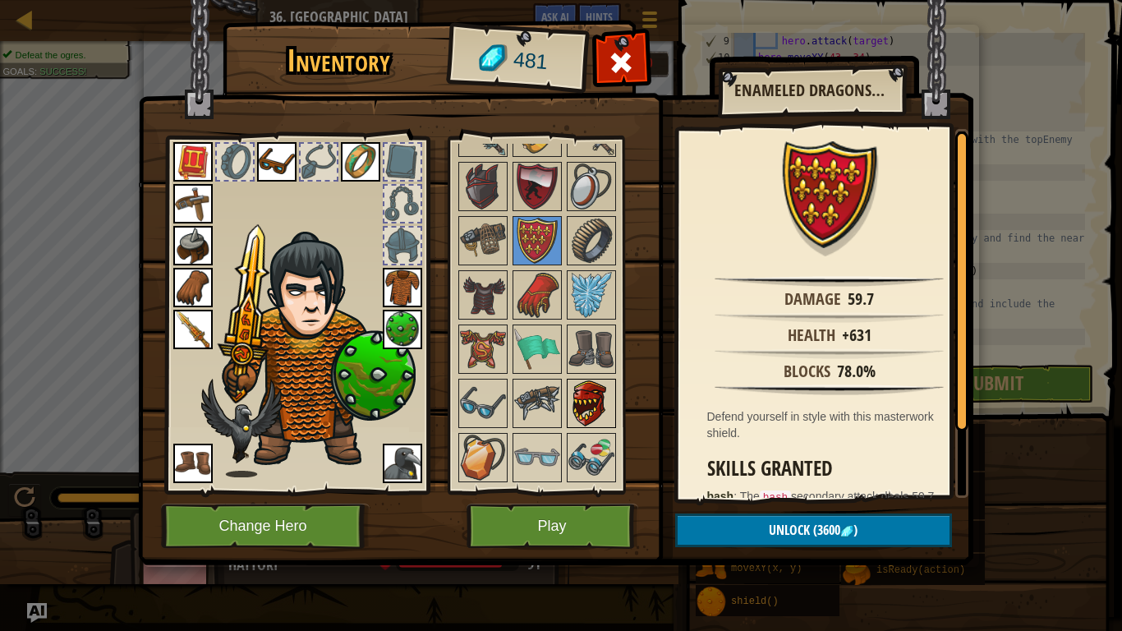
click at [594, 390] on img at bounding box center [591, 403] width 46 height 46
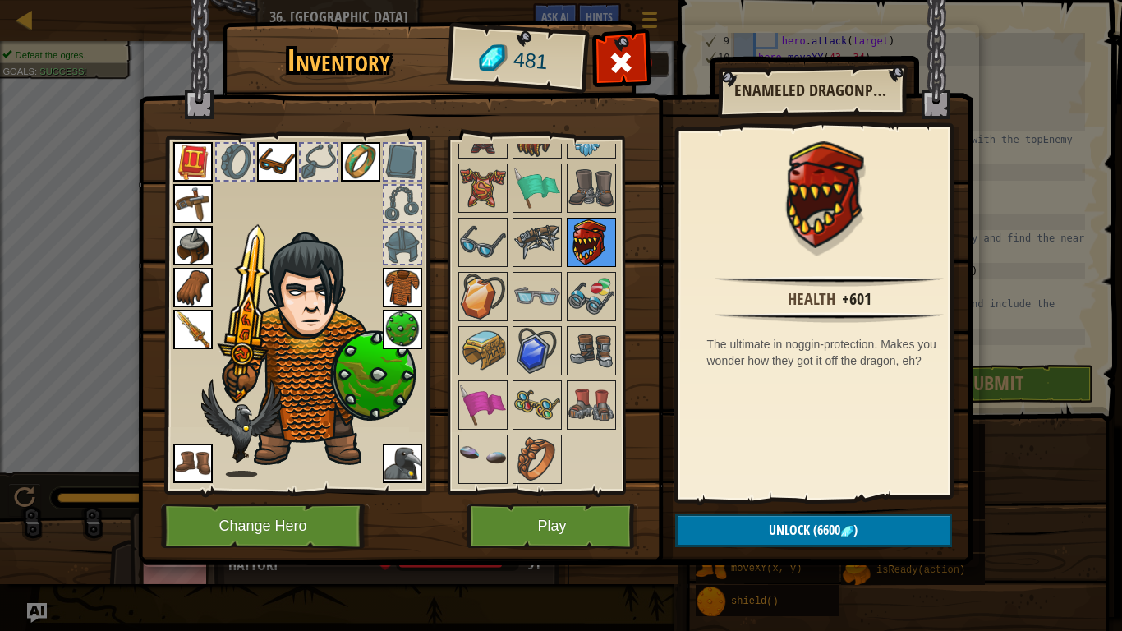
scroll to position [1827, 0]
click at [548, 400] on img at bounding box center [537, 405] width 46 height 46
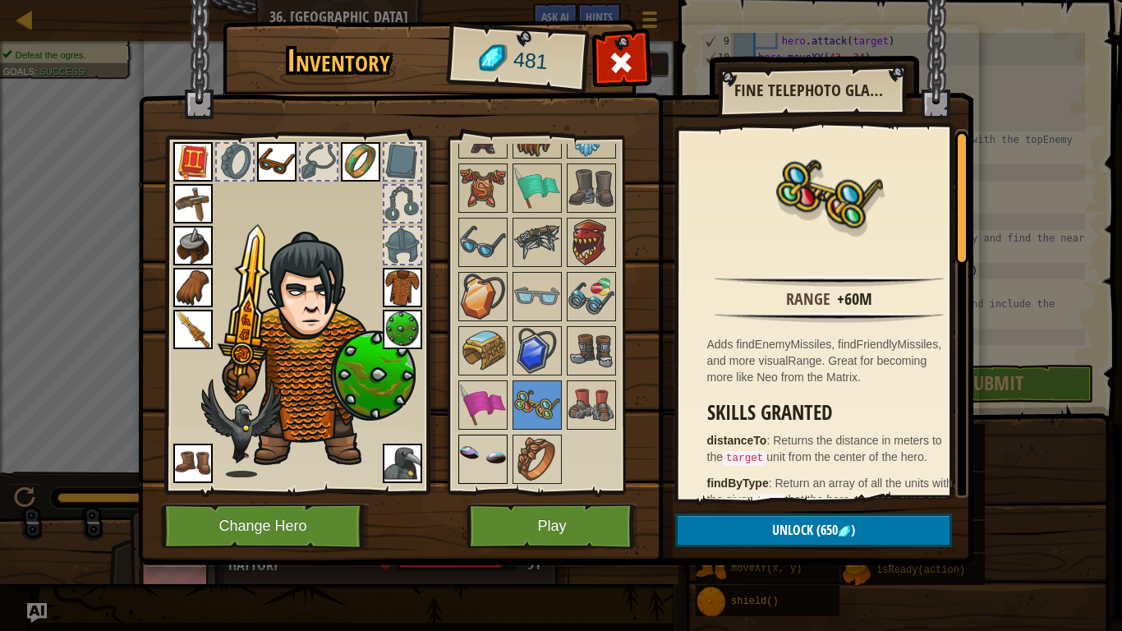
click at [481, 444] on img at bounding box center [483, 459] width 46 height 46
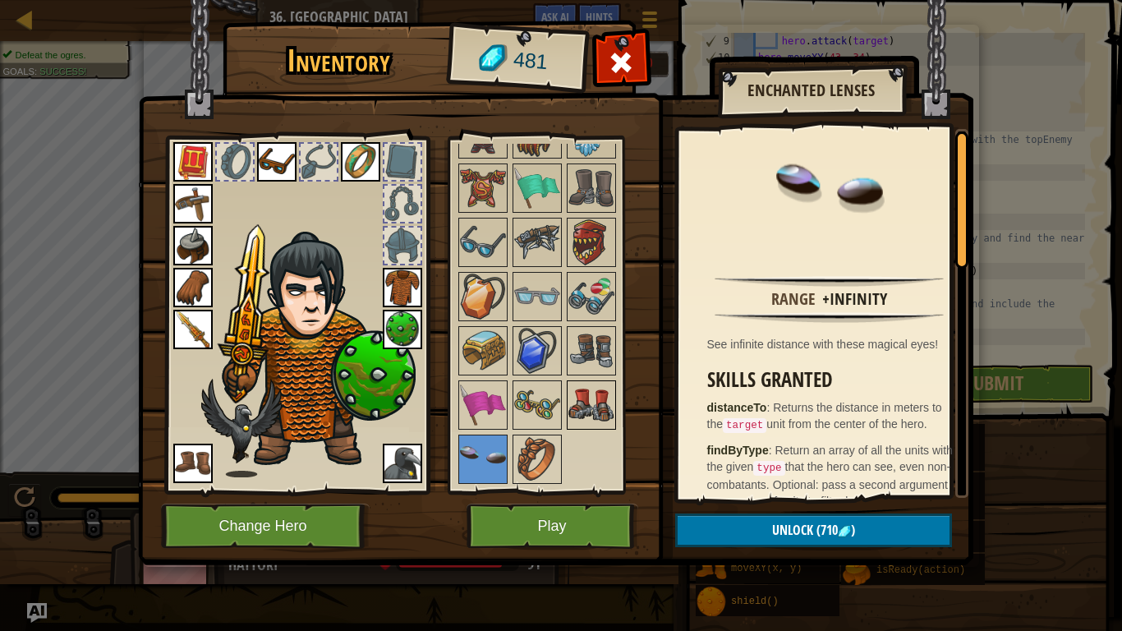
click at [582, 415] on img at bounding box center [591, 405] width 46 height 46
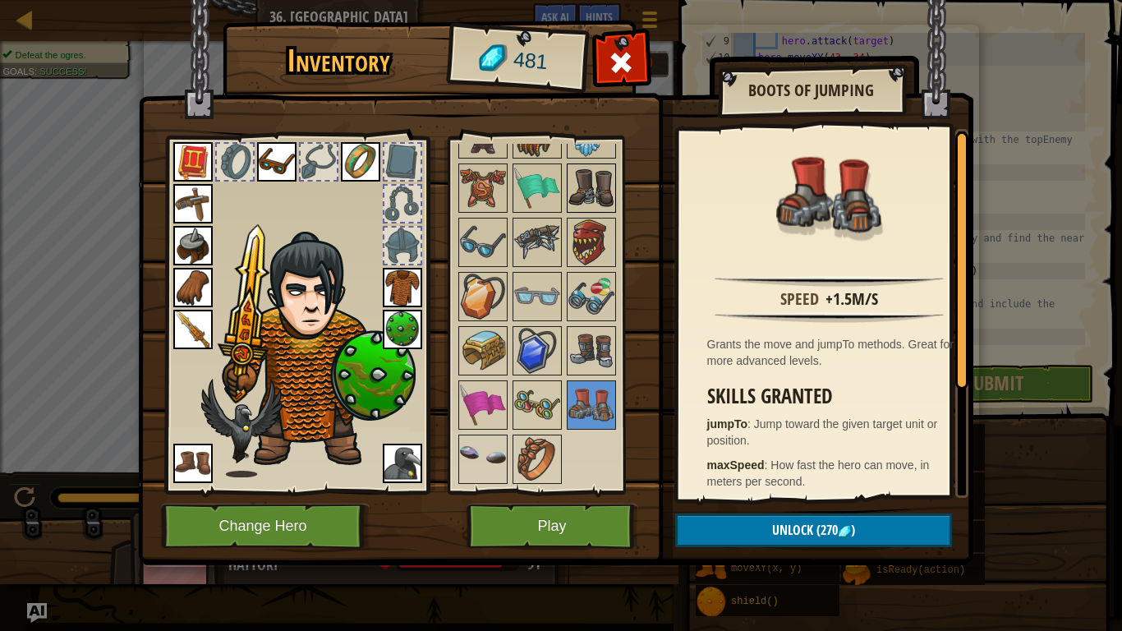
click at [605, 199] on img at bounding box center [591, 188] width 46 height 46
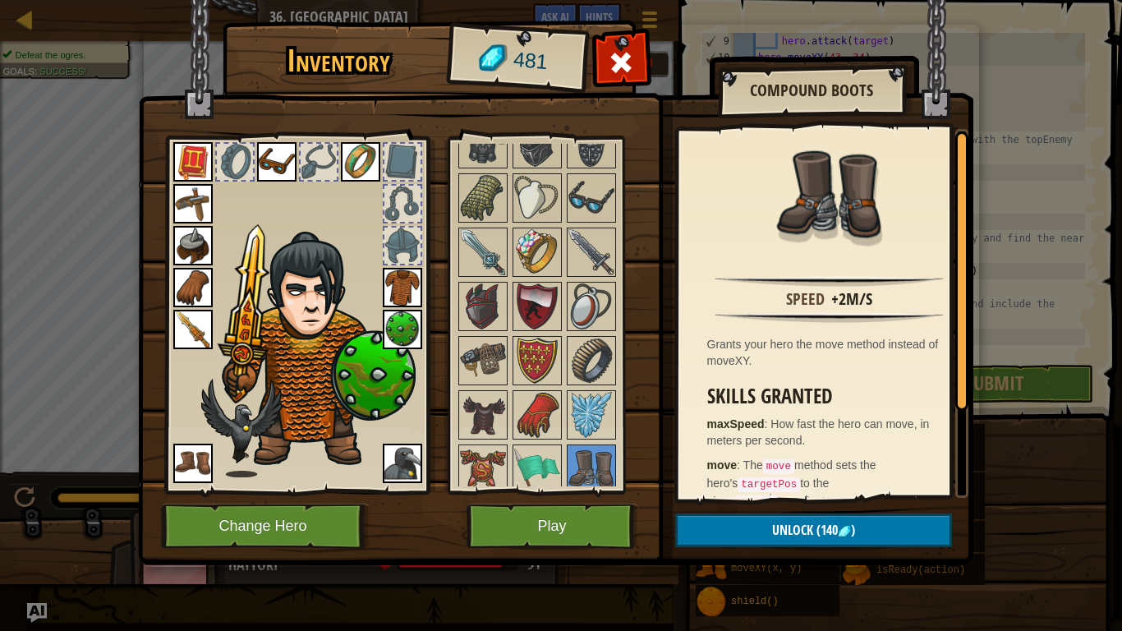
scroll to position [1502, 0]
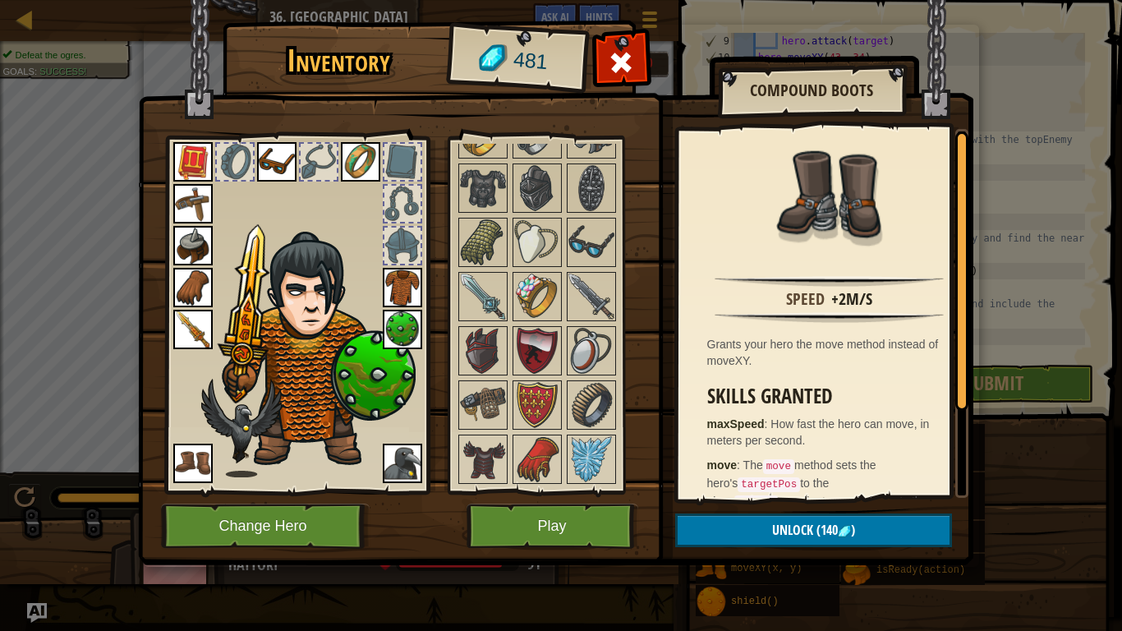
click at [192, 449] on img at bounding box center [192, 463] width 39 height 39
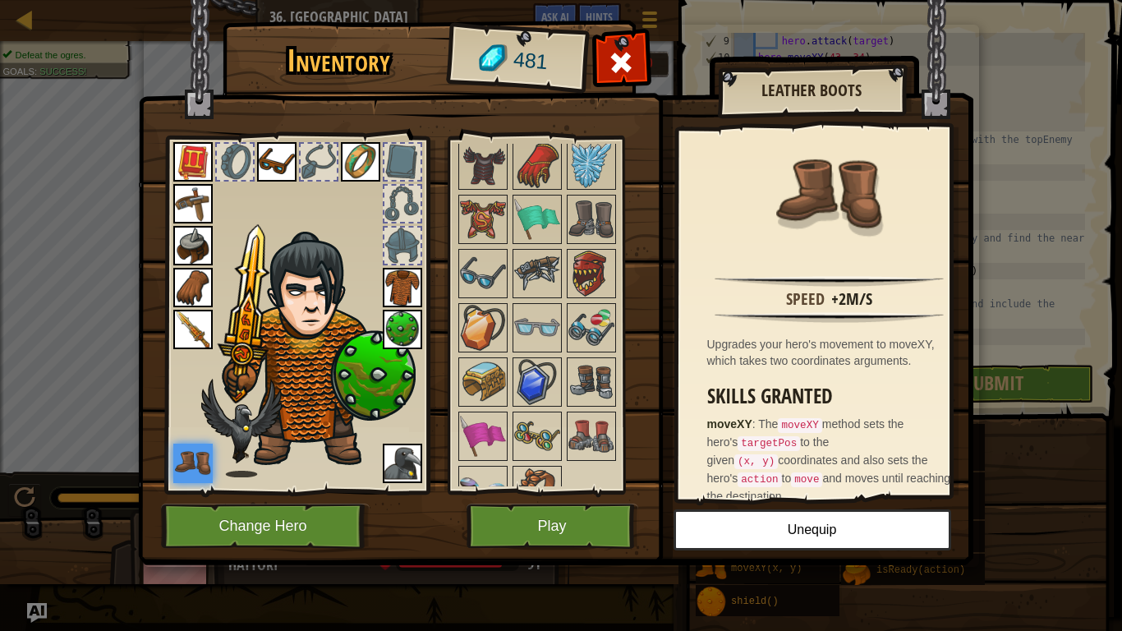
scroll to position [1827, 0]
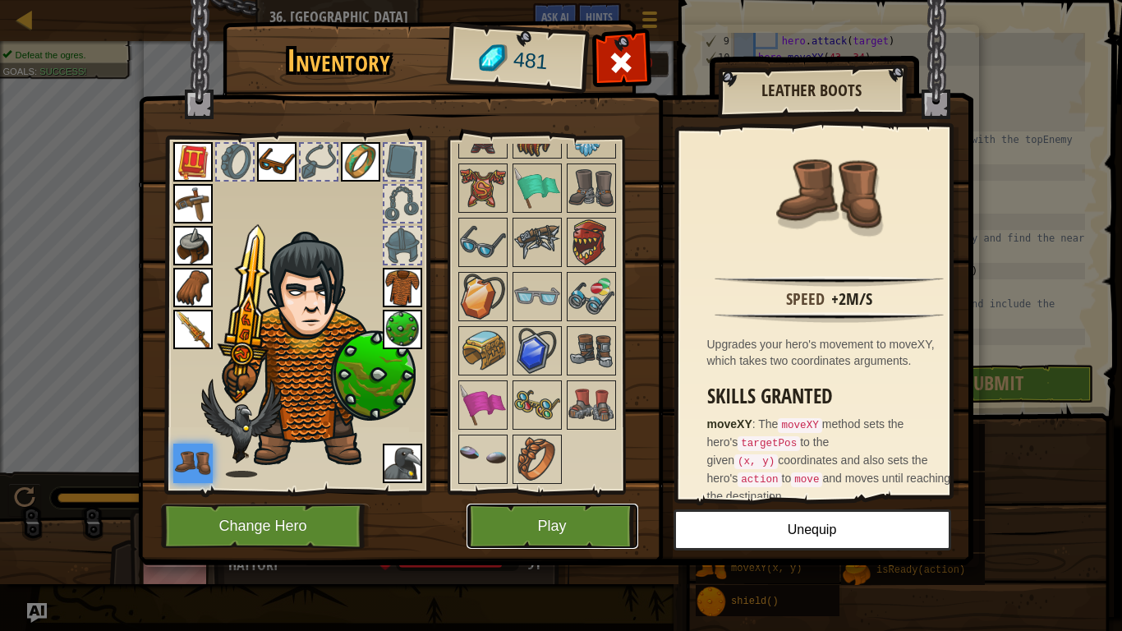
click at [514, 502] on button "Play" at bounding box center [553, 526] width 172 height 45
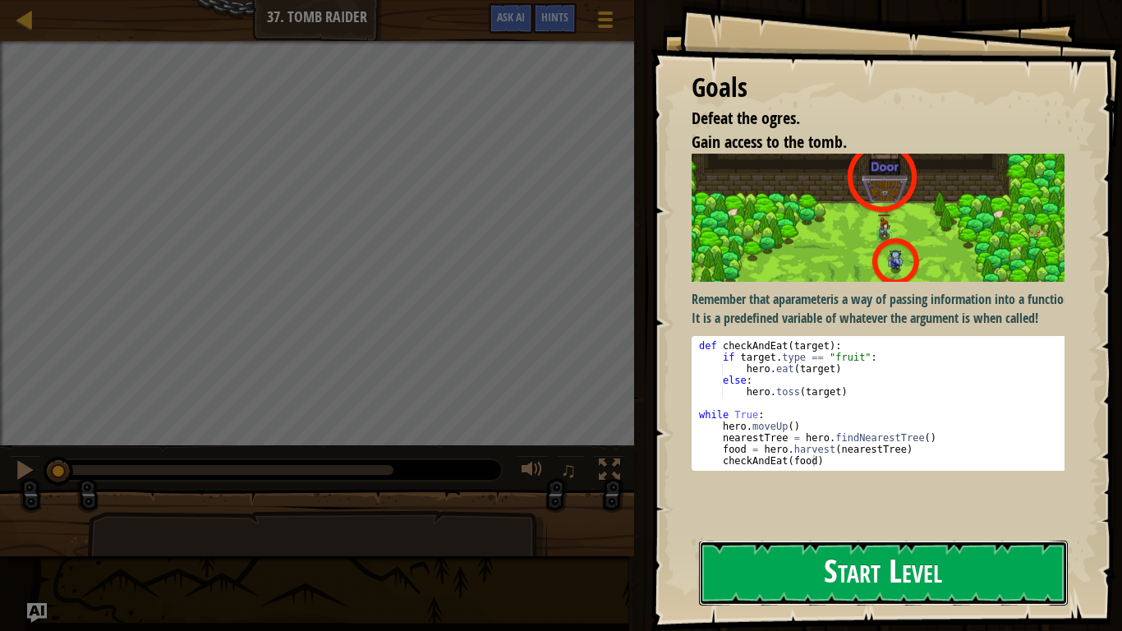
click at [871, 502] on button "Start Level" at bounding box center [883, 573] width 369 height 65
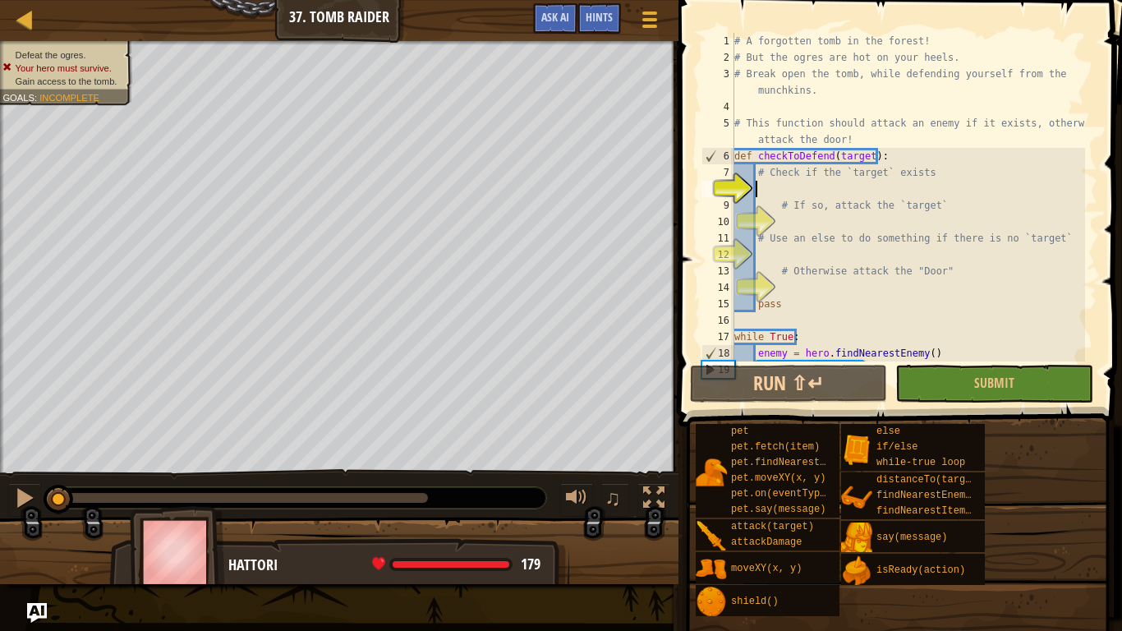
type textarea "c"
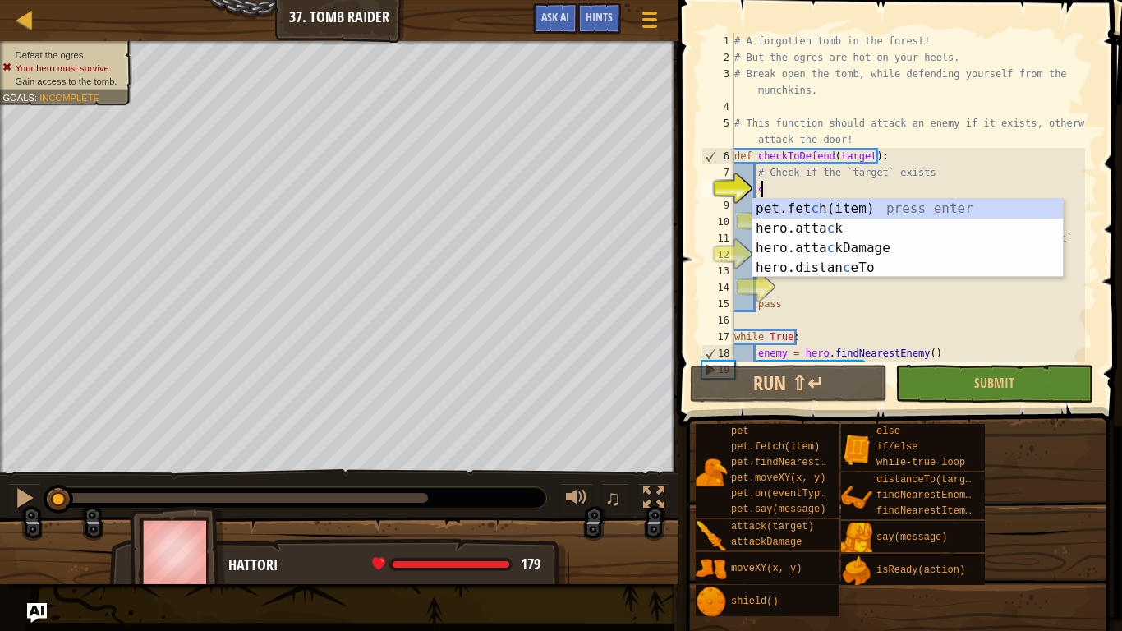
scroll to position [7, 1]
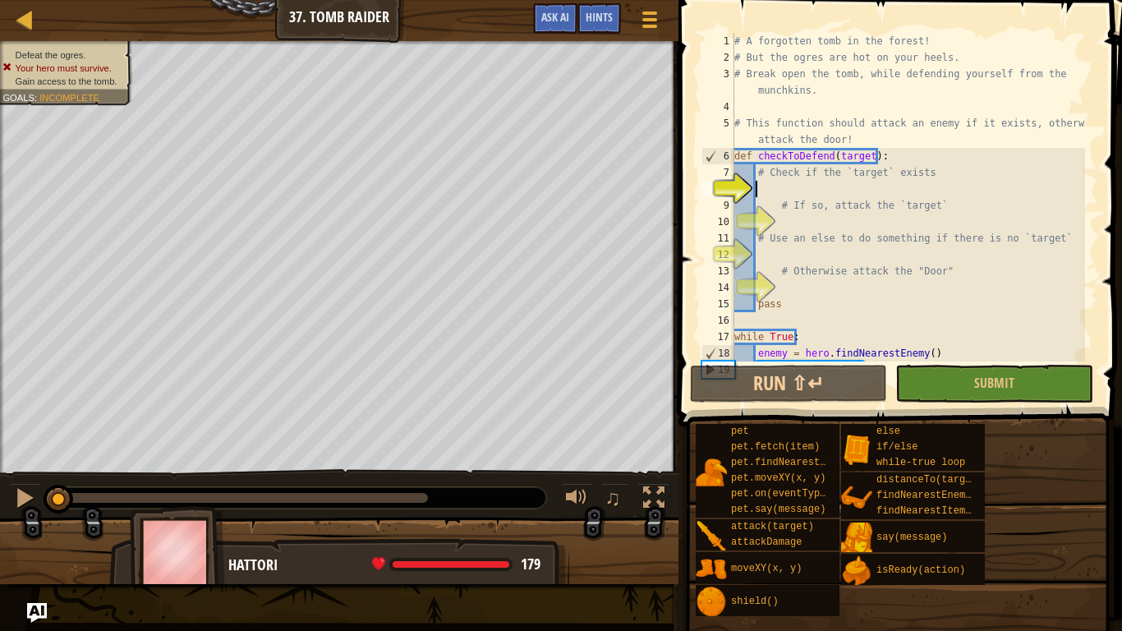
type textarea "v"
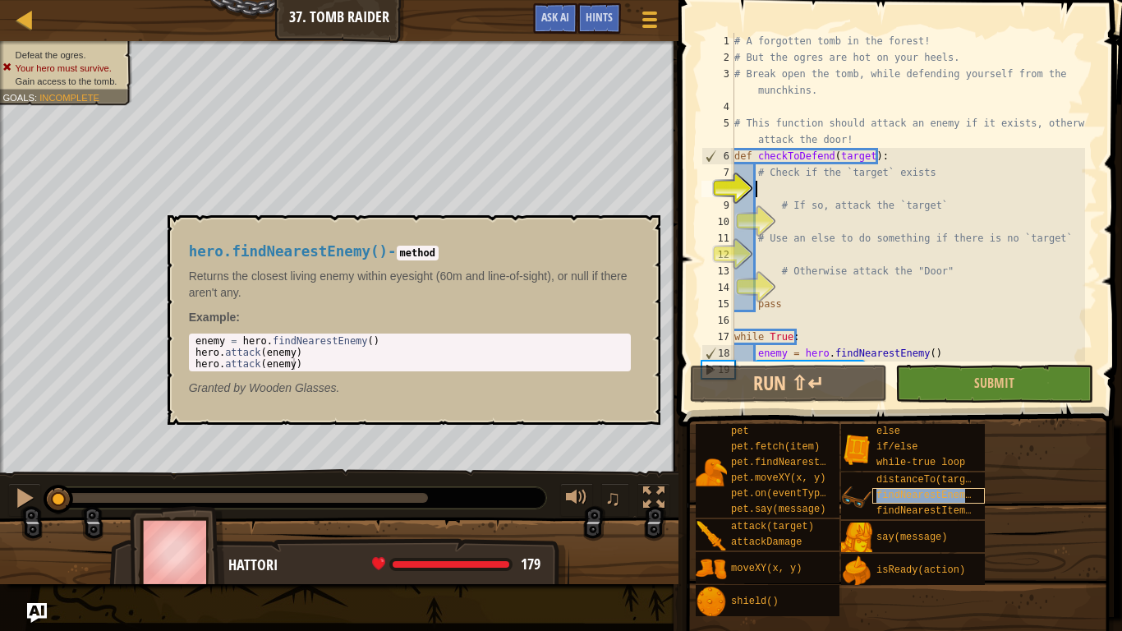
click at [899, 497] on span "findNearestEnemy()" at bounding box center [929, 496] width 107 height 12
click at [893, 499] on span "findNearestEnemy()" at bounding box center [929, 496] width 107 height 12
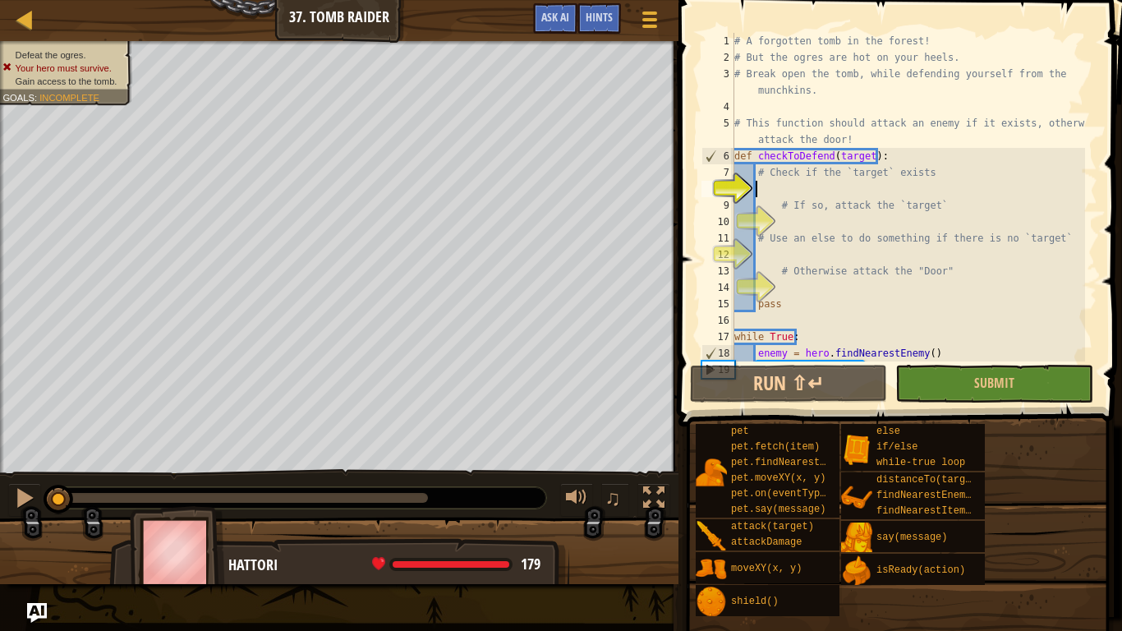
type textarea "f"
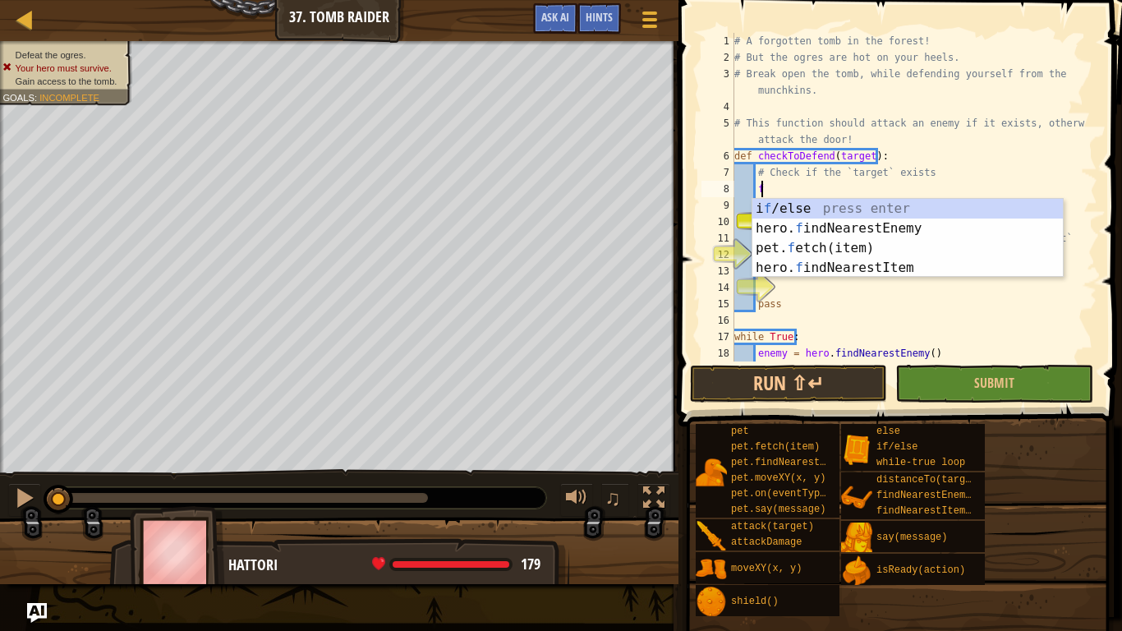
click at [874, 229] on div "i f /else press enter hero. f indNearestEnemy press enter pet. f etch(item) pre…" at bounding box center [907, 258] width 311 height 118
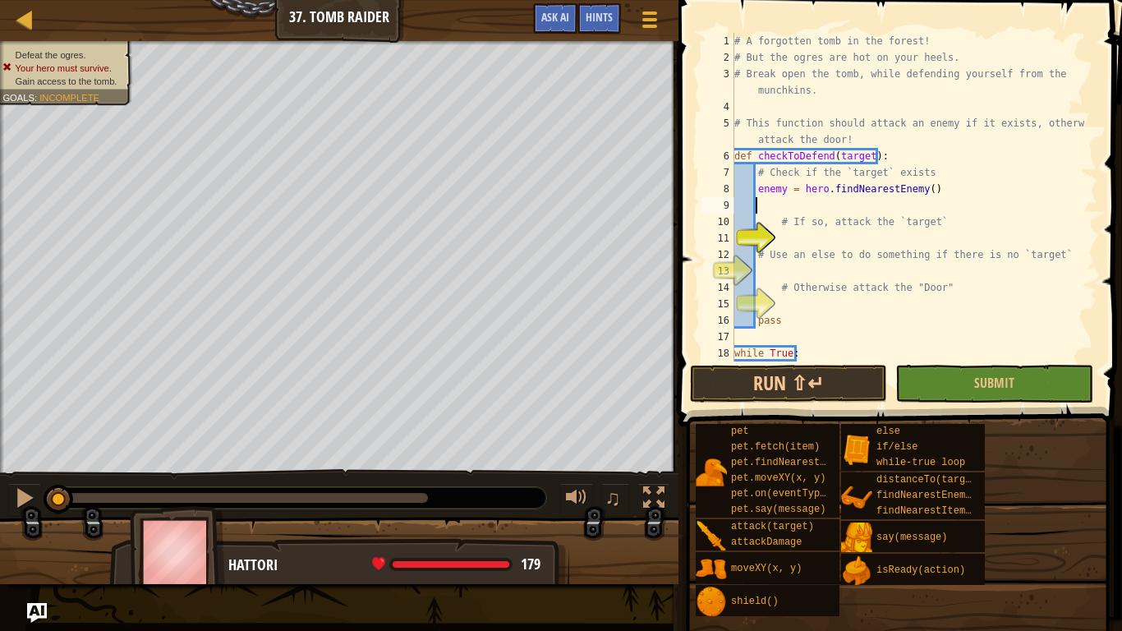
click at [803, 237] on div "# A forgotten tomb in the forest! # But the ogres are hot on your heels. # Brea…" at bounding box center [908, 213] width 354 height 361
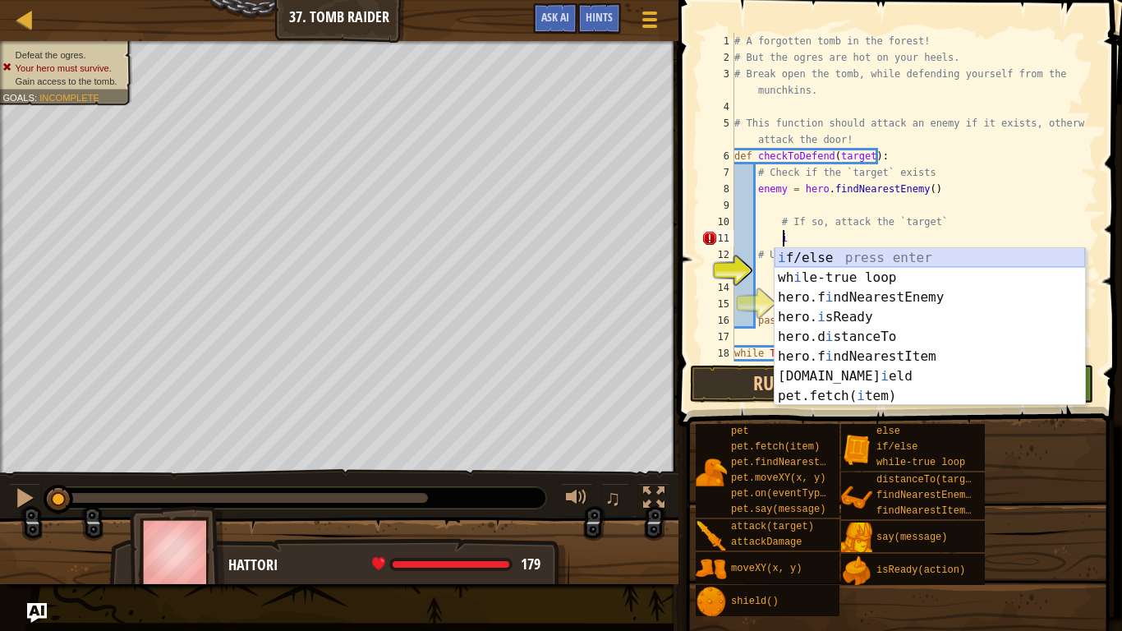
click at [803, 260] on div "i f/else press enter wh i le-true loop press enter hero.f i ndNearestEnemy pres…" at bounding box center [930, 346] width 311 height 197
type textarea "if enemy:"
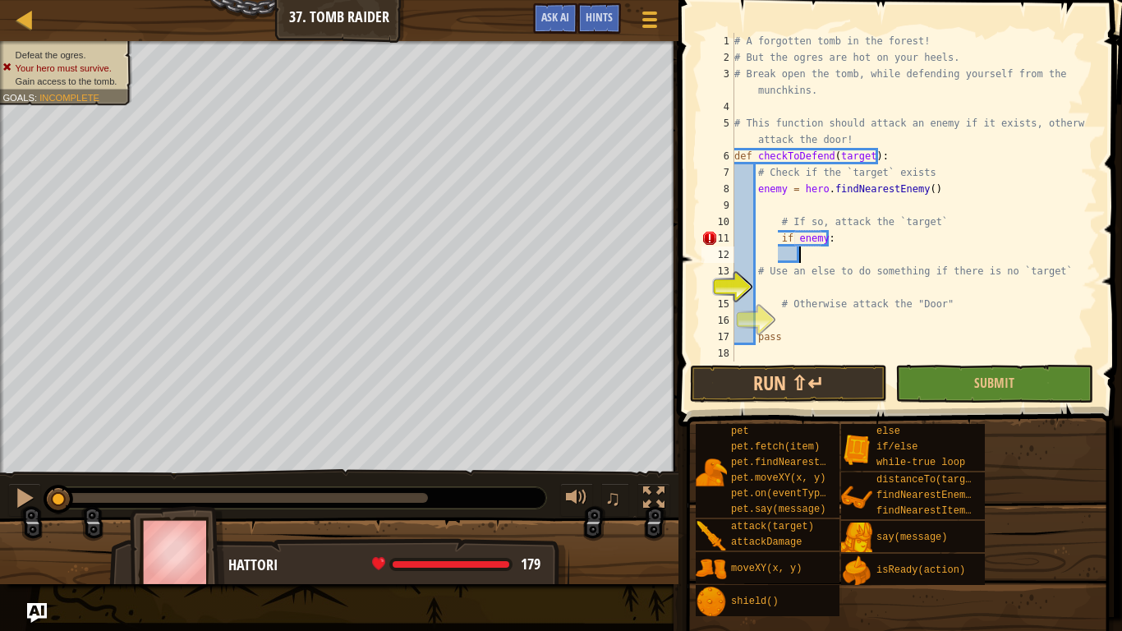
click at [807, 251] on div "# A forgotten tomb in the forest! # But the ogres are hot on your heels. # Brea…" at bounding box center [908, 213] width 354 height 361
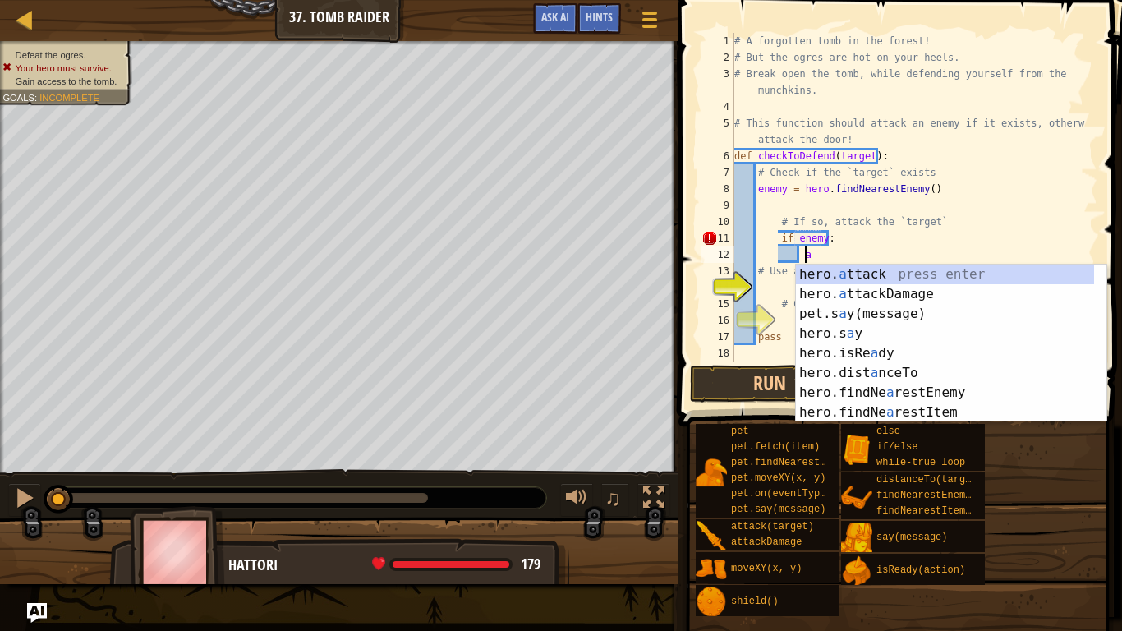
scroll to position [7, 5]
click at [831, 274] on div "hero. a ttack press enter hero. a ttackDamage press enter pet.s a y(message) pr…" at bounding box center [945, 363] width 298 height 197
type textarea "hero.attack(enemy)"
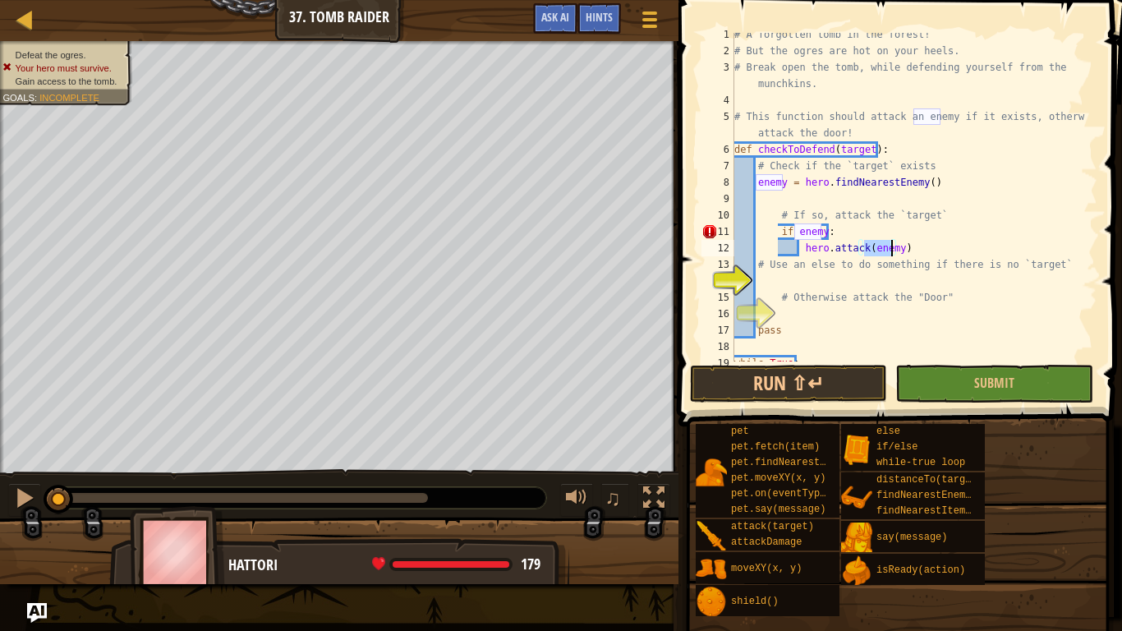
scroll to position [7, 0]
click at [797, 278] on div "# A forgotten tomb in the forest! # But the ogres are hot on your heels. # Brea…" at bounding box center [908, 205] width 354 height 361
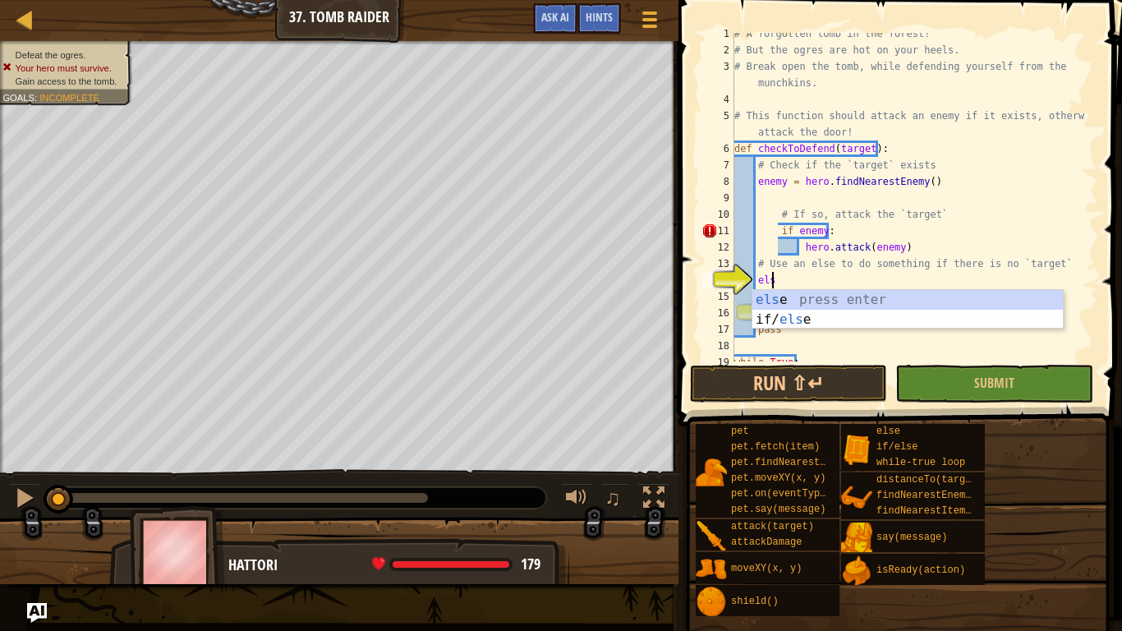
type textarea "else"
click at [795, 296] on div "else press enter if/ else press enter" at bounding box center [907, 329] width 311 height 79
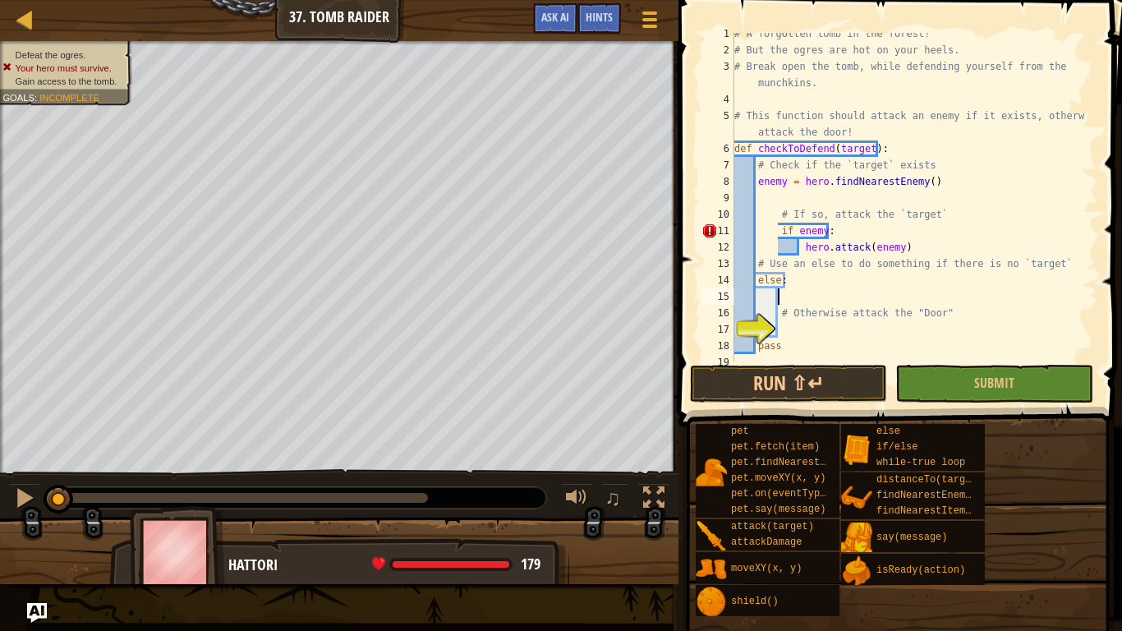
type textarea "s"
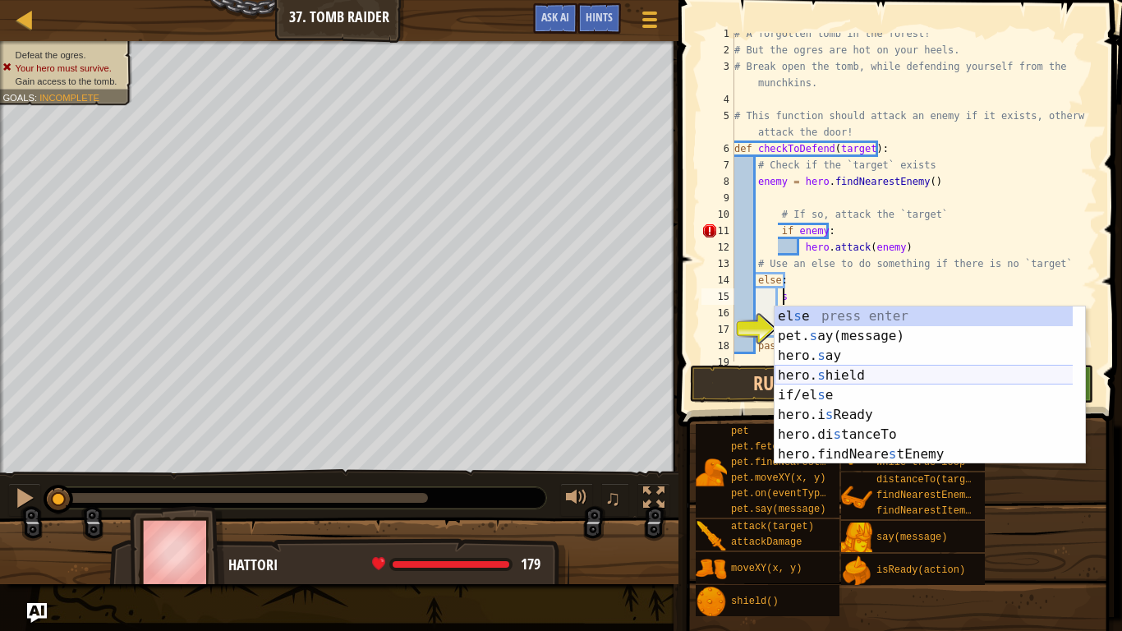
click at [813, 381] on div "el s e press enter pet. s ay(message) press enter hero. s ay press enter hero. …" at bounding box center [930, 404] width 311 height 197
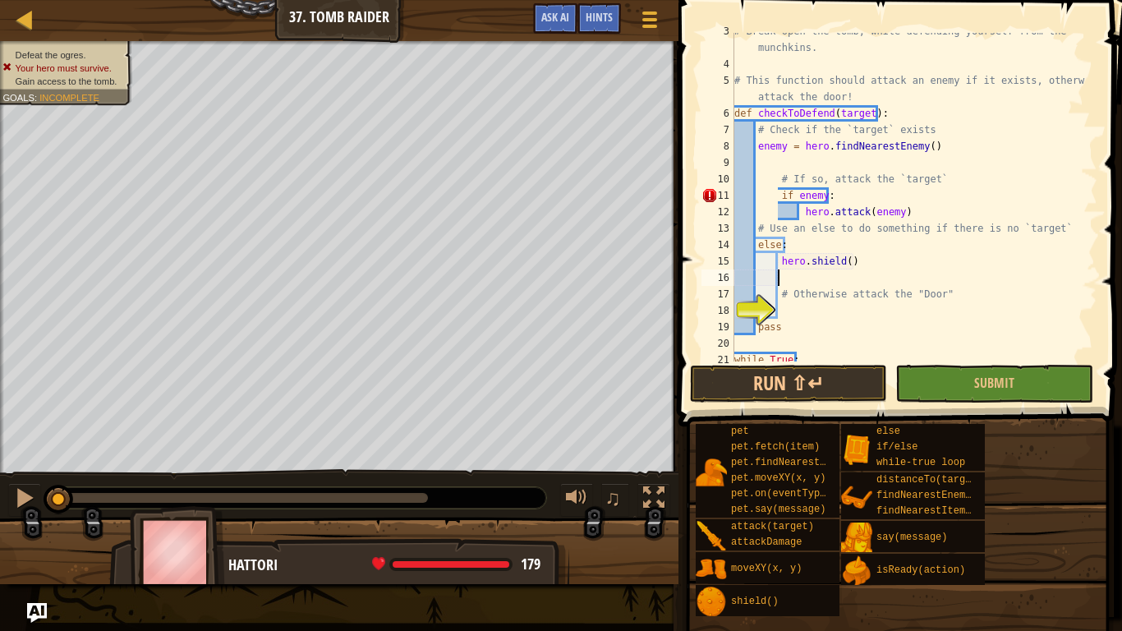
scroll to position [46, 0]
click at [878, 253] on div "# Break open the tomb, while defending yourself from the munchkins. # This func…" at bounding box center [908, 210] width 354 height 378
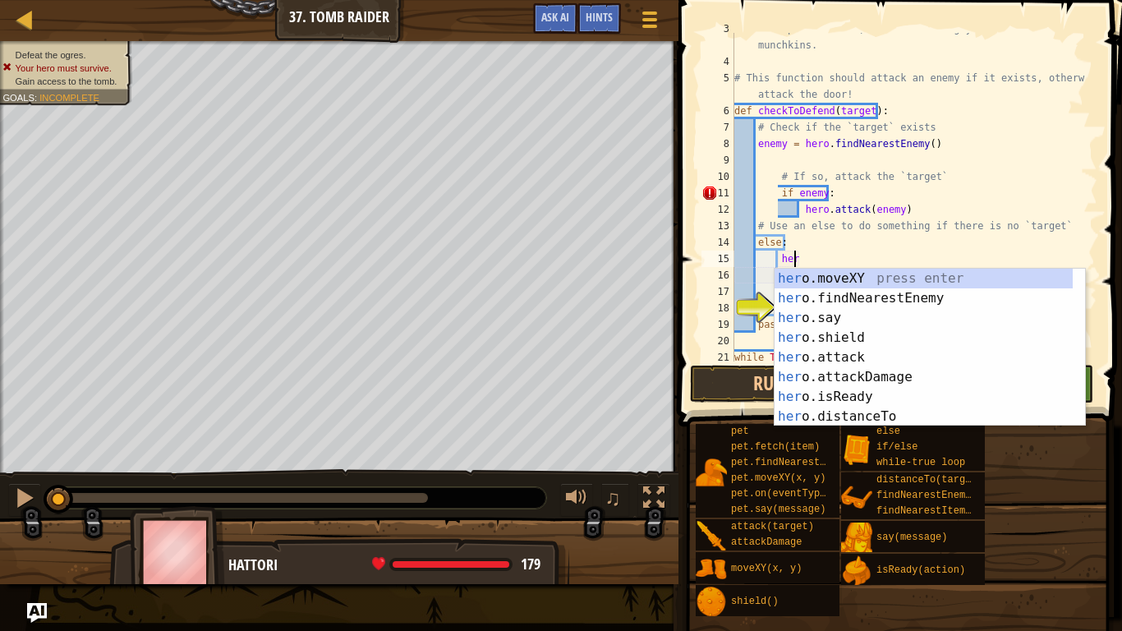
type textarea "h"
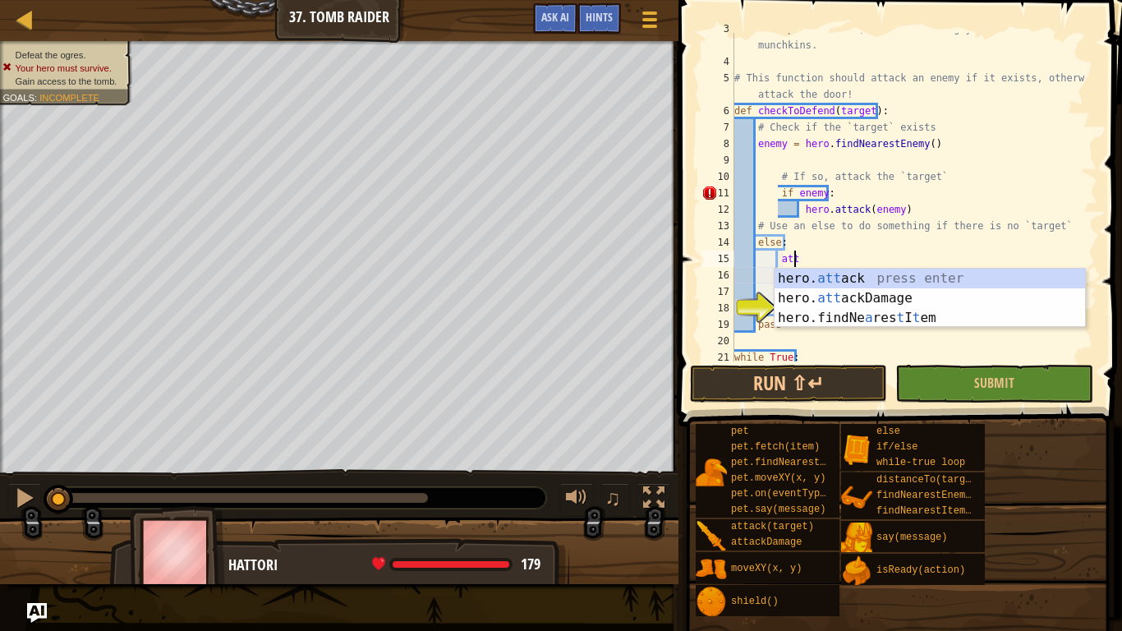
scroll to position [7, 4]
click at [870, 280] on div "hero. att ack press enter hero. att ackDamage press enter hero.findNe a res t I…" at bounding box center [930, 318] width 311 height 99
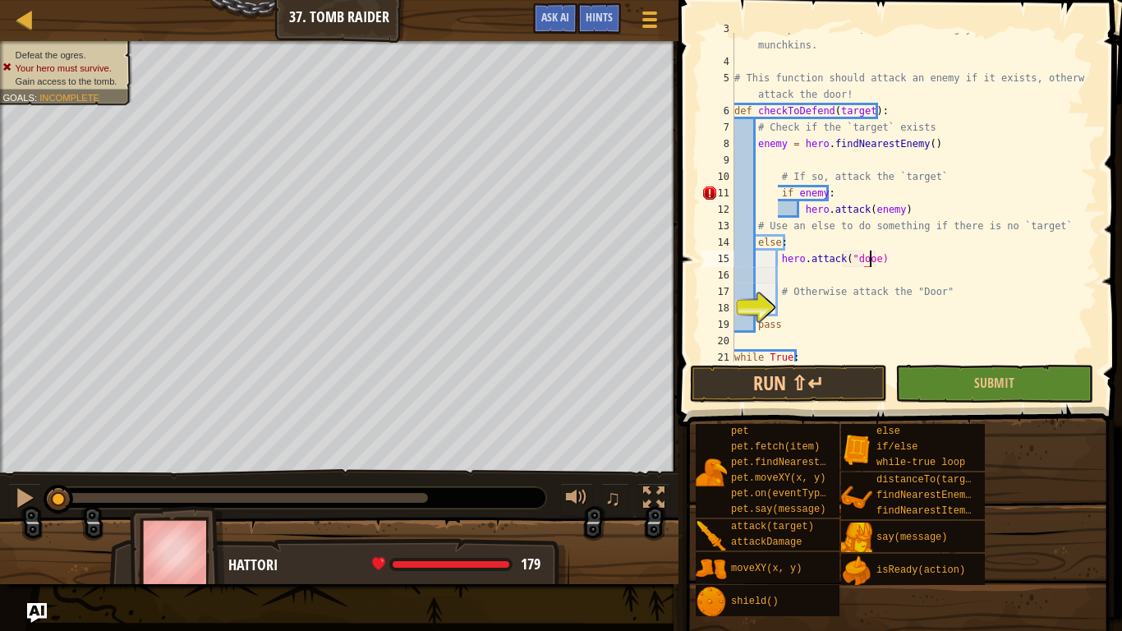
scroll to position [7, 11]
type textarea "hero.attack("door")"
click at [798, 305] on div "# Break open the tomb, while defending yourself from the munchkins. # This func…" at bounding box center [908, 210] width 354 height 378
click at [775, 260] on div "# Break open the tomb, while defending yourself from the munchkins. # This func…" at bounding box center [908, 210] width 354 height 378
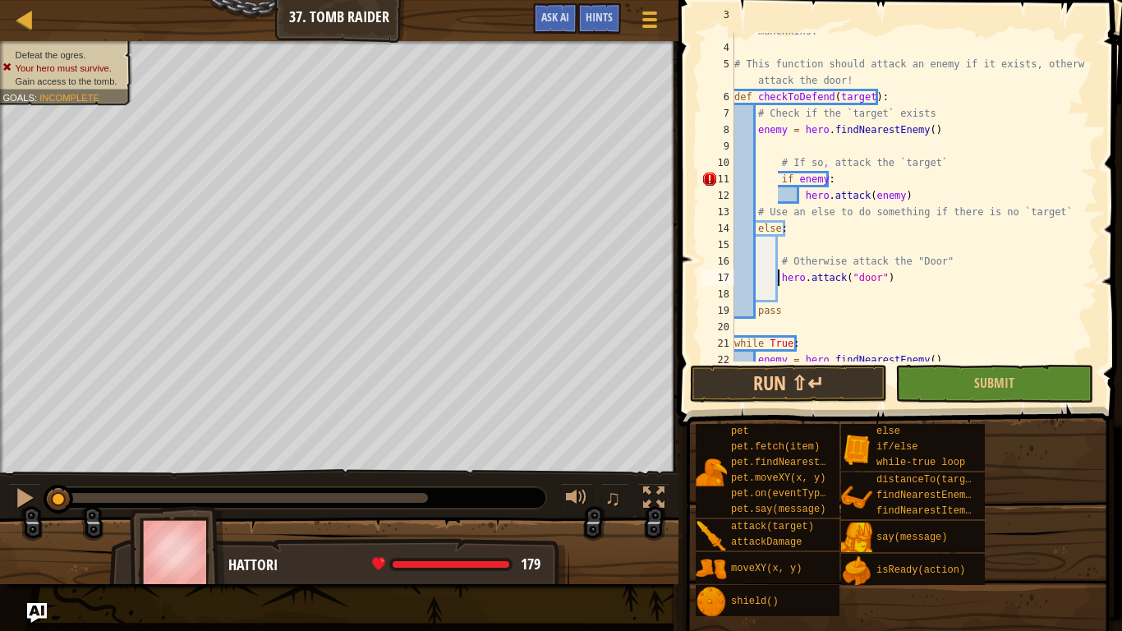
scroll to position [60, 0]
click at [778, 178] on div "# Break open the tomb, while defending yourself from the munchkins. # This func…" at bounding box center [908, 195] width 354 height 378
click at [797, 191] on div "# Break open the tomb, while defending yourself from the munchkins. # This func…" at bounding box center [908, 195] width 354 height 378
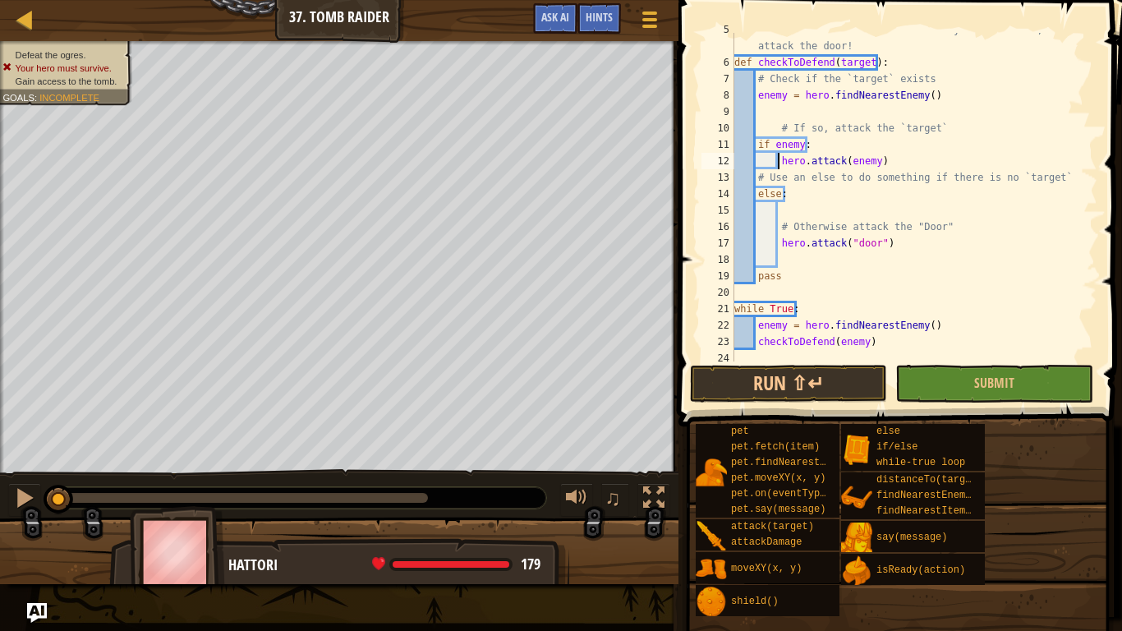
scroll to position [94, 0]
type textarea "hero.attack(enemy)"
click at [922, 383] on button "Submit" at bounding box center [993, 384] width 197 height 38
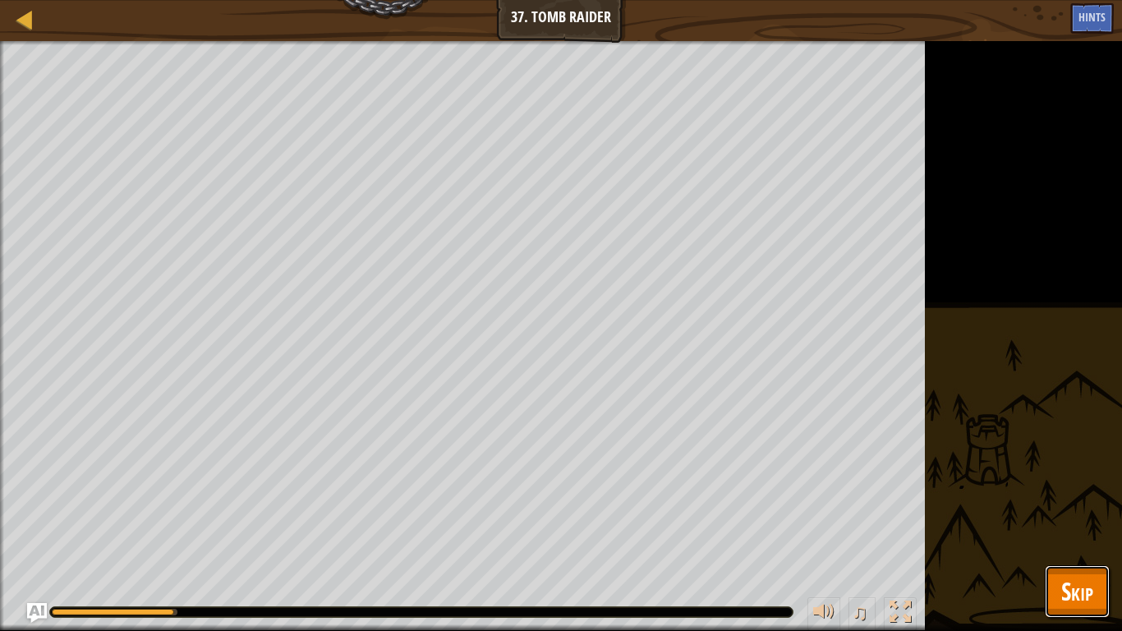
click at [1097, 502] on button "Skip" at bounding box center [1077, 591] width 65 height 53
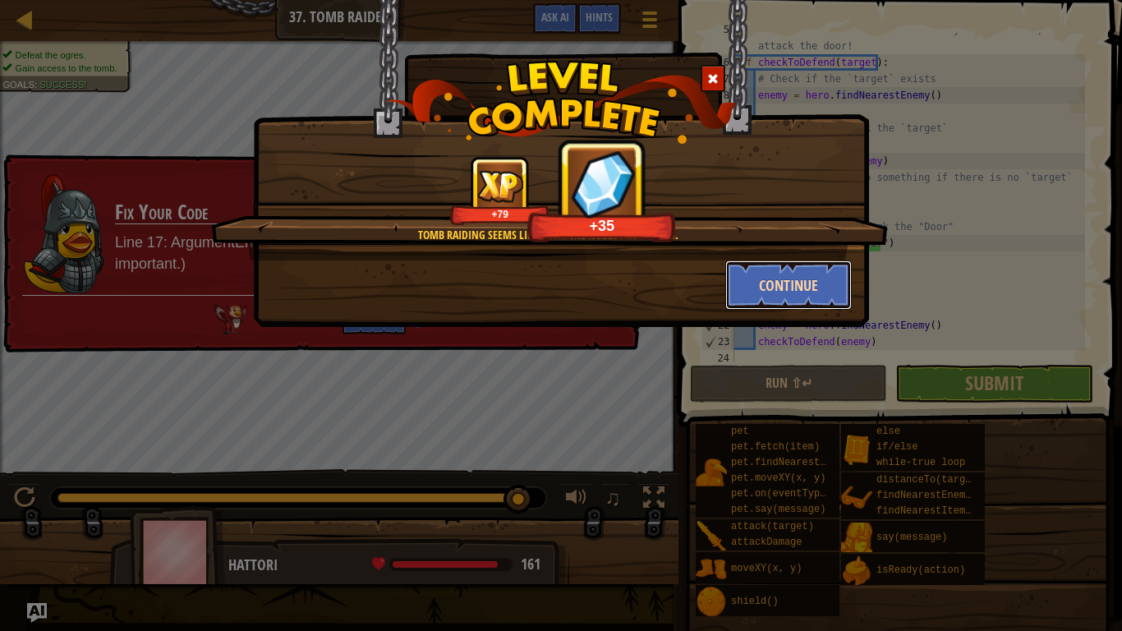
click at [747, 270] on button "Continue" at bounding box center [788, 284] width 127 height 49
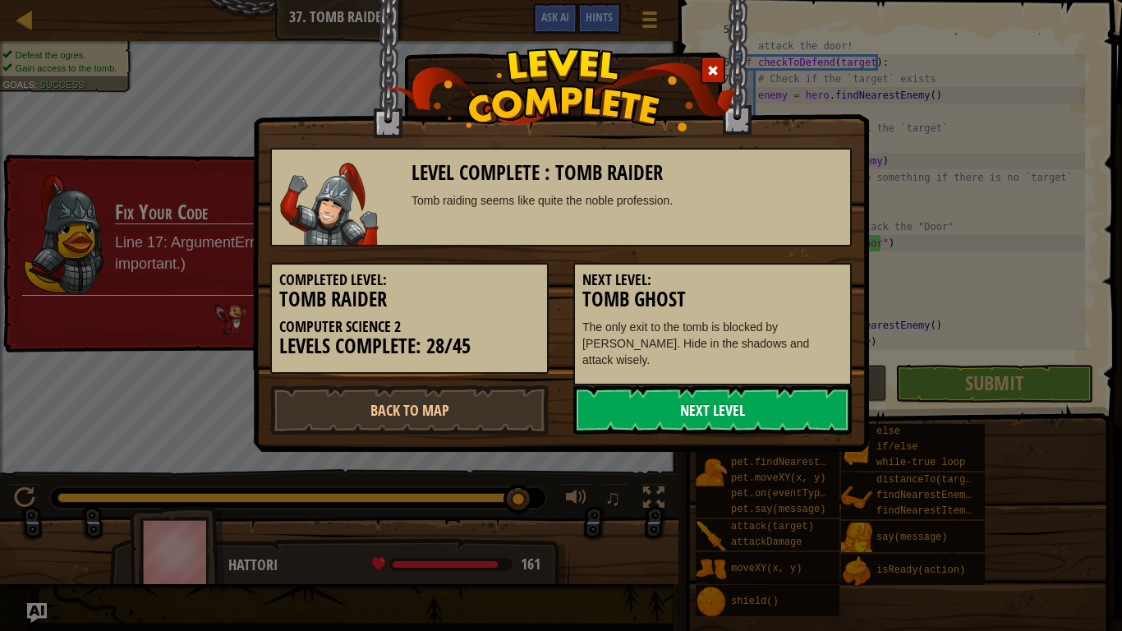
click at [734, 400] on link "Next Level" at bounding box center [712, 409] width 278 height 49
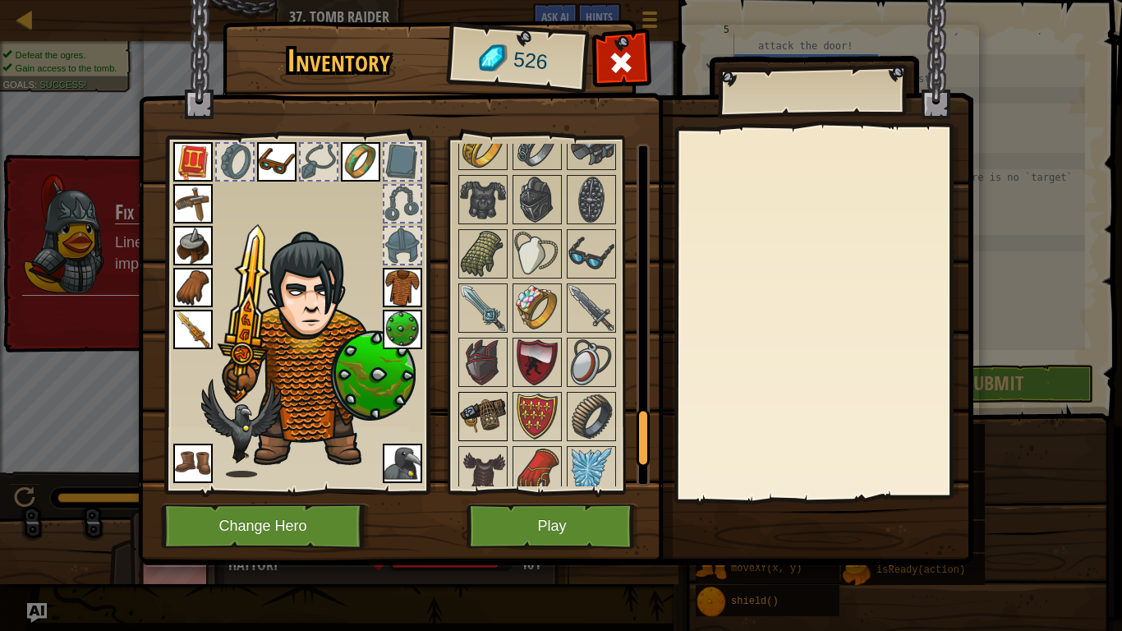
scroll to position [1827, 0]
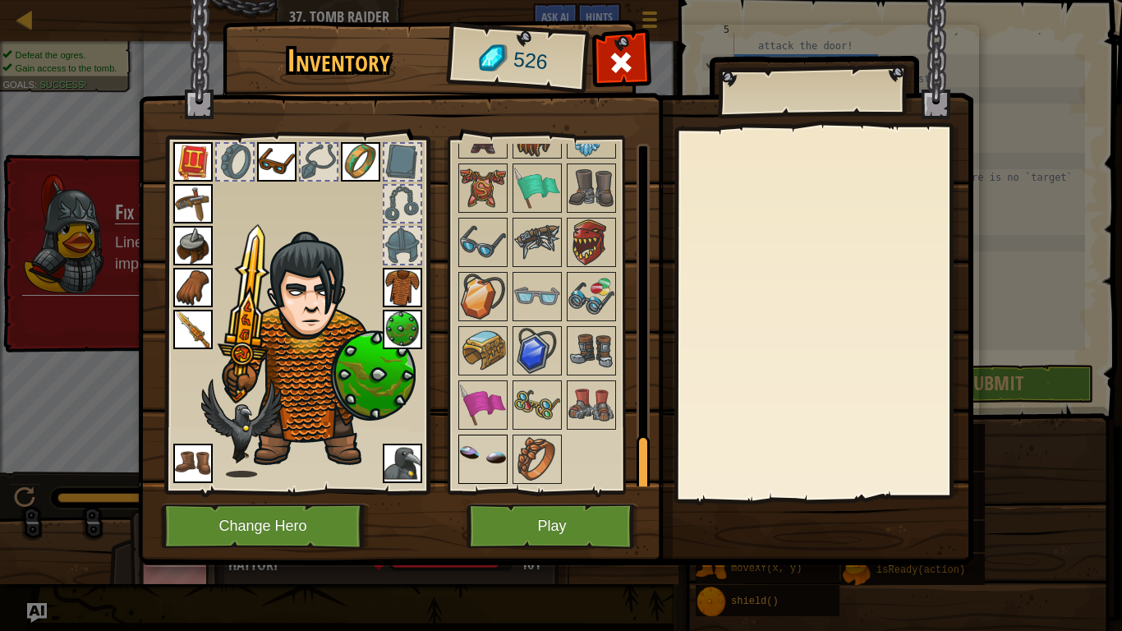
click at [475, 440] on img at bounding box center [483, 459] width 46 height 46
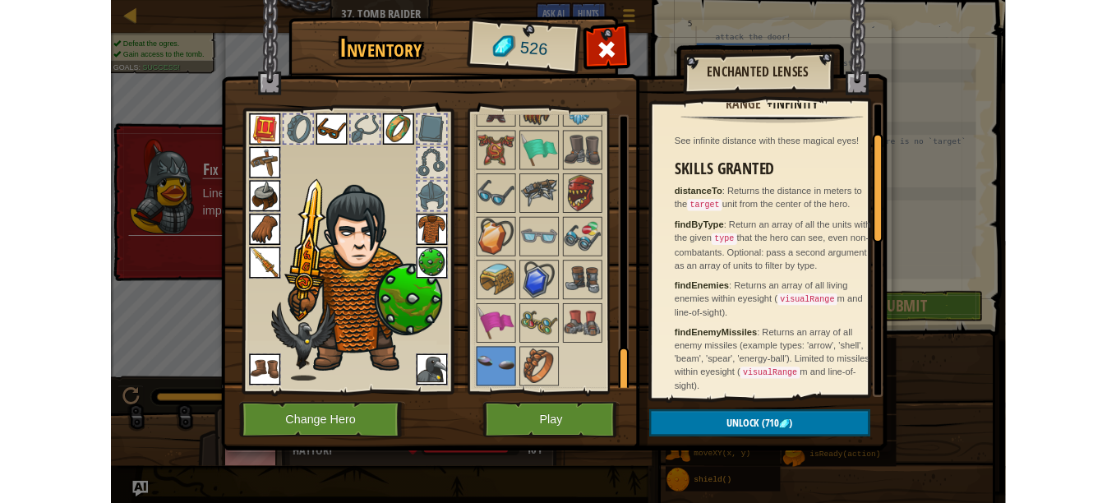
scroll to position [0, 0]
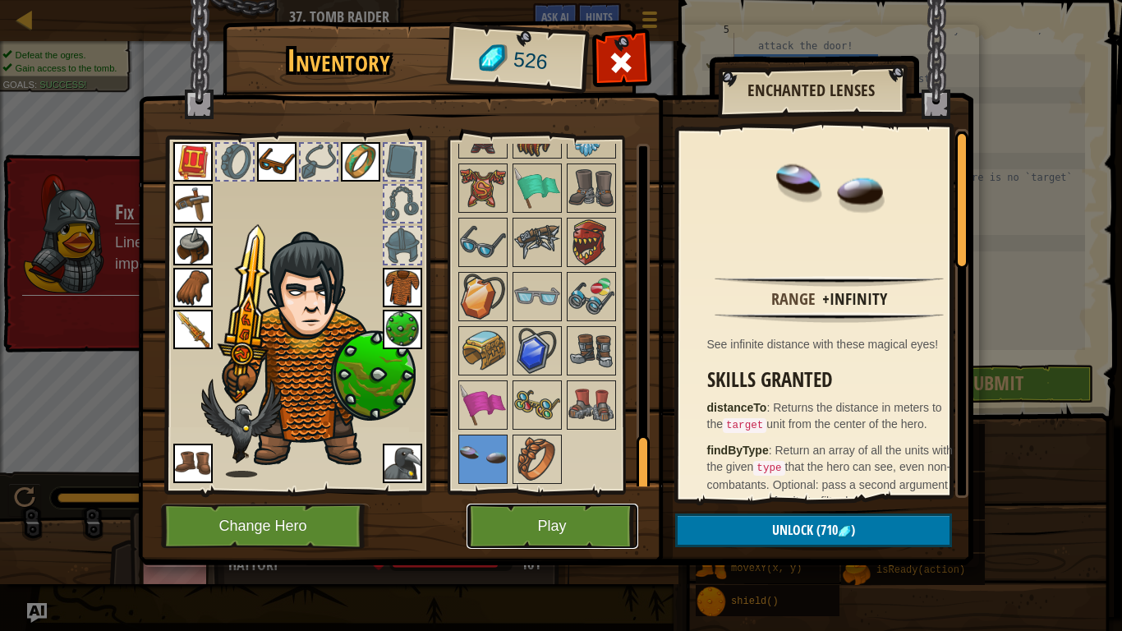
click at [527, 502] on button "Play" at bounding box center [553, 526] width 172 height 45
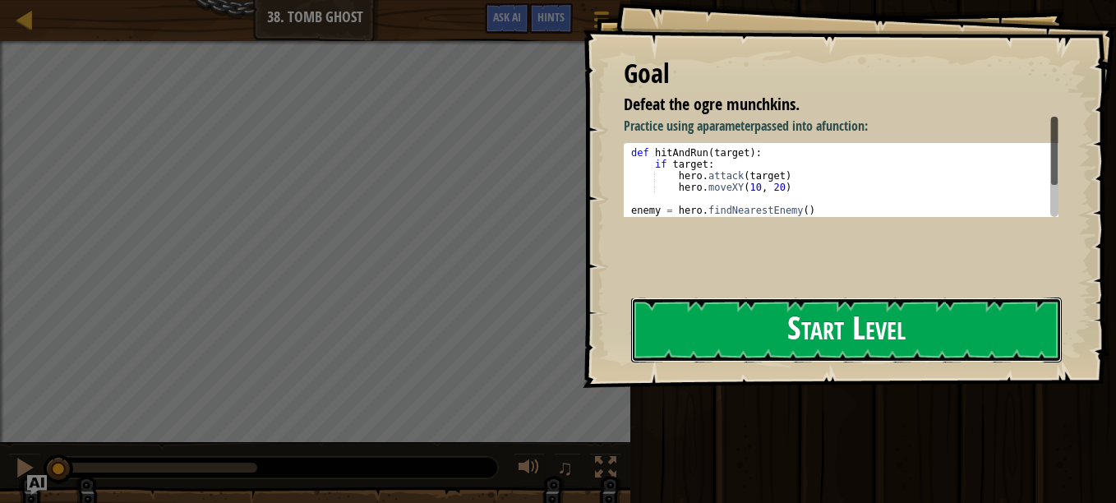
click at [675, 324] on button "Start Level" at bounding box center [846, 329] width 430 height 65
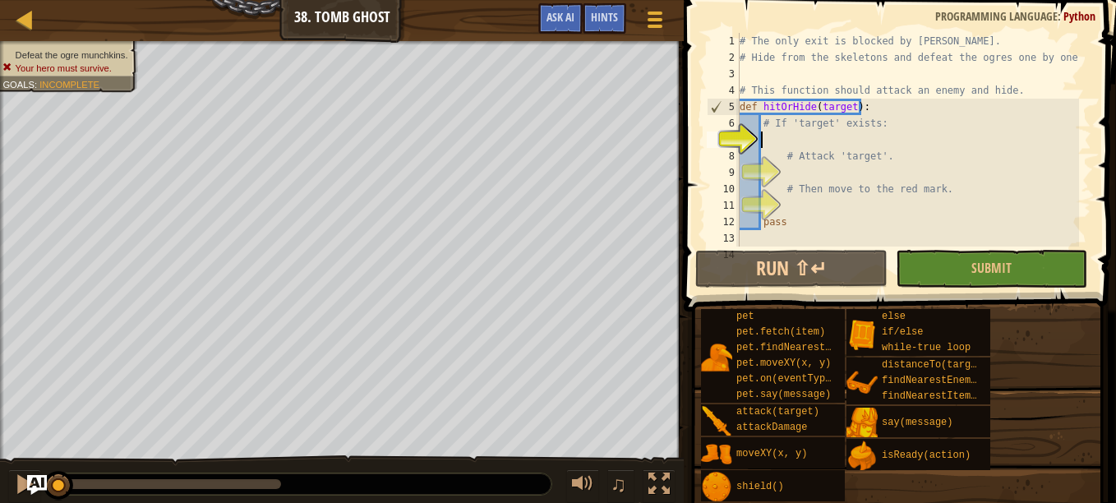
type textarea "i"
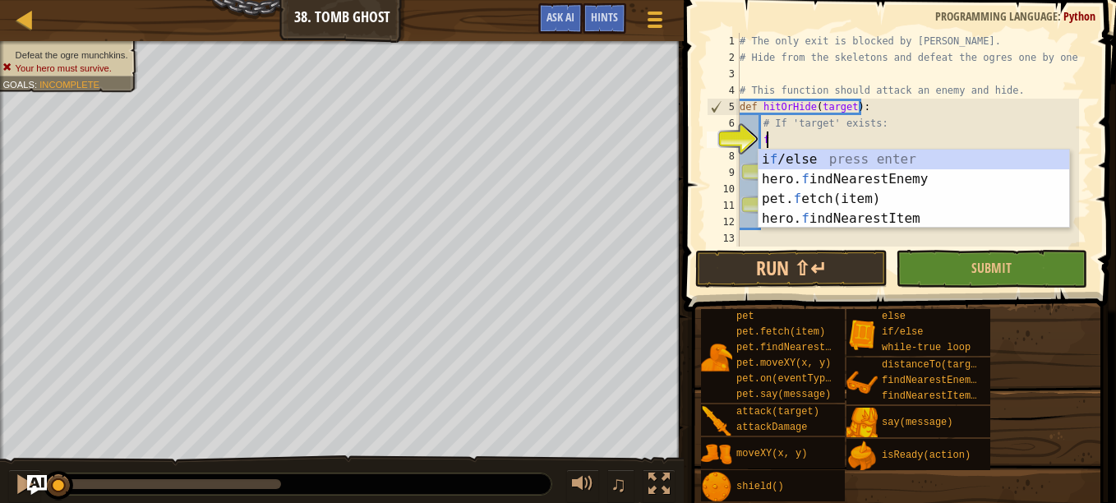
type textarea "fi"
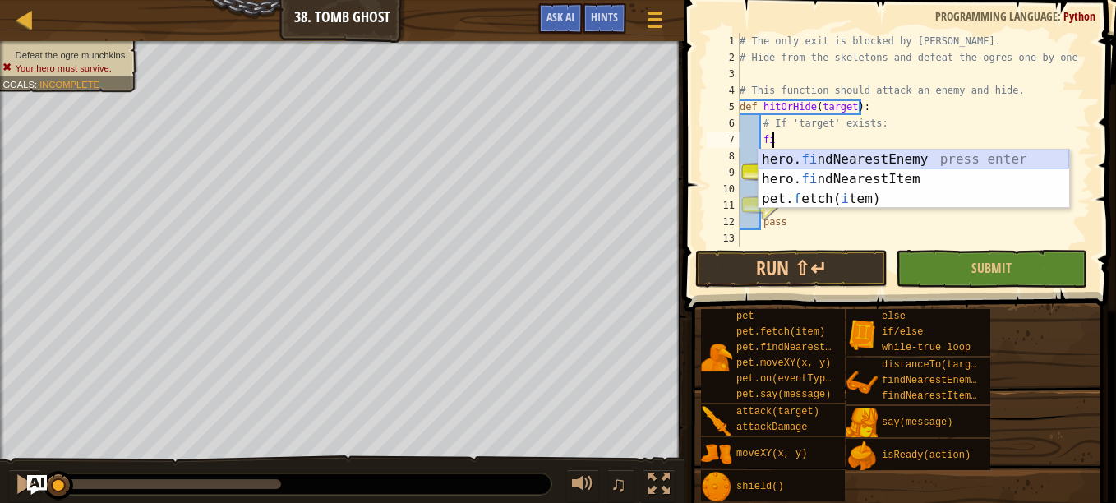
click at [834, 154] on div "hero. fi ndNearestEnemy press enter hero. fi ndNearestItem press enter pet. f e…" at bounding box center [913, 199] width 311 height 99
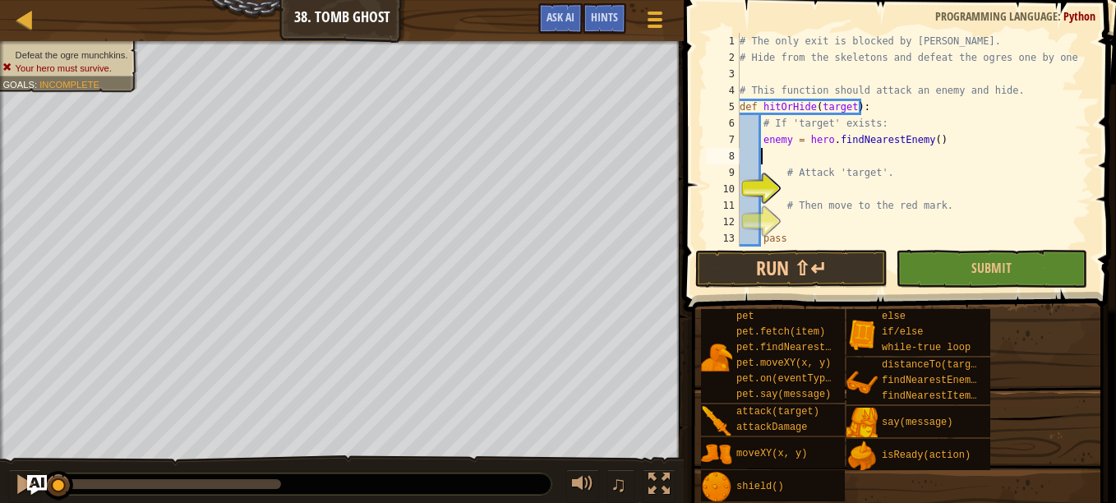
click at [805, 181] on div "# The only exit is blocked by [PERSON_NAME]. # Hide from the skeletons and defe…" at bounding box center [907, 156] width 343 height 246
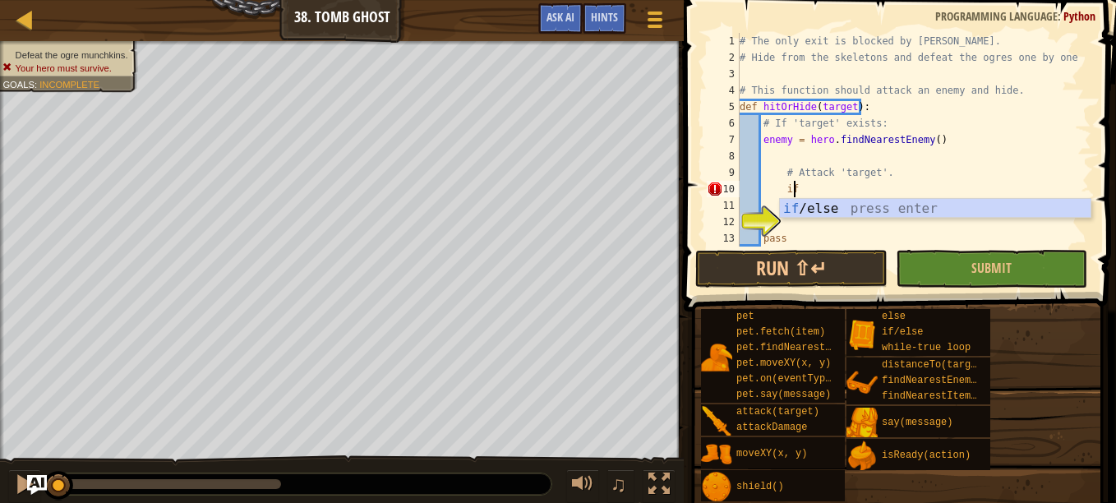
scroll to position [7, 4]
click at [813, 216] on div "if /else press enter" at bounding box center [935, 228] width 311 height 59
type textarea "if enemy:"
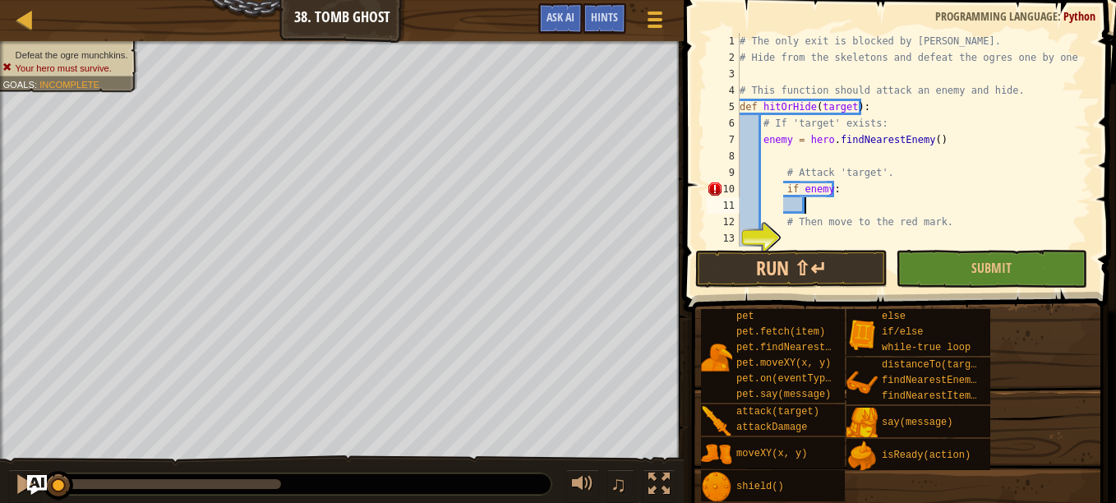
click at [826, 202] on div "# The only exit is blocked by [PERSON_NAME]. # Hide from the skeletons and defe…" at bounding box center [907, 156] width 343 height 246
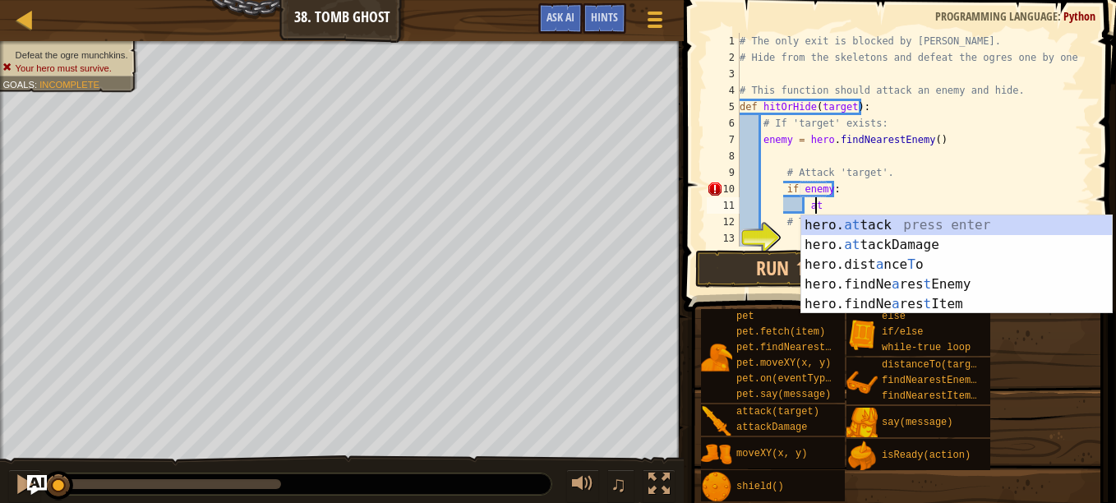
scroll to position [7, 6]
click at [844, 222] on div "hero. at tack press enter hero. at tackDamage press enter hero.dist a nce T o p…" at bounding box center [956, 284] width 311 height 138
type textarea "hero.attack(enemy)"
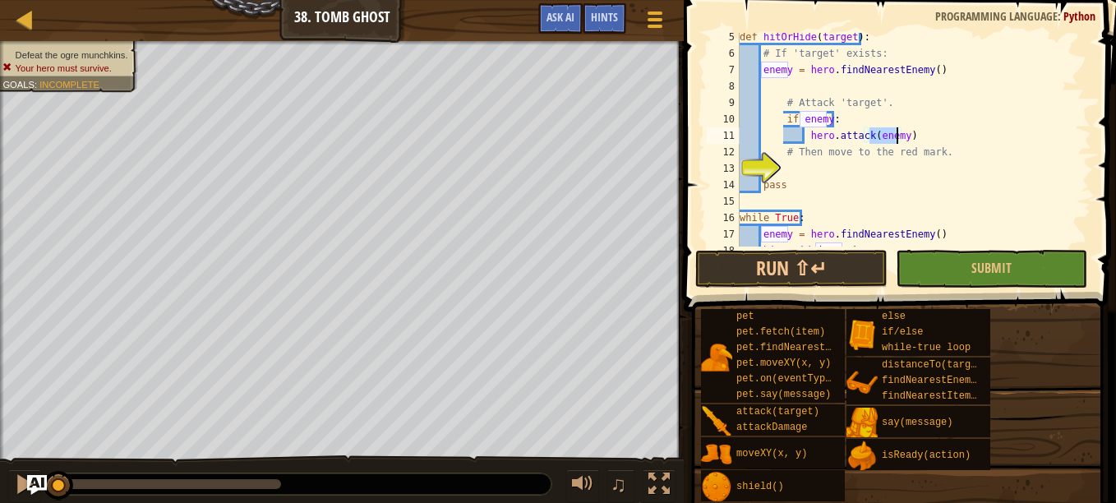
scroll to position [72, 0]
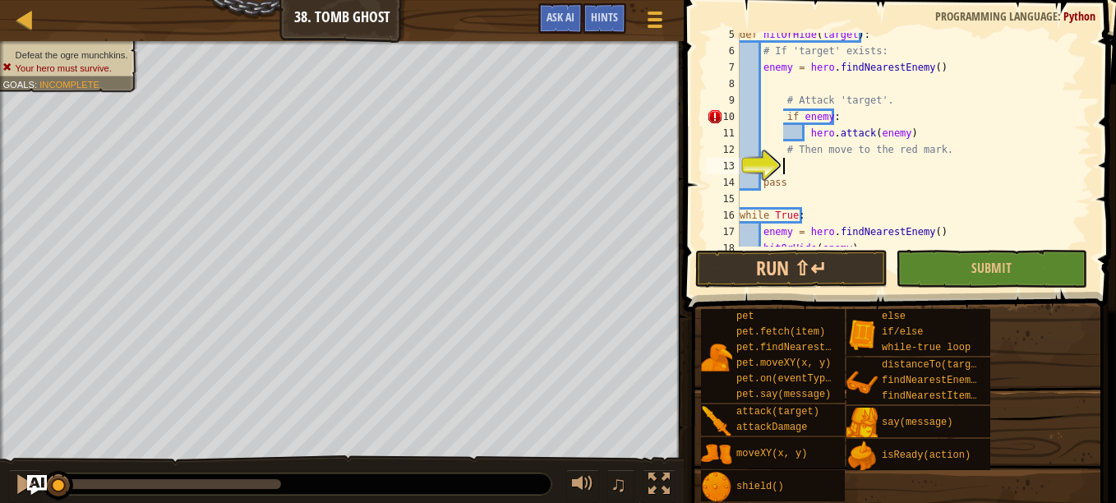
click at [810, 162] on div "def hitOrHide ( target ) : # If 'target' exists: enemy = hero . findNearestEnem…" at bounding box center [907, 149] width 343 height 246
